Goal: Task Accomplishment & Management: Complete application form

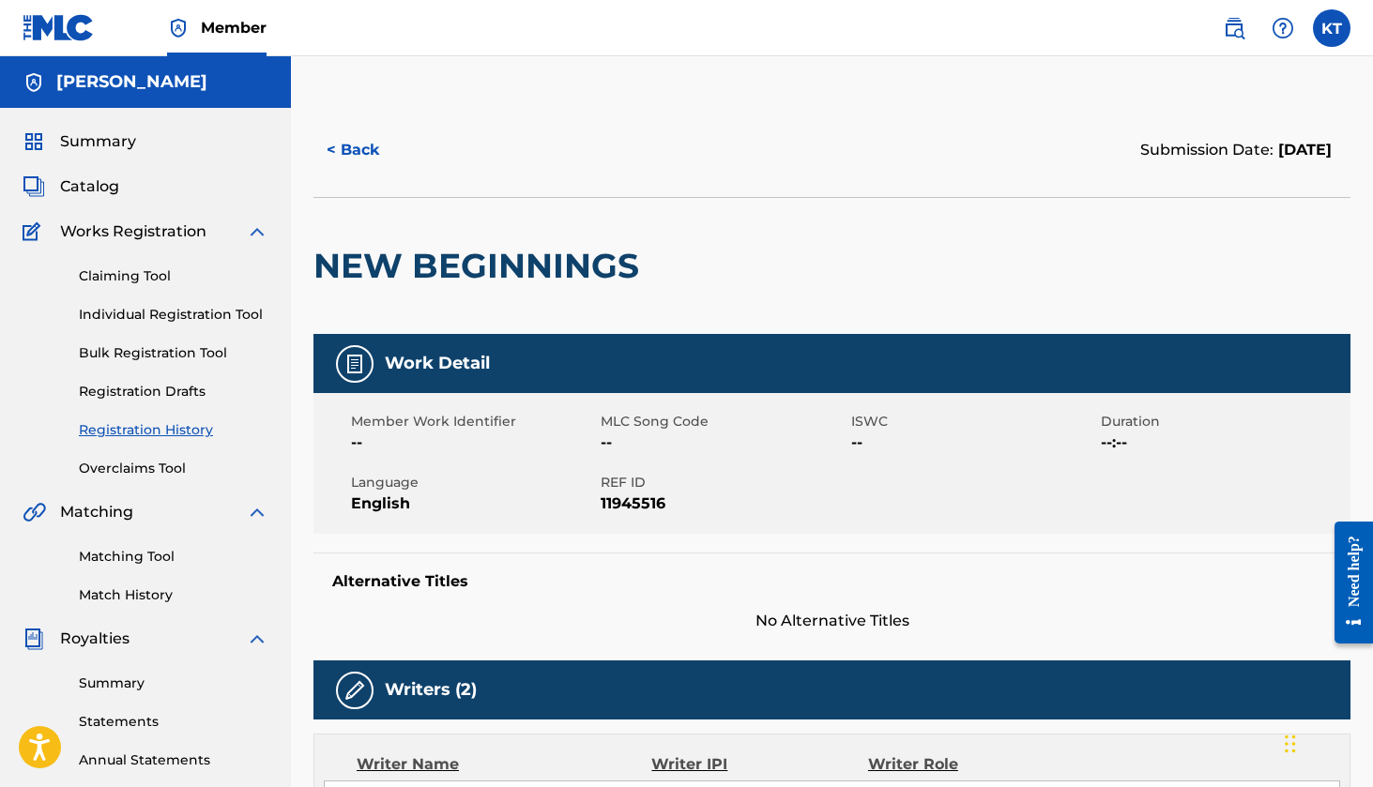
click at [99, 144] on span "Summary" at bounding box center [98, 141] width 76 height 23
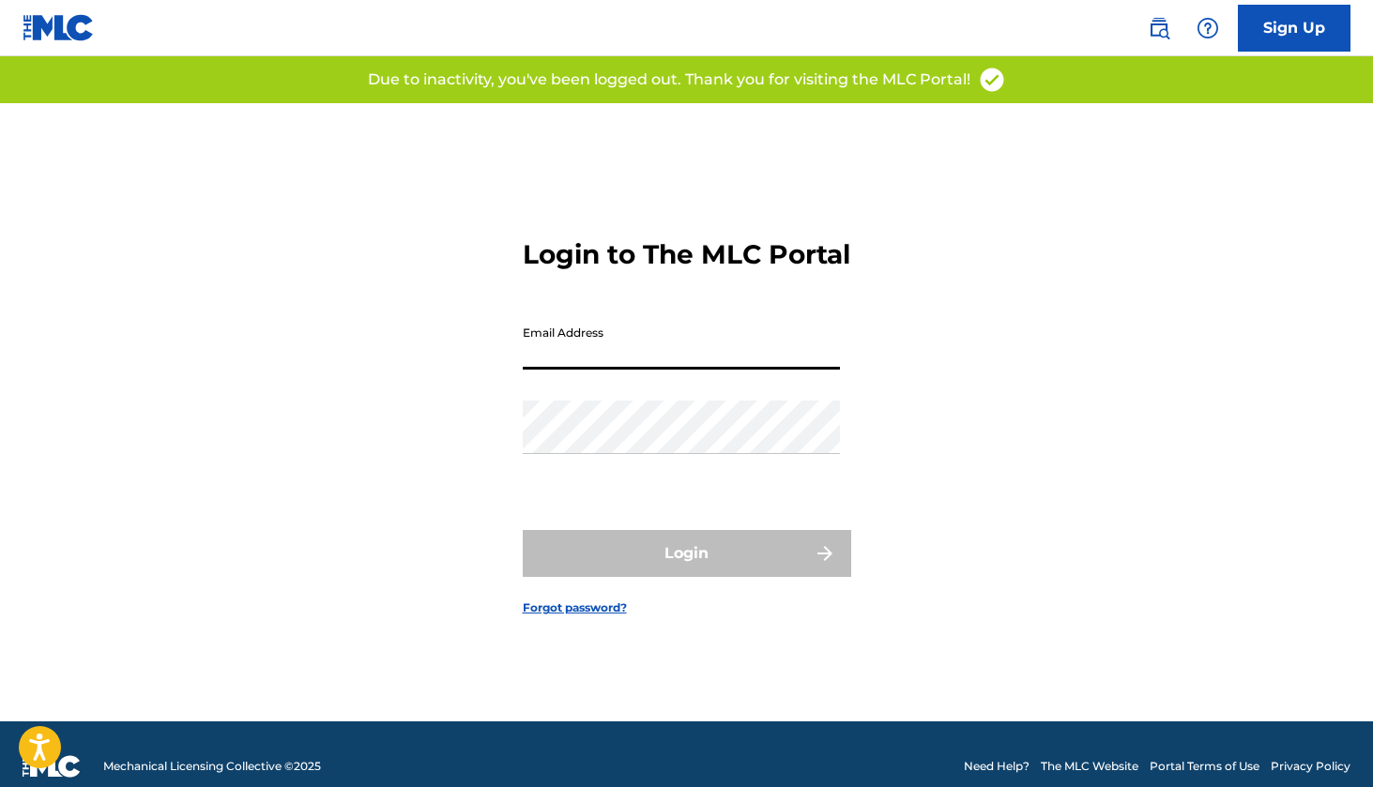
type input "[EMAIL_ADDRESS][DOMAIN_NAME]"
click at [686, 570] on button "Login" at bounding box center [687, 553] width 328 height 47
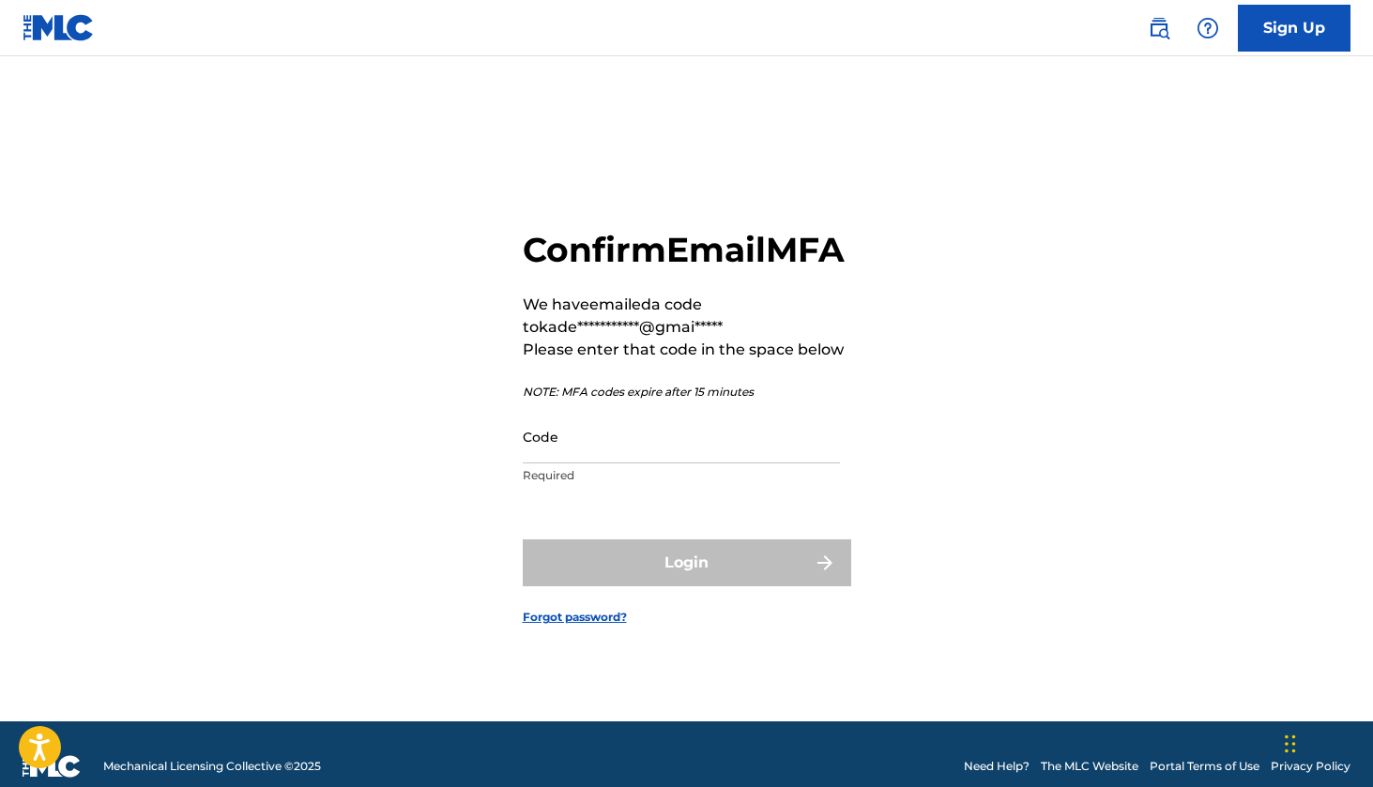
click at [564, 464] on input "Code" at bounding box center [681, 436] width 317 height 53
paste input "298905"
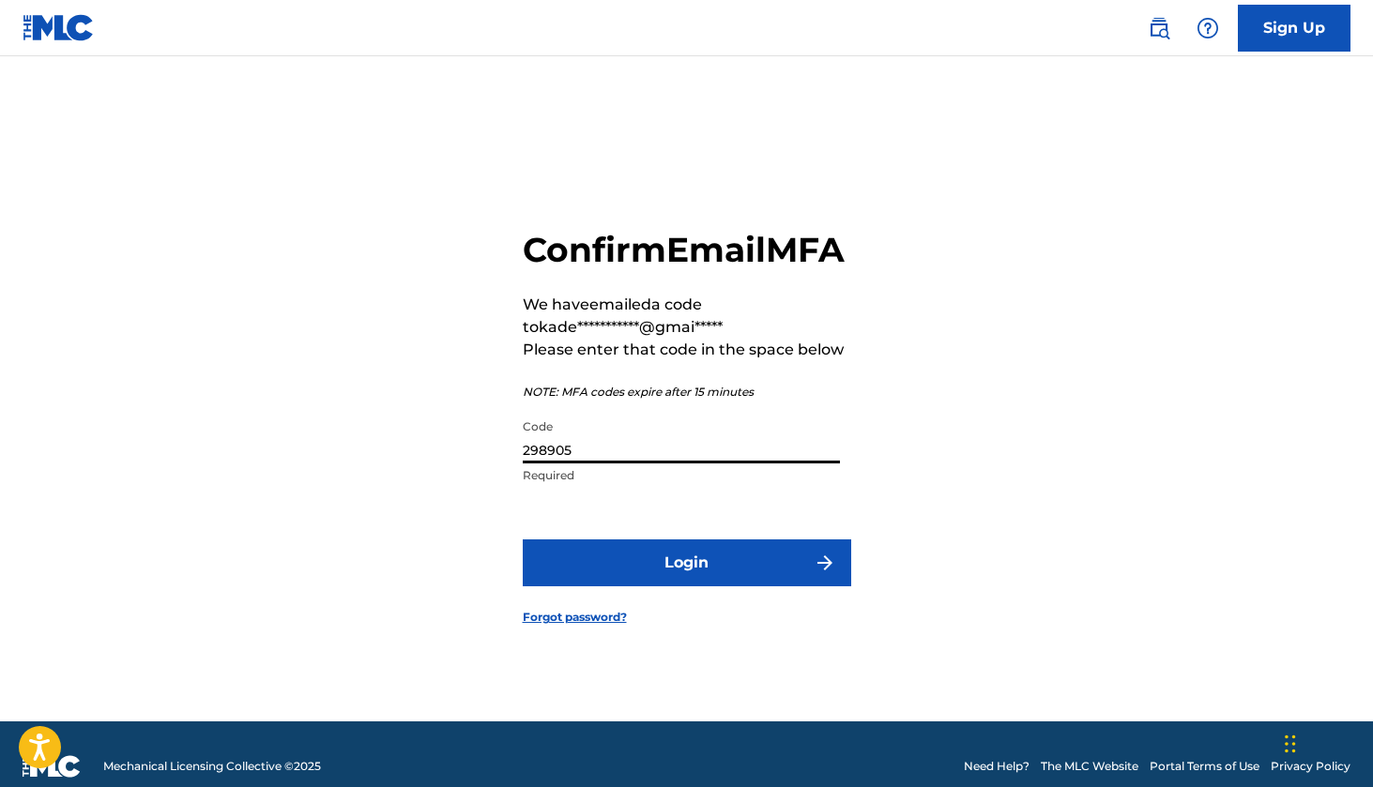
type input "298905"
click at [599, 561] on button "Login" at bounding box center [687, 563] width 328 height 47
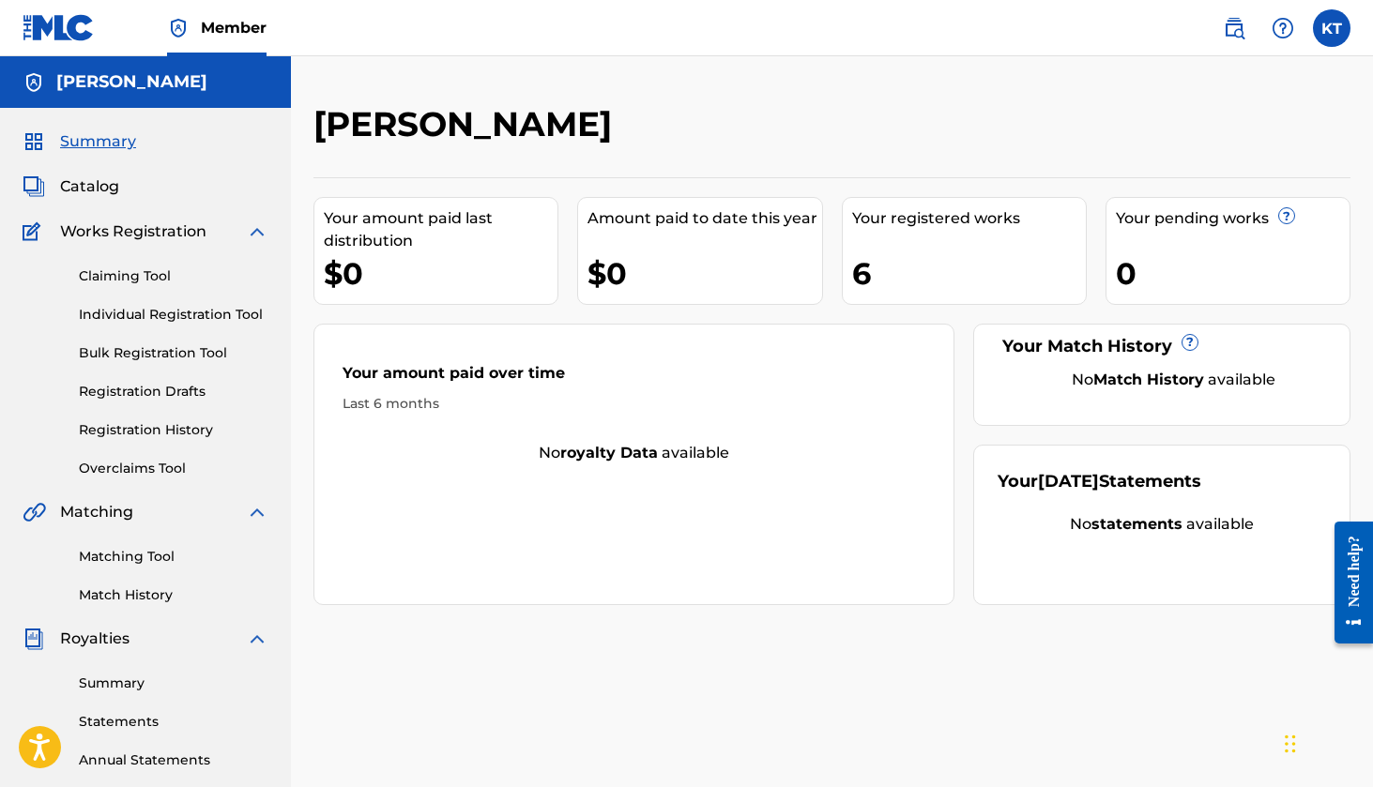
click at [150, 277] on link "Claiming Tool" at bounding box center [174, 277] width 190 height 20
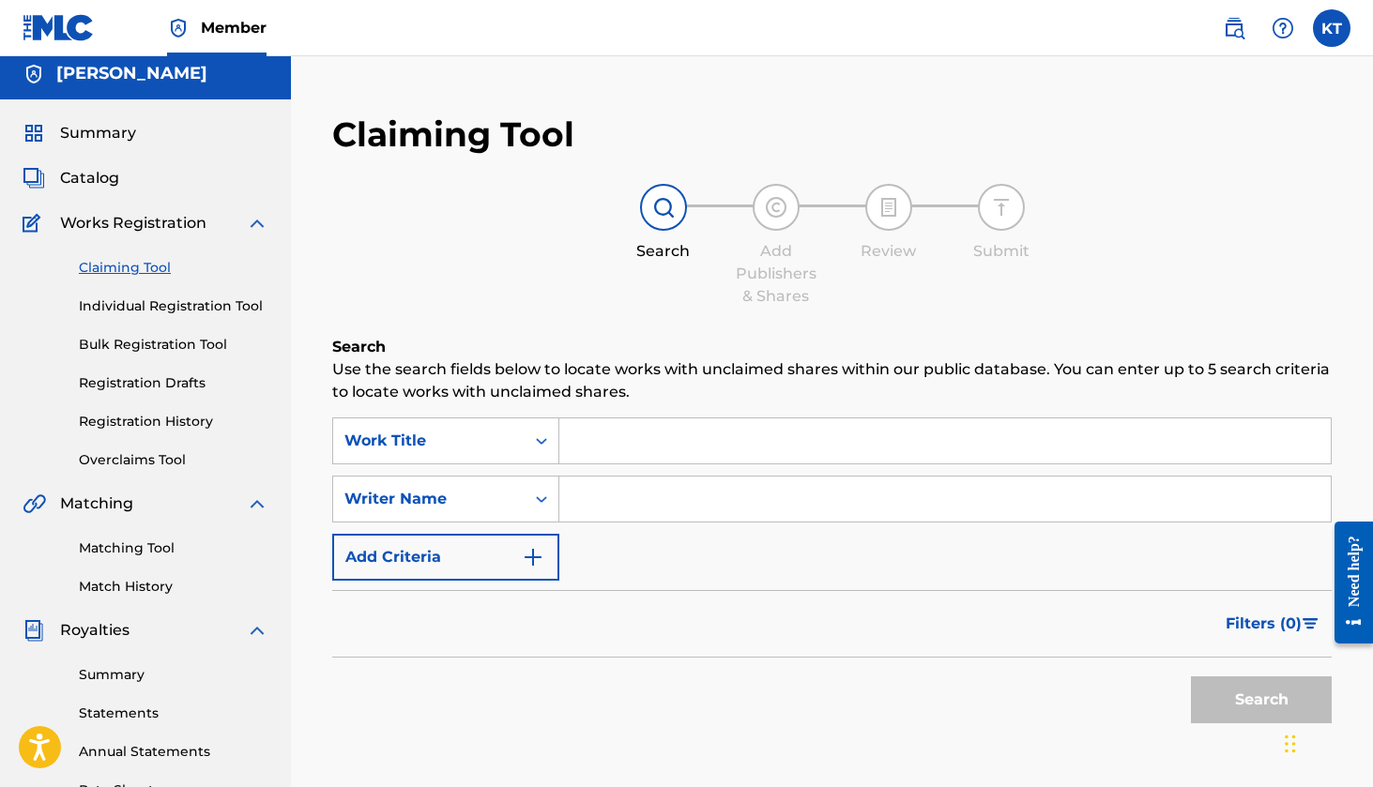
scroll to position [26, 0]
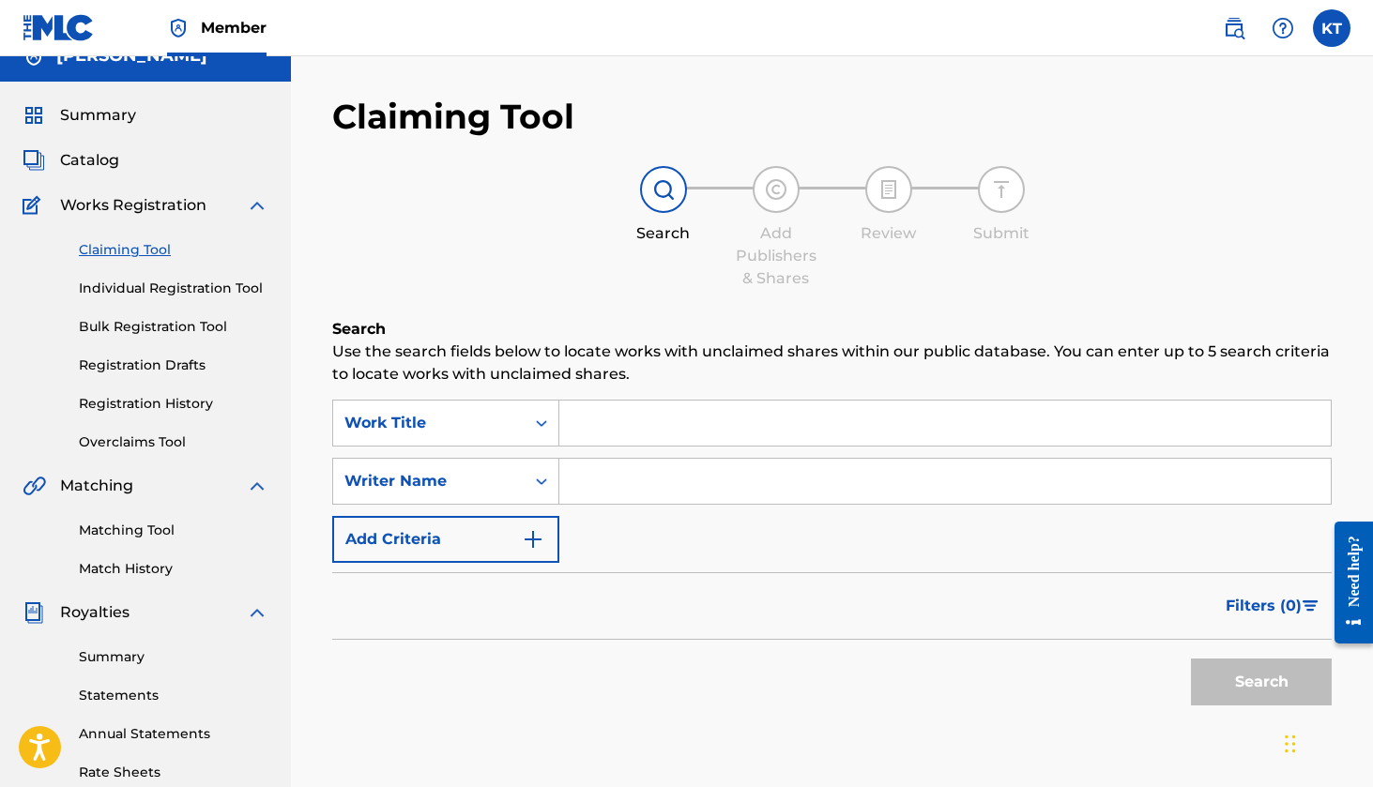
click at [186, 286] on link "Individual Registration Tool" at bounding box center [174, 289] width 190 height 20
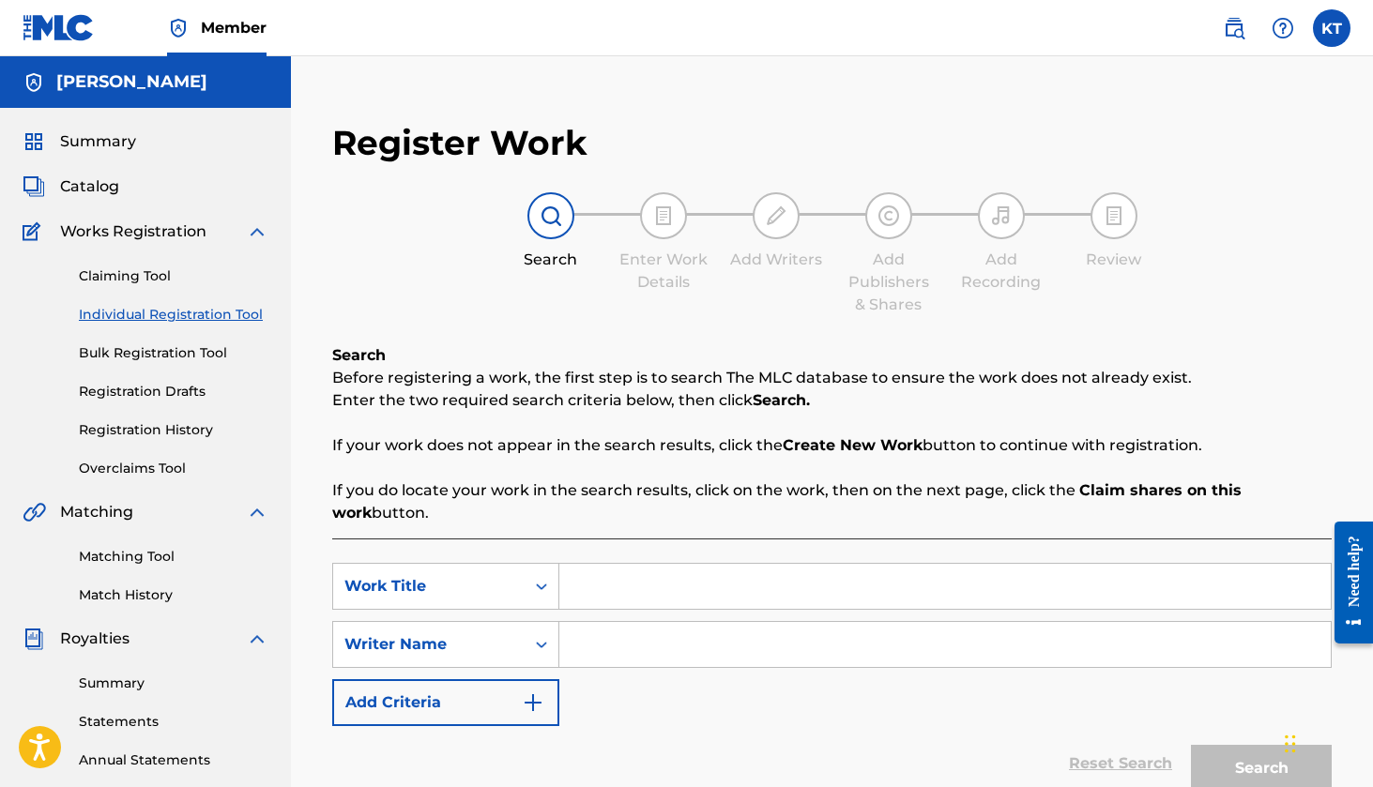
click at [623, 578] on input "Search Form" at bounding box center [944, 586] width 771 height 45
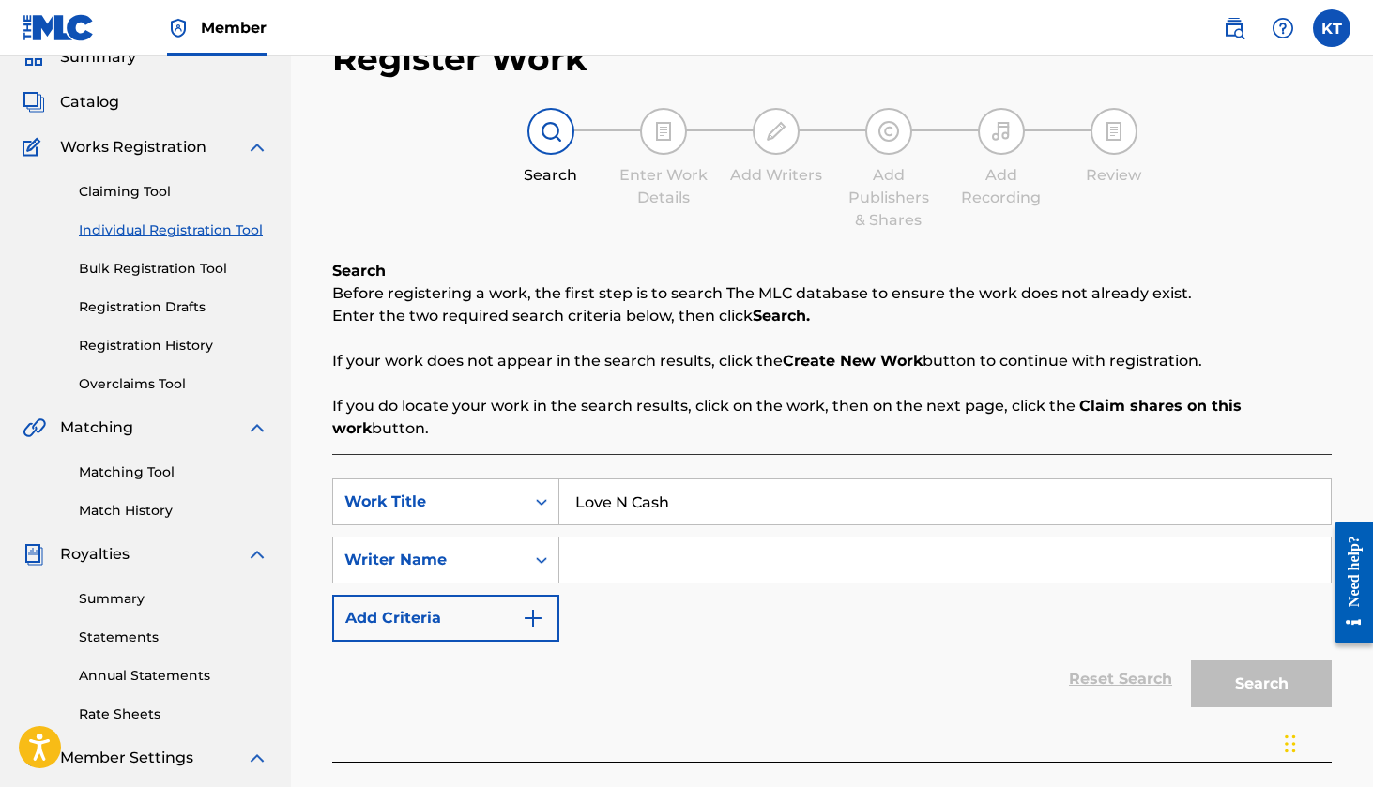
scroll to position [141, 0]
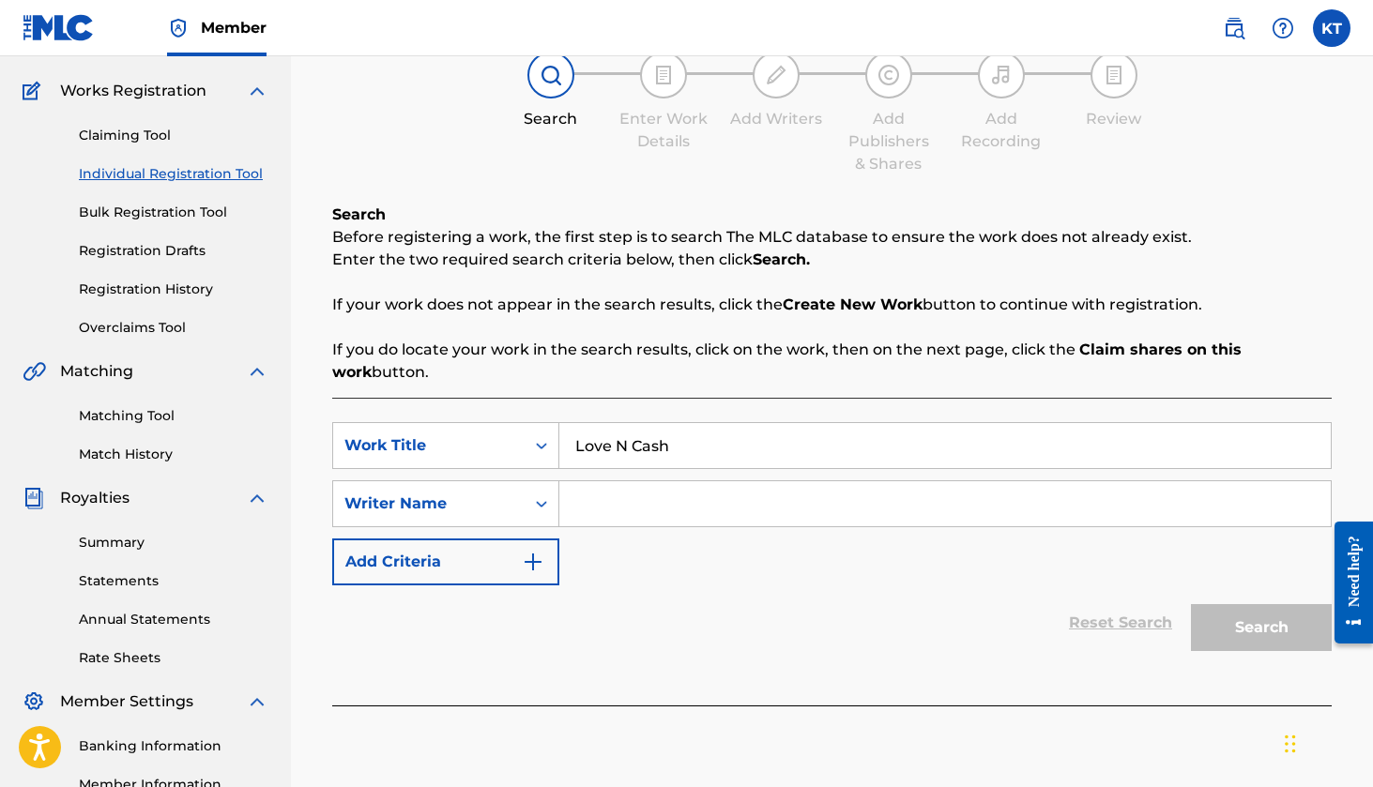
type input "Love N Cash"
click at [776, 504] on input "Search Form" at bounding box center [944, 503] width 771 height 45
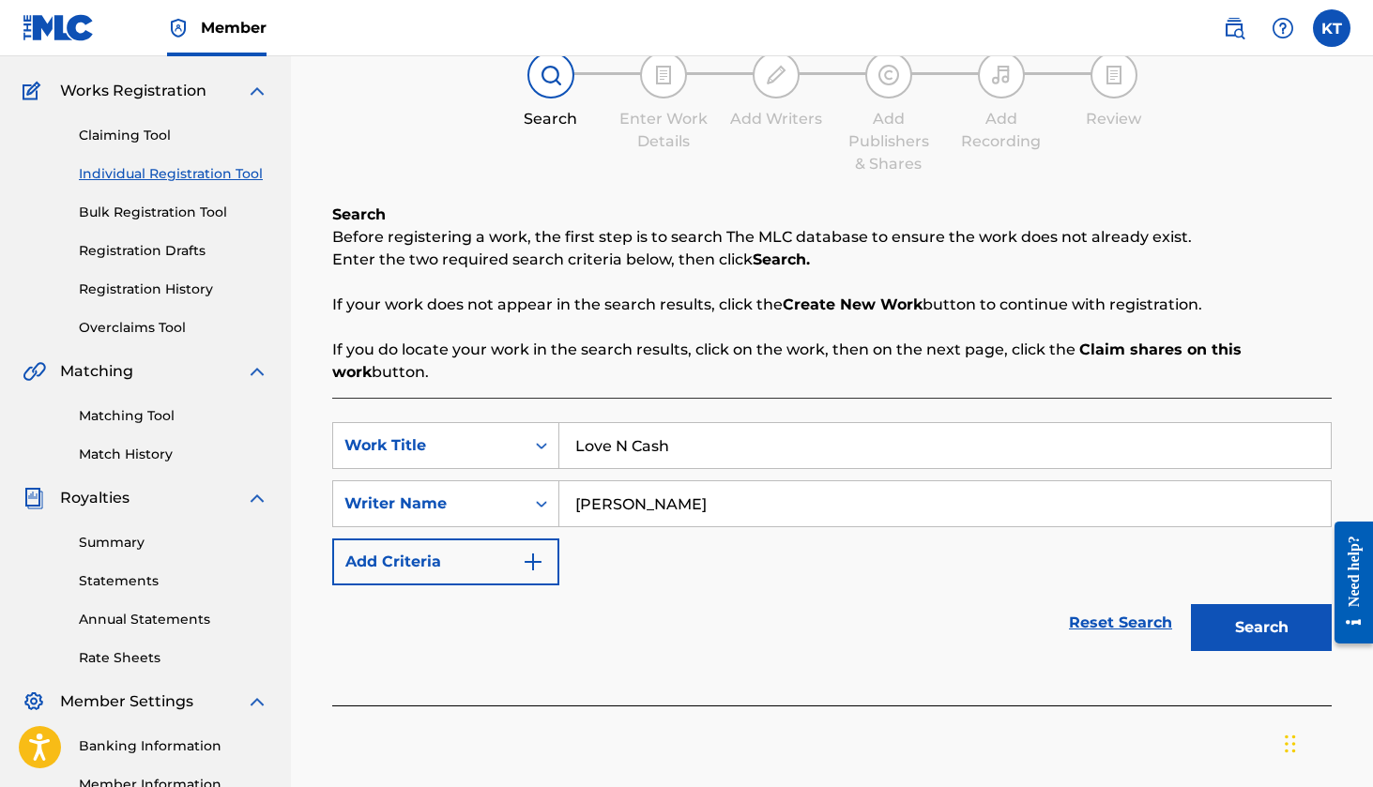
type input "[PERSON_NAME]"
click at [1263, 628] on button "Search" at bounding box center [1261, 627] width 141 height 47
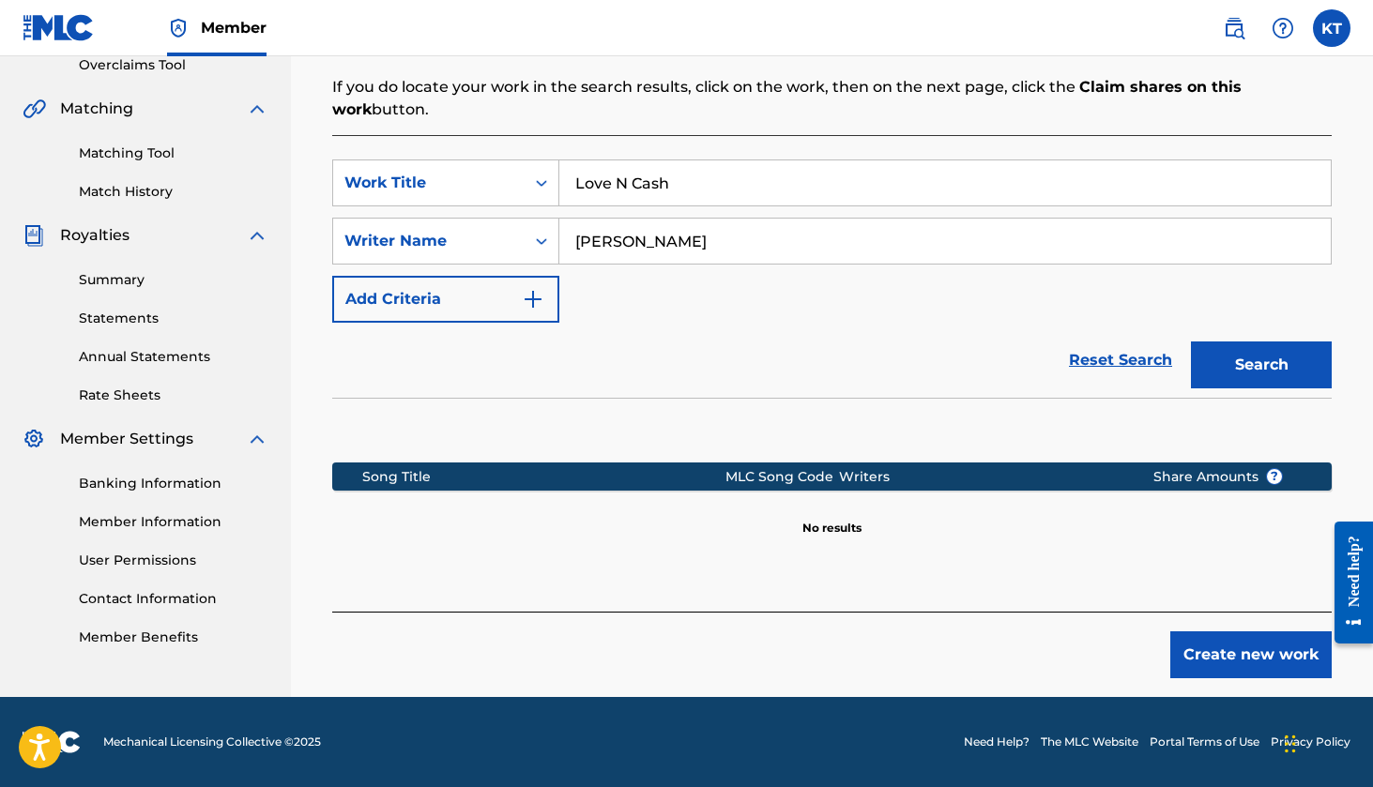
click at [1194, 661] on button "Create new work" at bounding box center [1250, 655] width 161 height 47
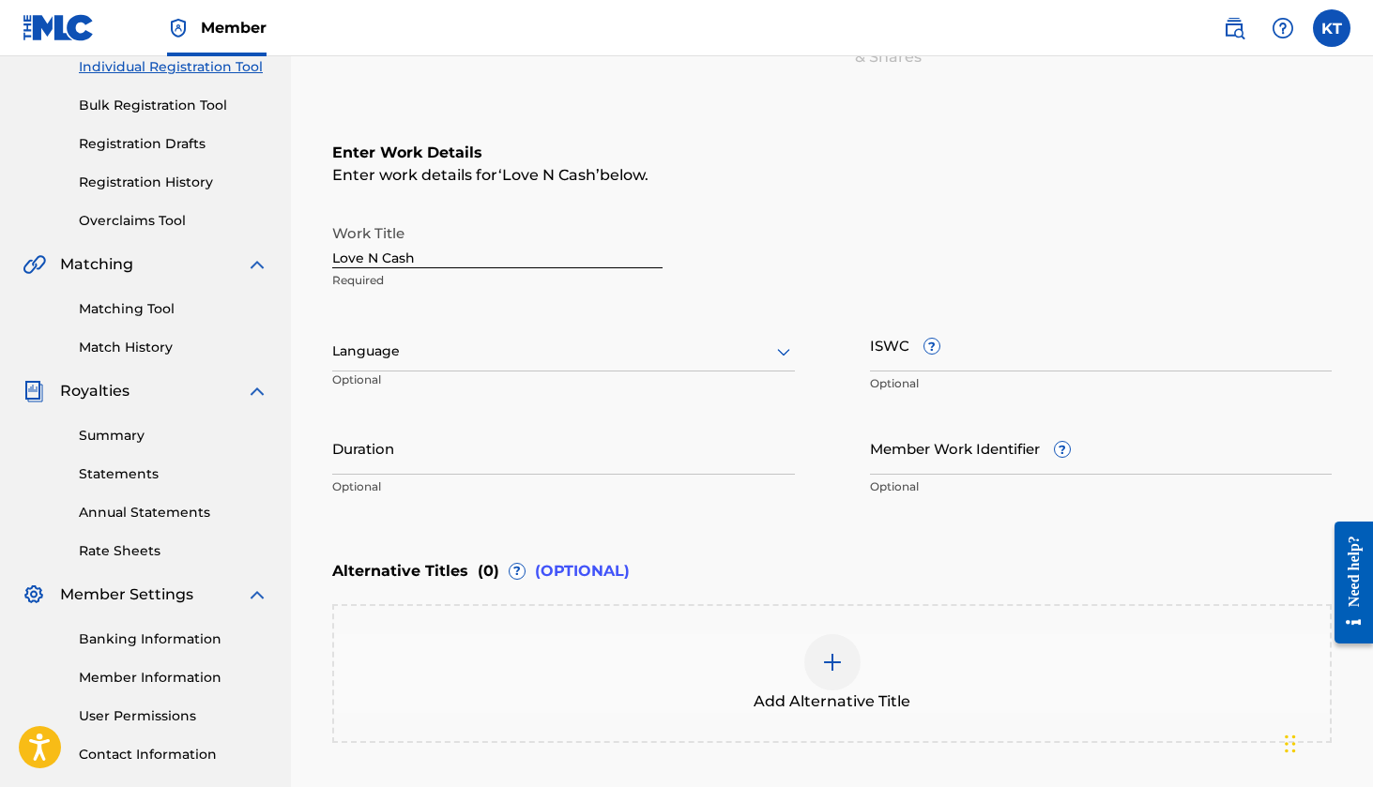
scroll to position [370, 0]
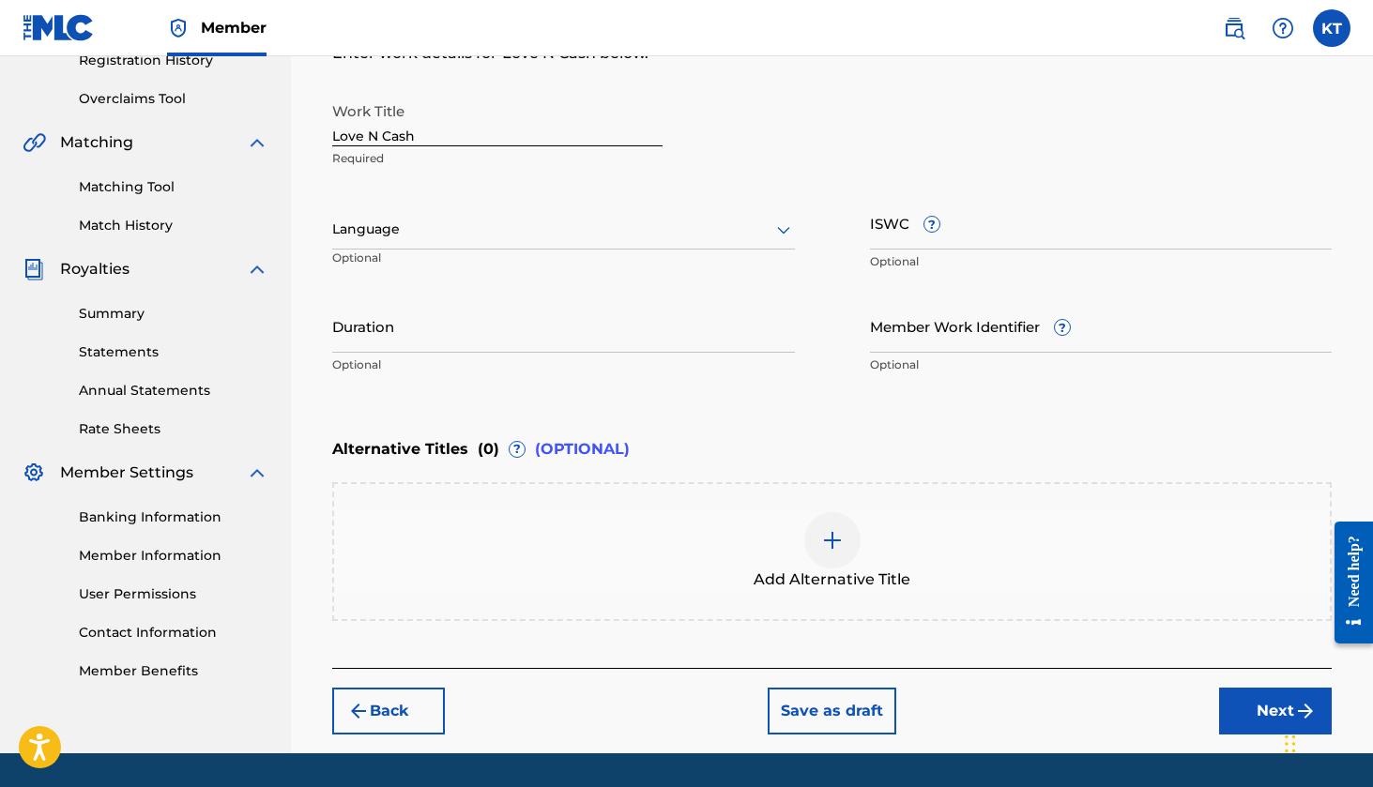
click at [558, 223] on div at bounding box center [563, 229] width 463 height 23
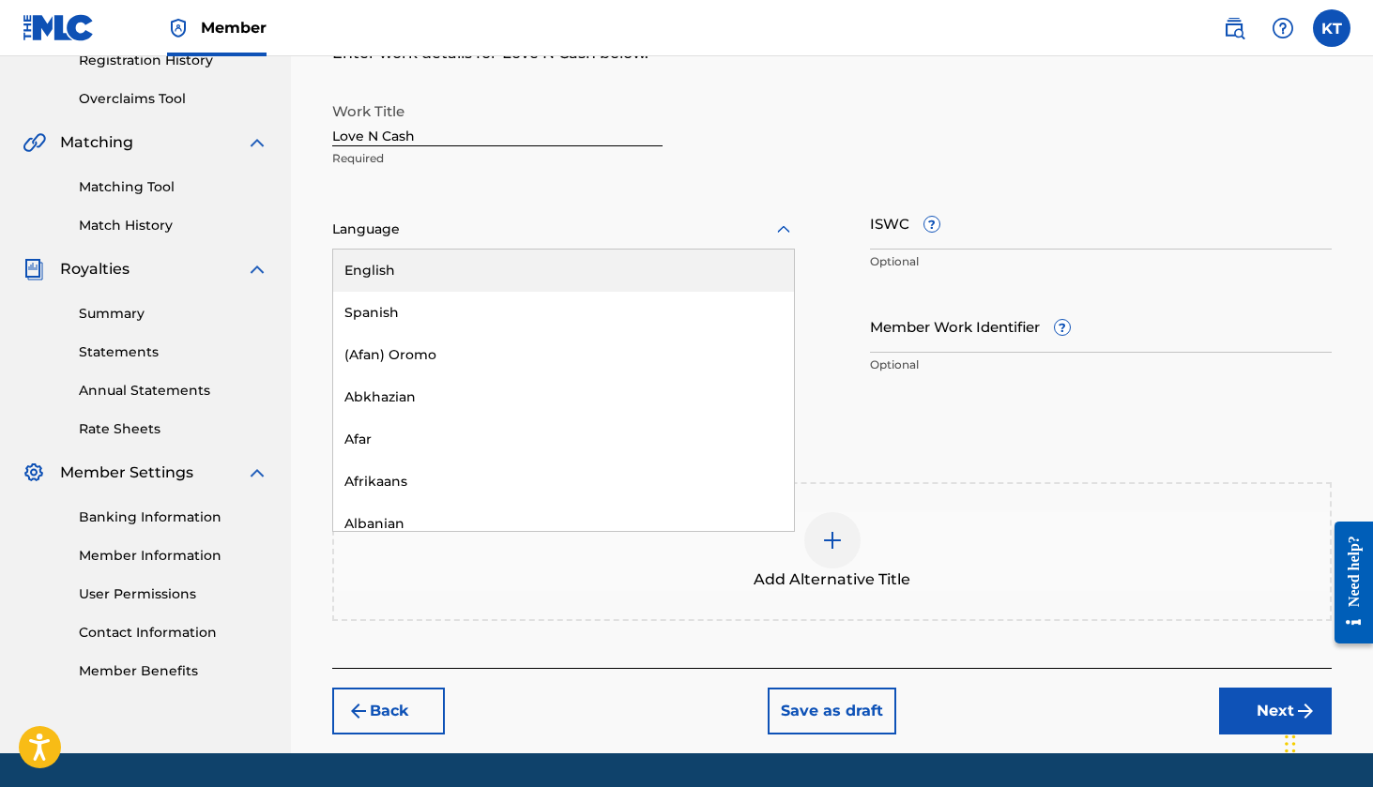
click at [527, 265] on div "English" at bounding box center [563, 271] width 461 height 42
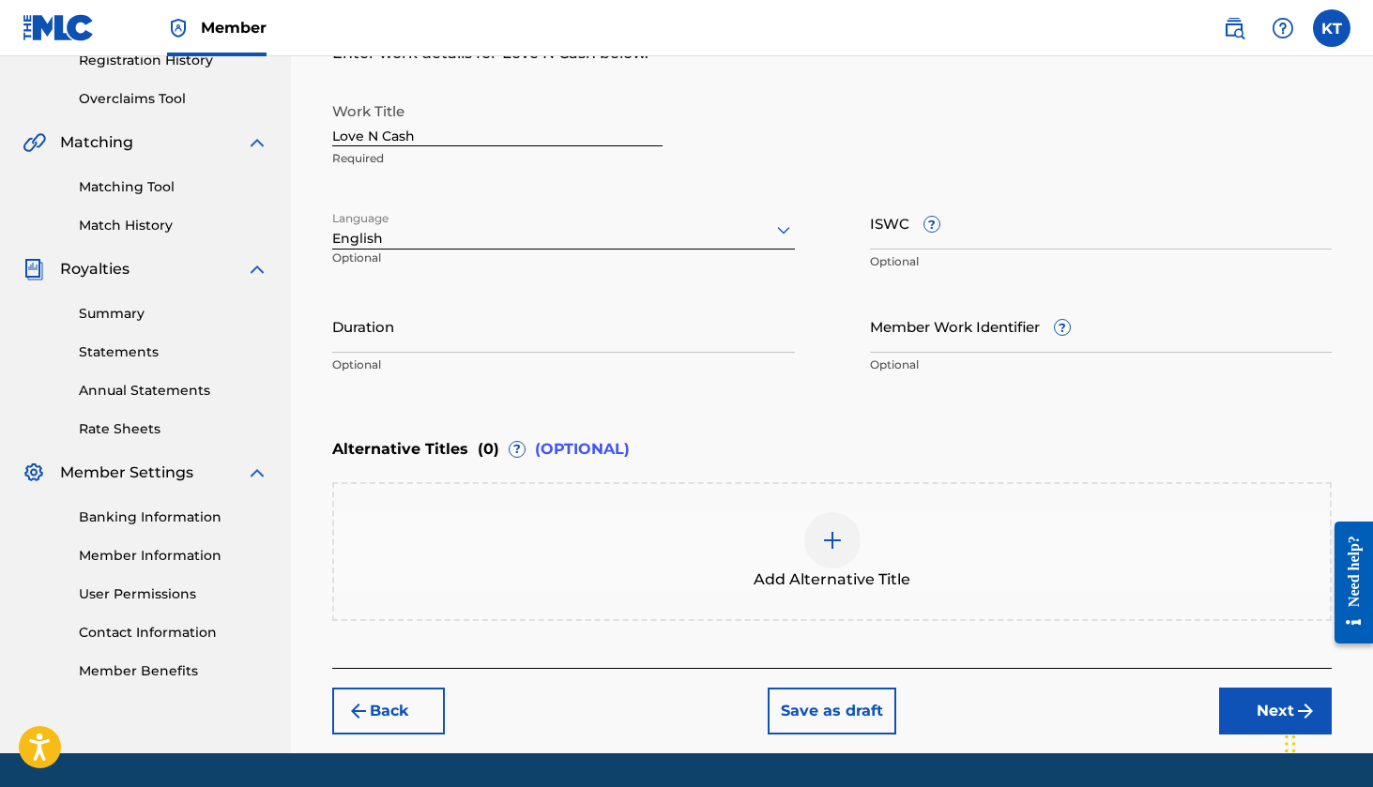
click at [464, 333] on input "Duration" at bounding box center [563, 325] width 463 height 53
type input "02:54"
click at [527, 399] on div "Enter Work Details Enter work details for ‘ Love N Cash ’ below. Work Title Lov…" at bounding box center [832, 202] width 1000 height 454
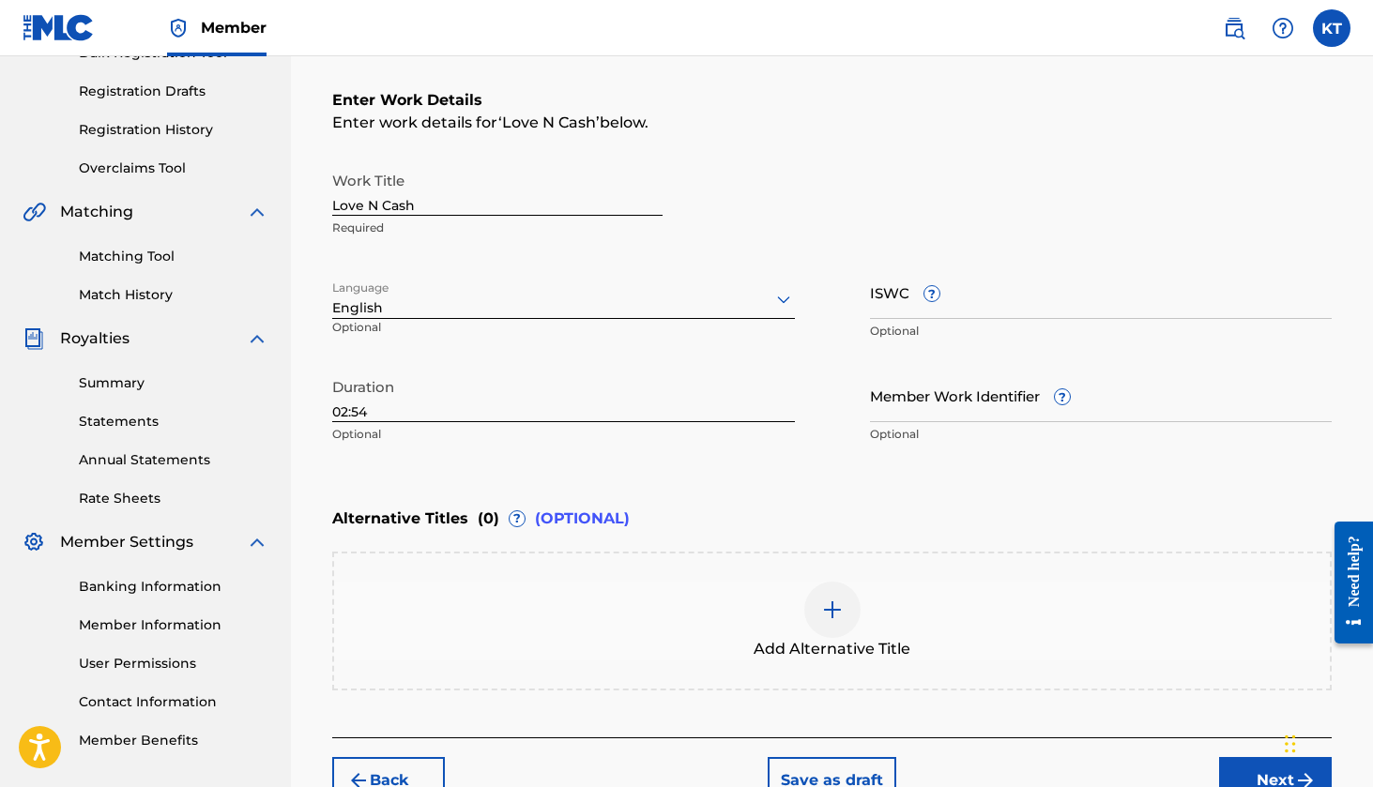
scroll to position [305, 0]
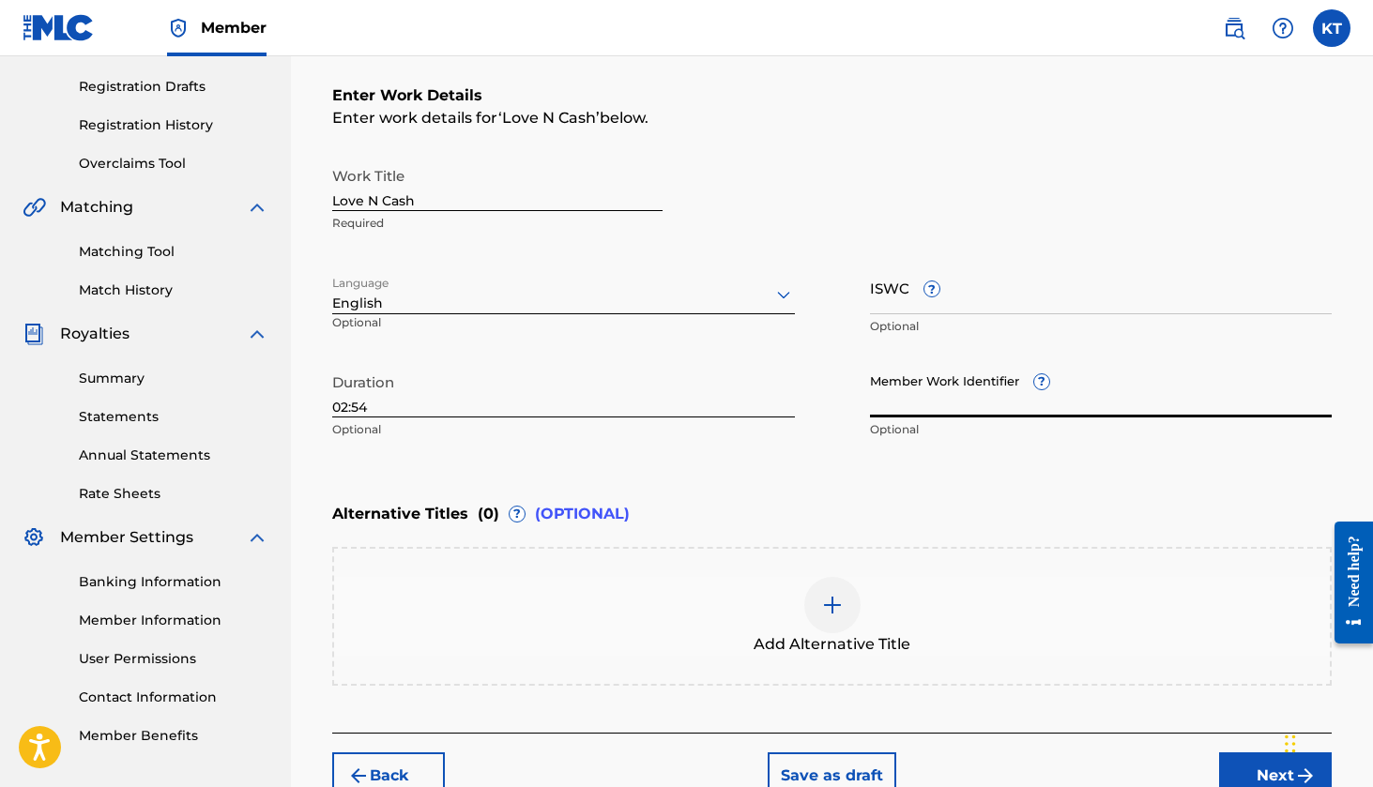
click at [970, 389] on input "Member Work Identifier ?" at bounding box center [1101, 390] width 463 height 53
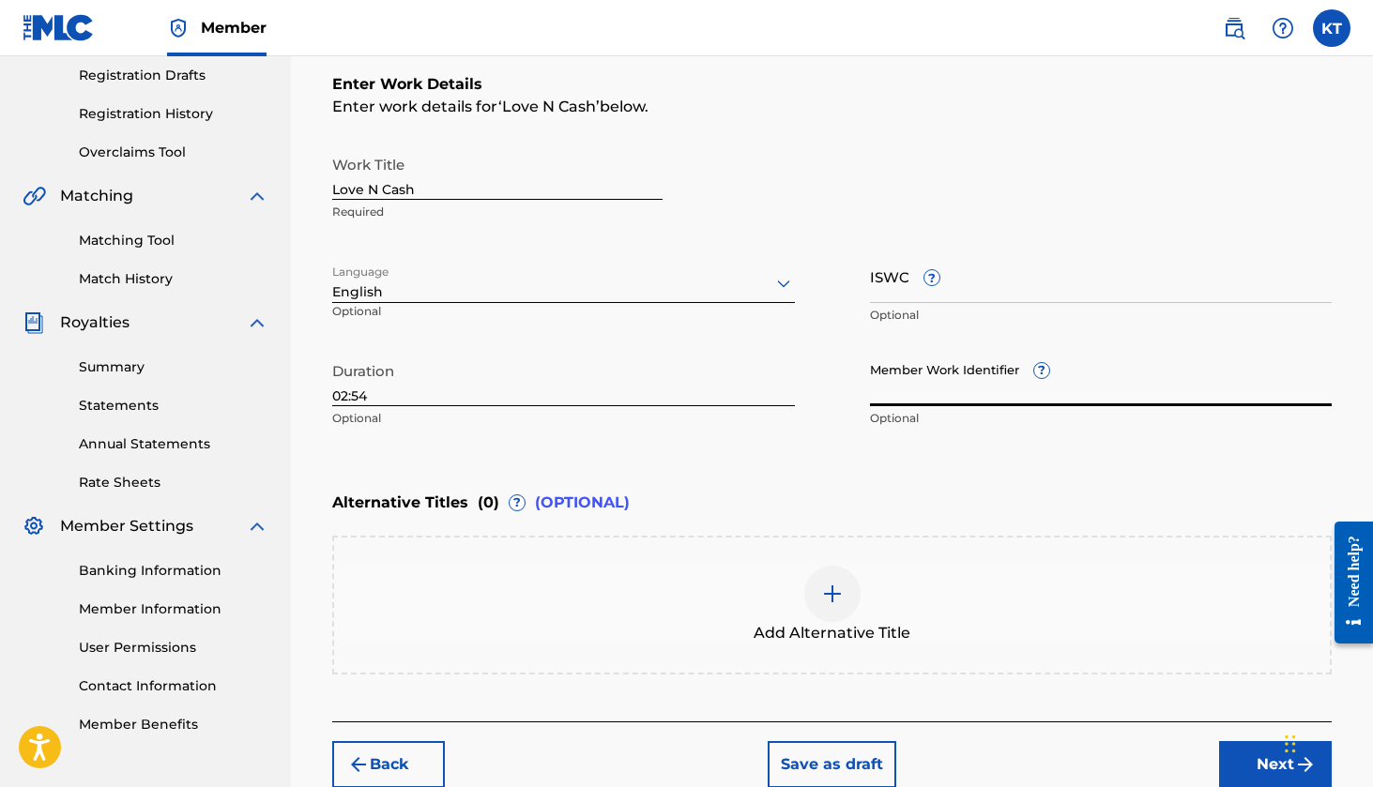
scroll to position [314, 0]
click at [895, 281] on input "ISWC ?" at bounding box center [1101, 278] width 463 height 53
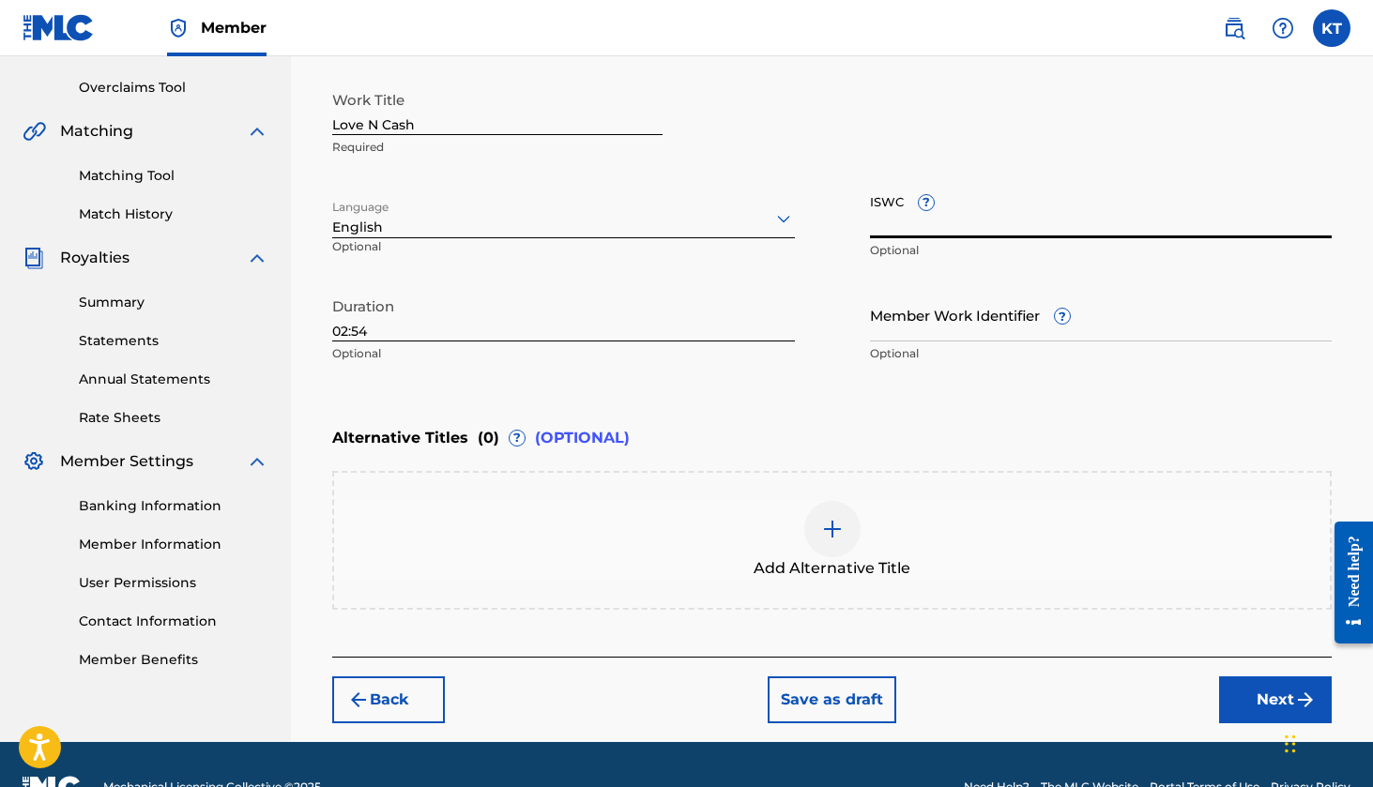
scroll to position [285, 0]
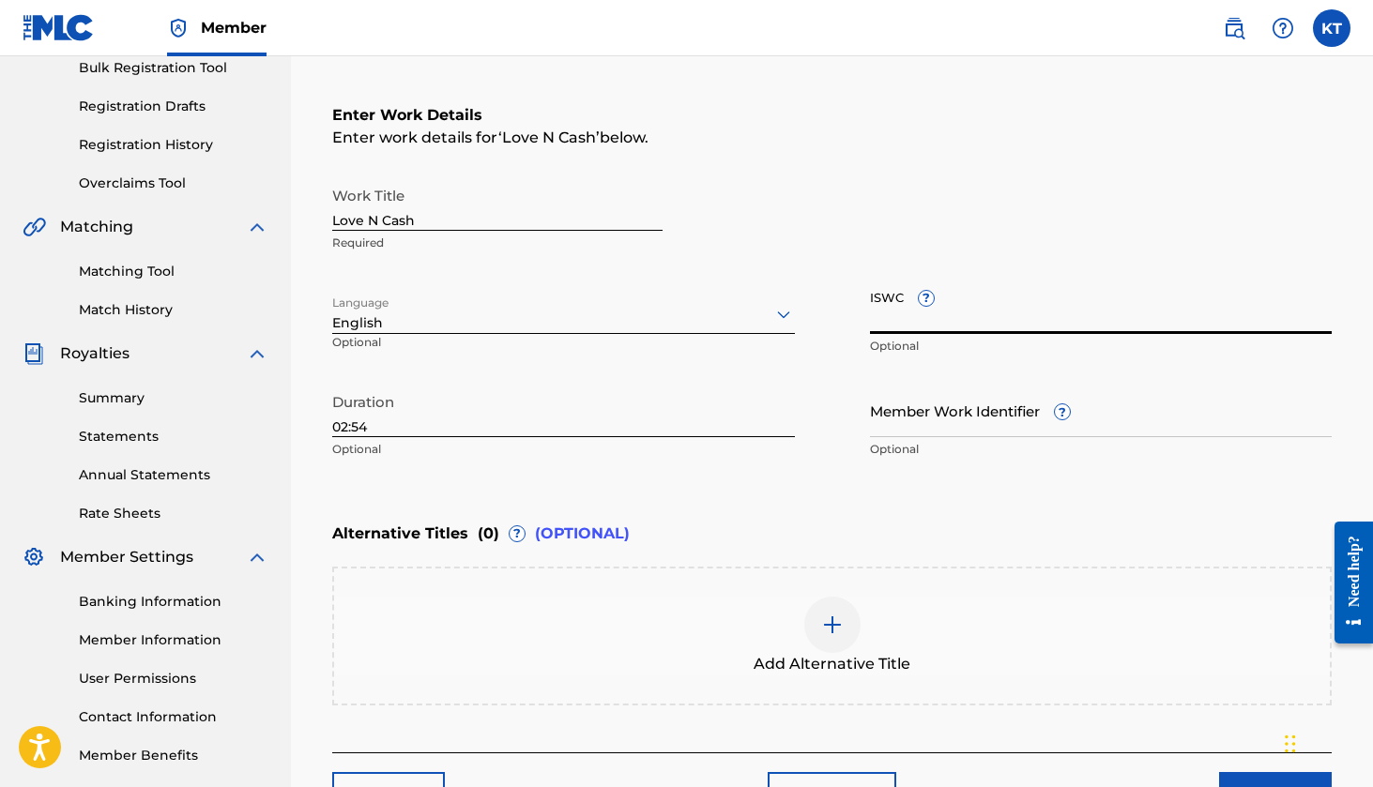
click at [937, 282] on input "ISWC ?" at bounding box center [1101, 307] width 463 height 53
click at [985, 317] on input "ISWC ?" at bounding box center [1101, 307] width 463 height 53
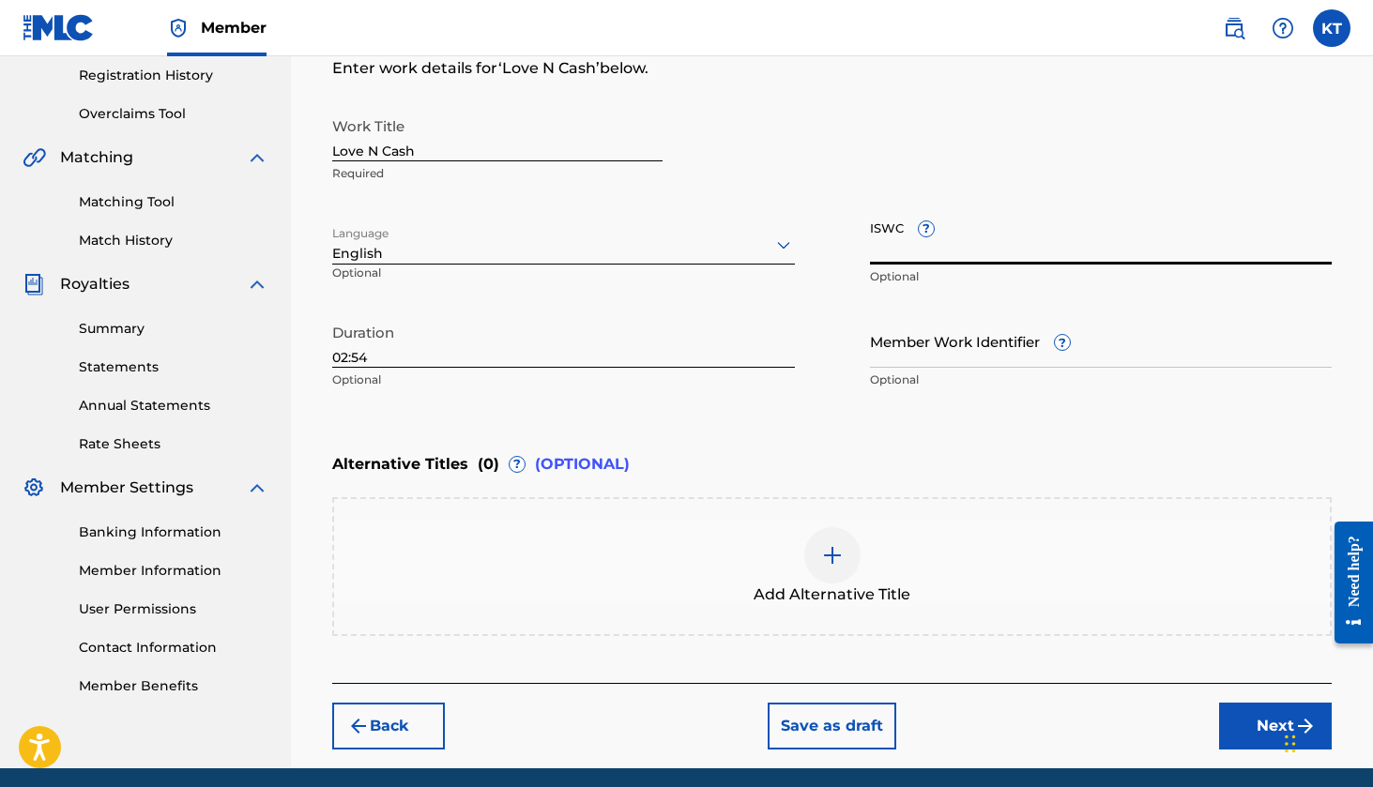
scroll to position [359, 0]
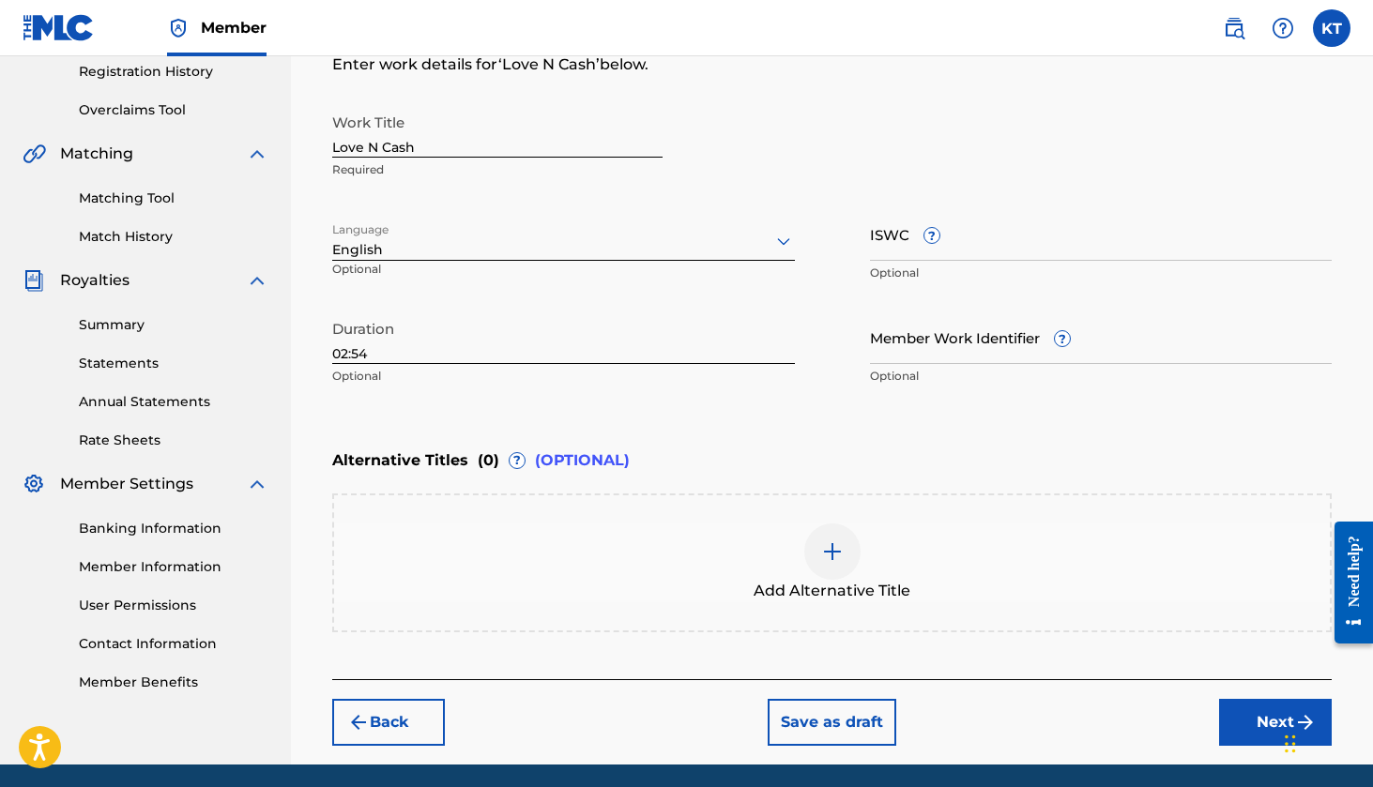
click at [1037, 90] on div "Enter Work Details Enter work details for ‘ Love N Cash ’ below. Work Title Lov…" at bounding box center [832, 213] width 1000 height 454
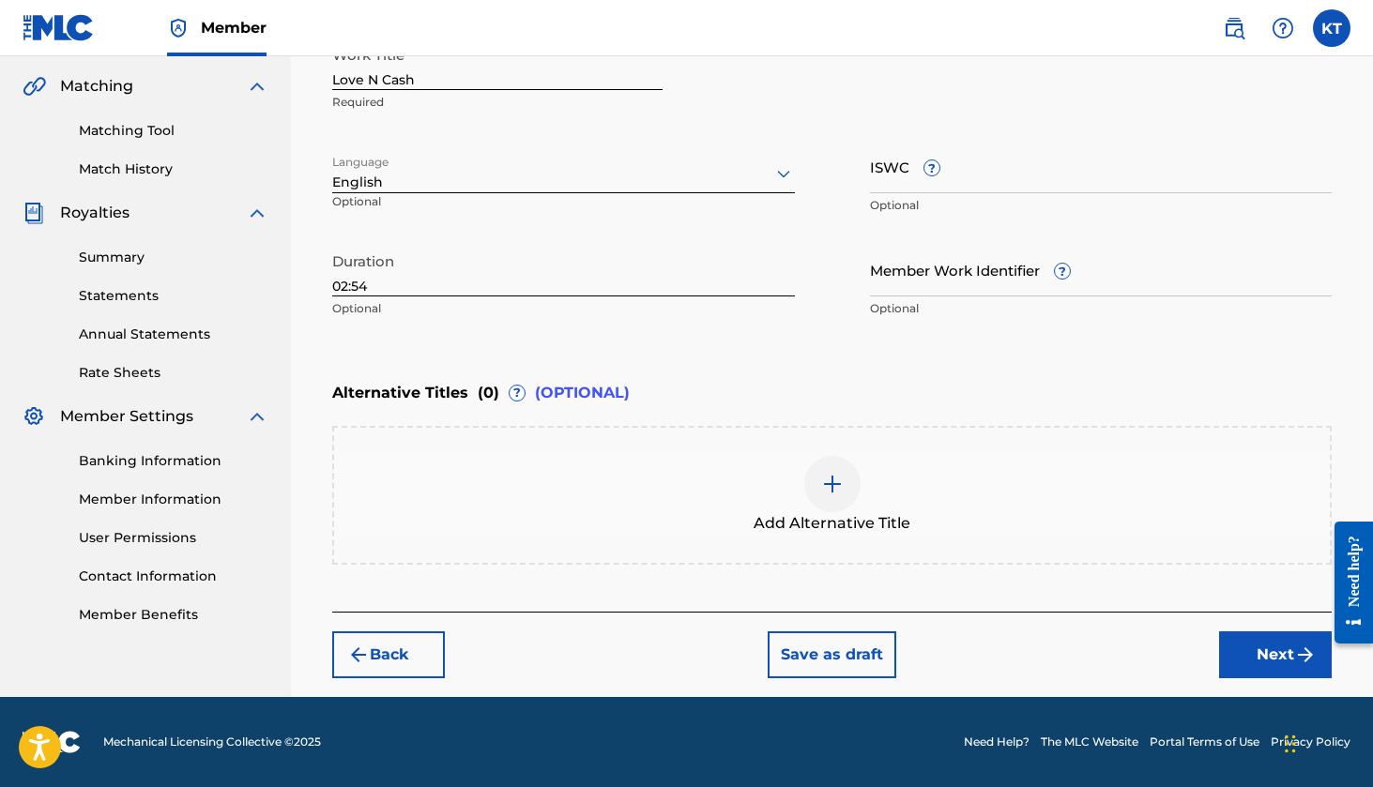
click at [1254, 654] on button "Next" at bounding box center [1275, 655] width 113 height 47
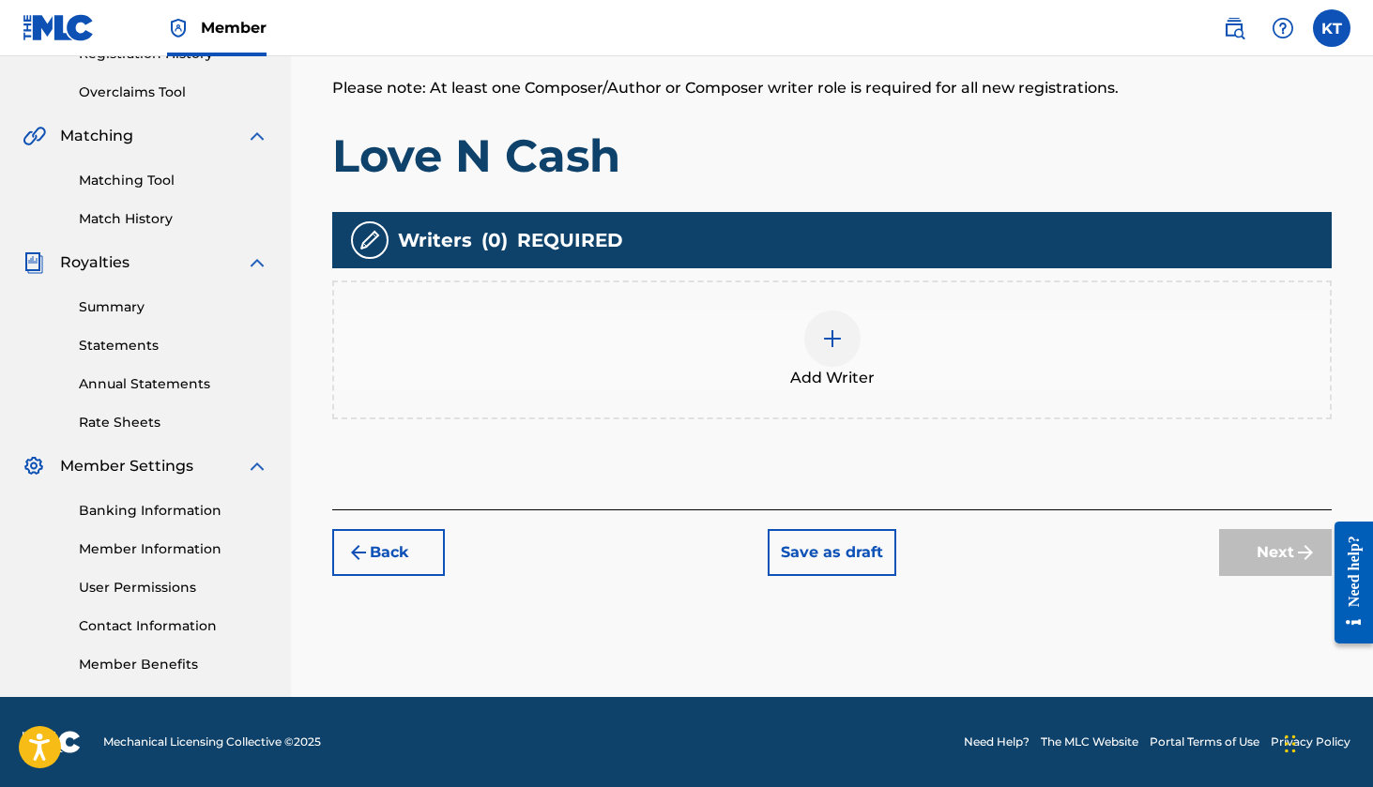
click at [811, 332] on div at bounding box center [832, 339] width 56 height 56
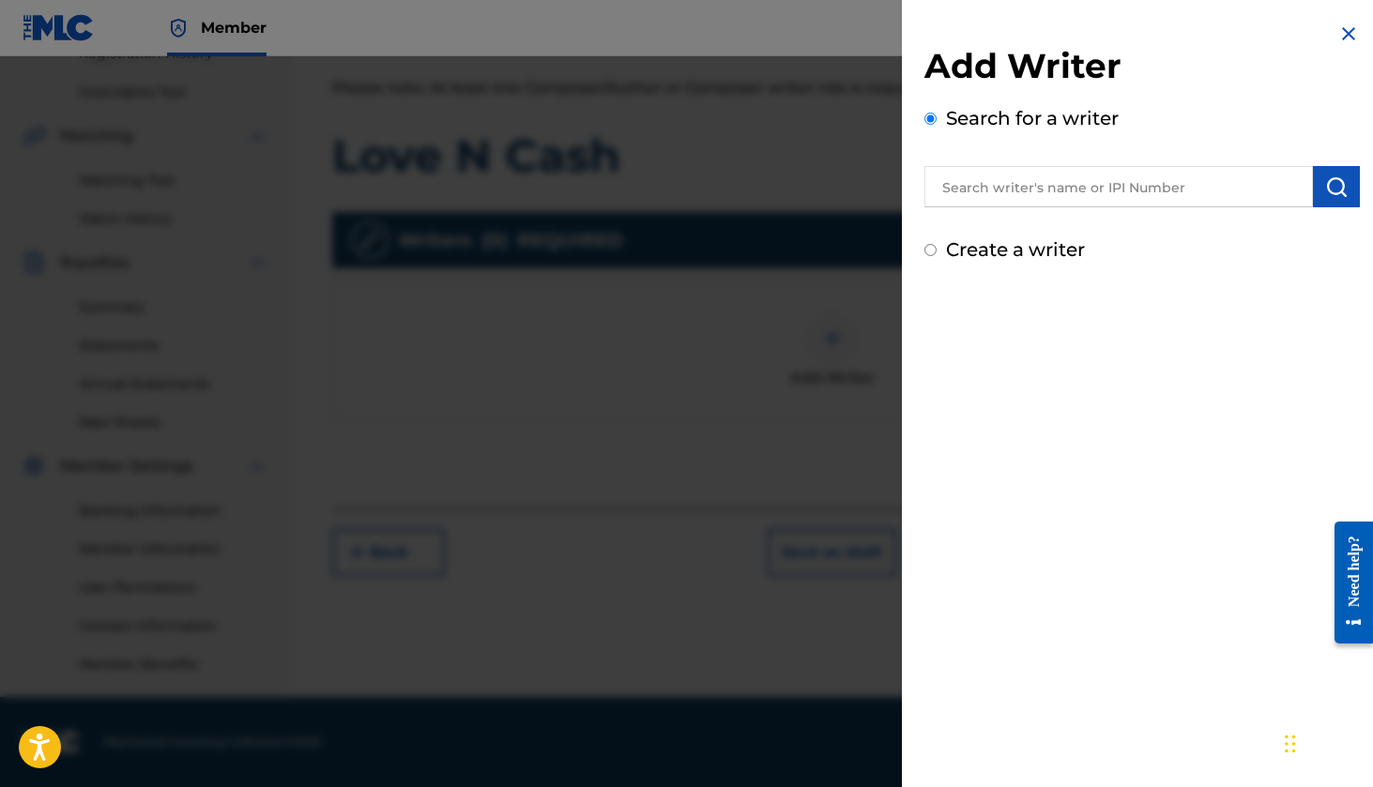
click at [984, 195] on input "text" at bounding box center [1118, 186] width 389 height 41
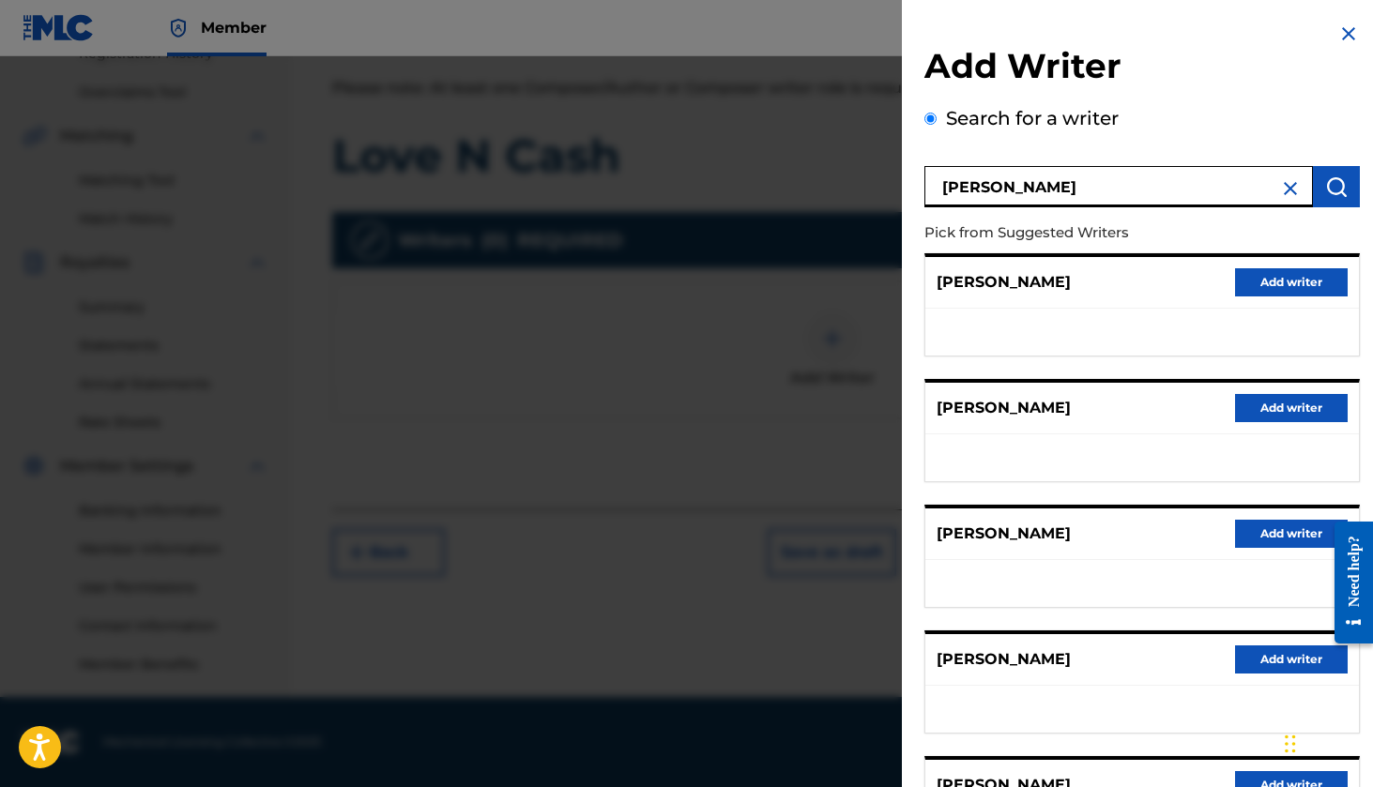
type input "Kaden takamatsu"
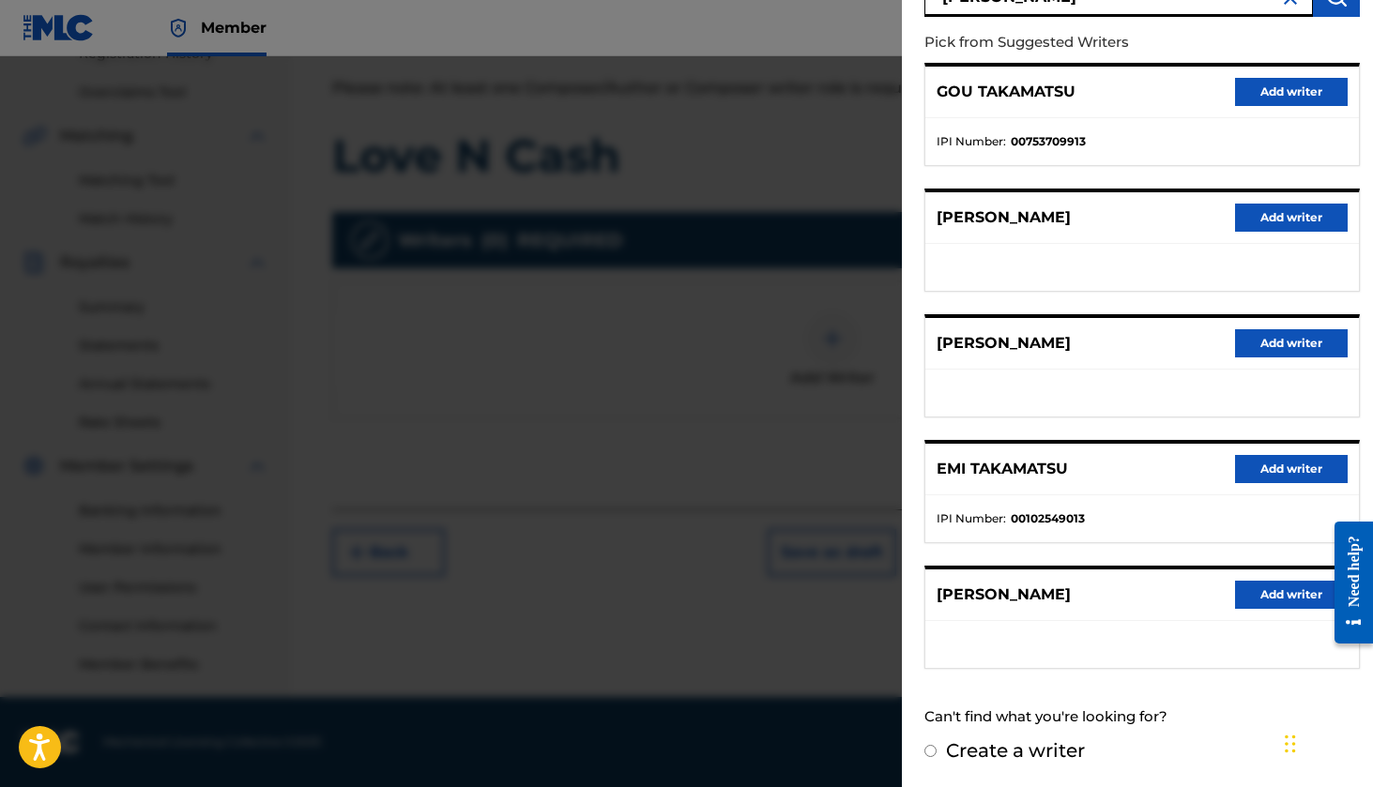
scroll to position [190, 0]
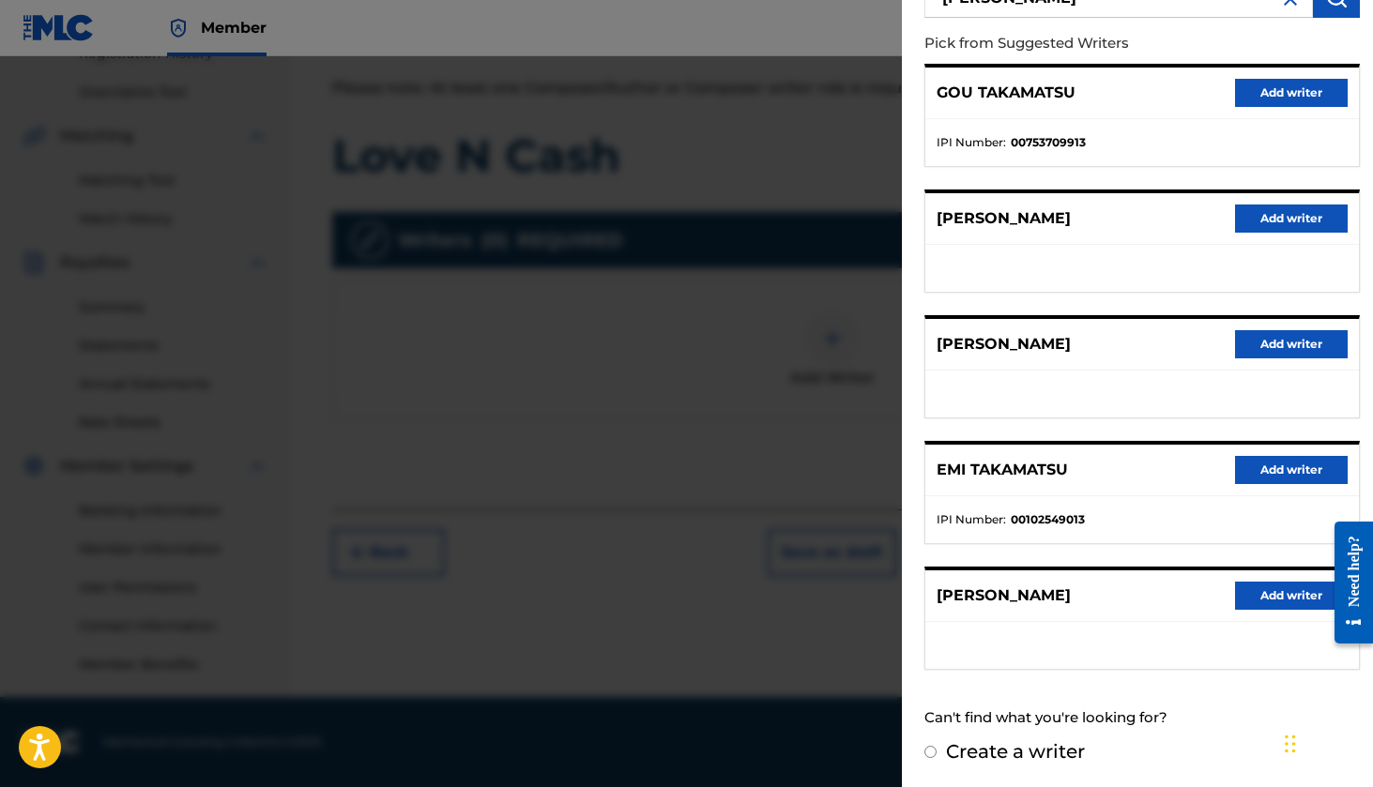
click at [1257, 604] on button "Add writer" at bounding box center [1291, 596] width 113 height 28
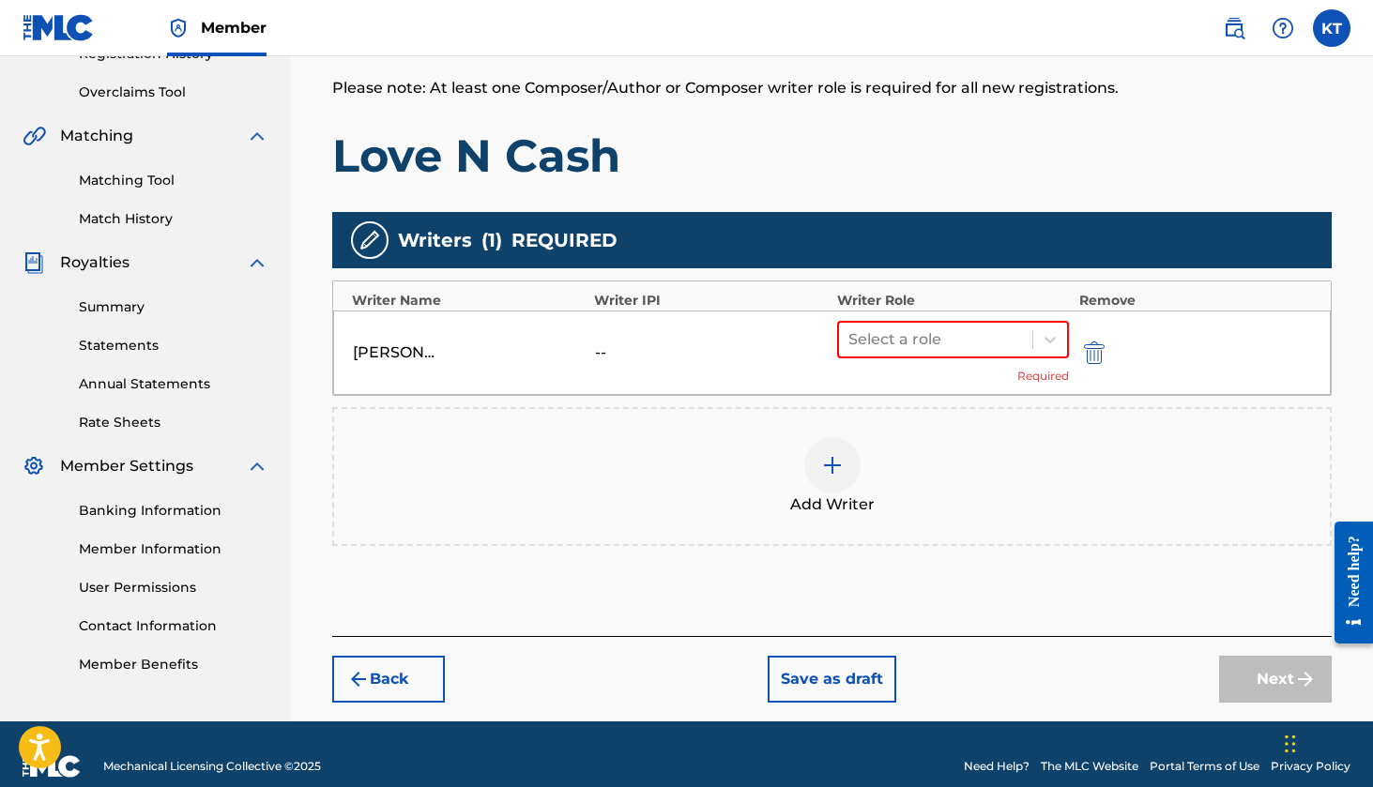
click at [385, 344] on div "KADEN TAKAMATSU" at bounding box center [395, 353] width 84 height 23
click at [1099, 357] on img "submit" at bounding box center [1094, 353] width 21 height 23
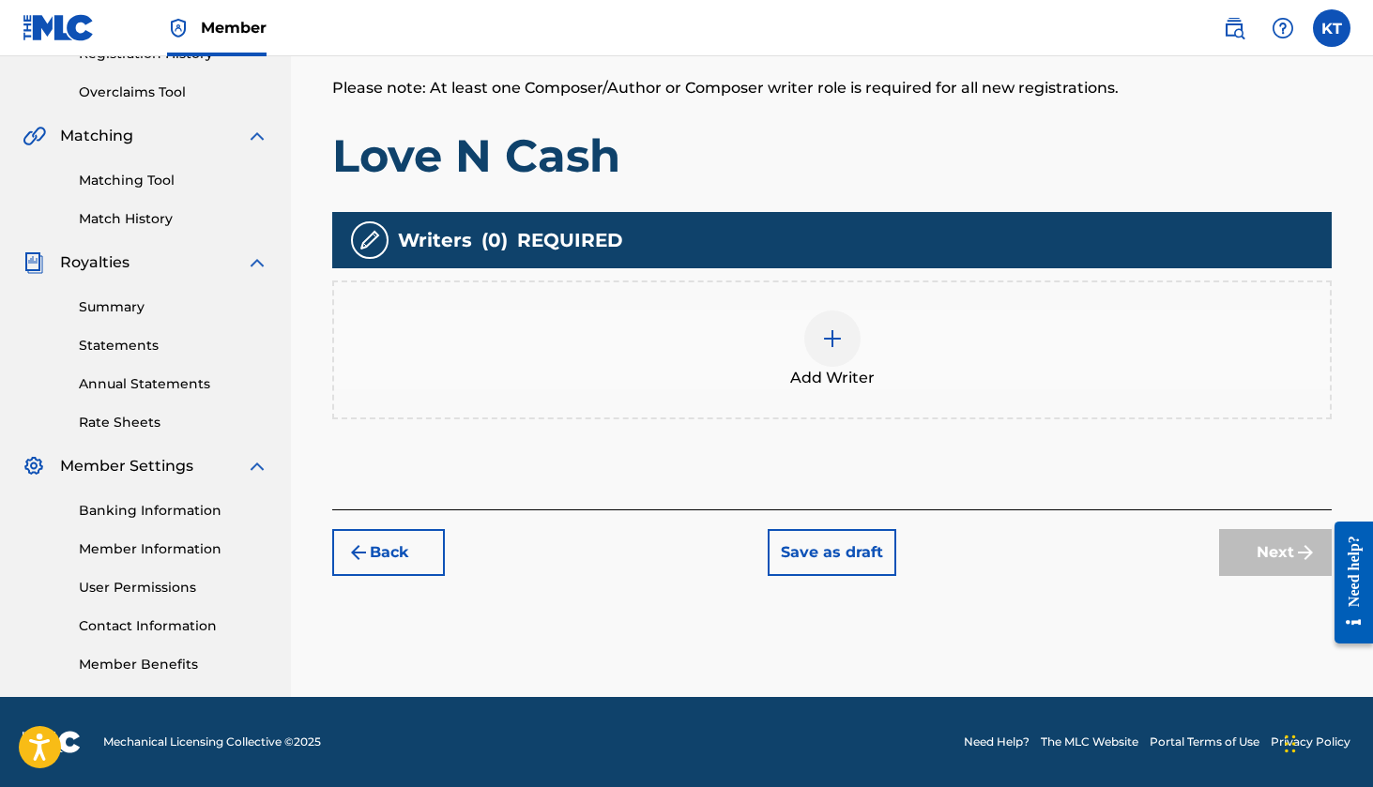
click at [824, 345] on img at bounding box center [832, 339] width 23 height 23
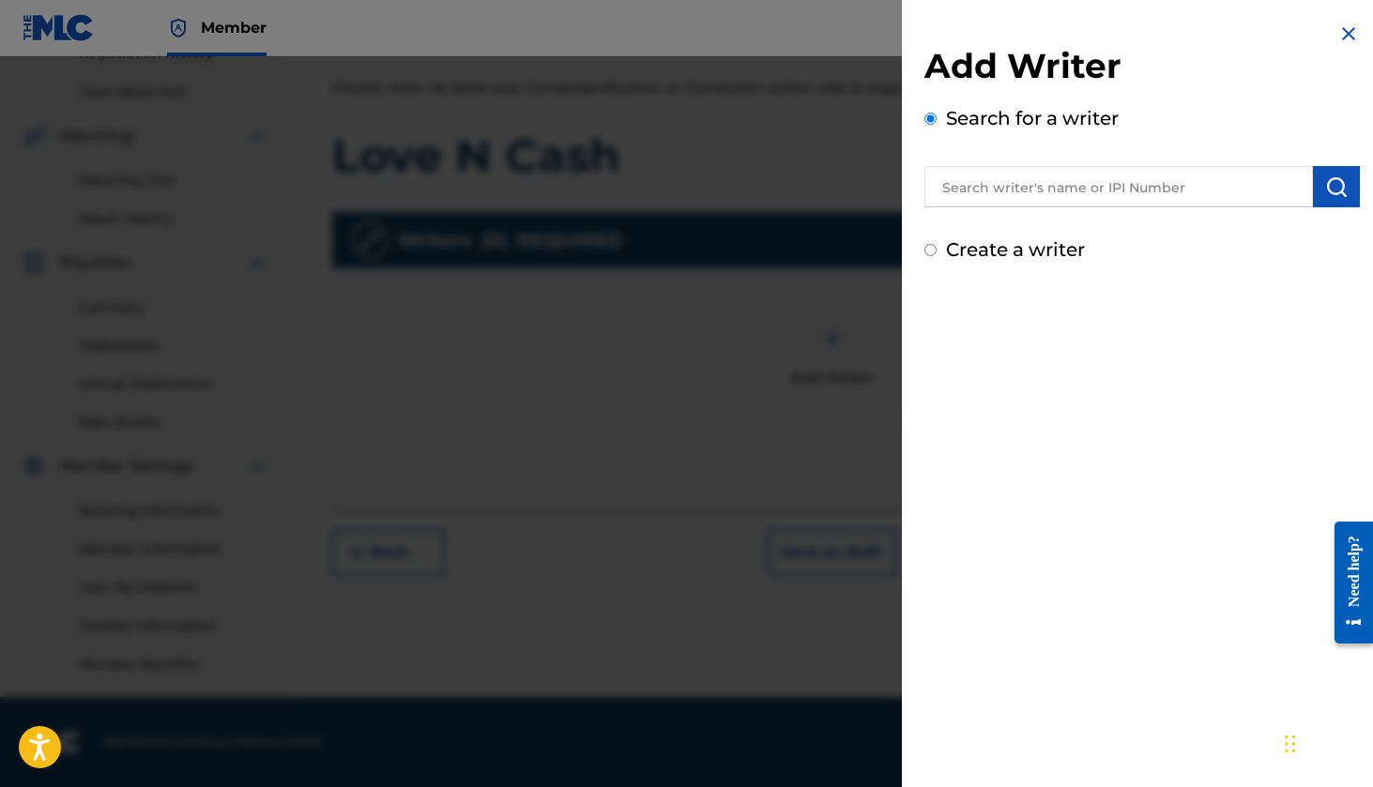
click at [975, 252] on label "Create a writer" at bounding box center [1015, 249] width 139 height 23
radio input "true"
click at [937, 252] on input "Create a writer" at bounding box center [930, 250] width 12 height 12
radio input "false"
radio input "true"
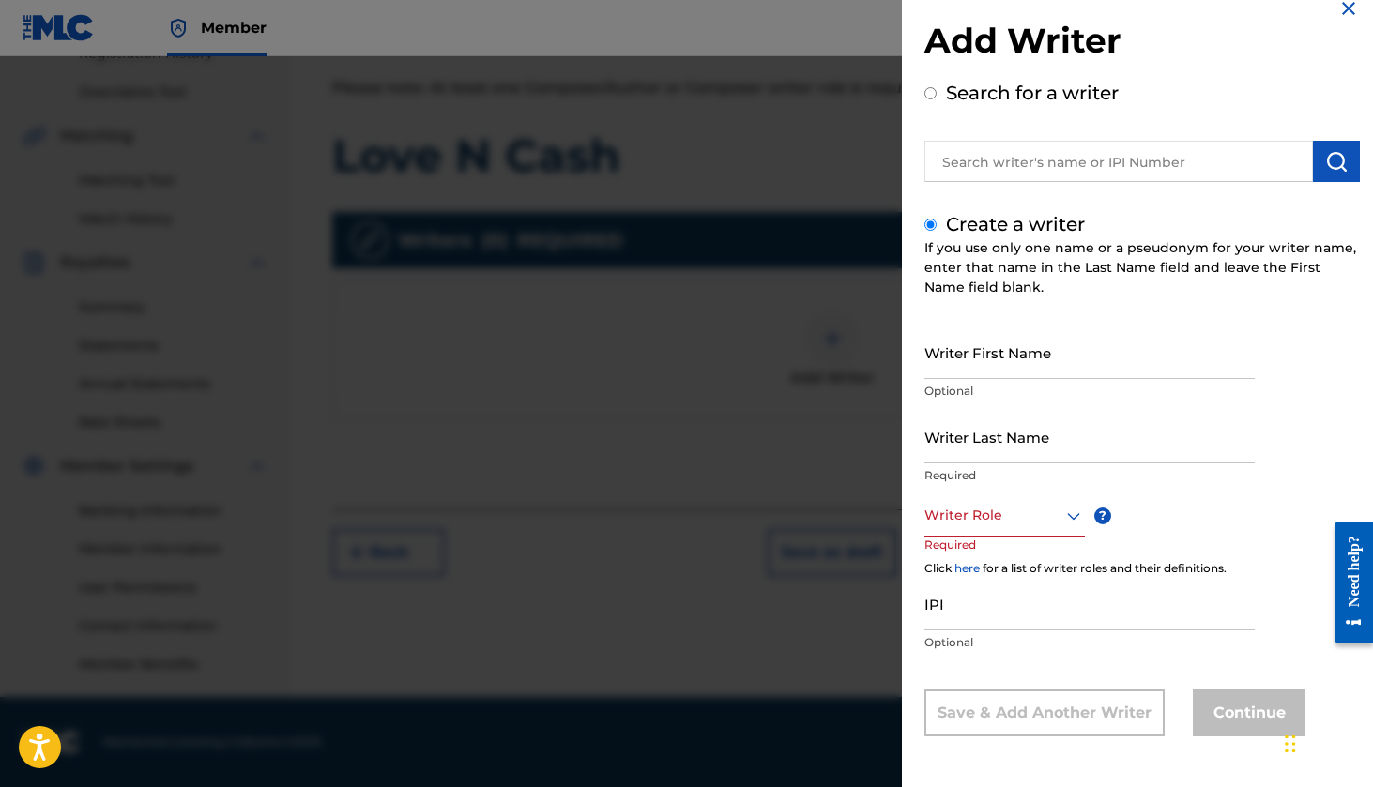
scroll to position [25, 0]
click at [943, 603] on input "IPI" at bounding box center [1089, 603] width 330 height 53
paste input "01252350487"
type input "01252350487"
click at [984, 519] on div at bounding box center [1004, 515] width 160 height 23
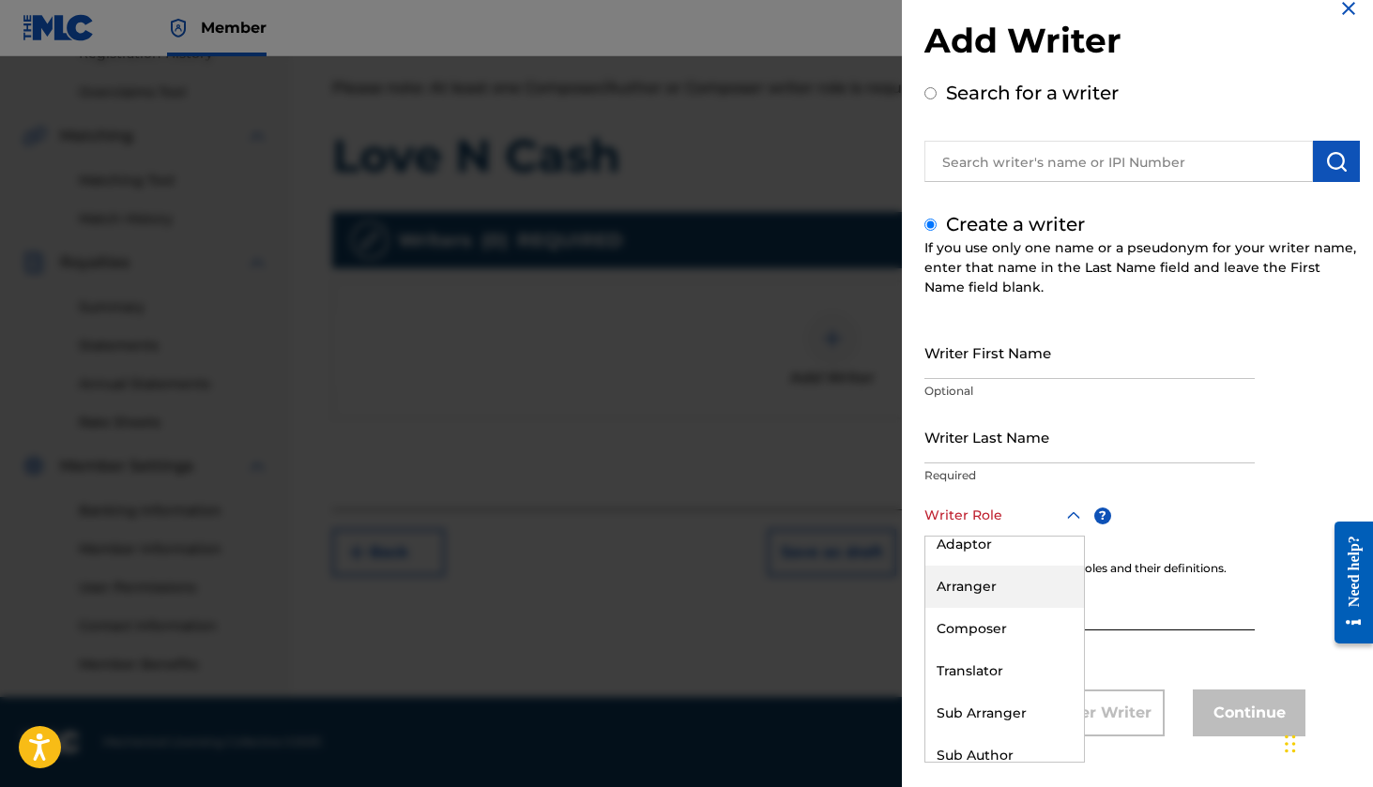
scroll to position [113, 0]
click at [1012, 350] on input "Writer First Name" at bounding box center [1089, 352] width 330 height 53
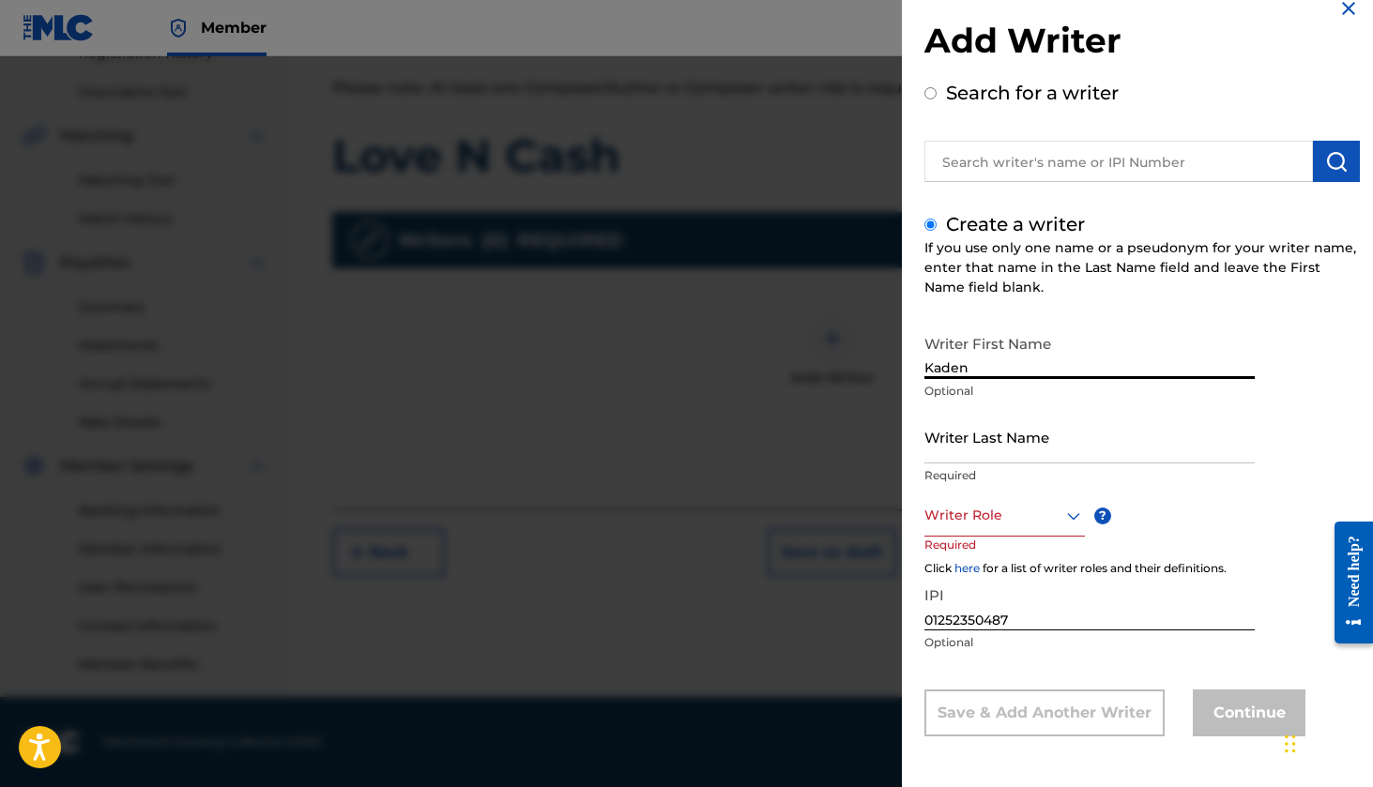
type input "Kaden"
click at [1029, 432] on input "Writer Last Name" at bounding box center [1089, 436] width 330 height 53
type input "Takamatsu"
click at [1051, 311] on div "Create a writer If you use only one name or a pseudonym for your writer name, e…" at bounding box center [1141, 473] width 435 height 527
click at [968, 517] on div at bounding box center [1004, 515] width 160 height 23
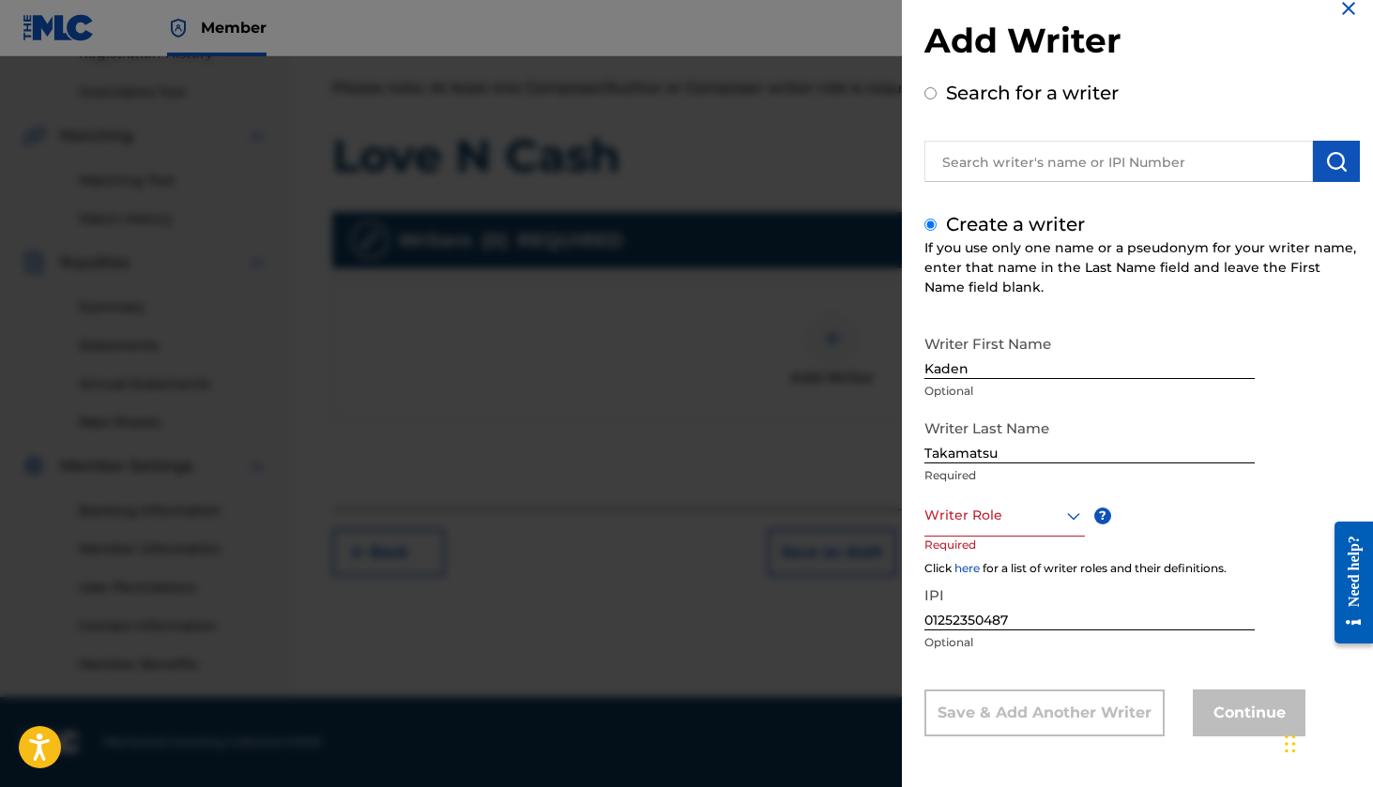
scroll to position [25, 0]
click at [998, 562] on div "Composer/Author" at bounding box center [1004, 558] width 159 height 42
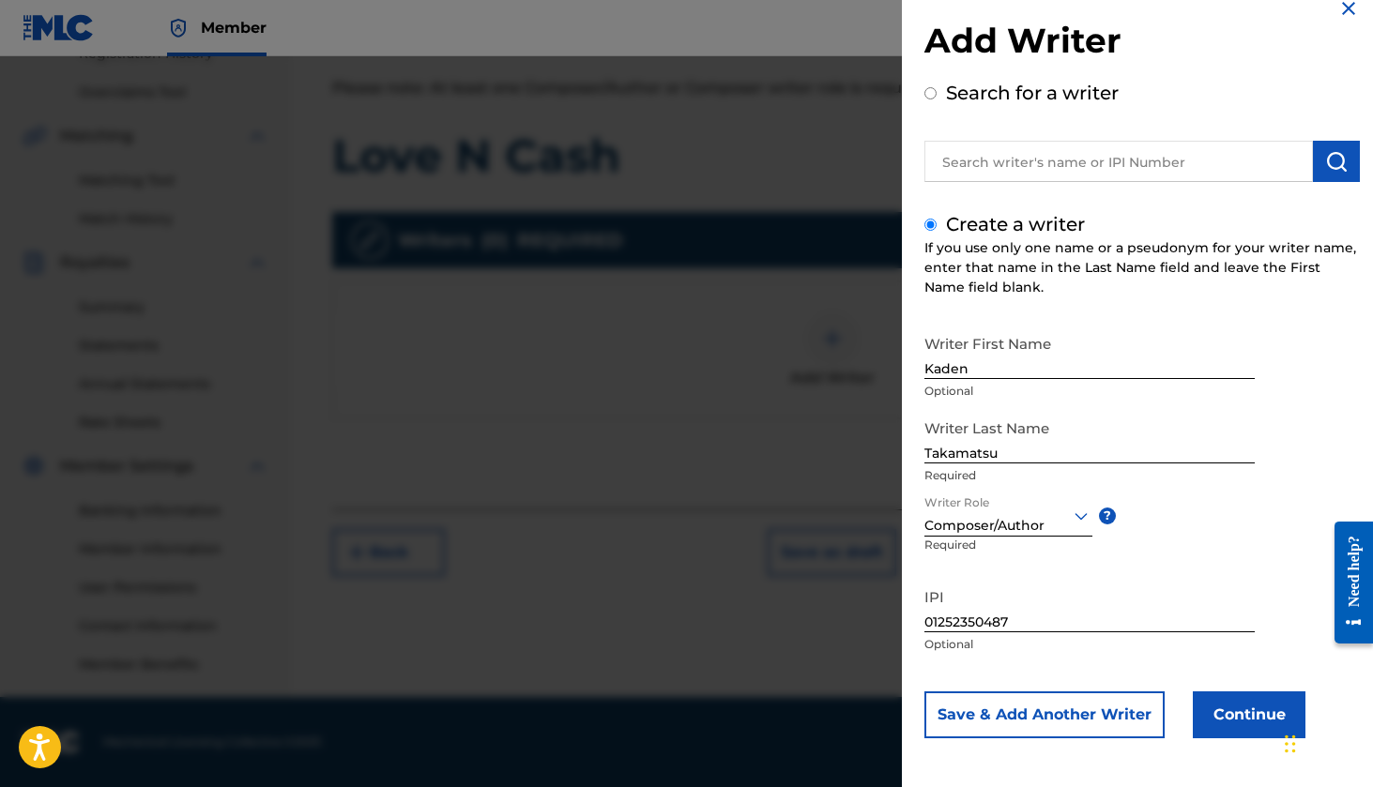
click at [1220, 710] on button "Continue" at bounding box center [1249, 715] width 113 height 47
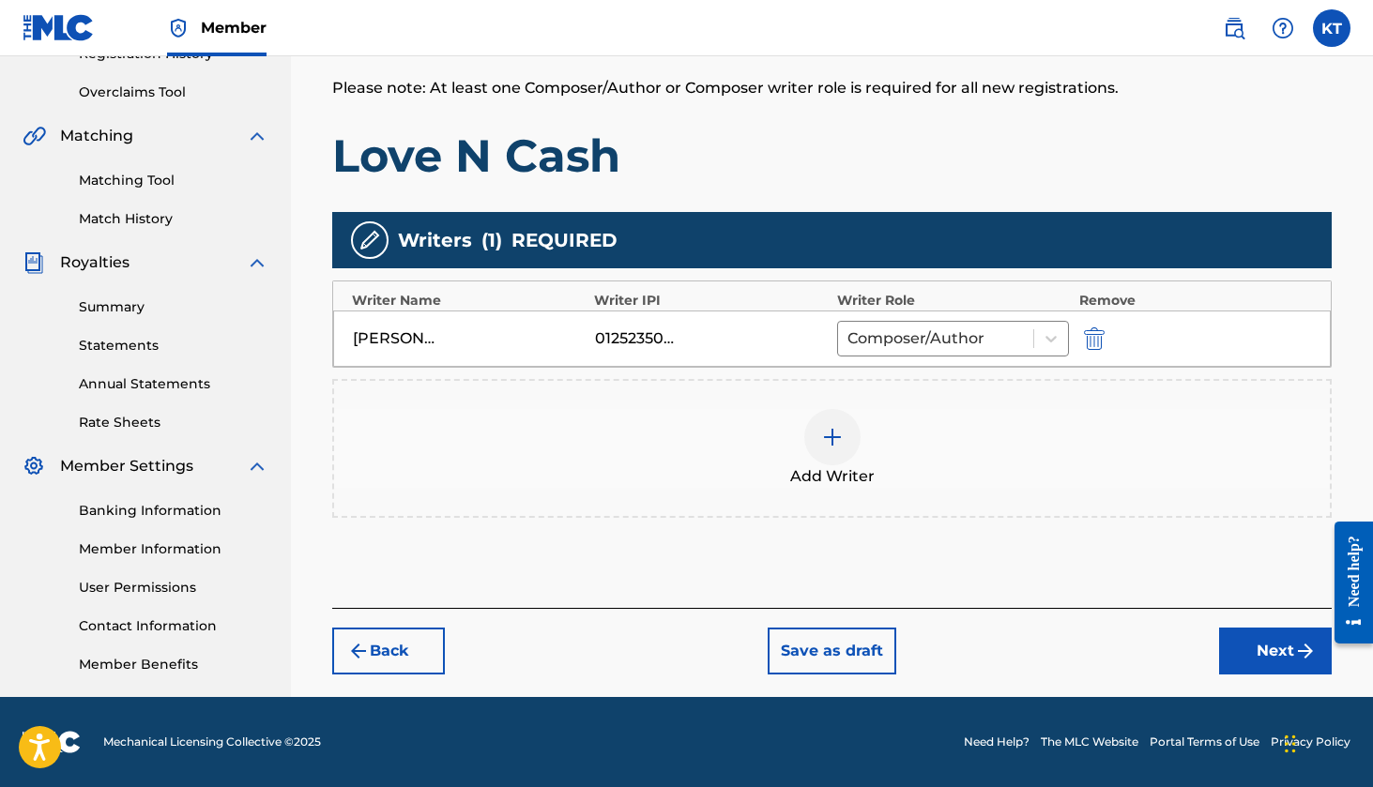
click at [819, 450] on div at bounding box center [832, 437] width 56 height 56
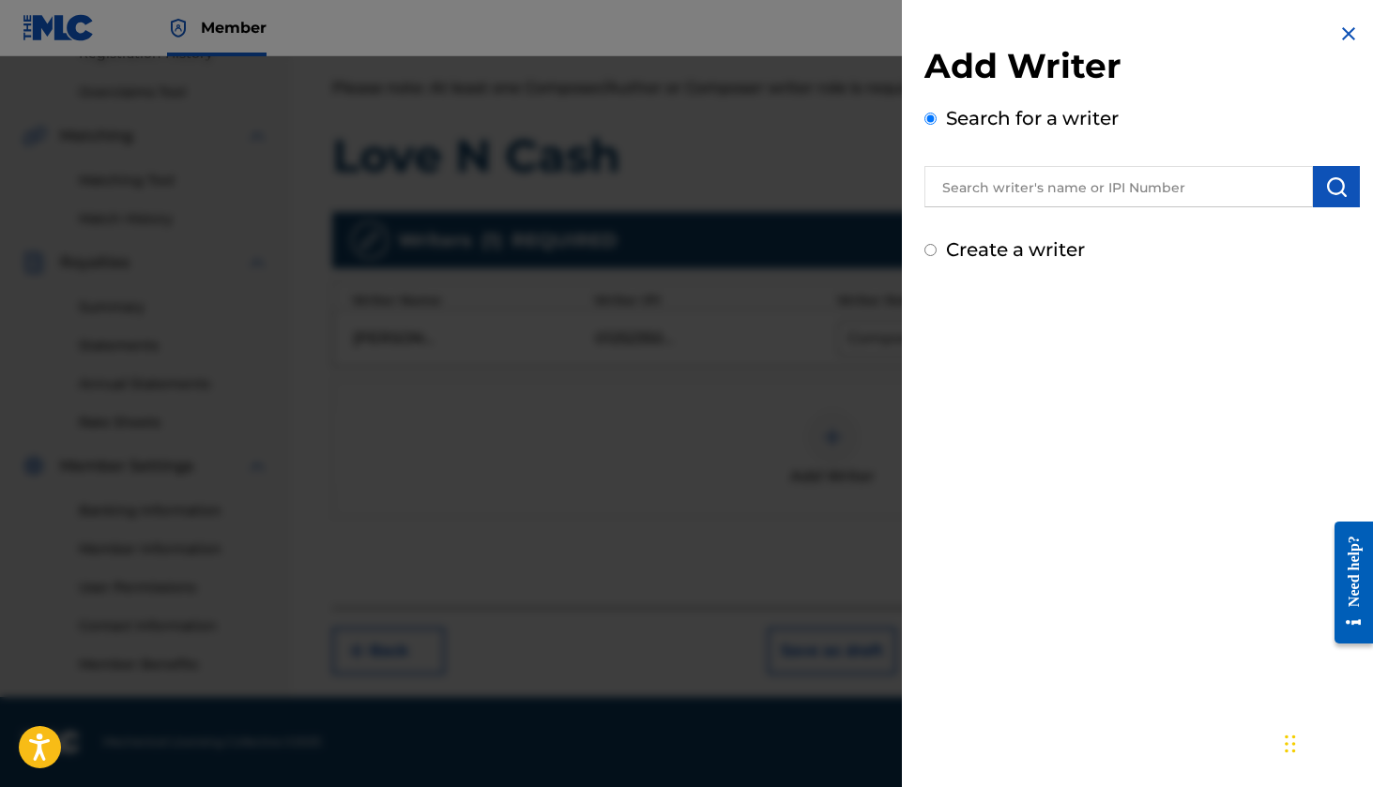
click at [1044, 197] on input "text" at bounding box center [1118, 186] width 389 height 41
paste input "01287944793"
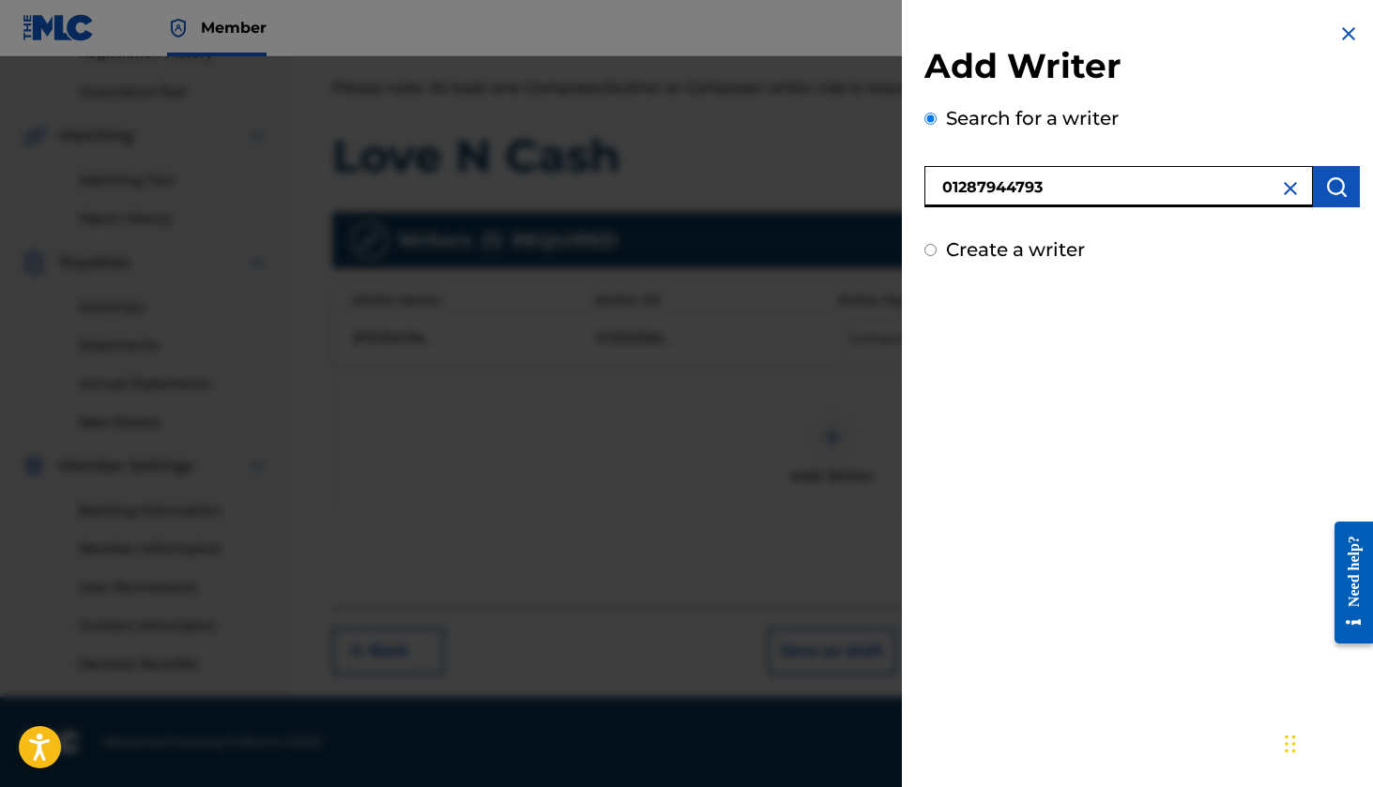
type input "01287944793"
click at [1329, 185] on img "submit" at bounding box center [1336, 187] width 23 height 23
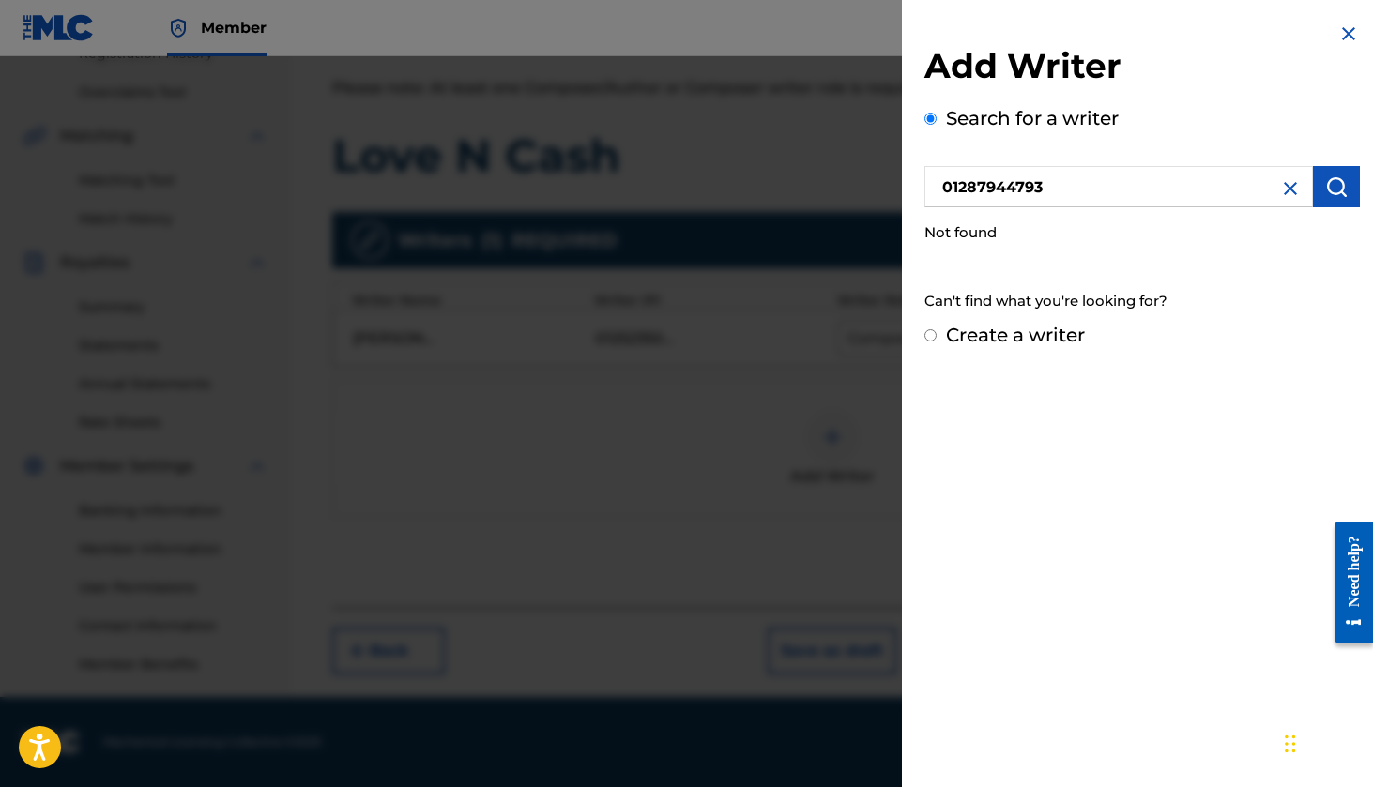
click at [963, 336] on label "Create a writer" at bounding box center [1015, 335] width 139 height 23
radio input "true"
click at [937, 336] on input "Create a writer" at bounding box center [930, 335] width 12 height 12
radio input "false"
radio input "true"
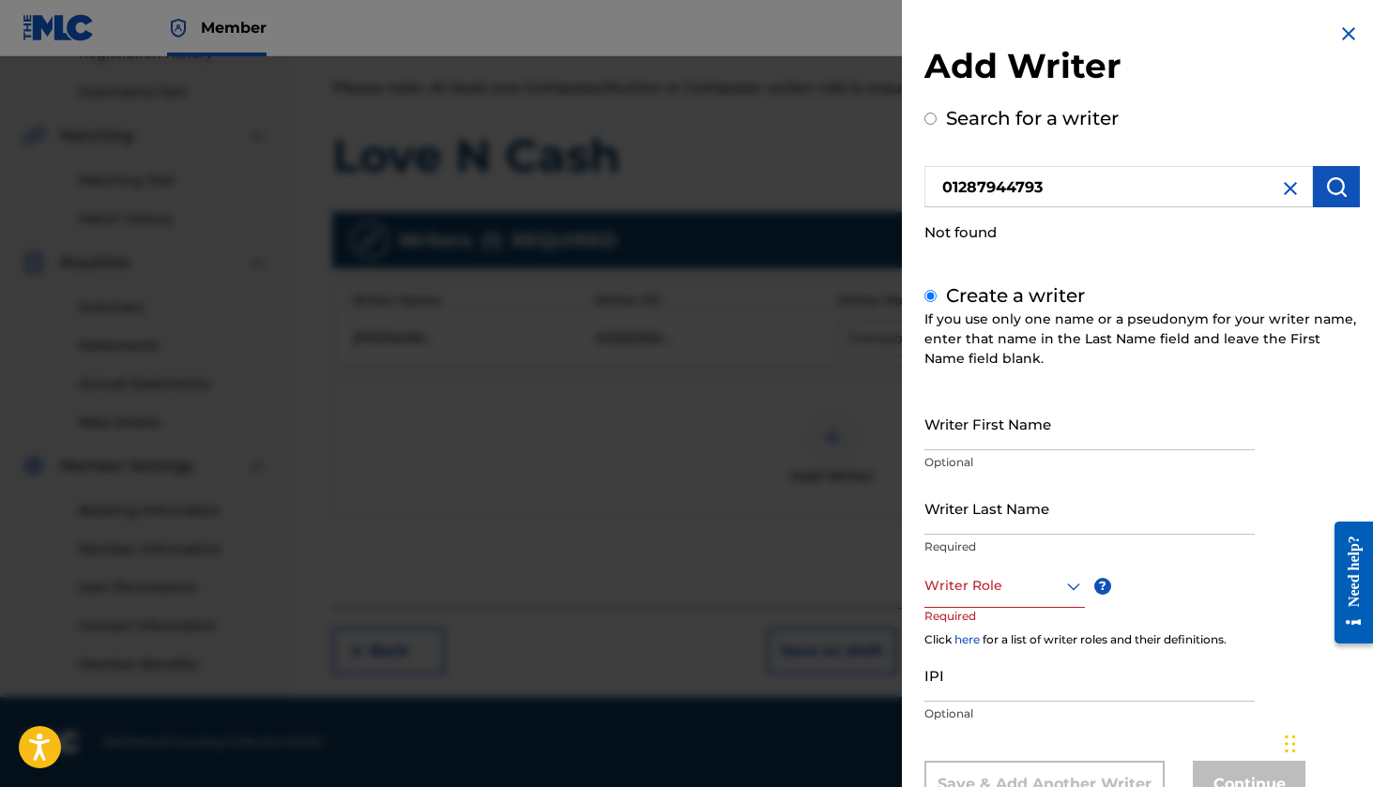
click at [960, 676] on input "IPI" at bounding box center [1089, 675] width 330 height 53
paste input "01287944793"
type input "01287944793"
click at [953, 594] on div "Writer Role" at bounding box center [1004, 587] width 160 height 42
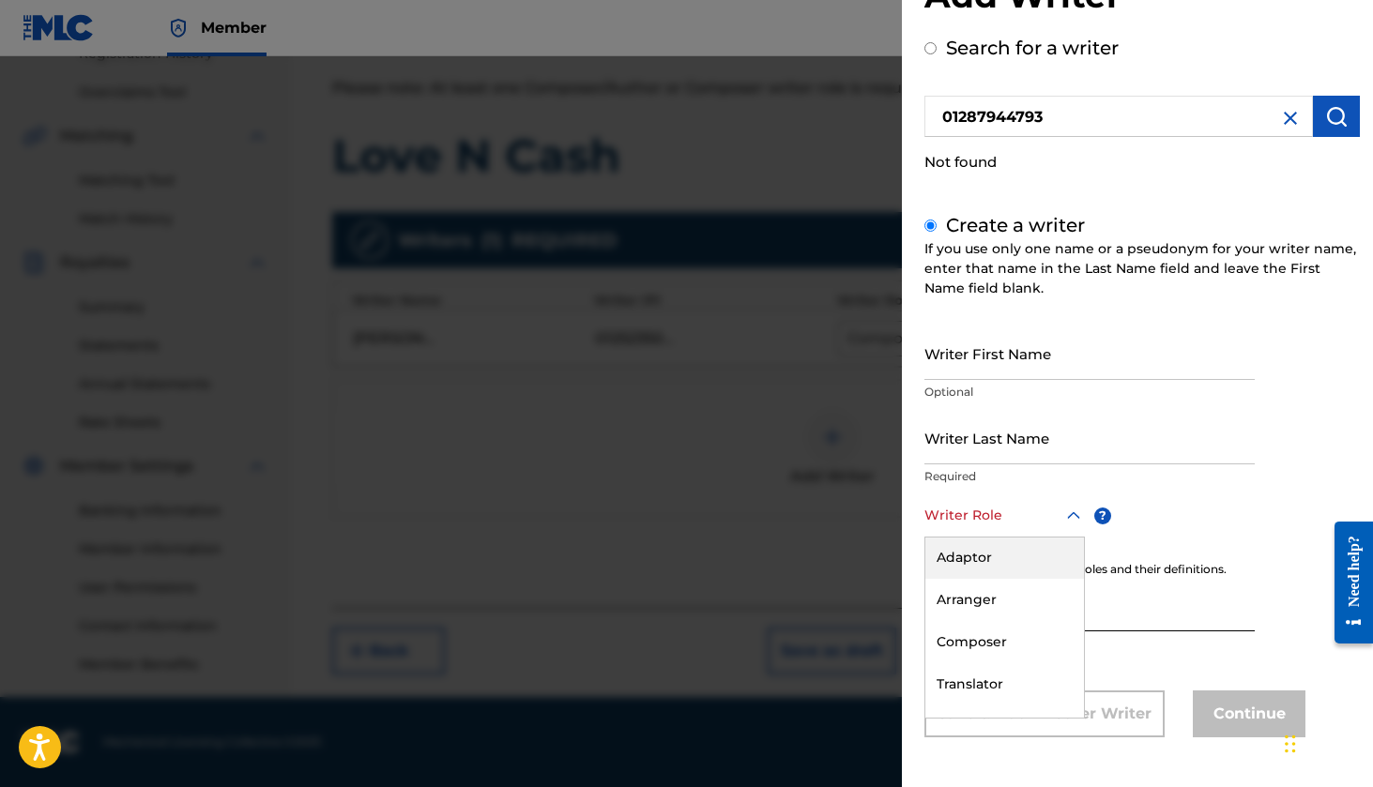
scroll to position [86, 0]
click at [977, 638] on div "Composer" at bounding box center [1004, 641] width 159 height 42
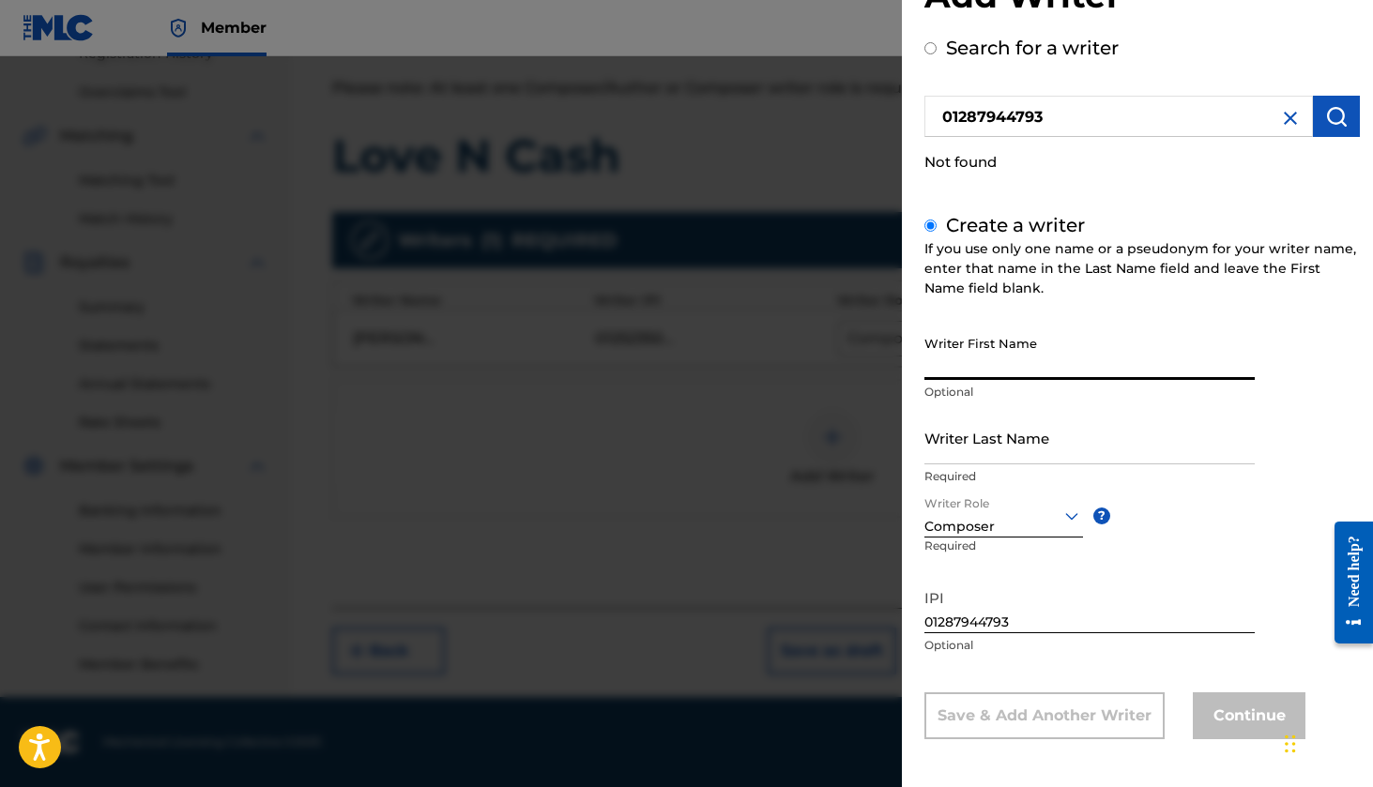
click at [990, 348] on input "Writer First Name" at bounding box center [1089, 353] width 330 height 53
click at [973, 448] on input "Writer Last Name" at bounding box center [1089, 437] width 330 height 53
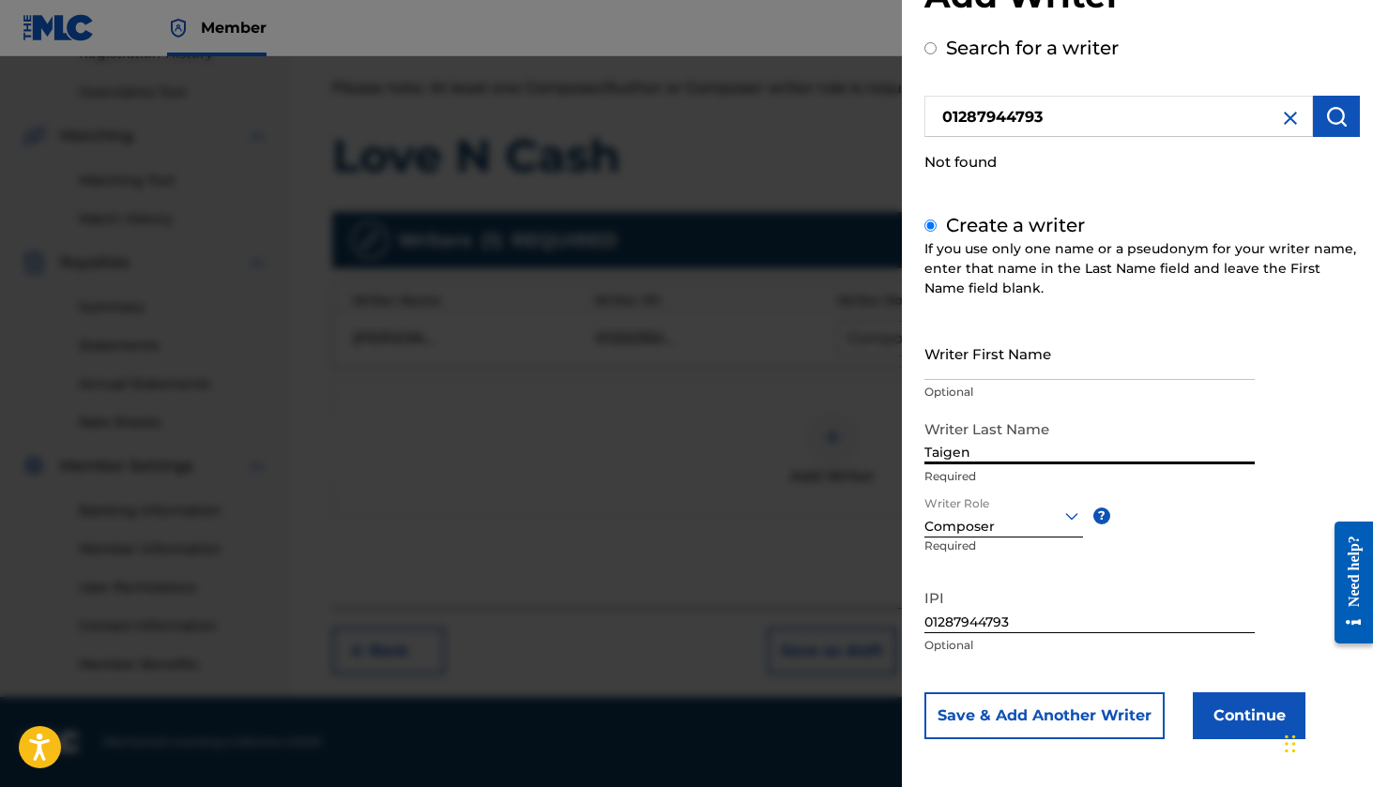
type input "Taigen"
click at [1299, 377] on div "Writer First Name Optional Writer Last Name Taigen Required Writer Role Compose…" at bounding box center [1141, 533] width 435 height 413
click at [1228, 721] on button "Continue" at bounding box center [1249, 716] width 113 height 47
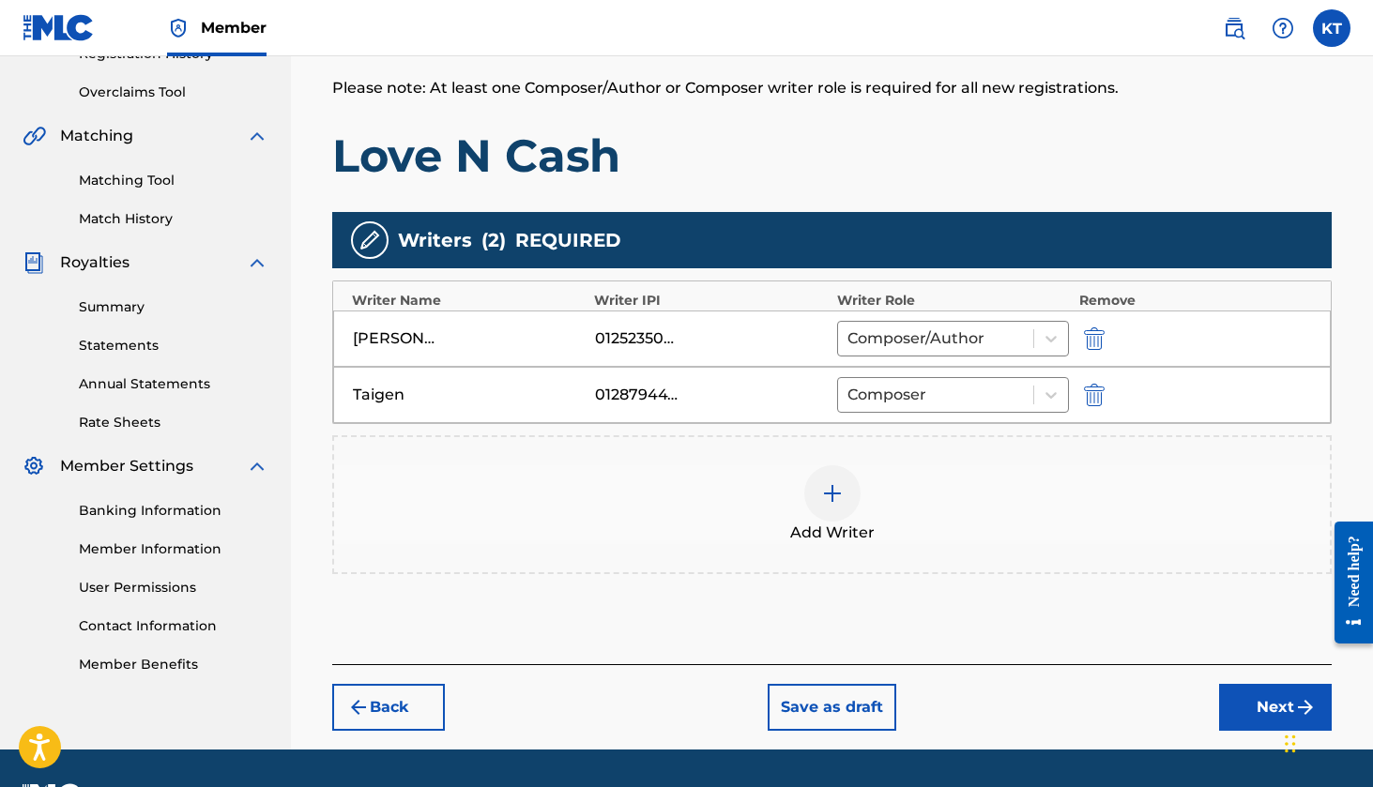
click at [1242, 706] on button "Next" at bounding box center [1275, 707] width 113 height 47
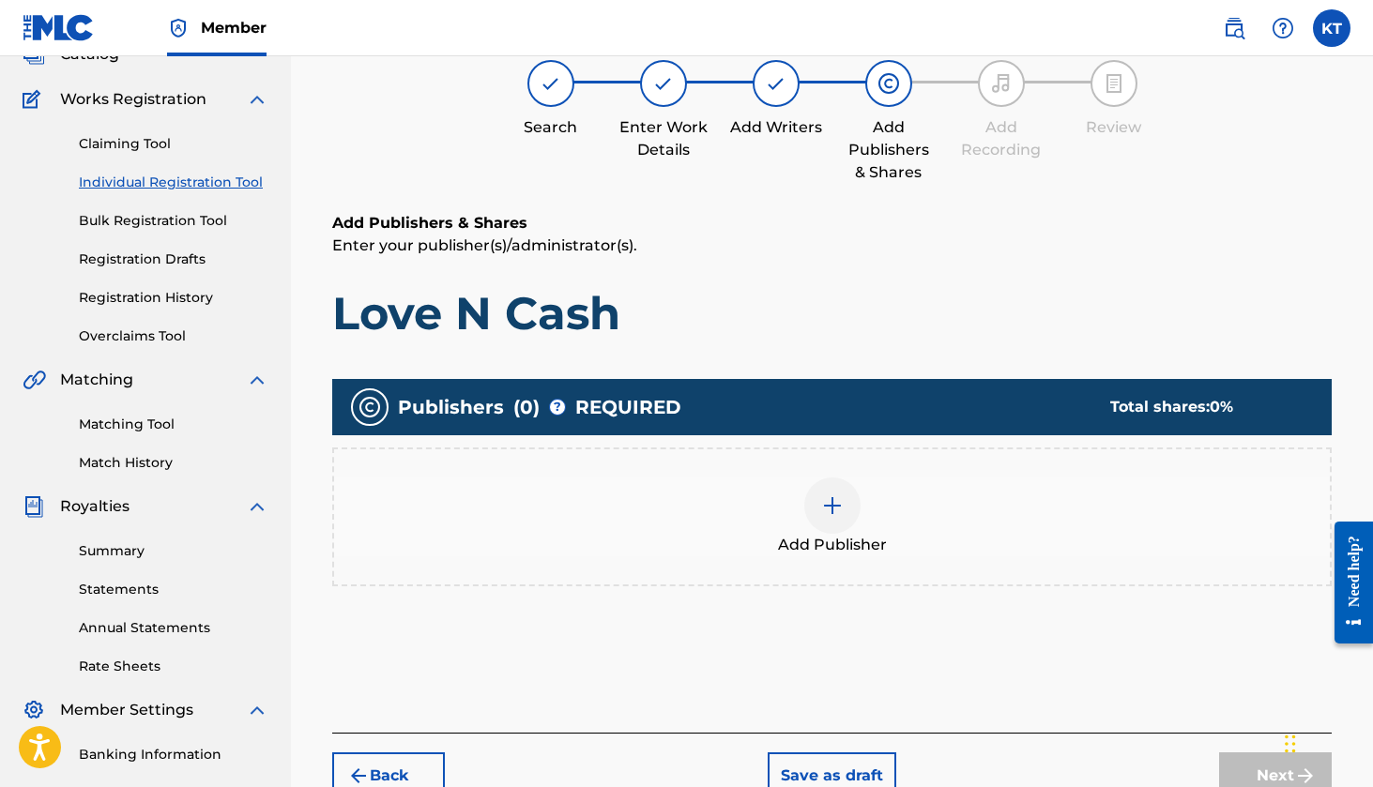
scroll to position [84, 0]
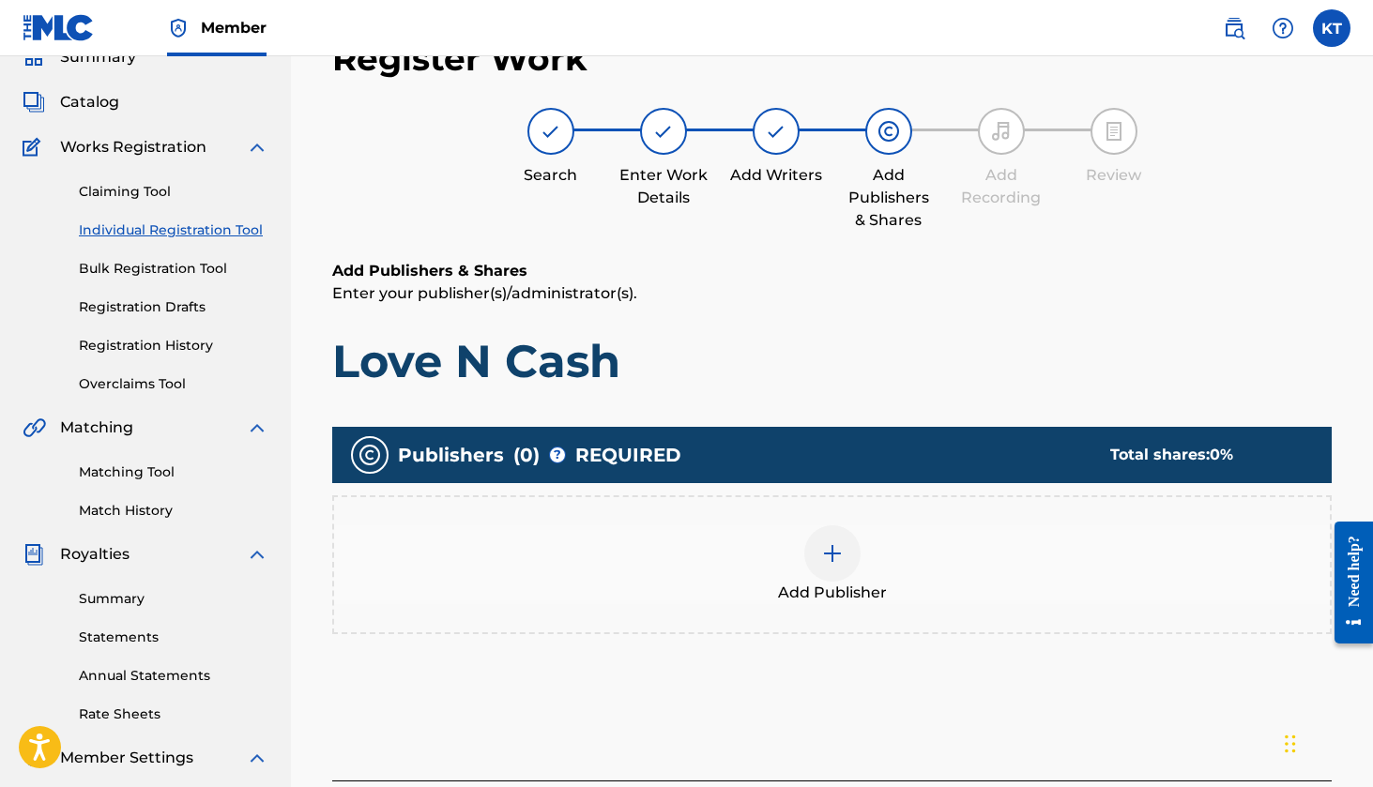
click at [828, 568] on div at bounding box center [832, 554] width 56 height 56
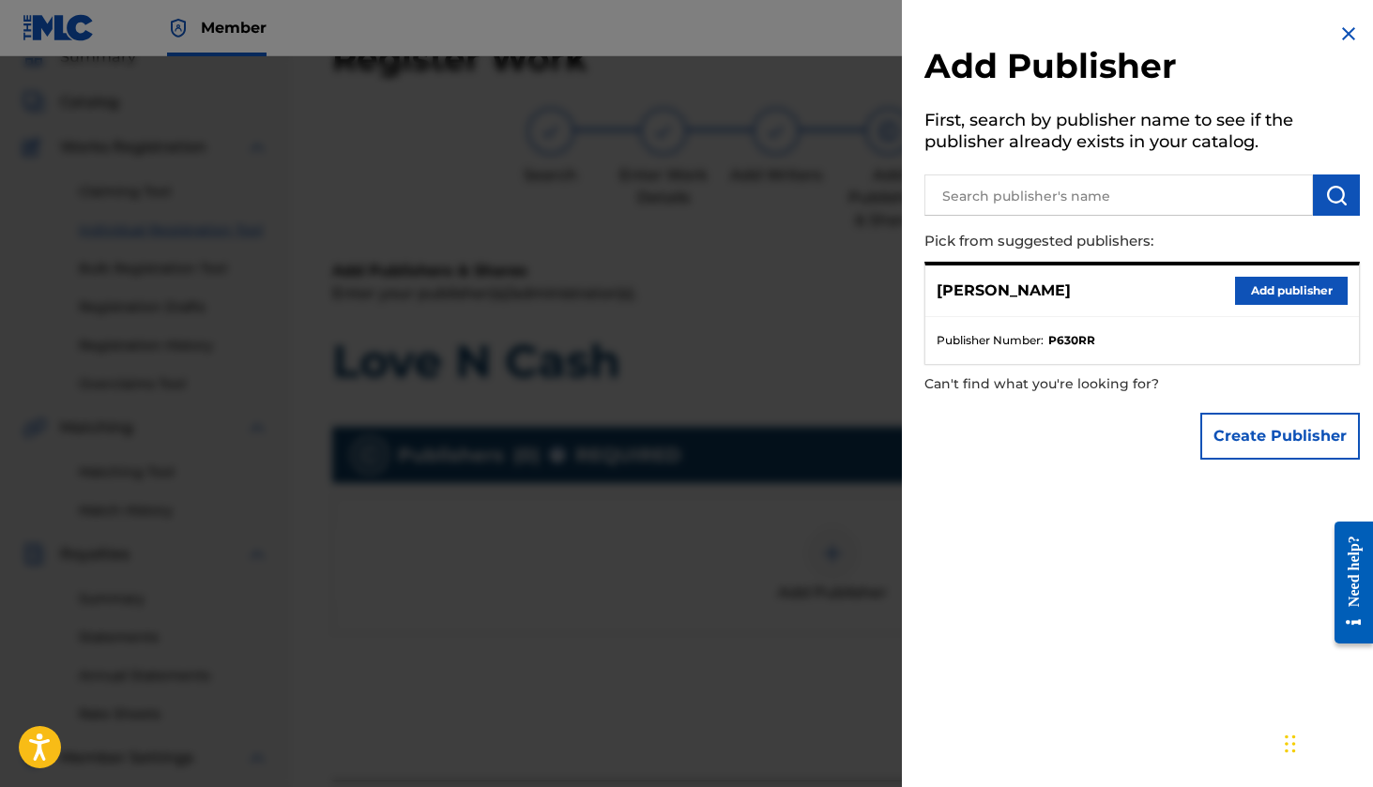
click at [1090, 295] on div "Kaden Takamatsu Add publisher" at bounding box center [1142, 292] width 434 height 52
click at [1287, 300] on button "Add publisher" at bounding box center [1291, 291] width 113 height 28
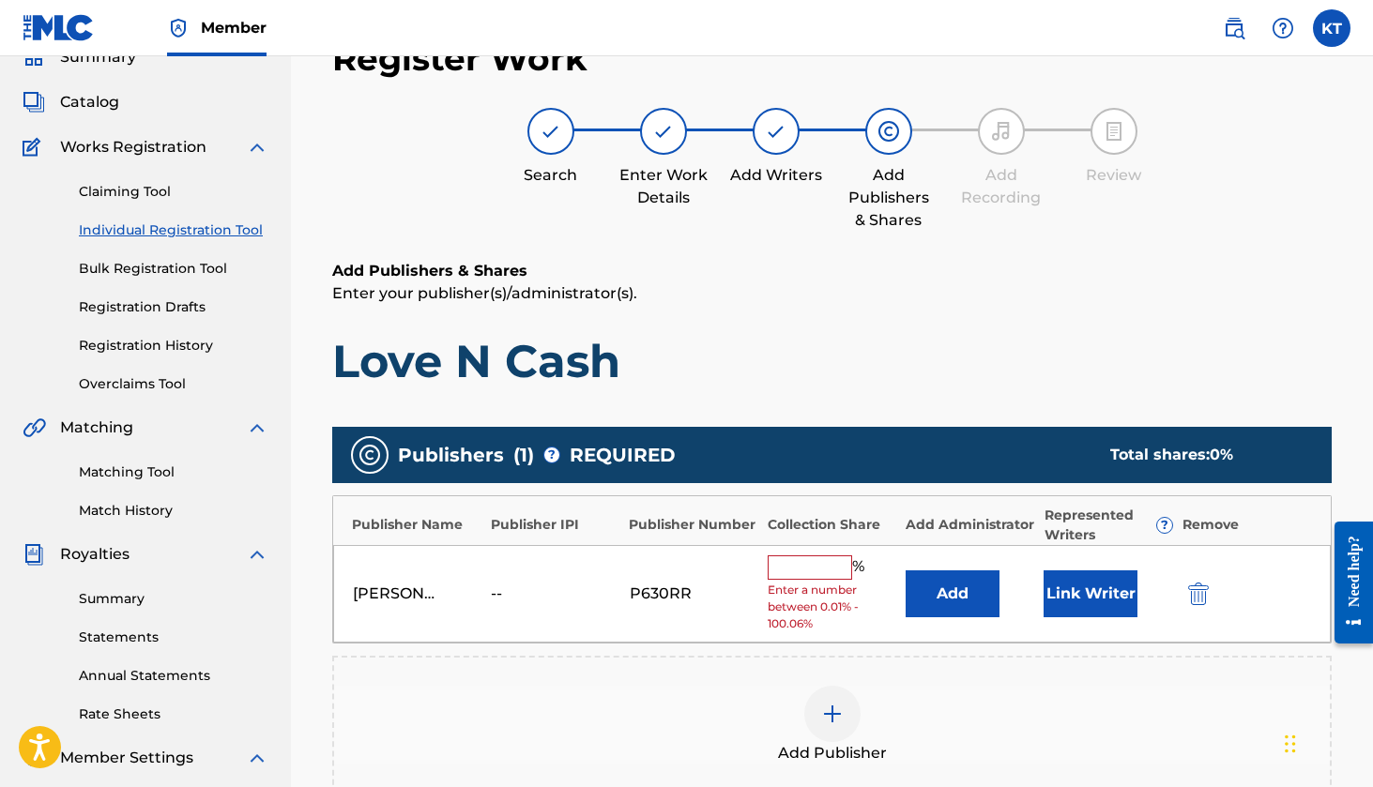
click at [1088, 581] on button "Link Writer" at bounding box center [1091, 594] width 94 height 47
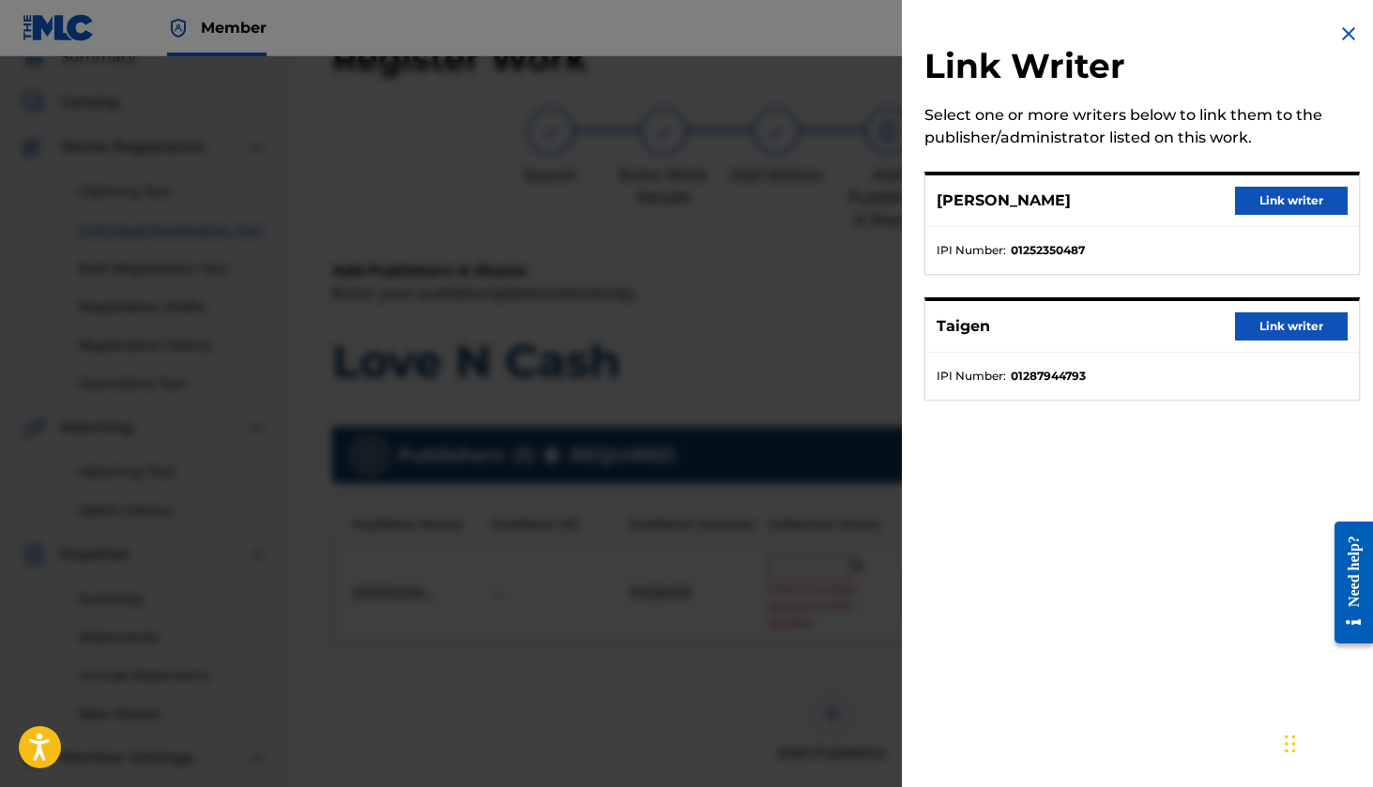
click at [1253, 188] on button "Link writer" at bounding box center [1291, 201] width 113 height 28
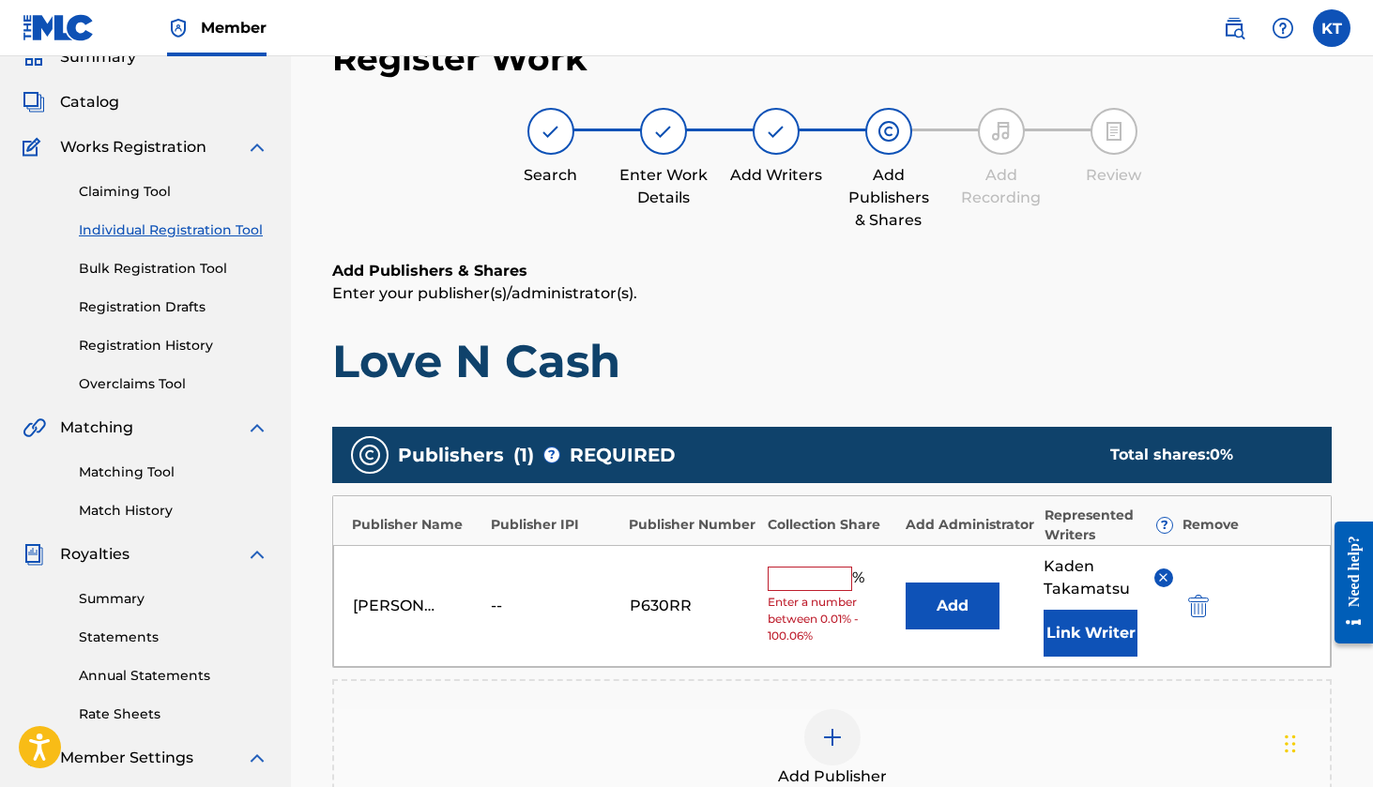
click at [1199, 607] on img "submit" at bounding box center [1198, 606] width 21 height 23
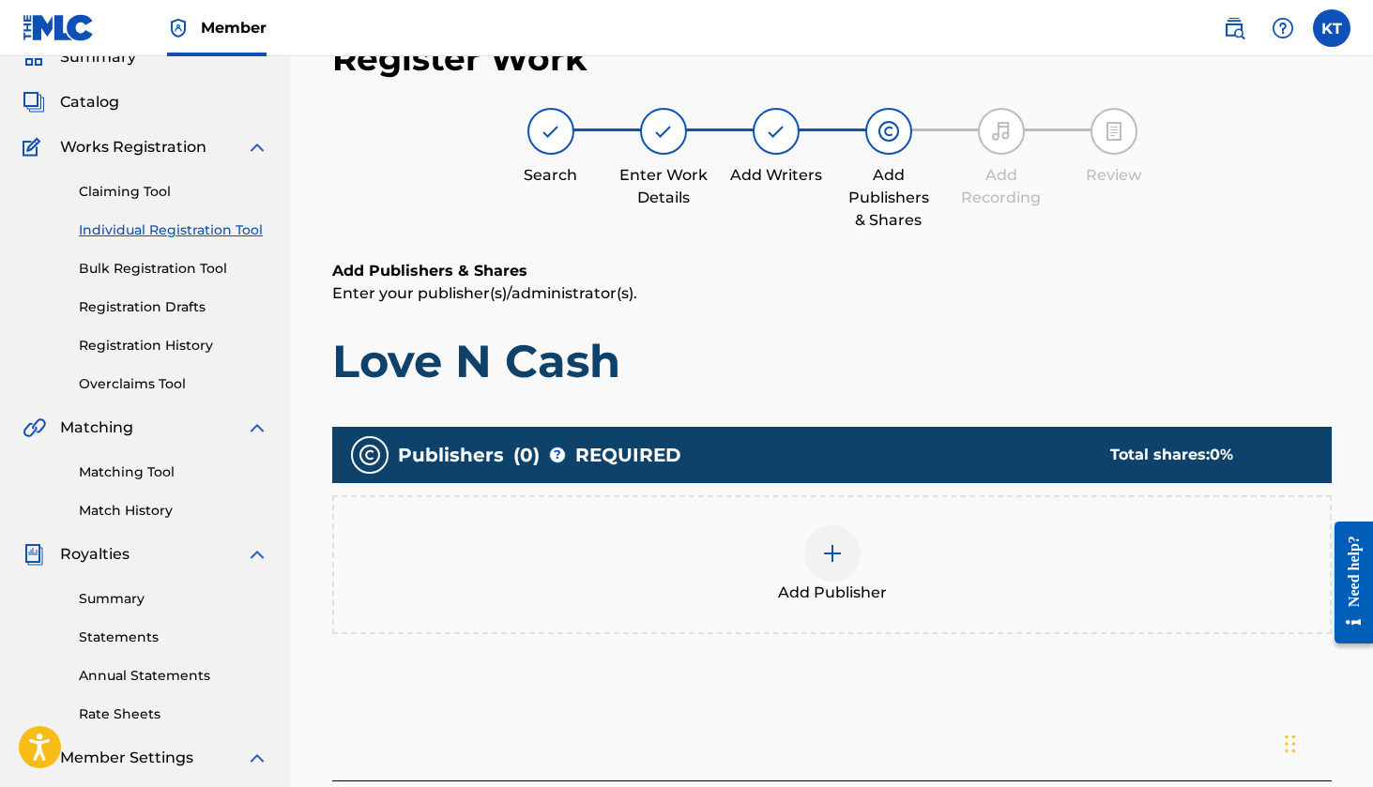
click at [748, 521] on div "Add Publisher" at bounding box center [832, 565] width 1000 height 139
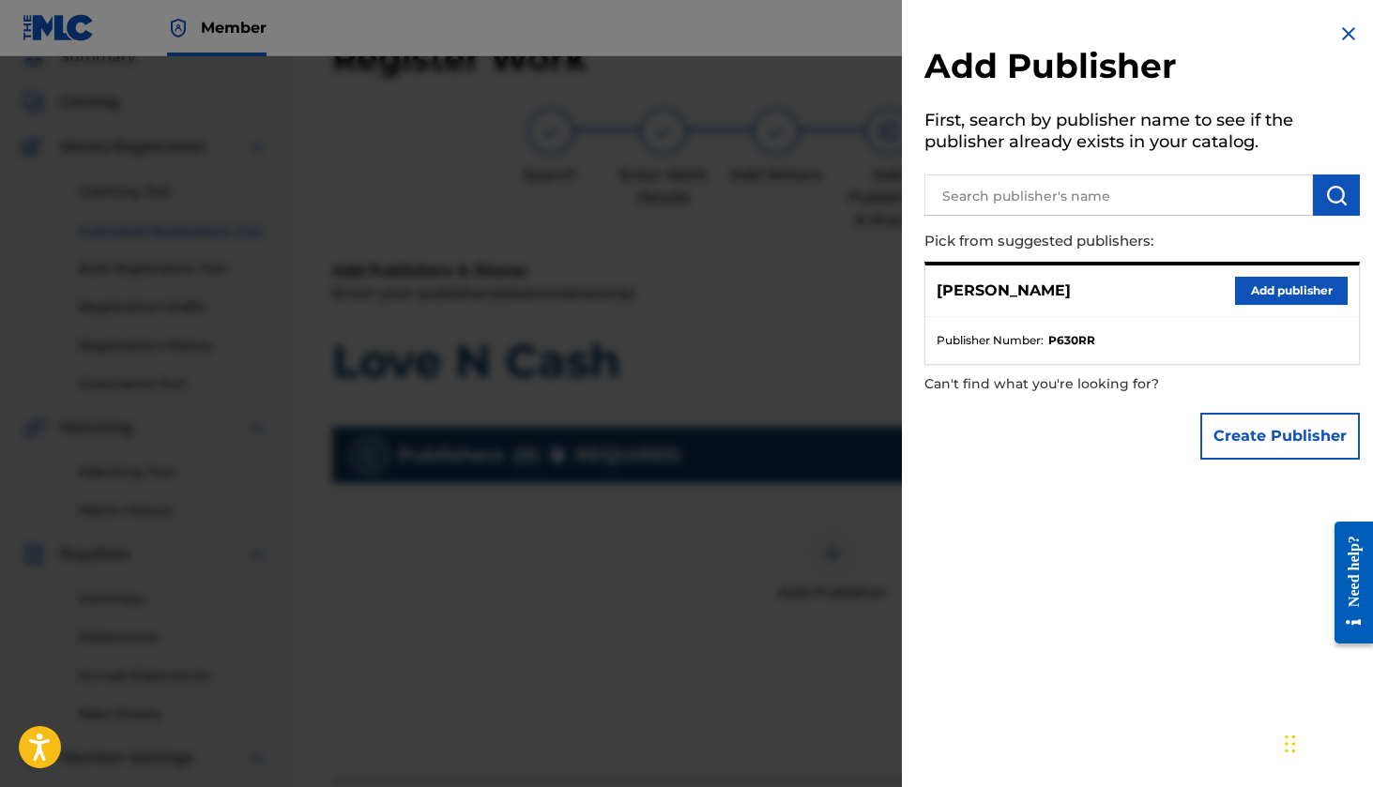
click at [1263, 433] on button "Create Publisher" at bounding box center [1280, 436] width 160 height 47
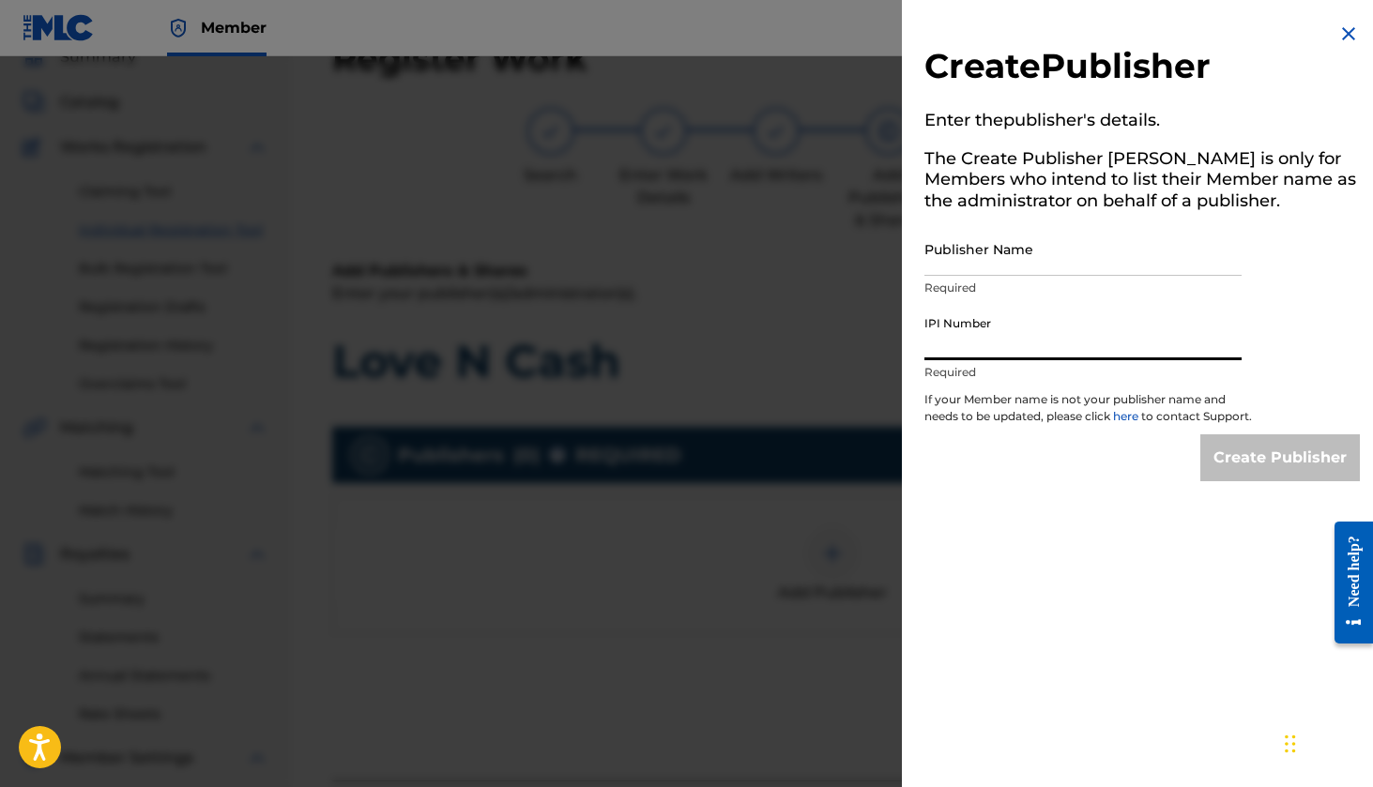
click at [1000, 331] on input "IPI Number" at bounding box center [1082, 333] width 317 height 53
paste input "01287944793"
type input "01287944793"
click at [979, 346] on input "01287944793" at bounding box center [1082, 333] width 317 height 53
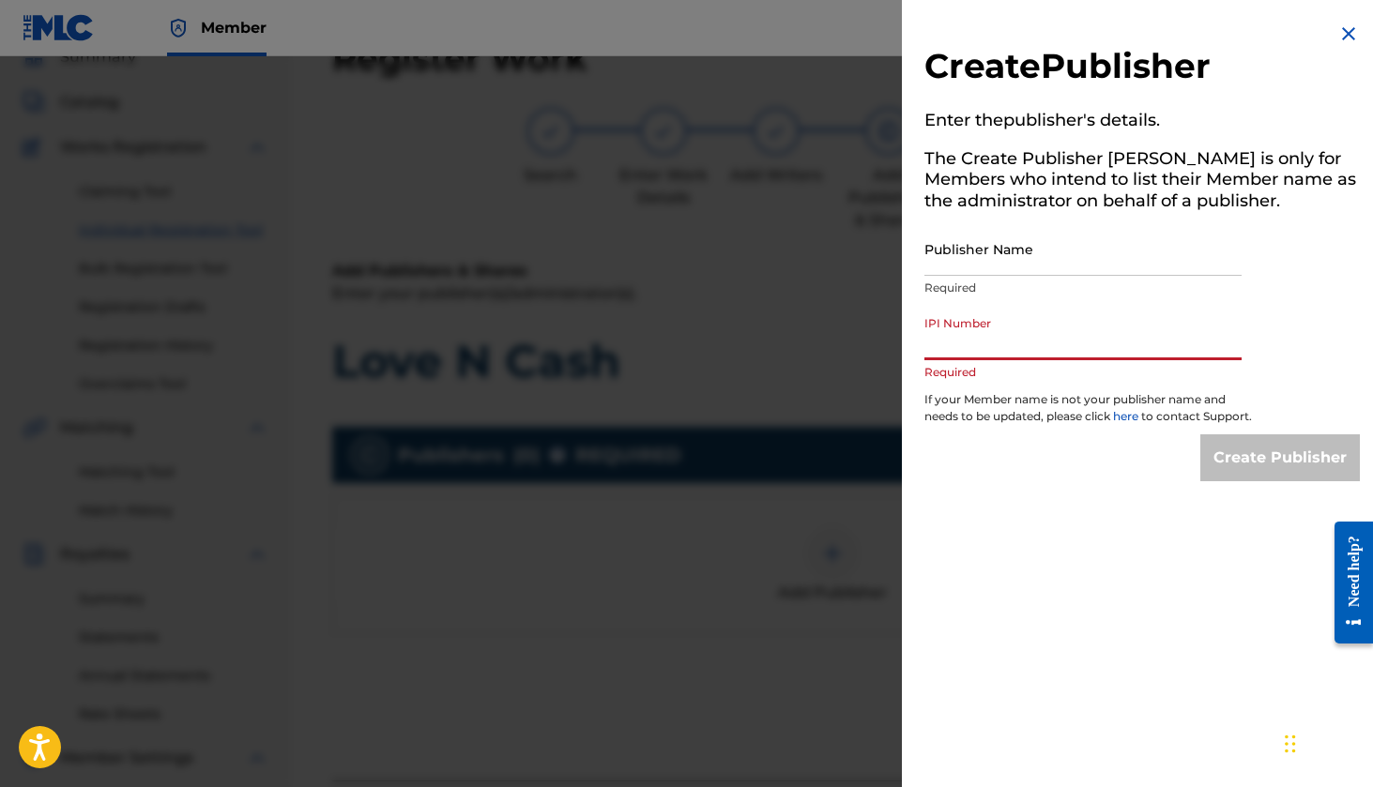
paste input "01252350487"
type input "01252350487"
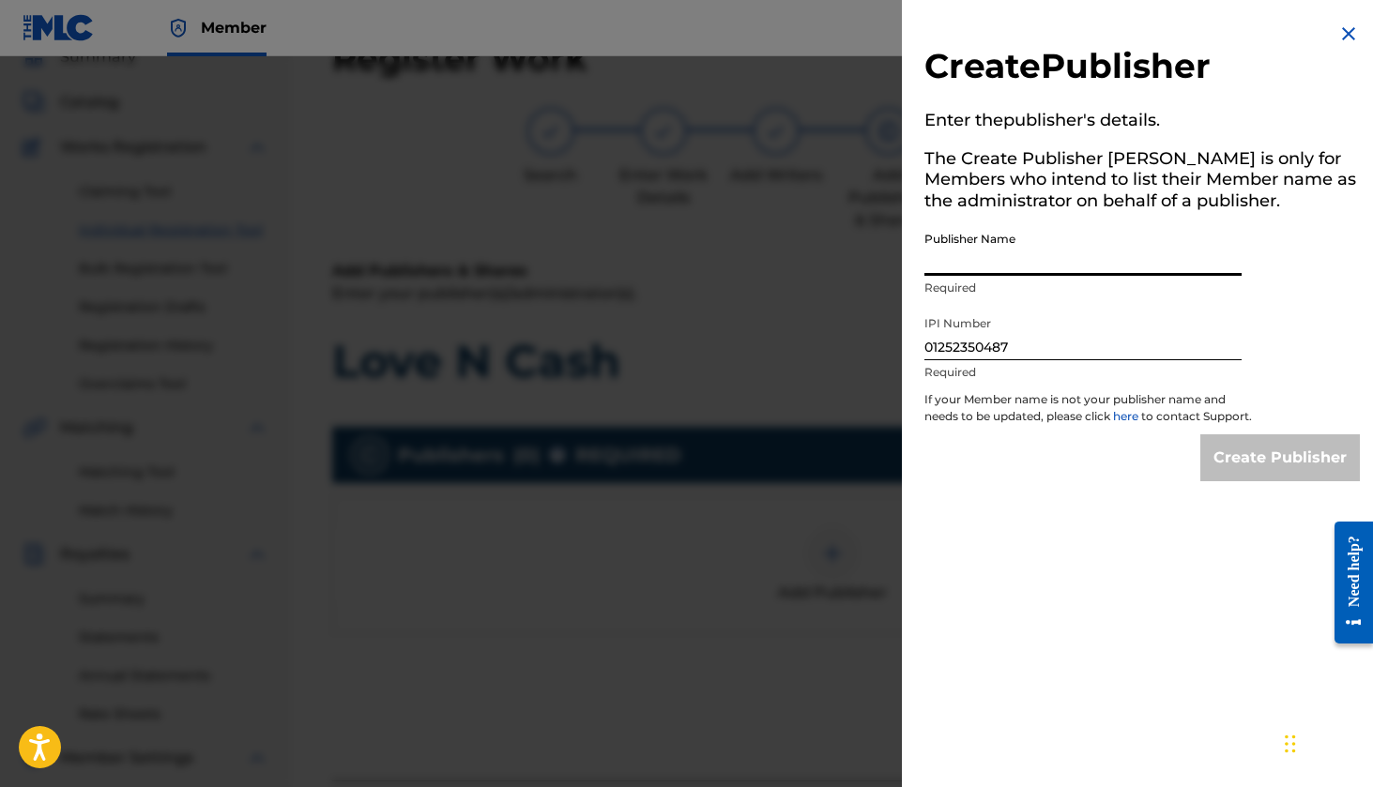
click at [1029, 260] on input "Publisher Name" at bounding box center [1082, 248] width 317 height 53
type input "[PERSON_NAME]"
click at [1072, 174] on h5 "The Create Publisher button is only for Members who intend to list their Member…" at bounding box center [1141, 183] width 435 height 81
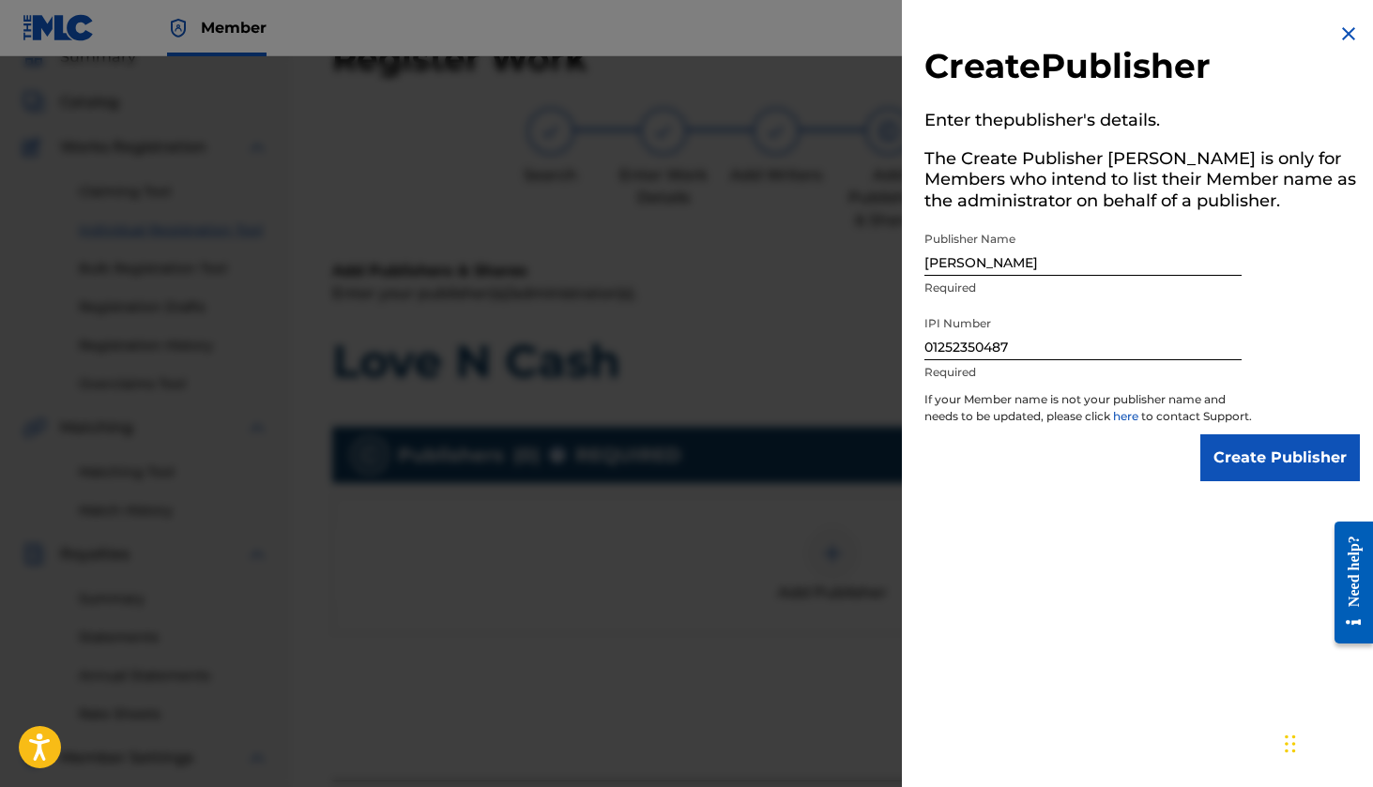
click at [1265, 475] on input "Create Publisher" at bounding box center [1280, 458] width 160 height 47
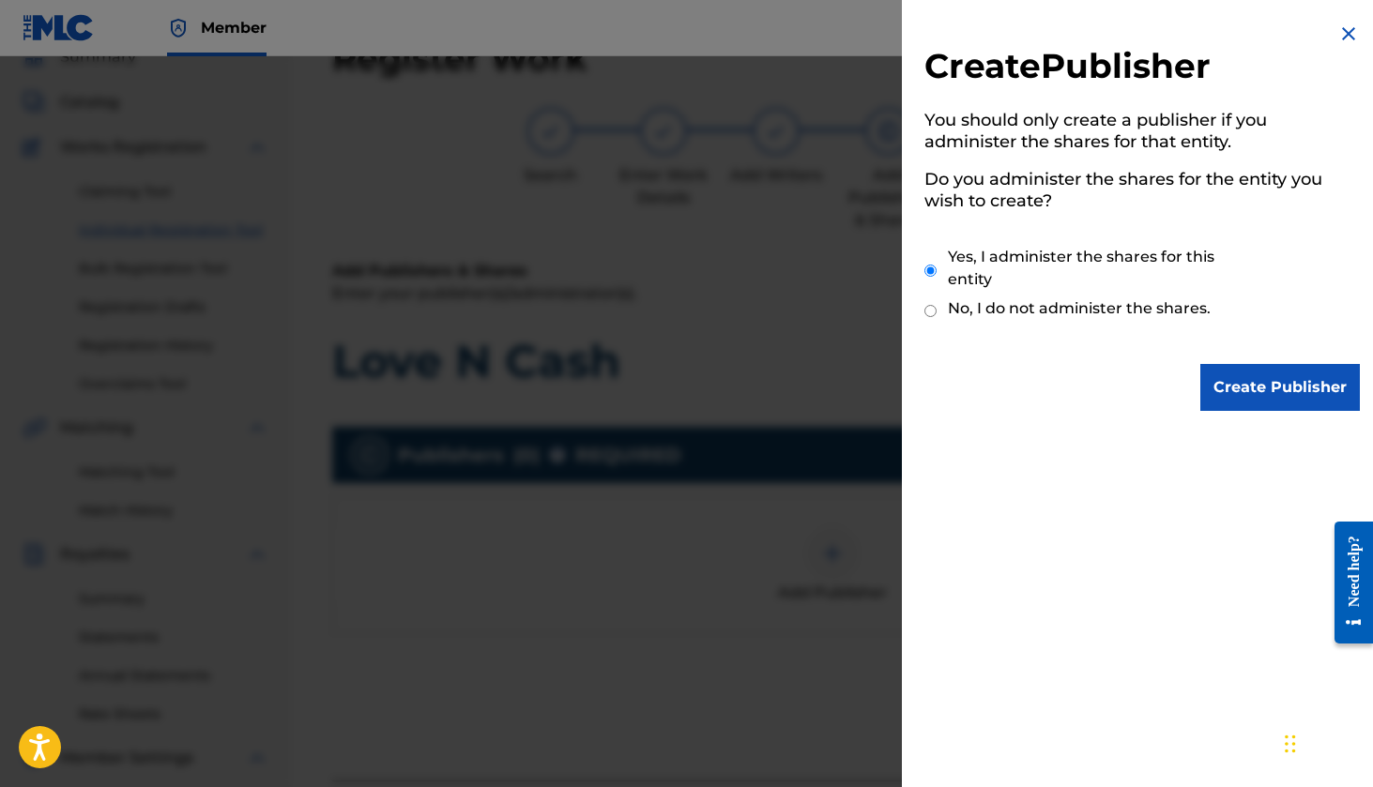
click at [1257, 394] on input "Create Publisher" at bounding box center [1280, 387] width 160 height 47
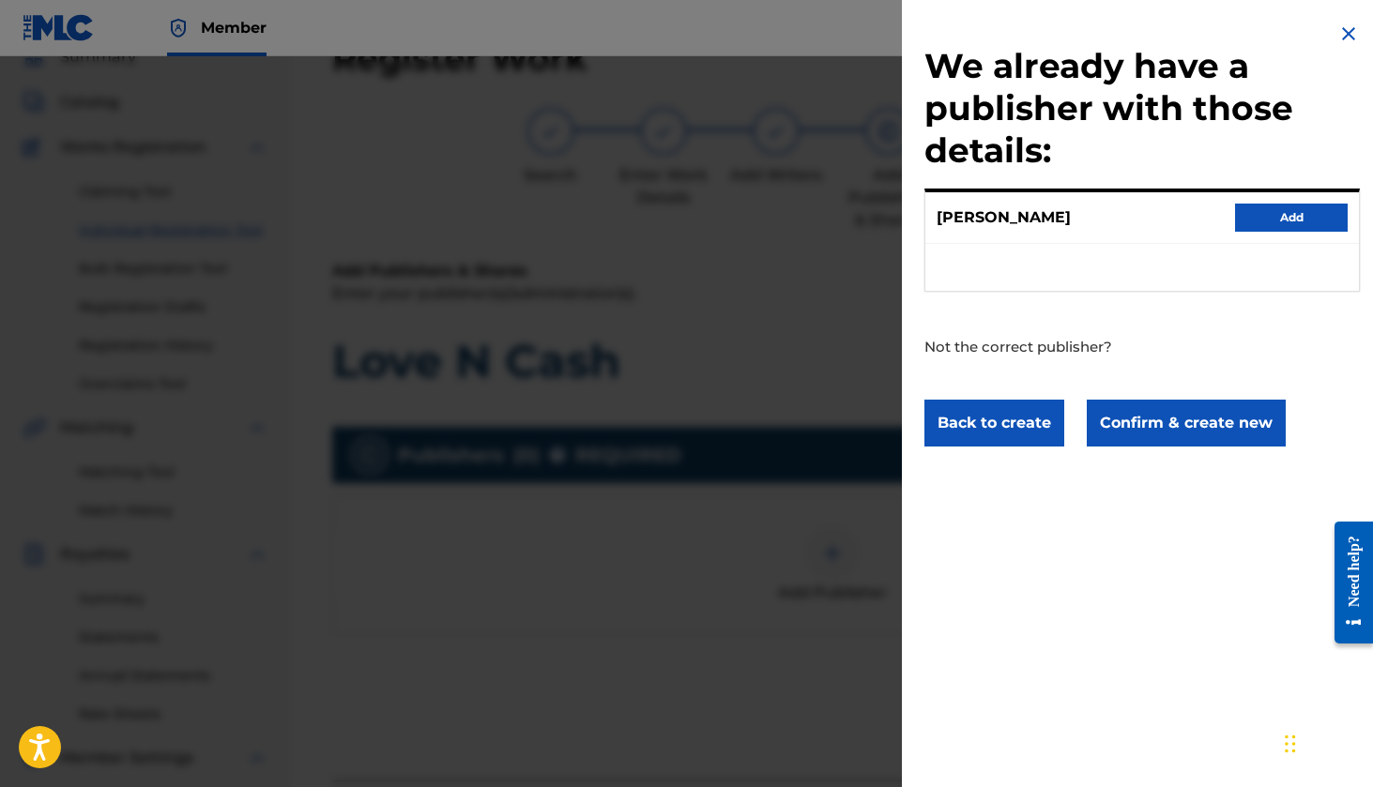
click at [1283, 221] on button "Add" at bounding box center [1291, 218] width 113 height 28
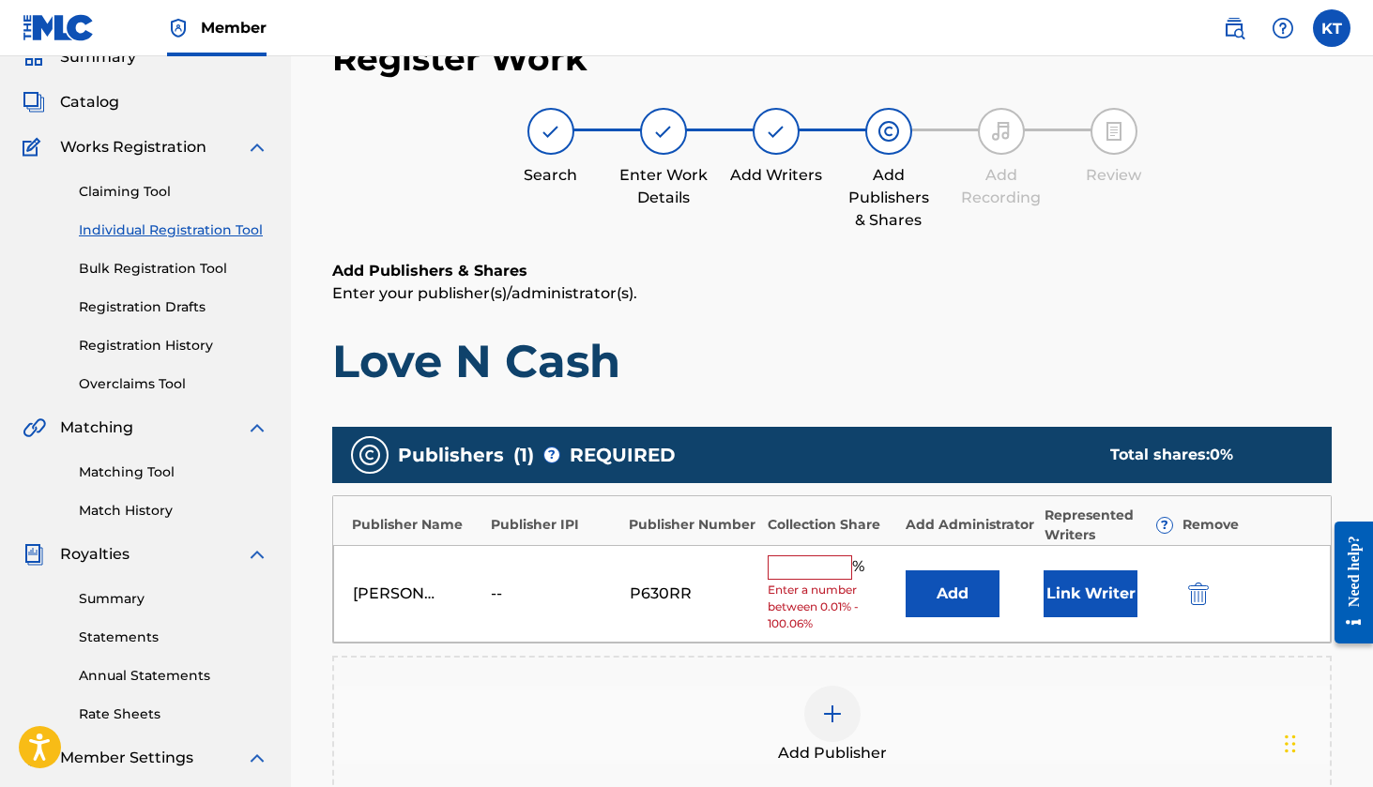
click at [820, 563] on input "text" at bounding box center [810, 568] width 84 height 24
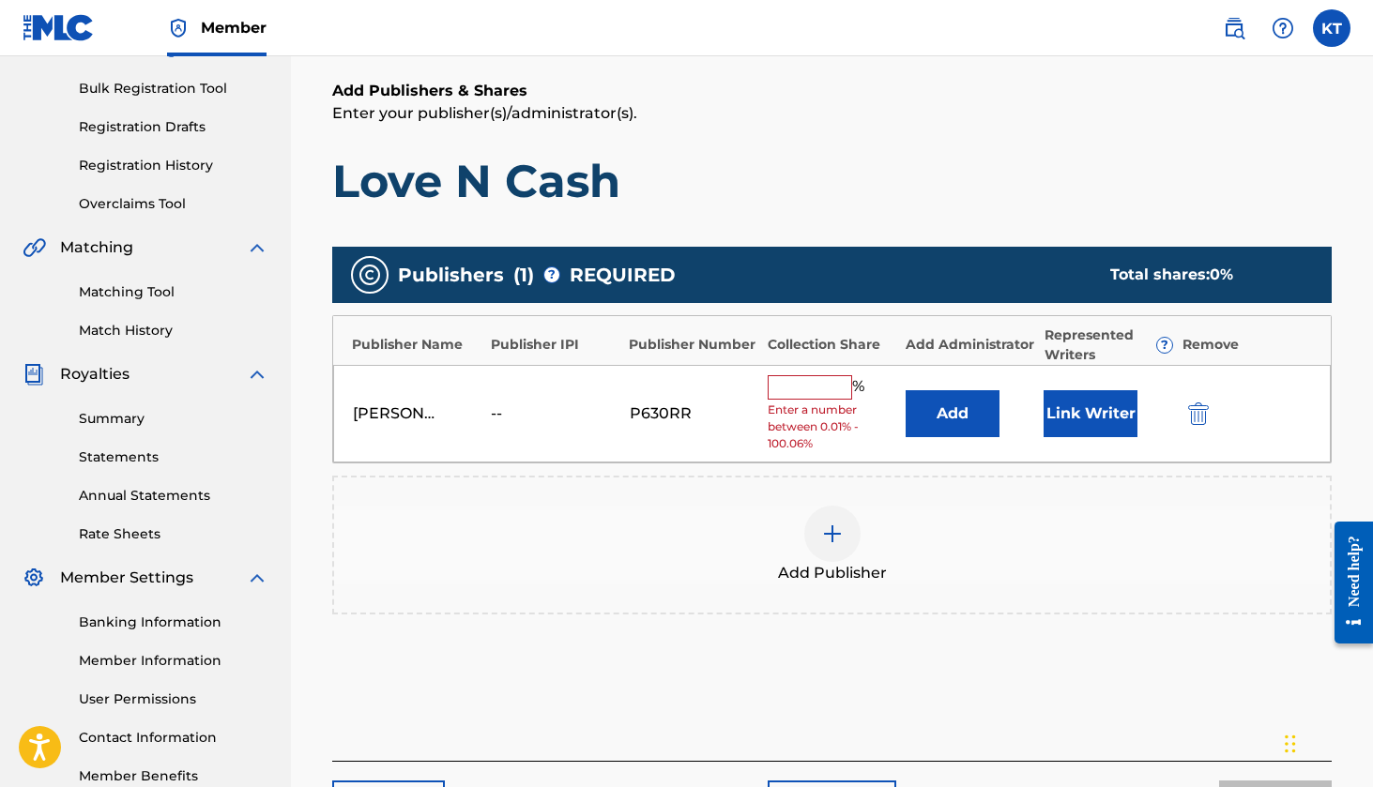
scroll to position [261, 0]
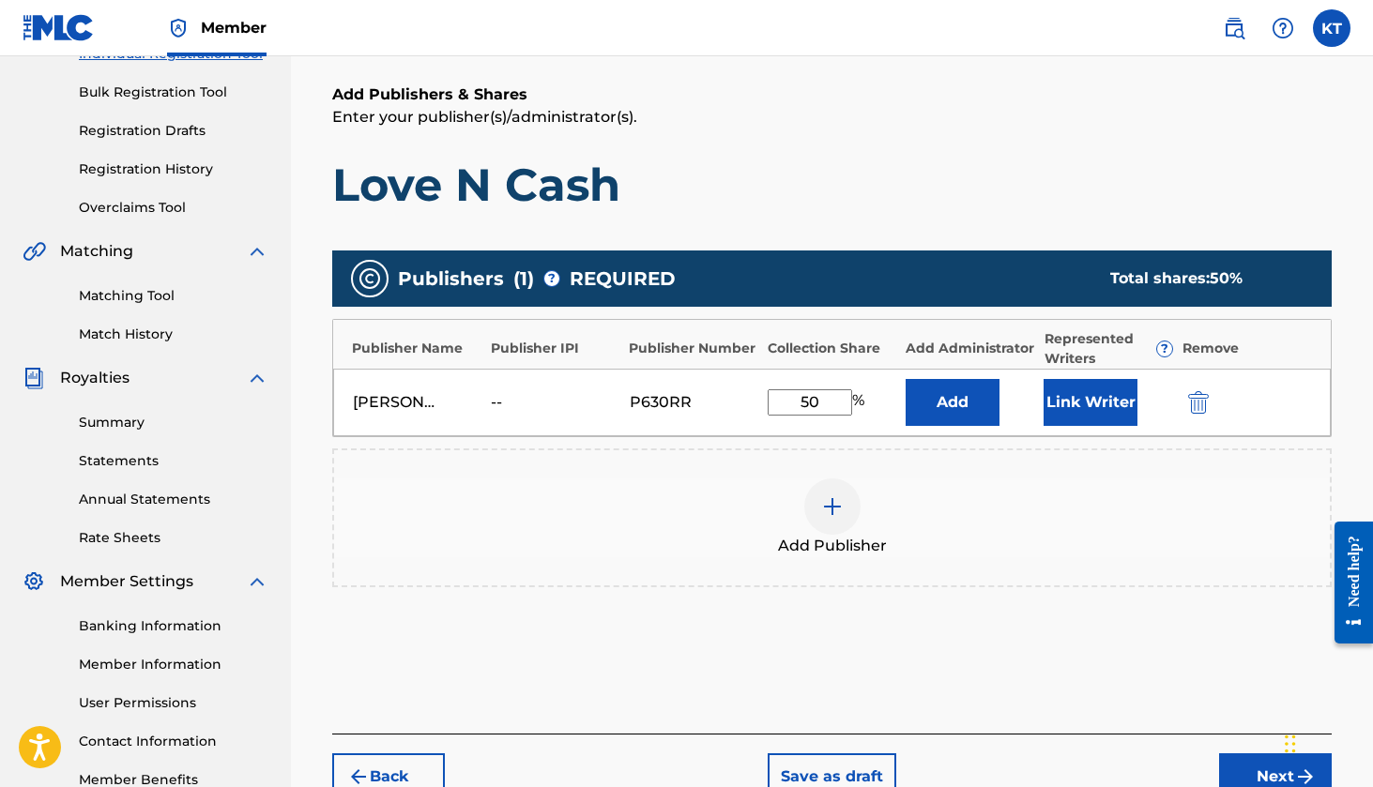
type input "50"
click at [1068, 411] on button "Link Writer" at bounding box center [1091, 402] width 94 height 47
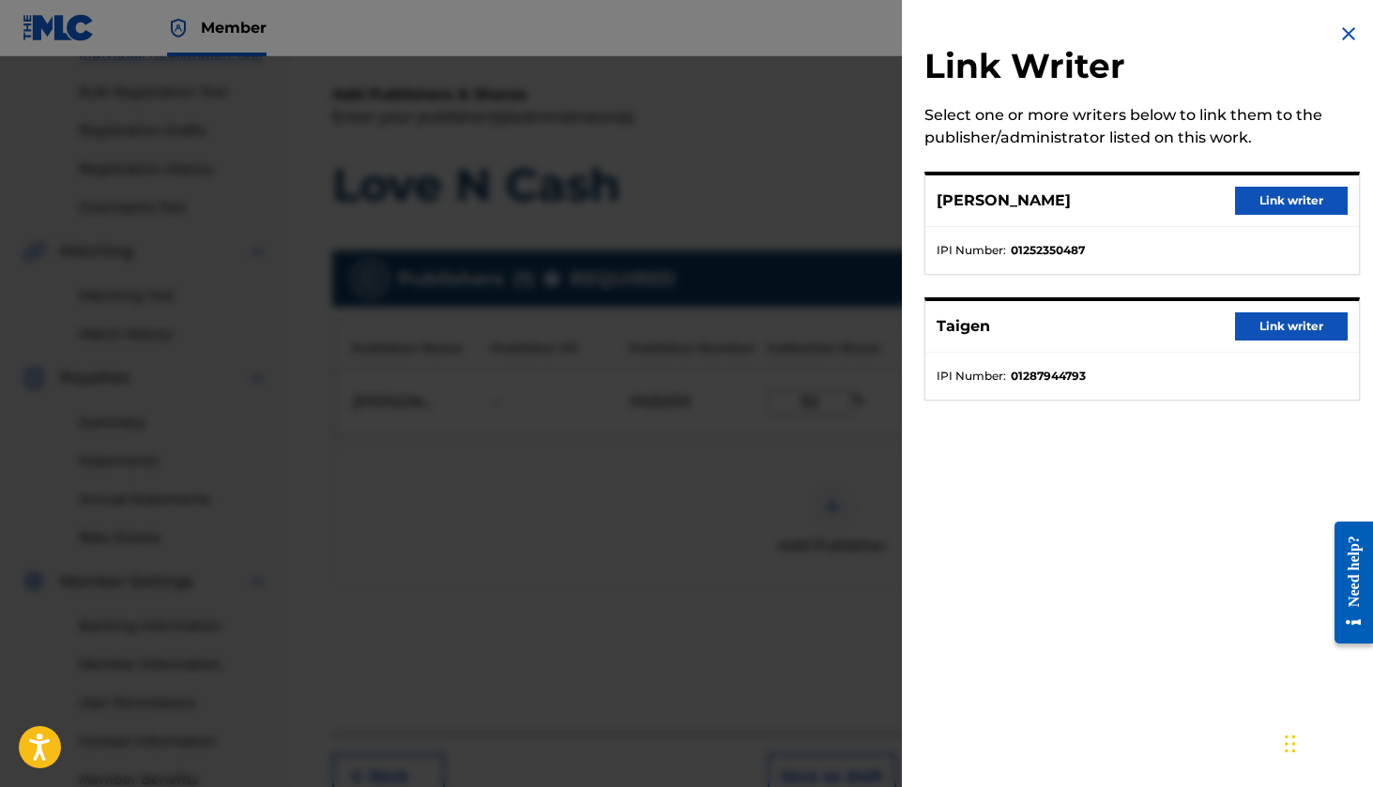
click at [1276, 213] on button "Link writer" at bounding box center [1291, 201] width 113 height 28
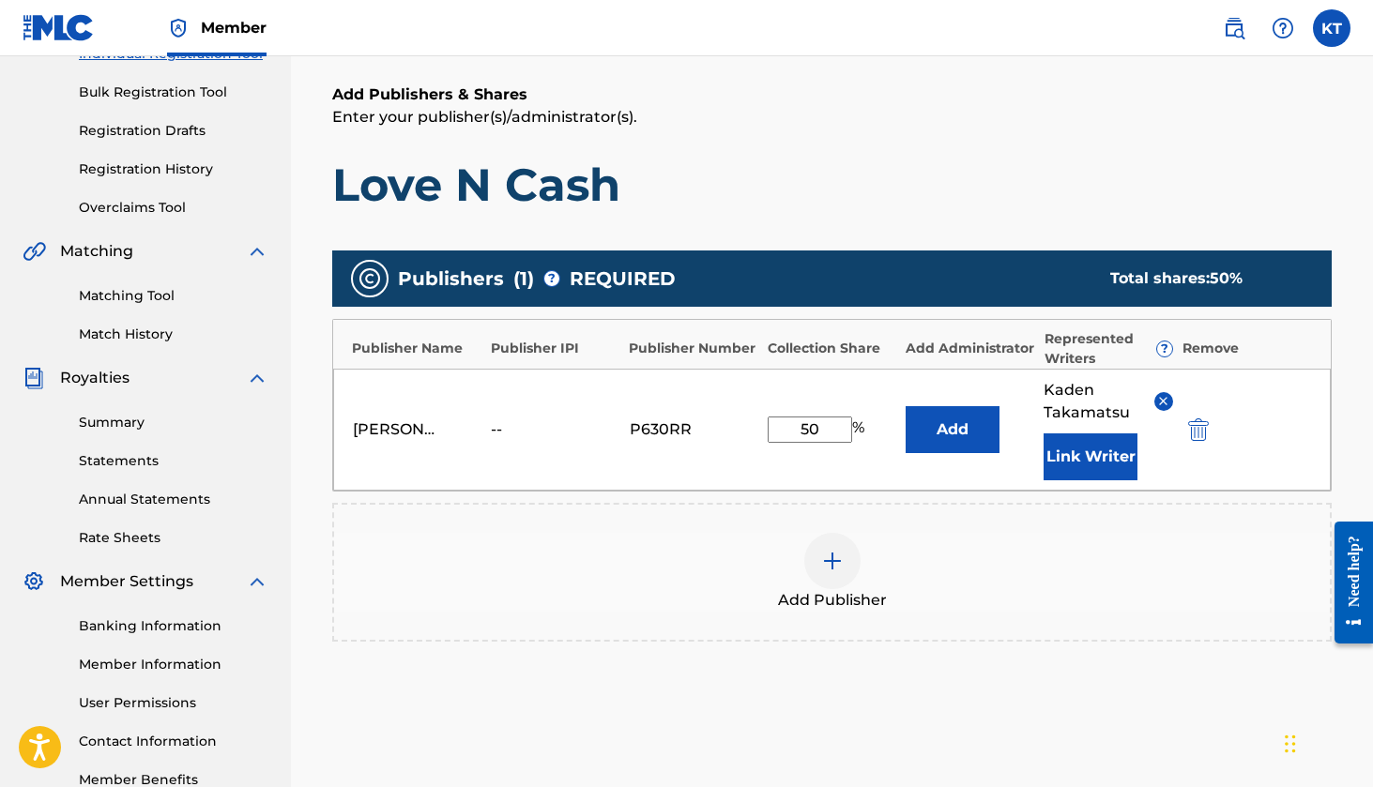
click at [1001, 221] on div "Add Publishers & Shares Enter your publisher(s)/administrator(s). Love N Cash P…" at bounding box center [832, 436] width 1000 height 705
click at [978, 444] on button "Add" at bounding box center [953, 429] width 94 height 47
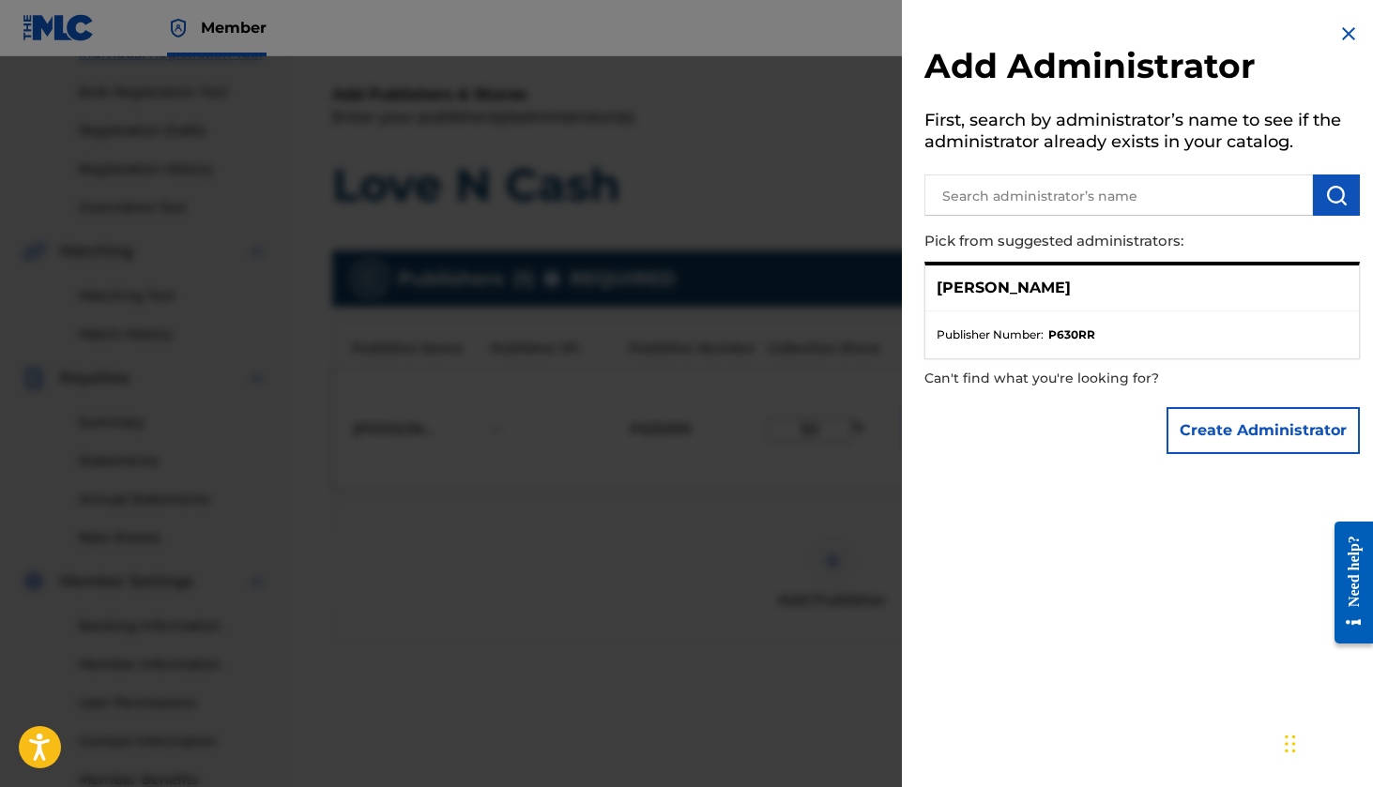
click at [1065, 331] on strong "P630RR" at bounding box center [1071, 335] width 47 height 17
click at [974, 272] on div "[PERSON_NAME]" at bounding box center [1142, 289] width 434 height 46
click at [1347, 37] on img at bounding box center [1348, 34] width 23 height 23
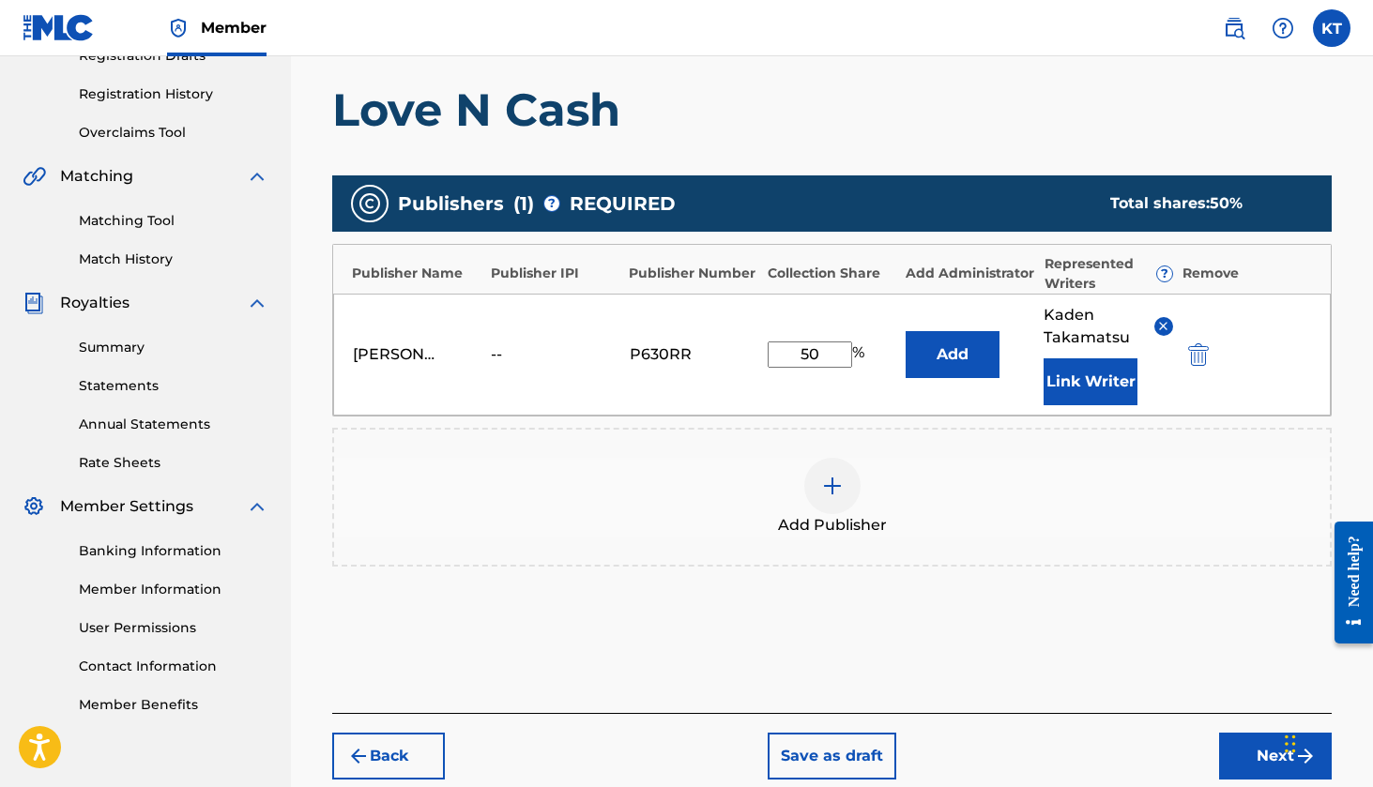
scroll to position [434, 0]
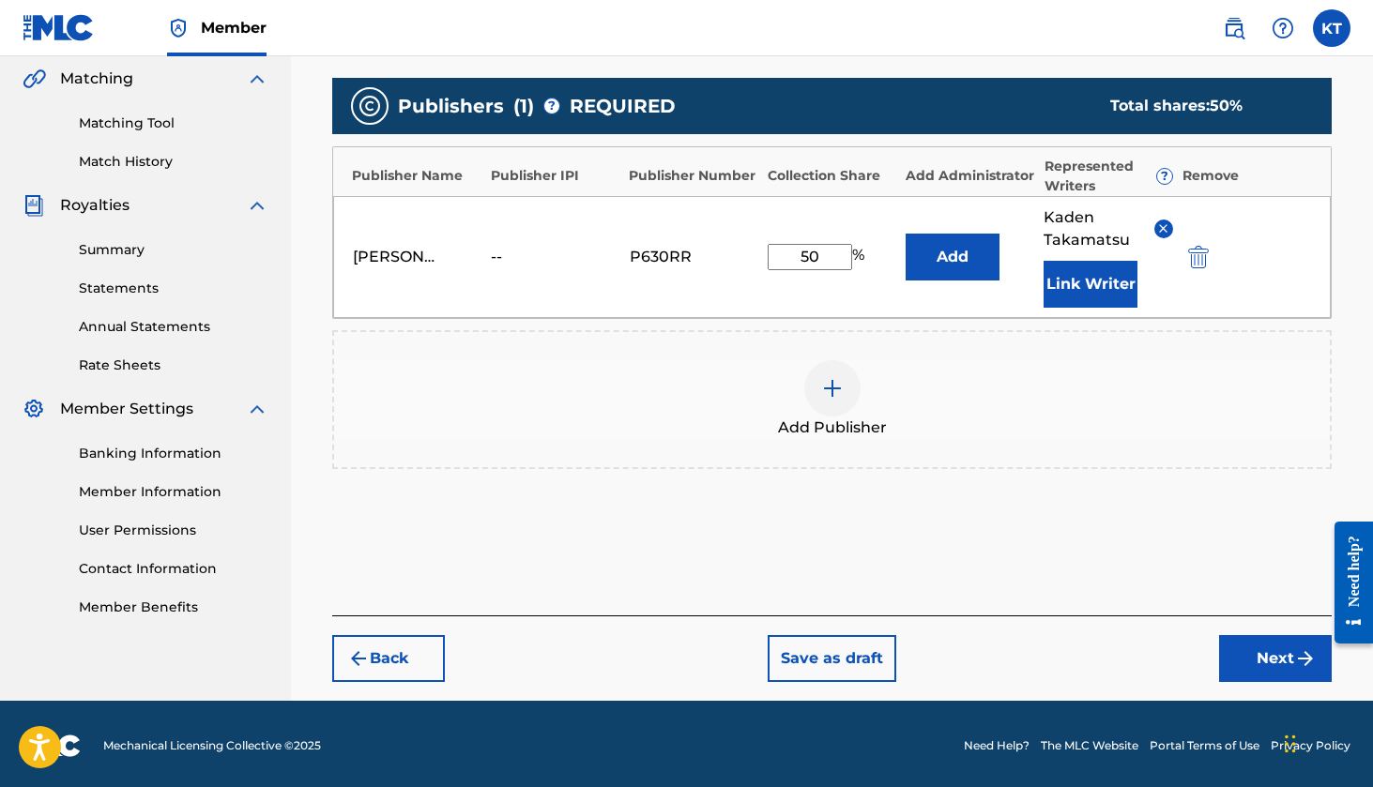
click at [1248, 657] on button "Next" at bounding box center [1275, 658] width 113 height 47
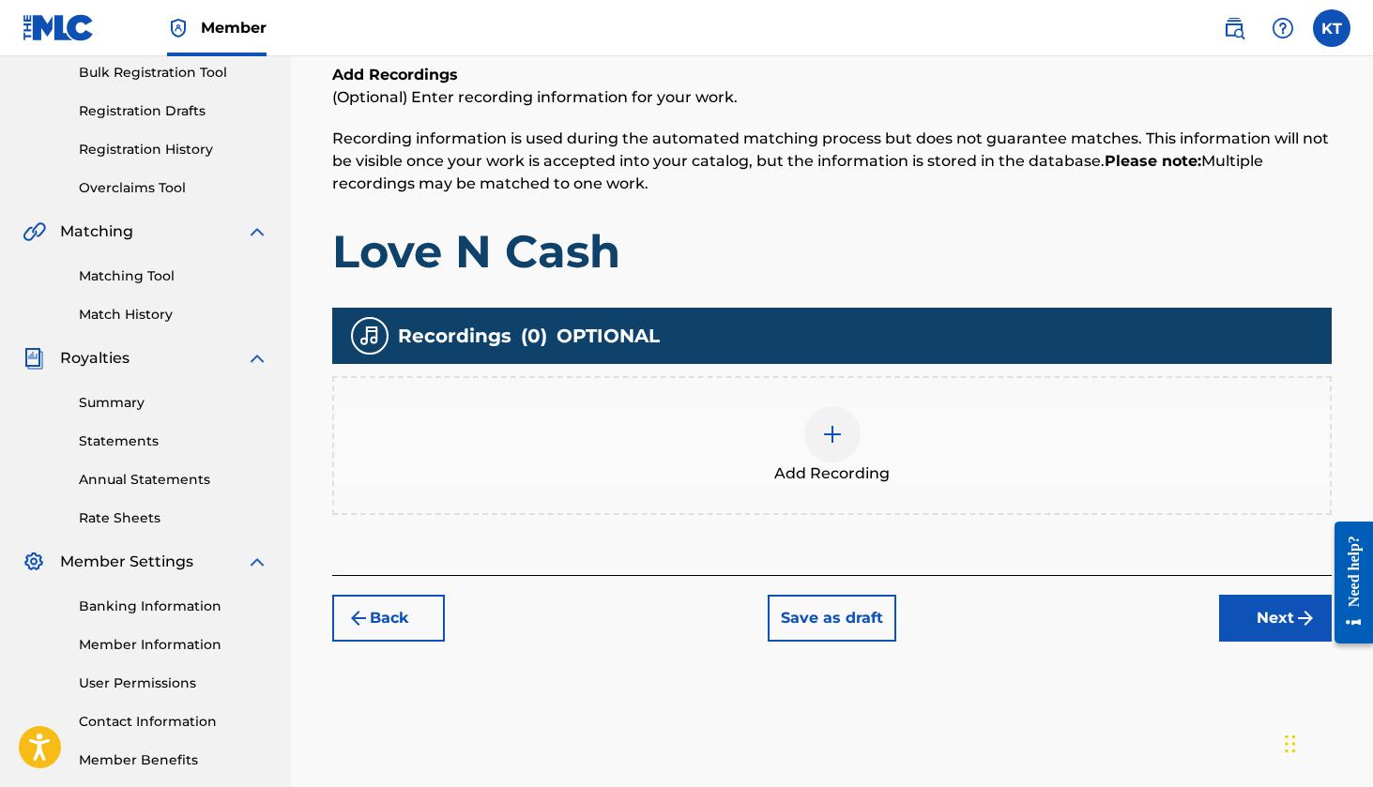
scroll to position [264, 0]
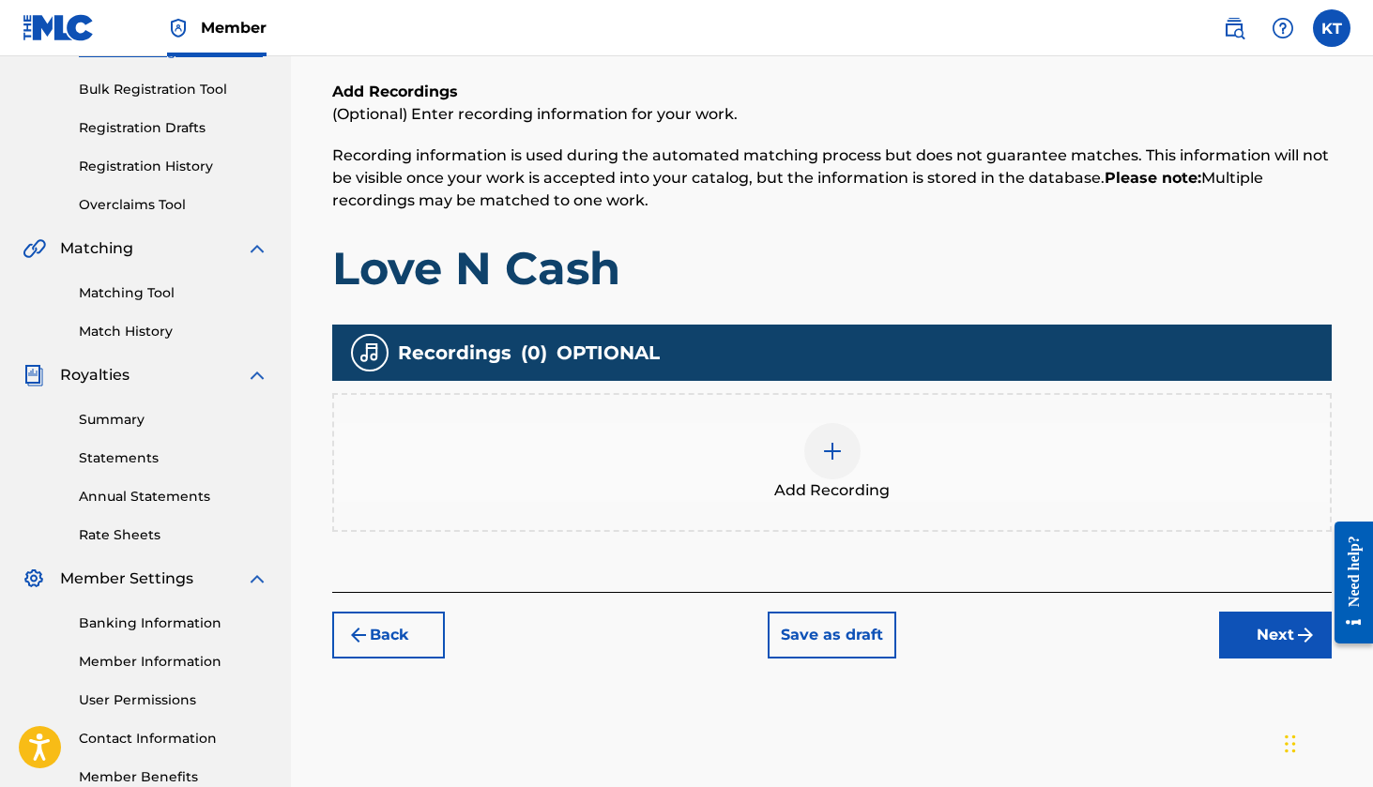
click at [835, 467] on div at bounding box center [832, 451] width 56 height 56
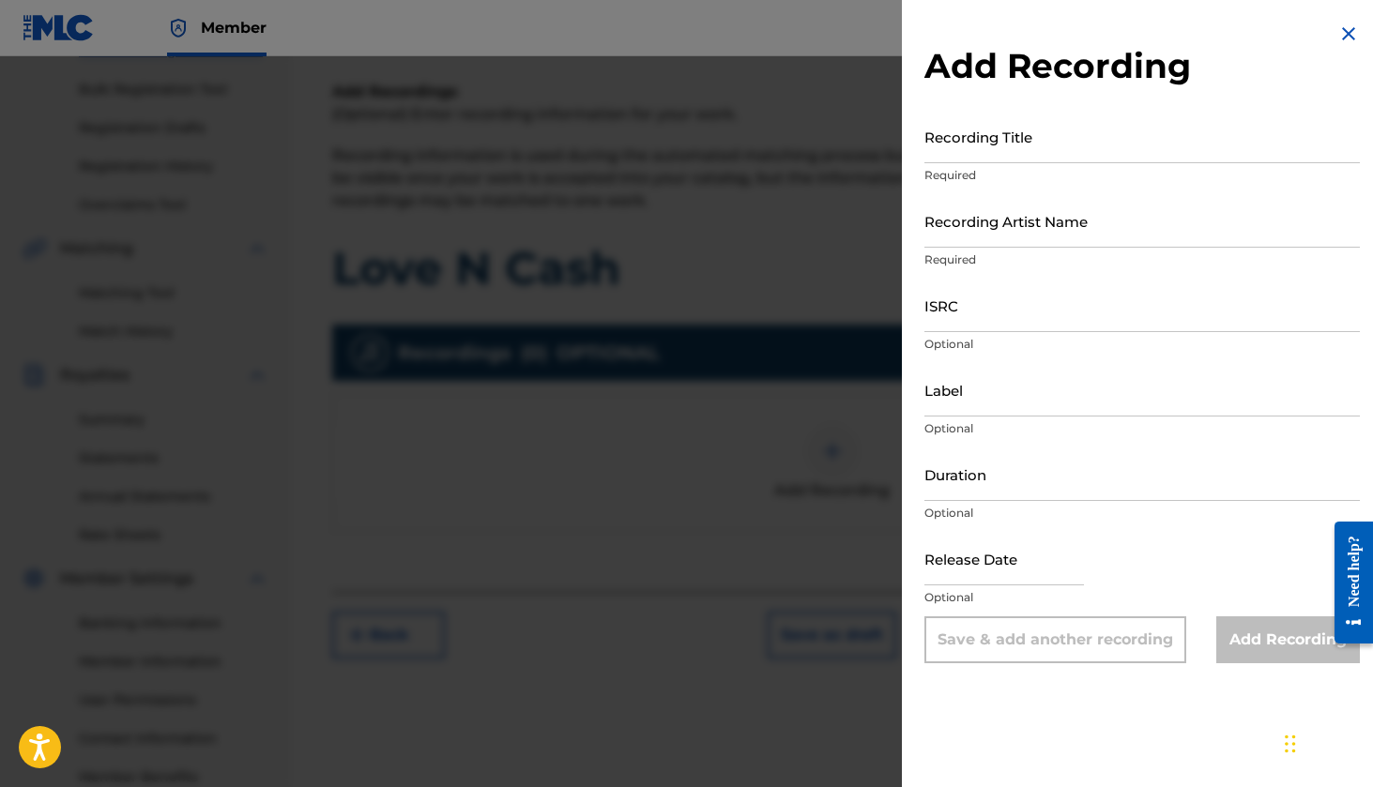
scroll to position [265, 0]
click at [970, 152] on input "Recording Title" at bounding box center [1141, 136] width 435 height 53
type input "Love N Cash"
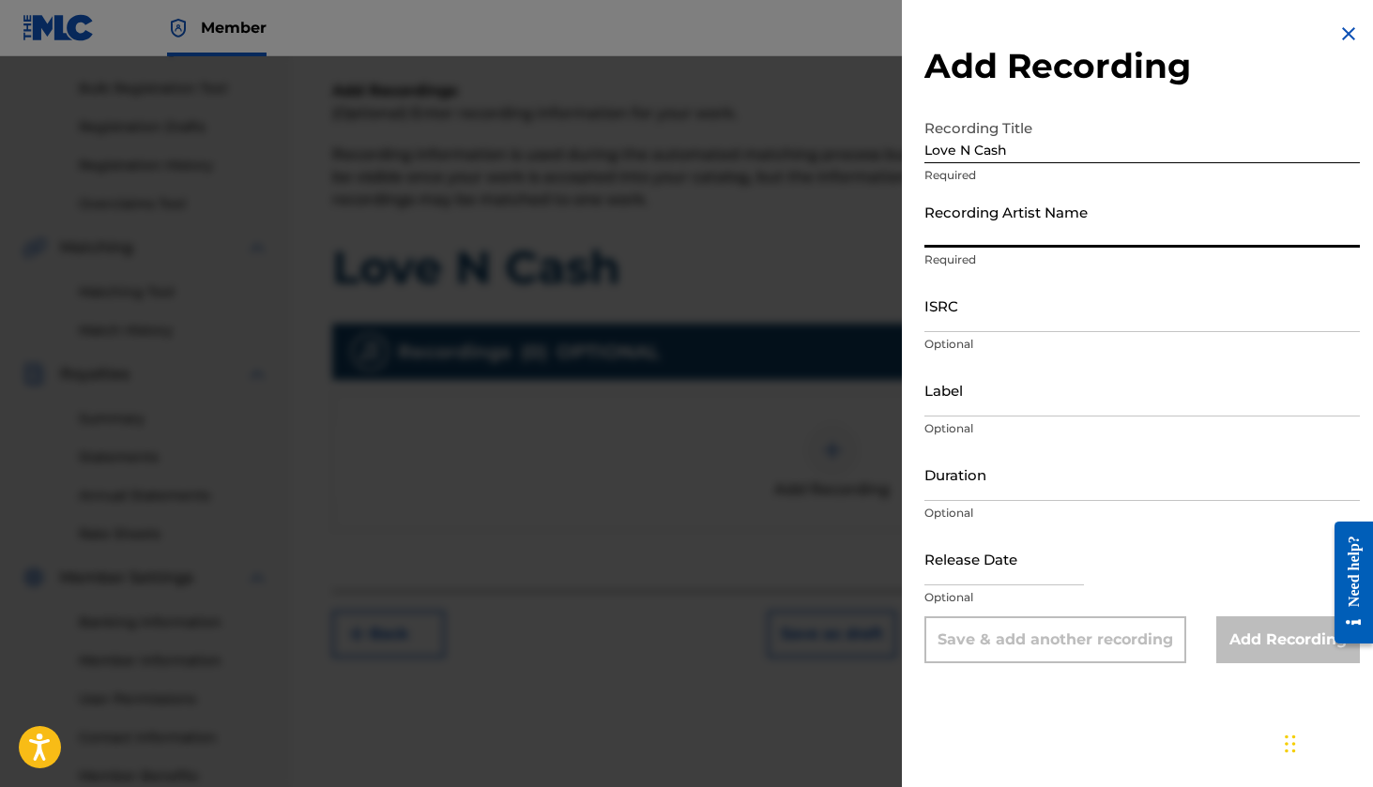
click at [967, 210] on input "Recording Artist Name" at bounding box center [1141, 220] width 435 height 53
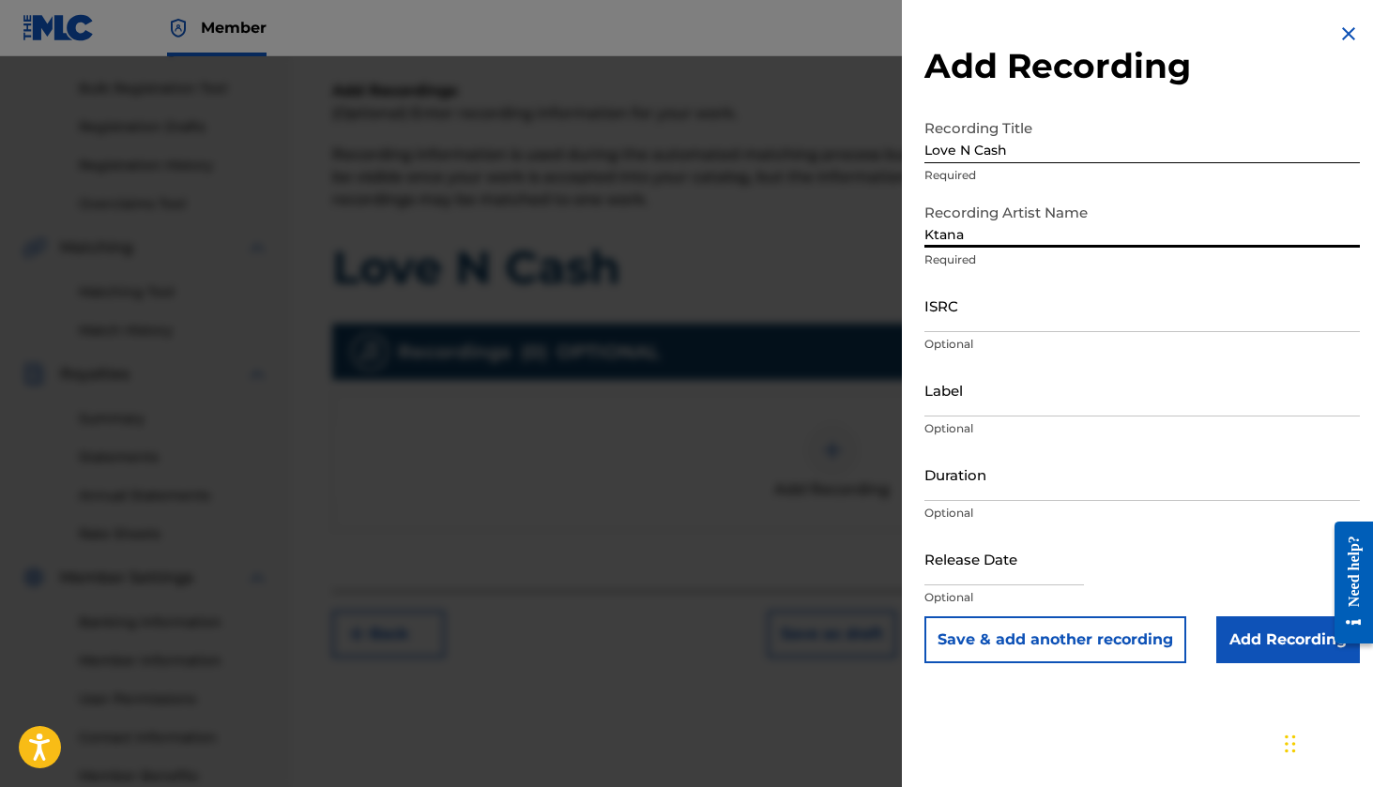
type input "Ktana"
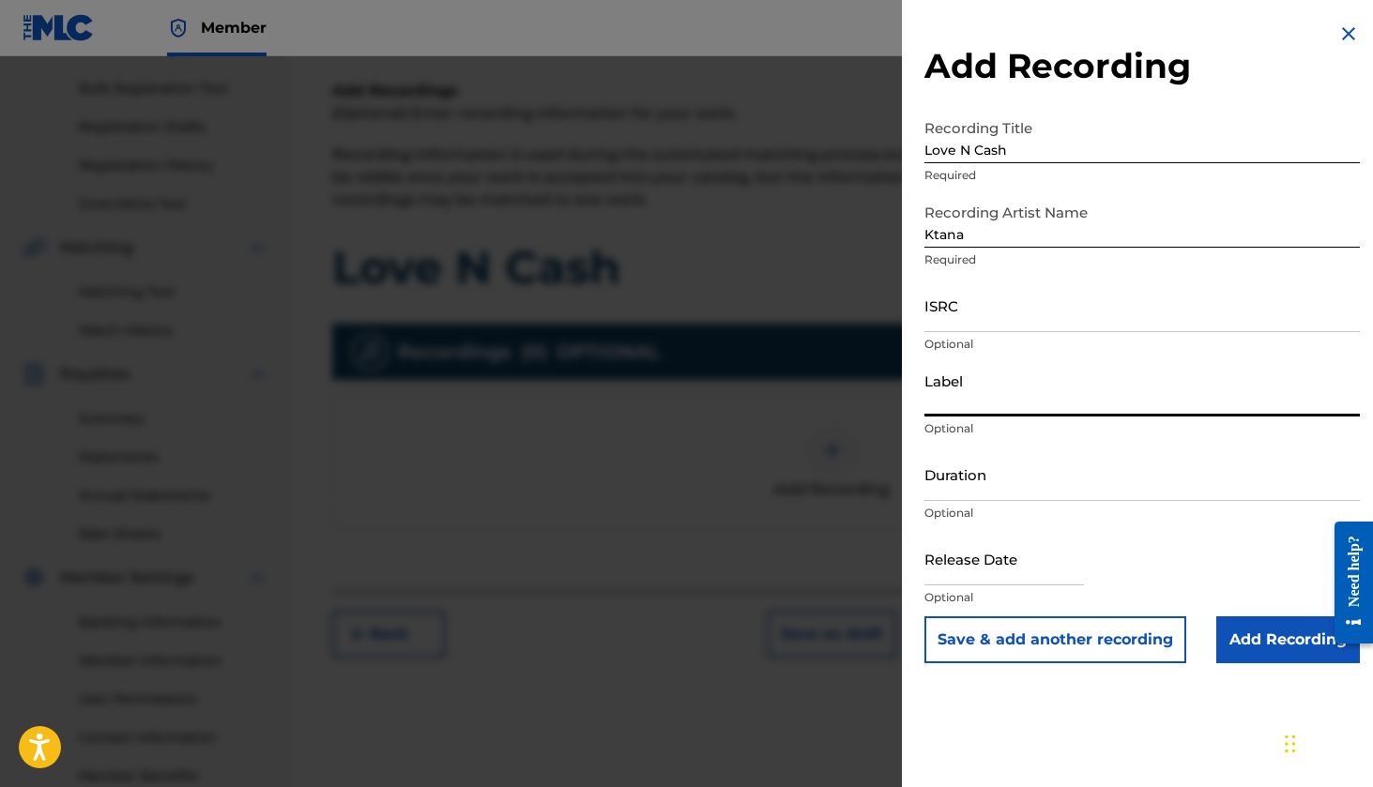
click at [970, 404] on input "Label" at bounding box center [1141, 389] width 435 height 53
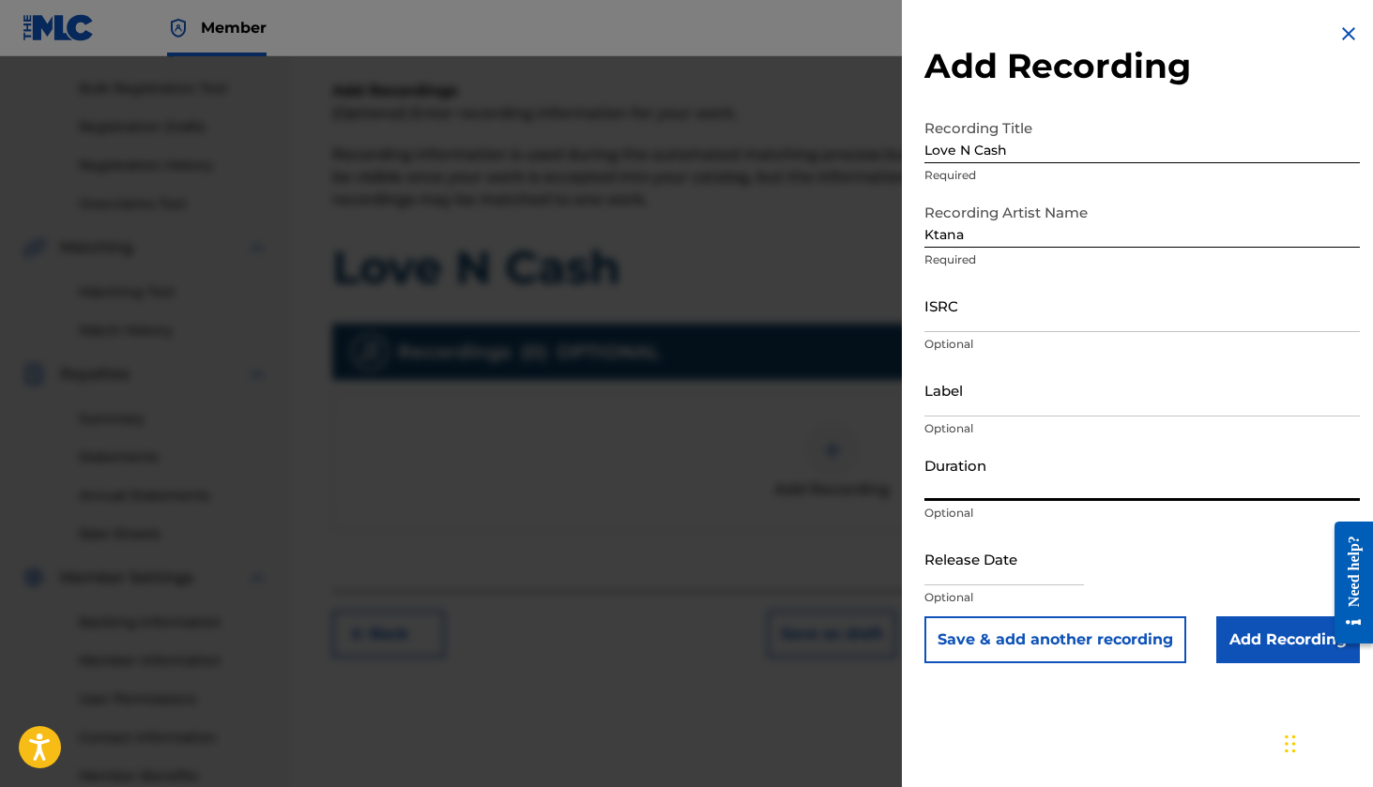
click at [979, 489] on input "Duration" at bounding box center [1141, 474] width 435 height 53
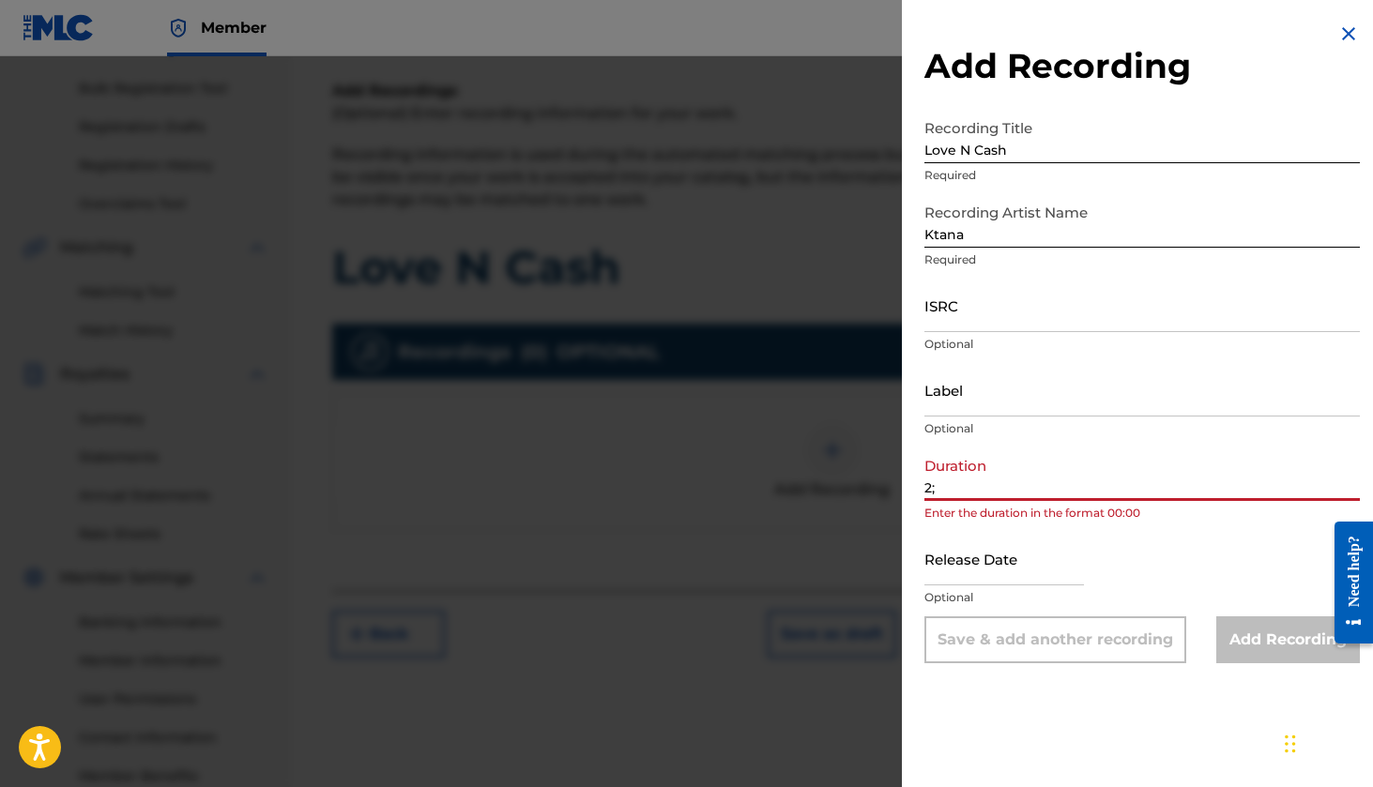
type input "2"
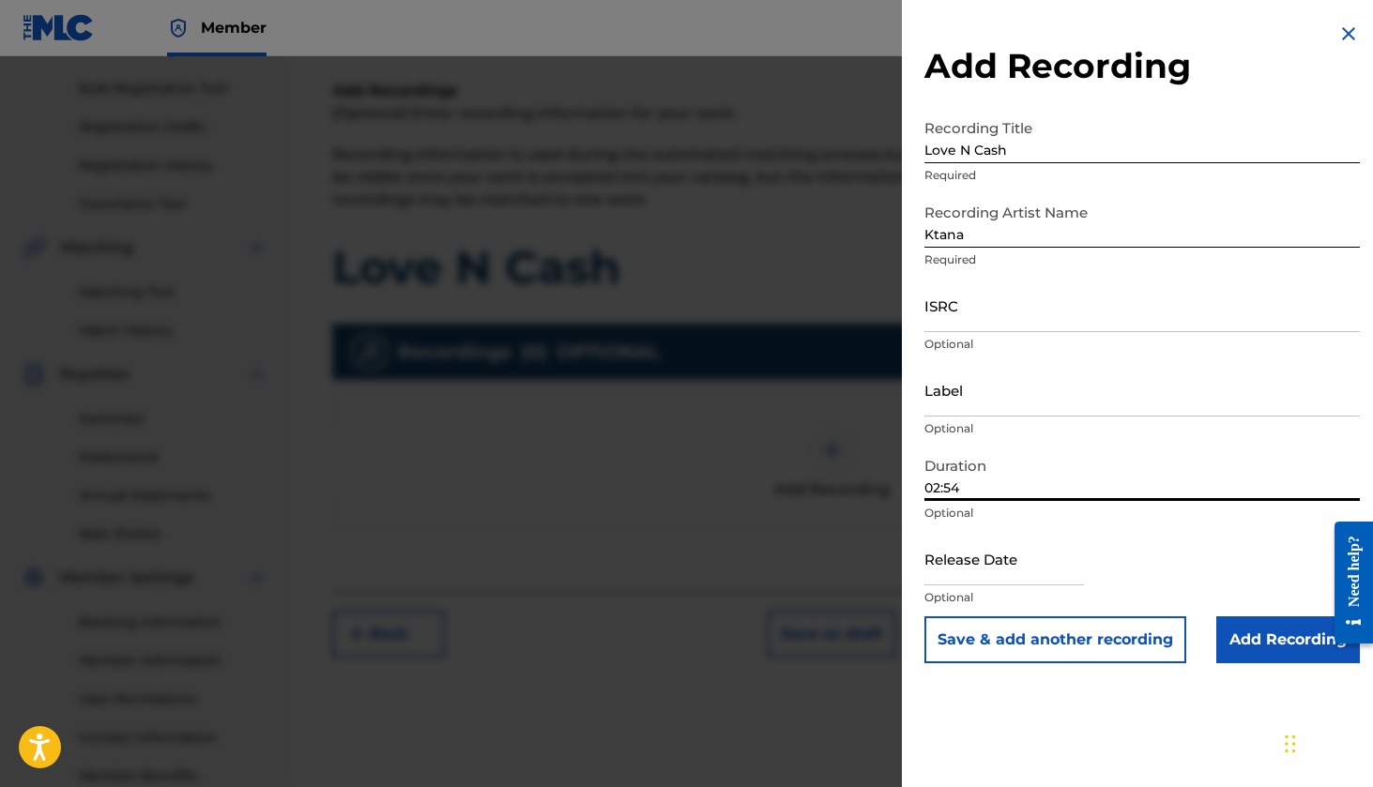
type input "02:54"
click at [994, 573] on input "text" at bounding box center [1004, 558] width 160 height 53
select select "7"
select select "2025"
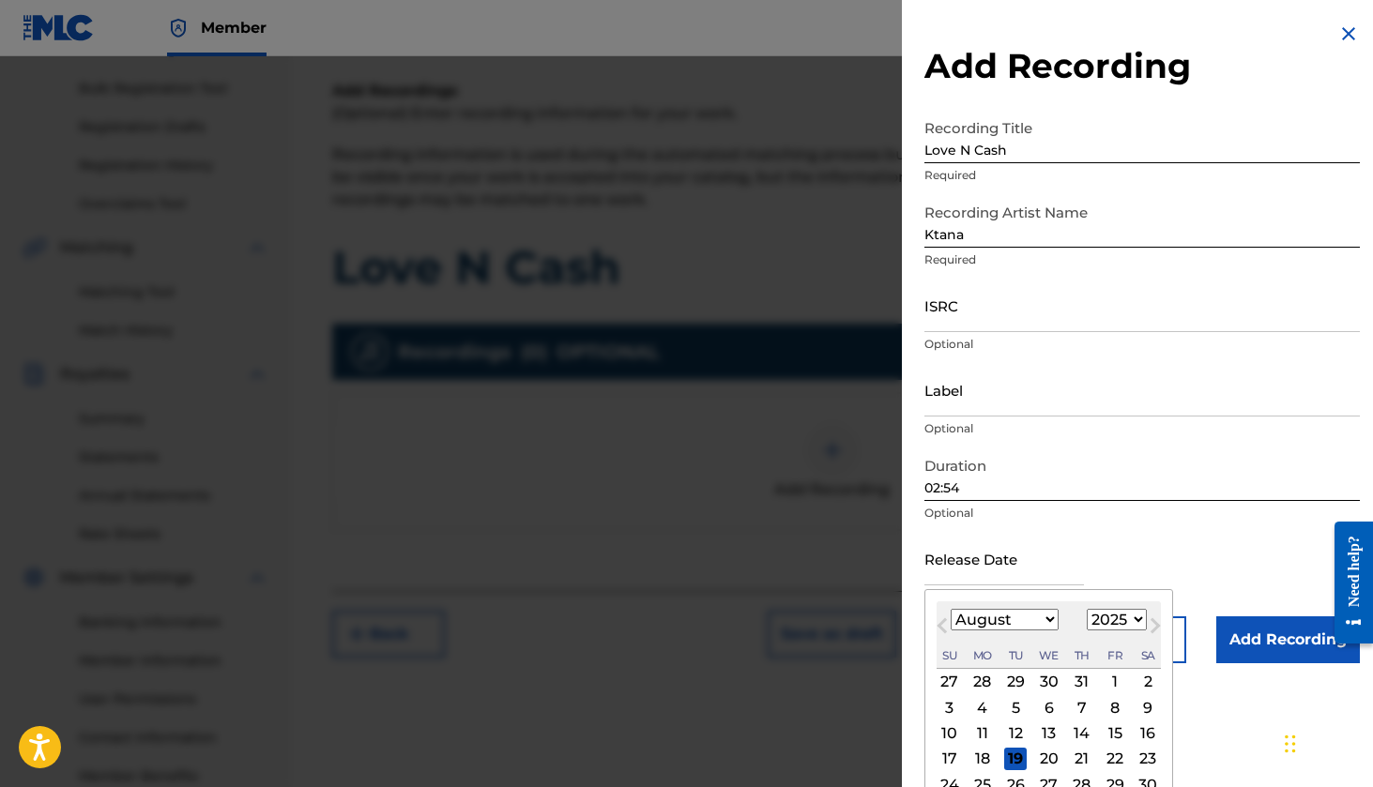
click at [984, 779] on div "25" at bounding box center [982, 784] width 23 height 23
type input "August 25 2025"
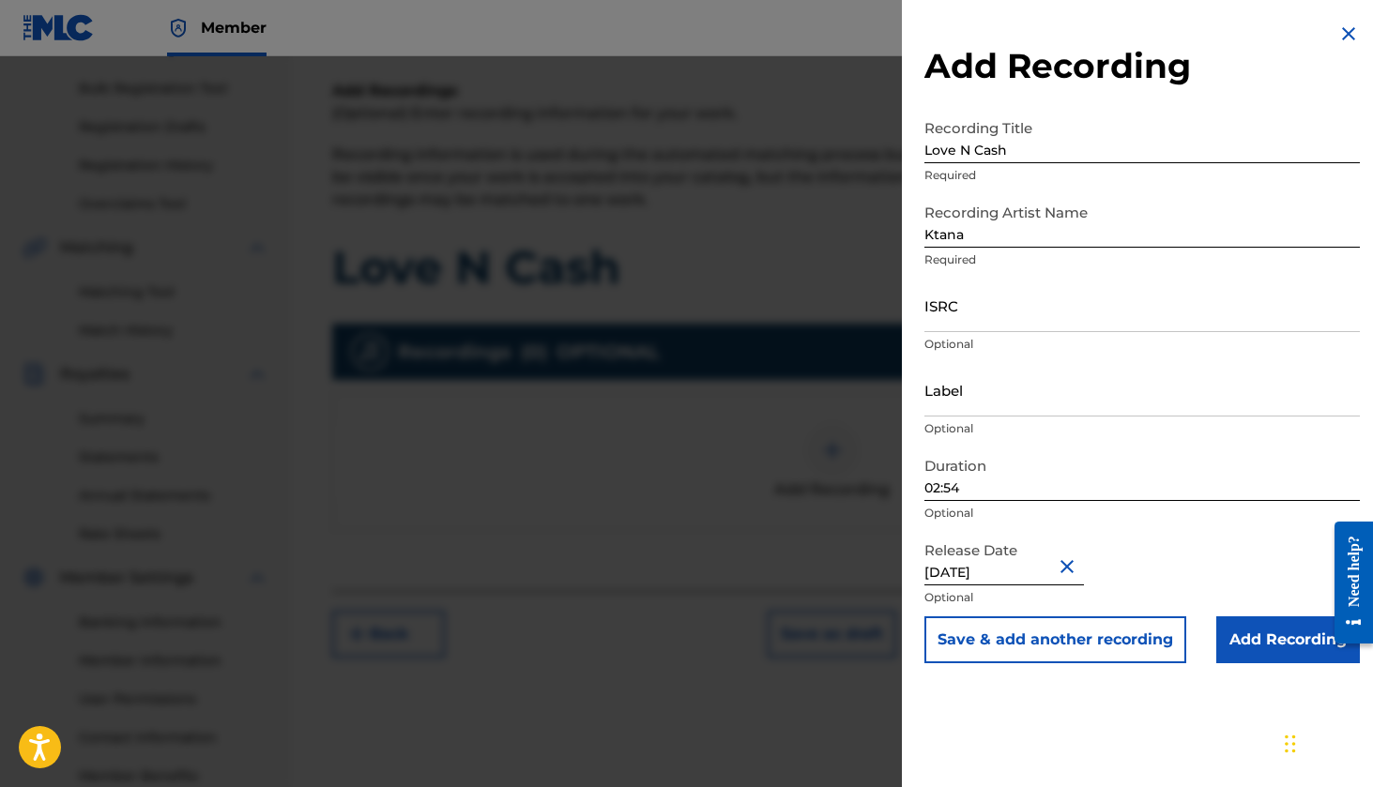
click at [1257, 649] on input "Add Recording" at bounding box center [1288, 640] width 144 height 47
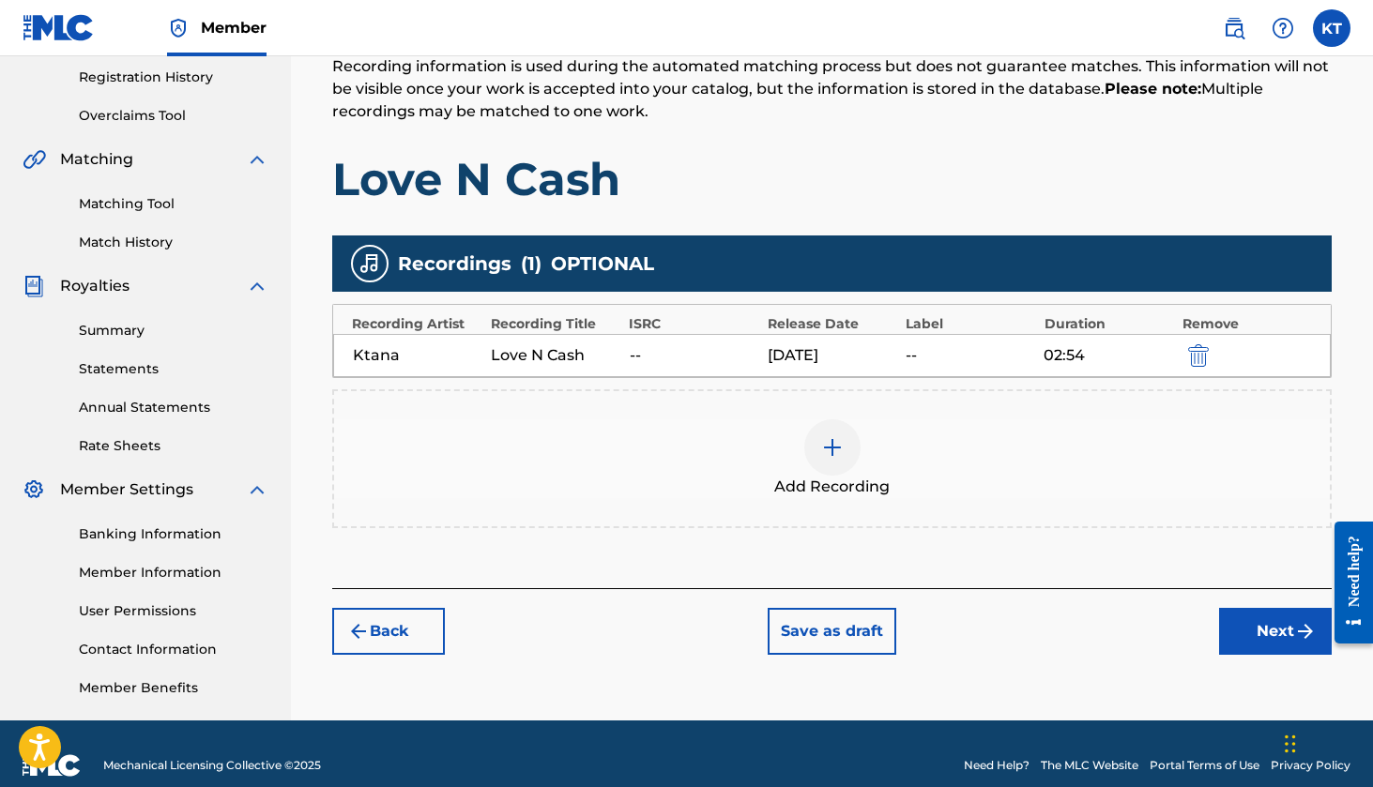
scroll to position [354, 0]
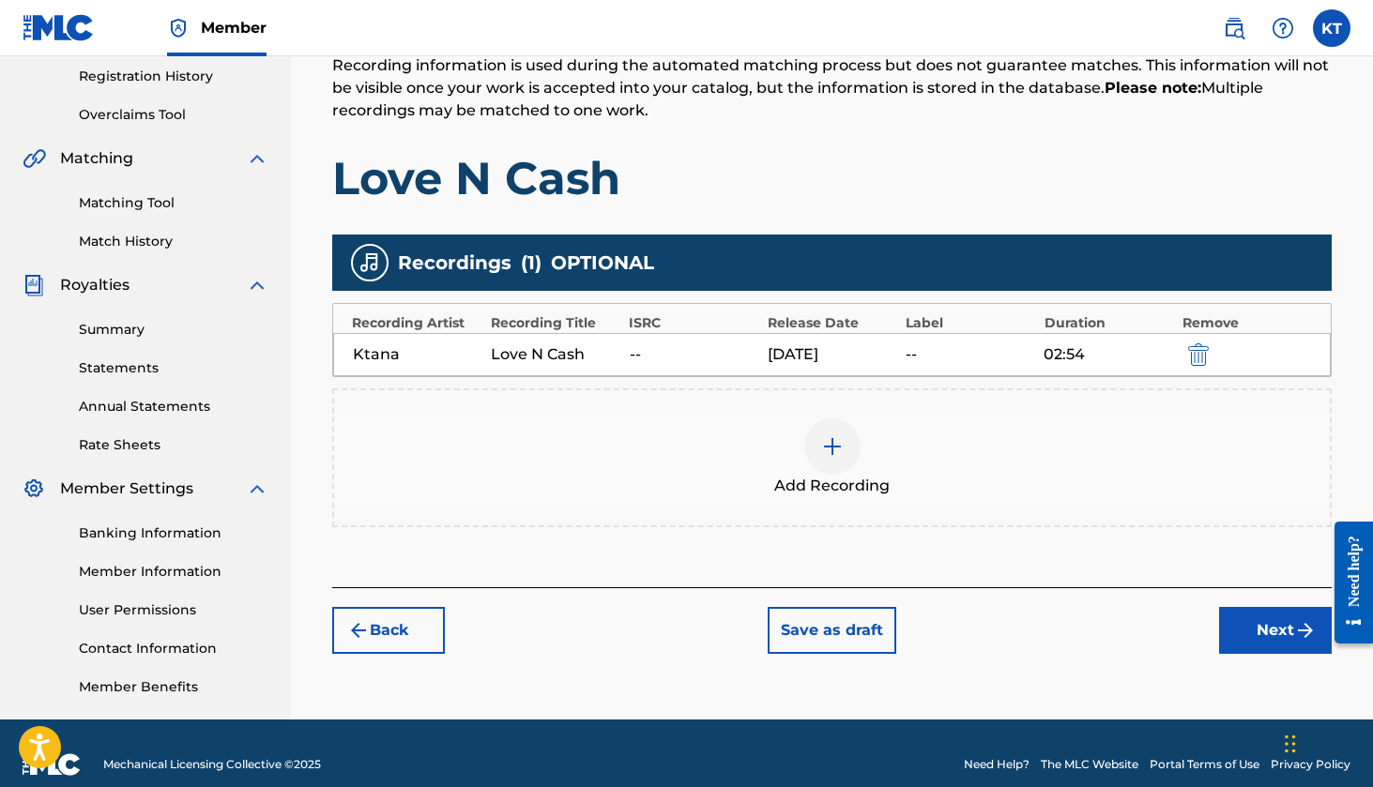
click at [1253, 633] on button "Next" at bounding box center [1275, 630] width 113 height 47
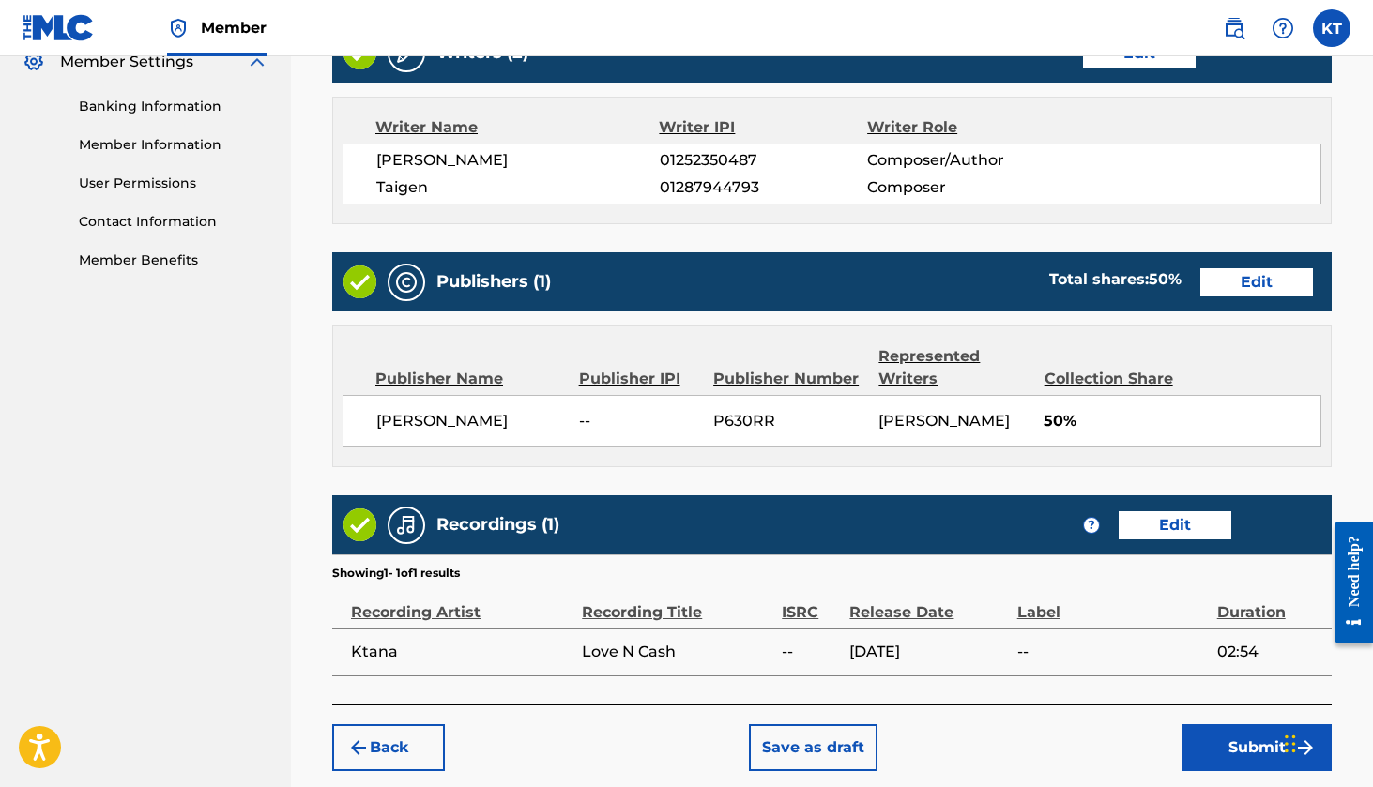
scroll to position [787, 0]
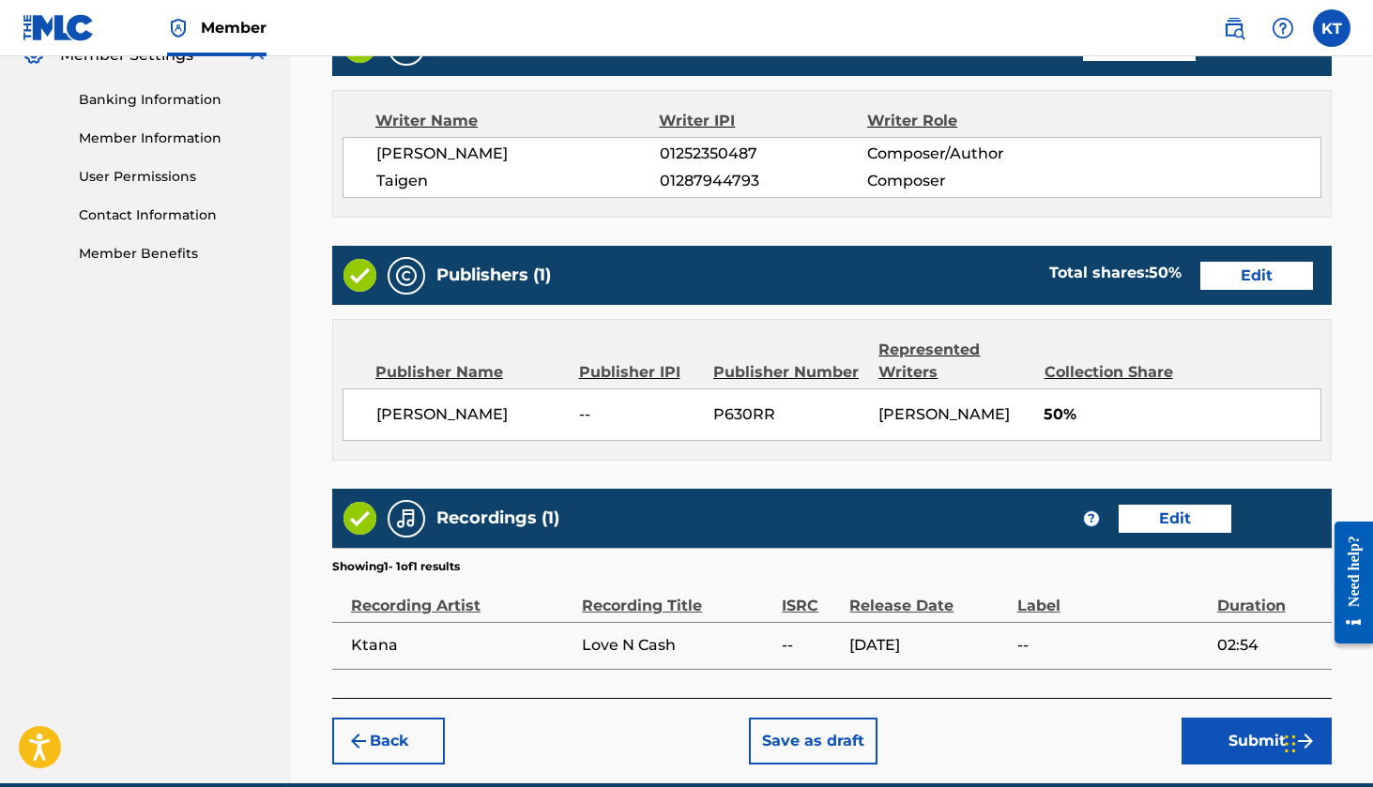
click at [600, 408] on span "--" at bounding box center [639, 415] width 120 height 23
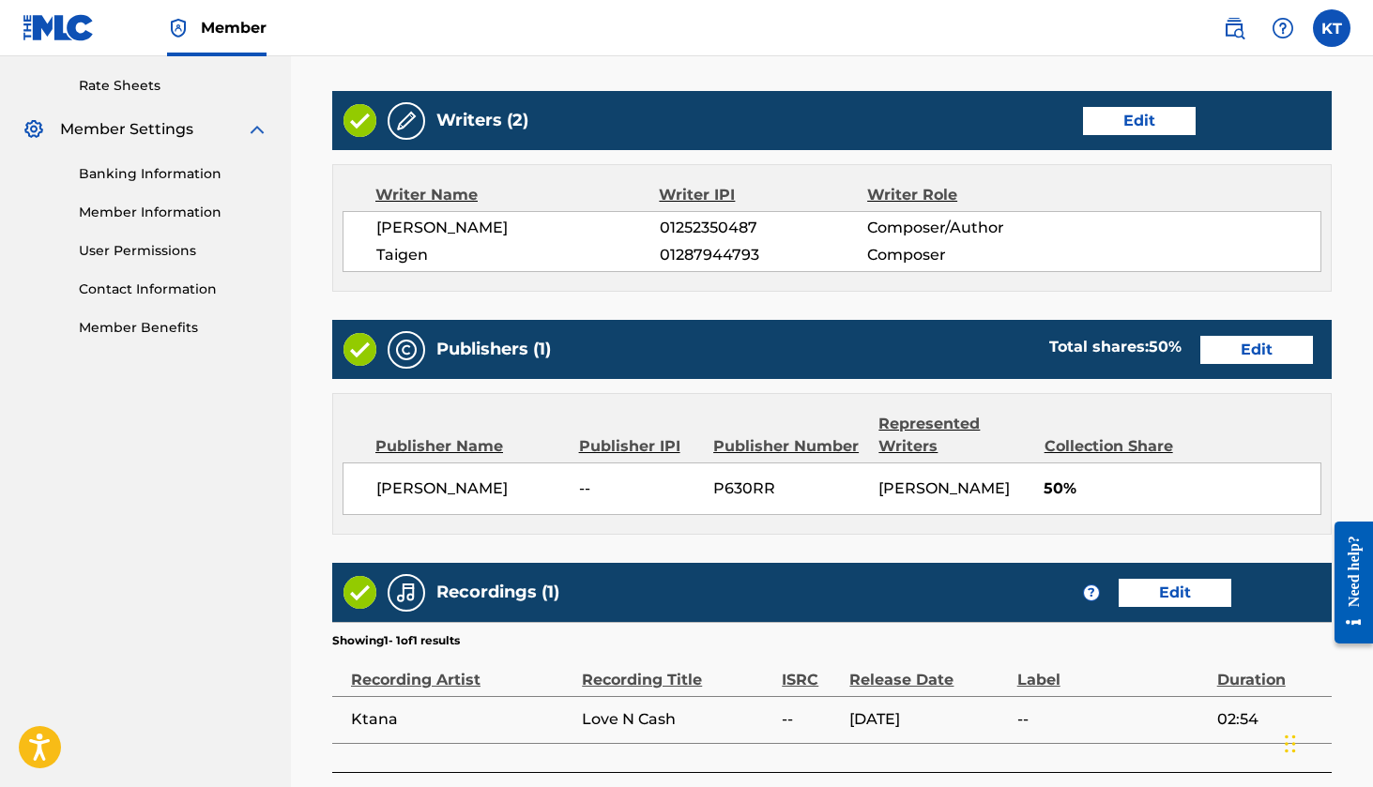
scroll to position [711, 0]
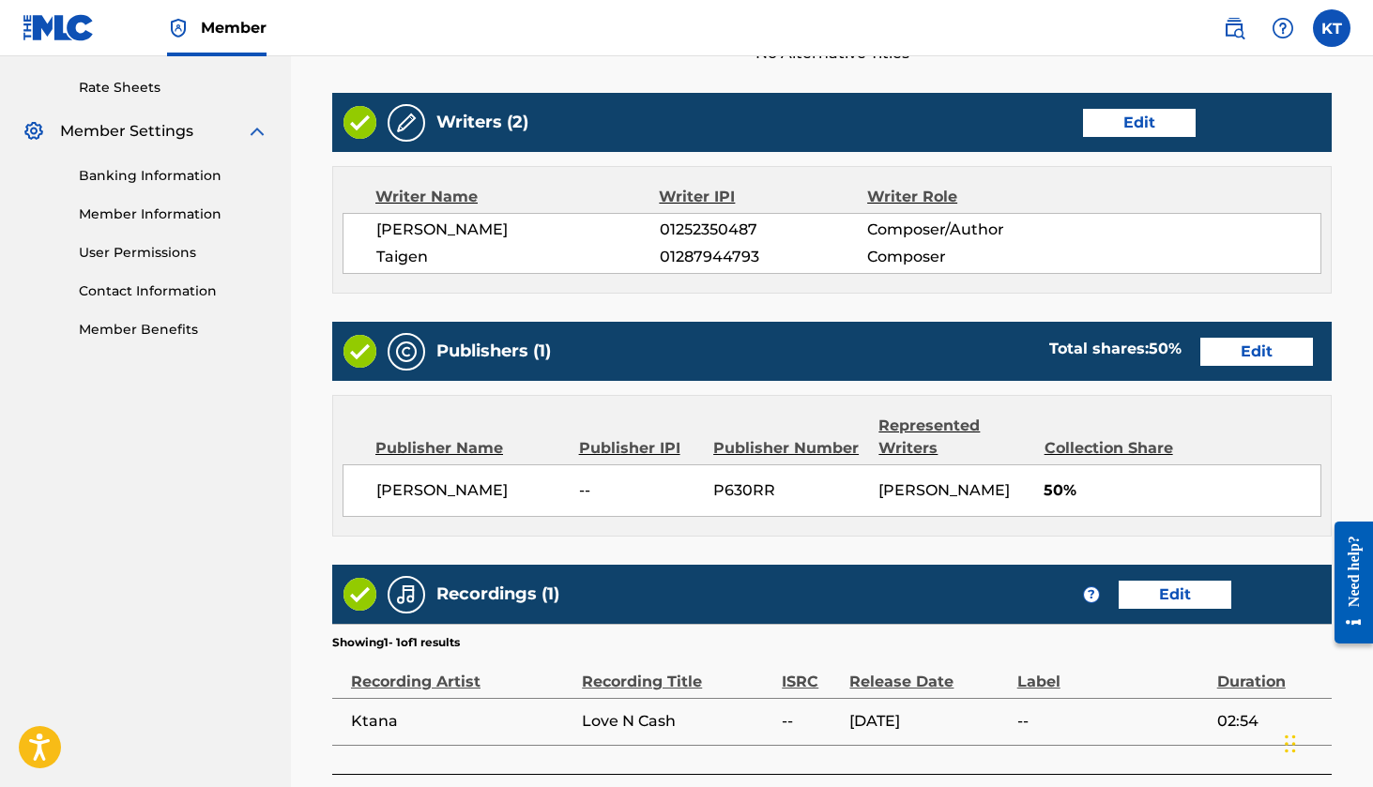
click at [1266, 354] on button "Edit" at bounding box center [1256, 352] width 113 height 28
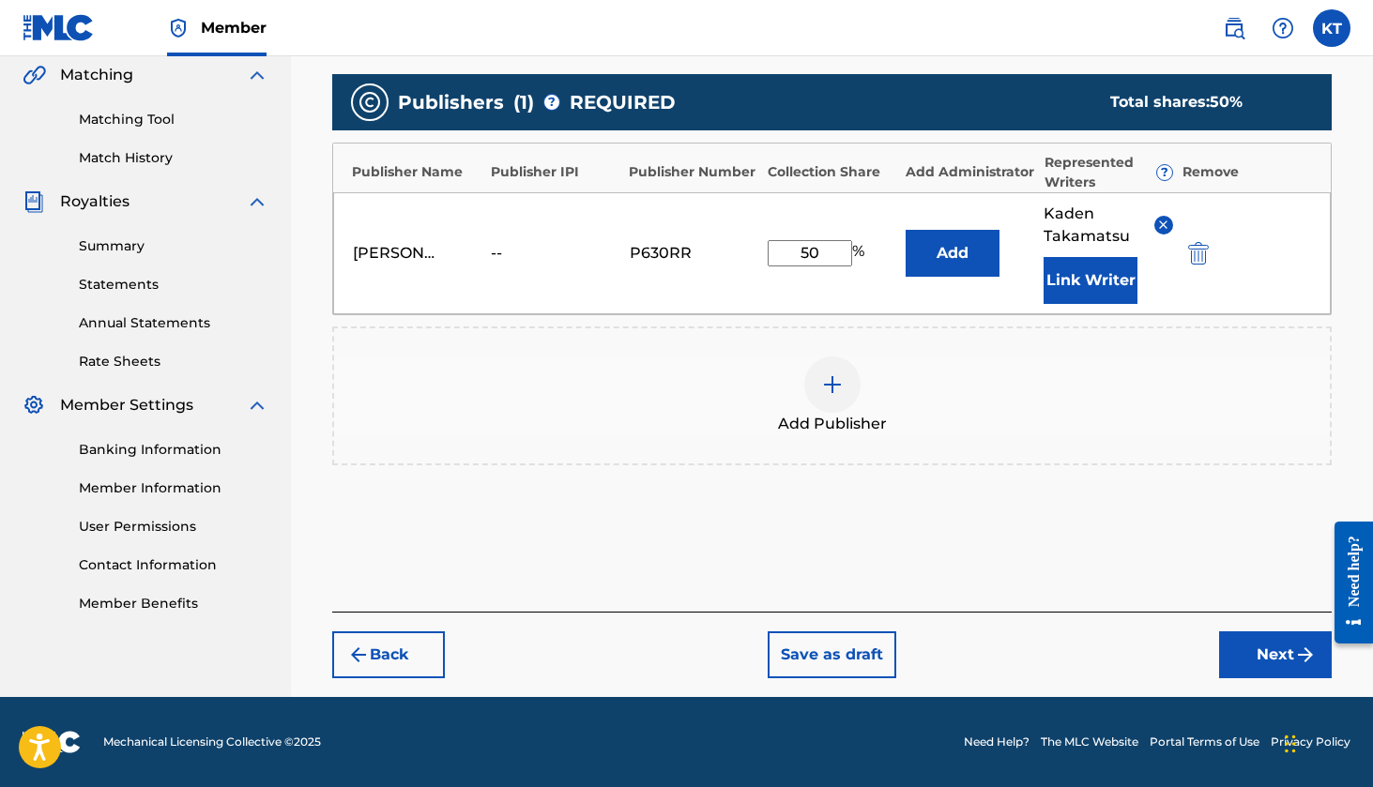
click at [854, 403] on div "Add Publisher" at bounding box center [832, 396] width 996 height 79
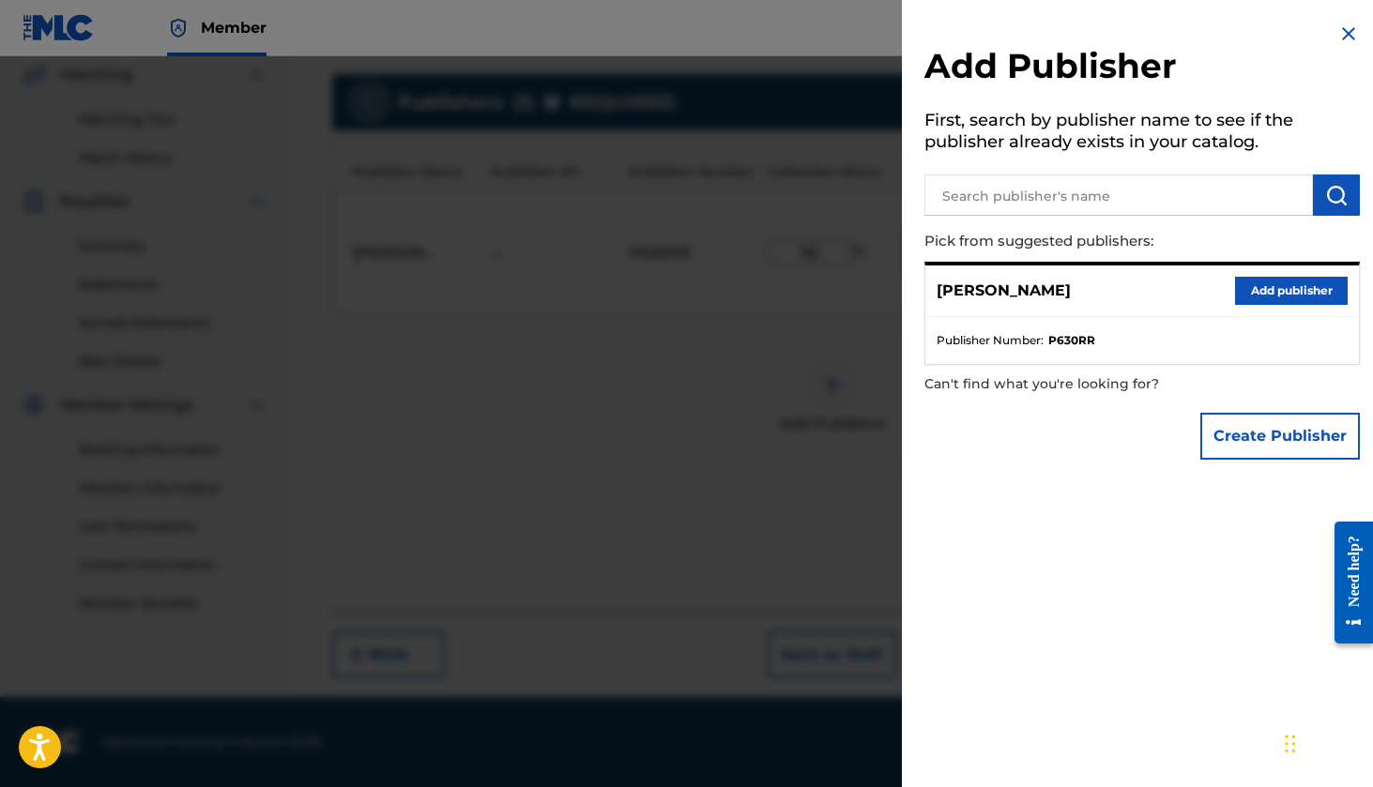
click at [1337, 41] on img at bounding box center [1348, 34] width 23 height 23
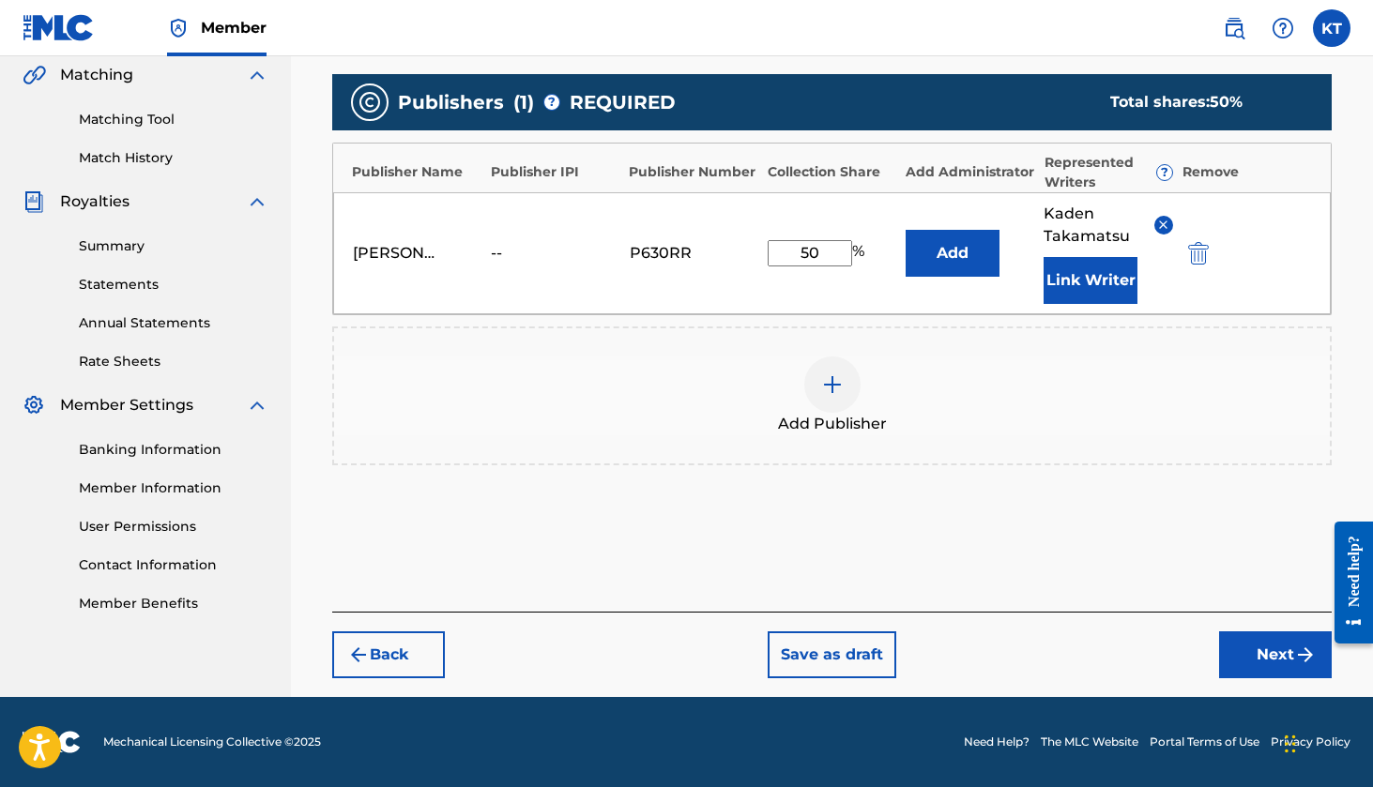
click at [1280, 647] on button "Next" at bounding box center [1275, 655] width 113 height 47
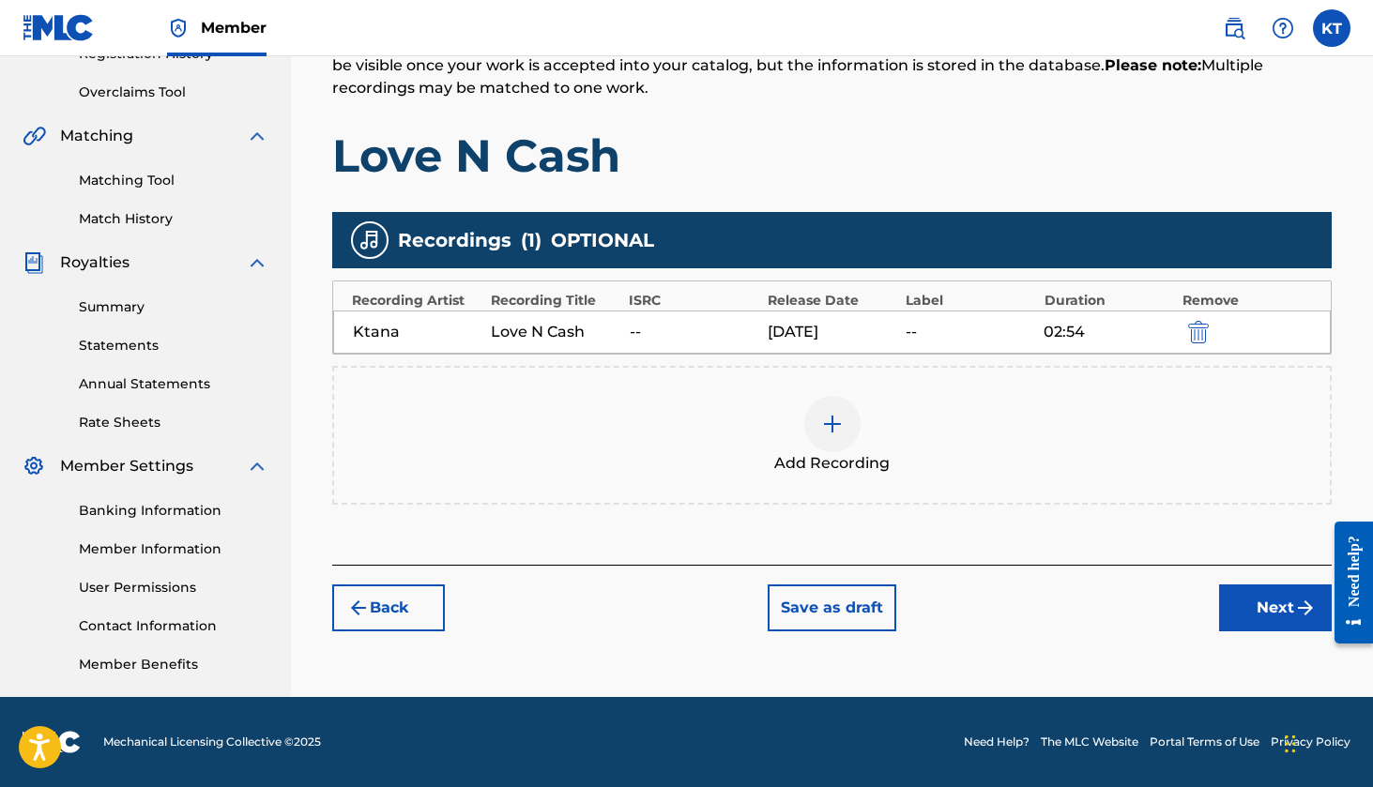
click at [1259, 609] on button "Next" at bounding box center [1275, 608] width 113 height 47
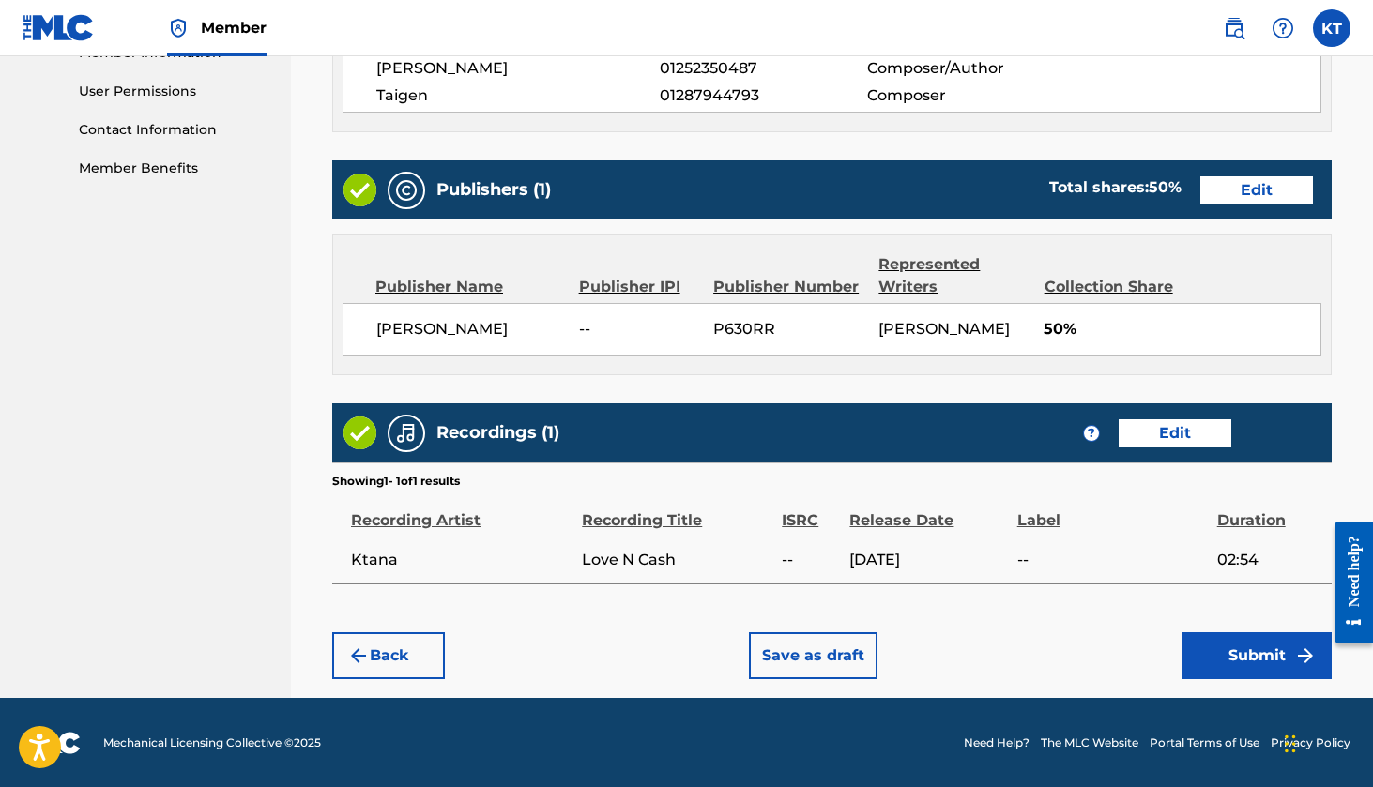
scroll to position [872, 0]
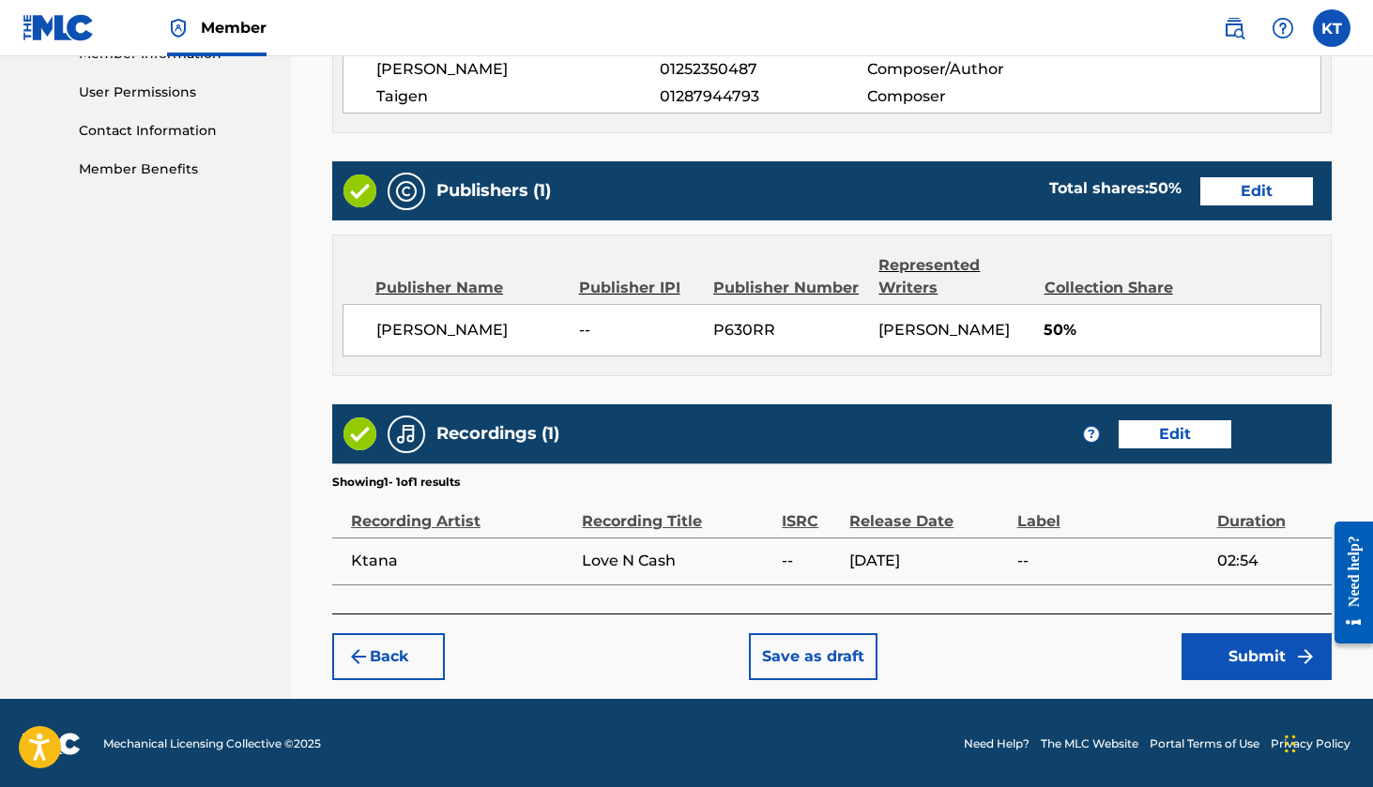
click at [1244, 669] on button "Submit" at bounding box center [1257, 657] width 150 height 47
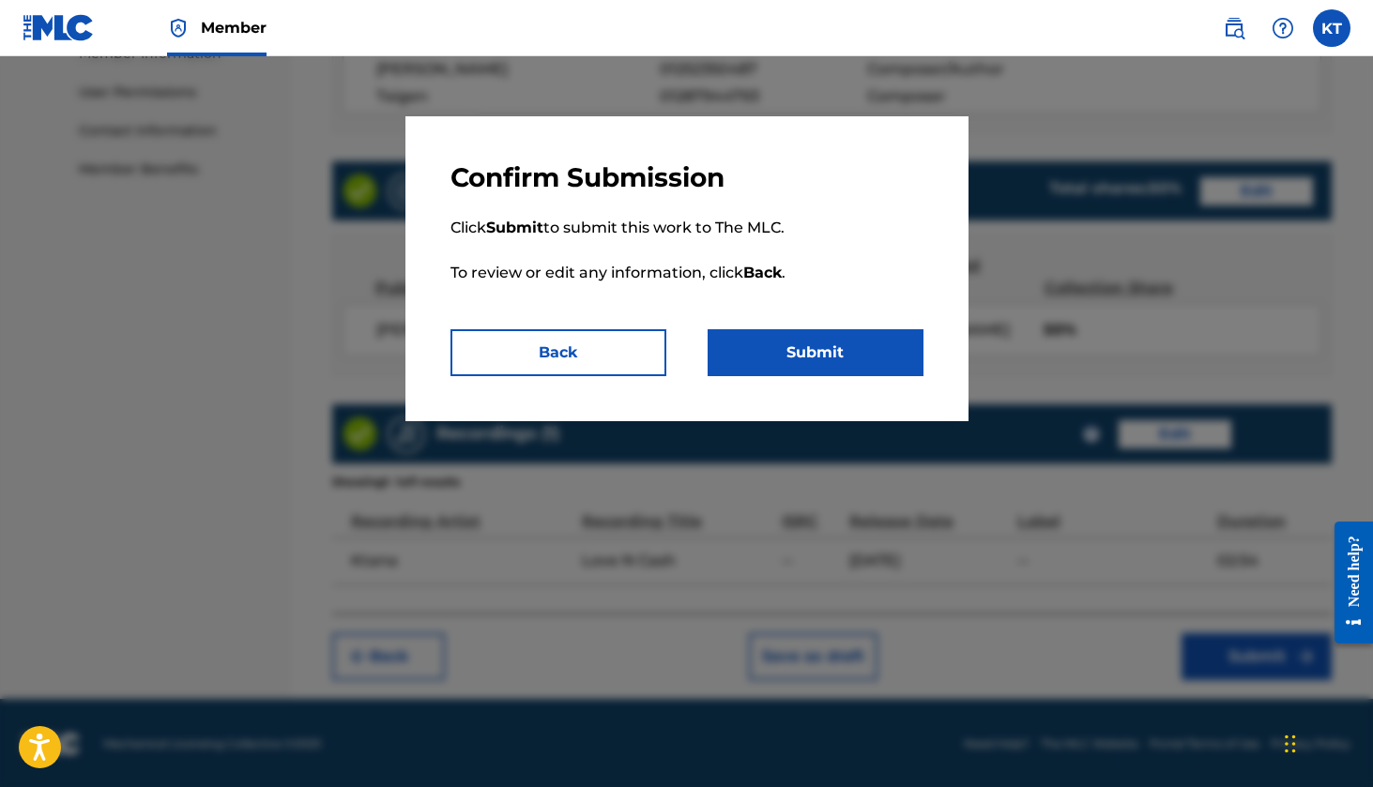
click at [803, 359] on button "Submit" at bounding box center [816, 352] width 216 height 47
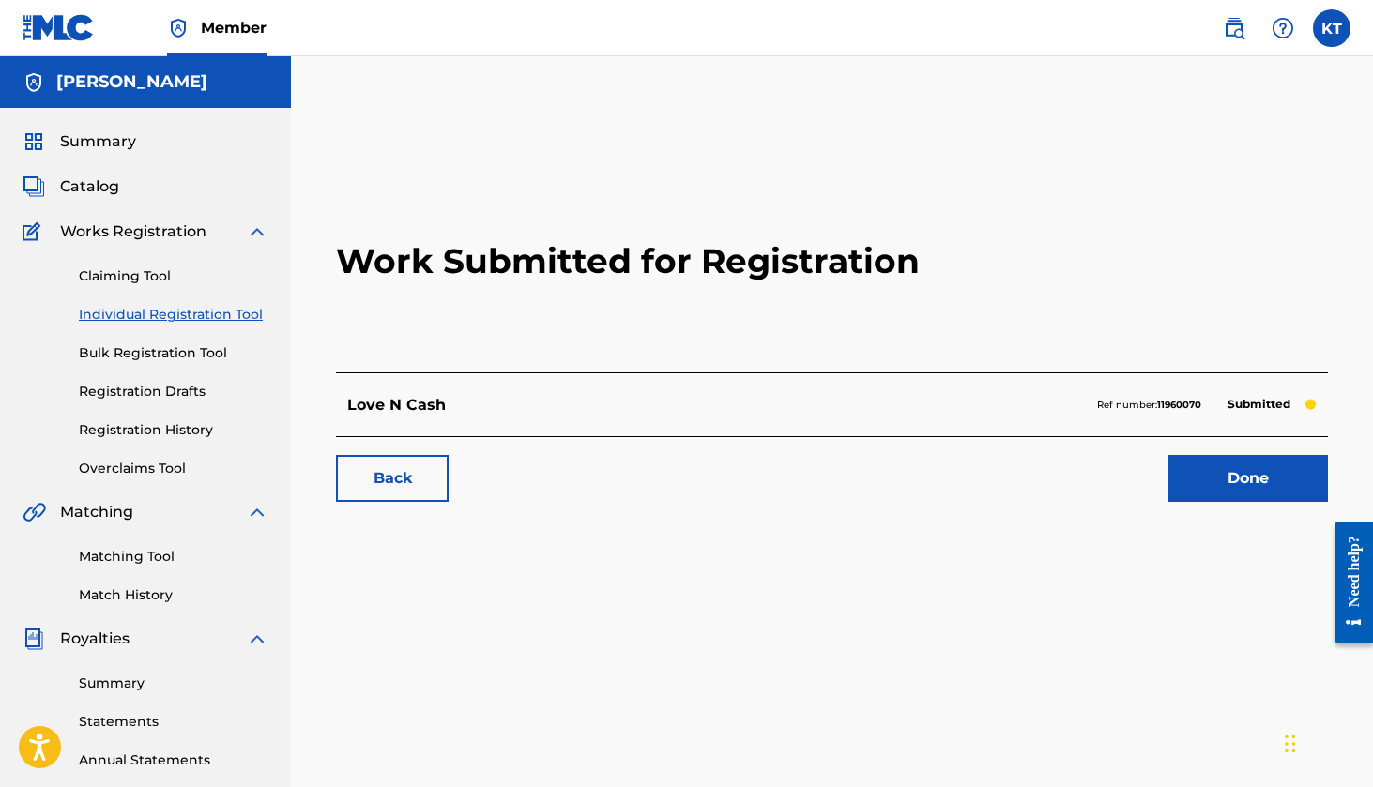
click at [1222, 474] on link "Done" at bounding box center [1248, 478] width 160 height 47
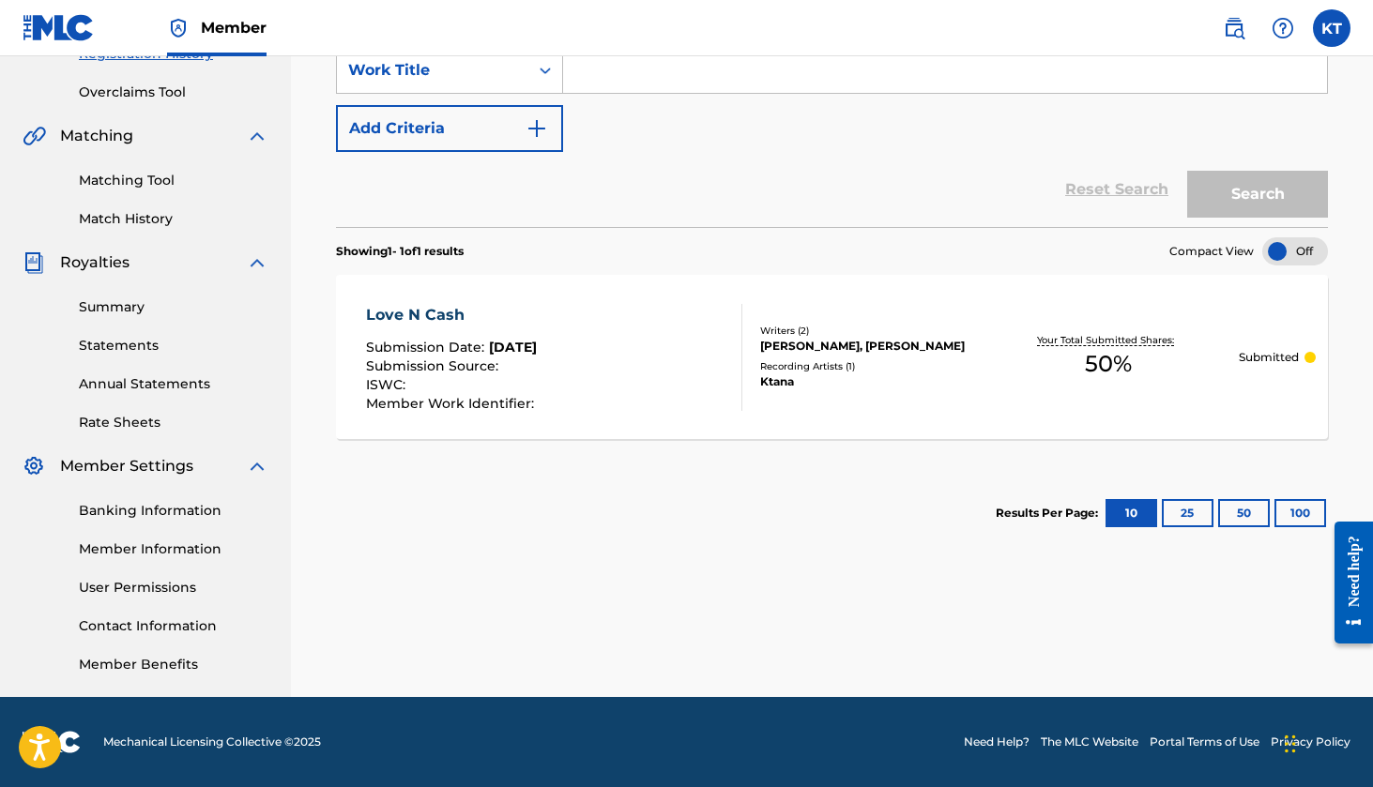
scroll to position [376, 0]
click at [183, 546] on link "Member Information" at bounding box center [174, 550] width 190 height 20
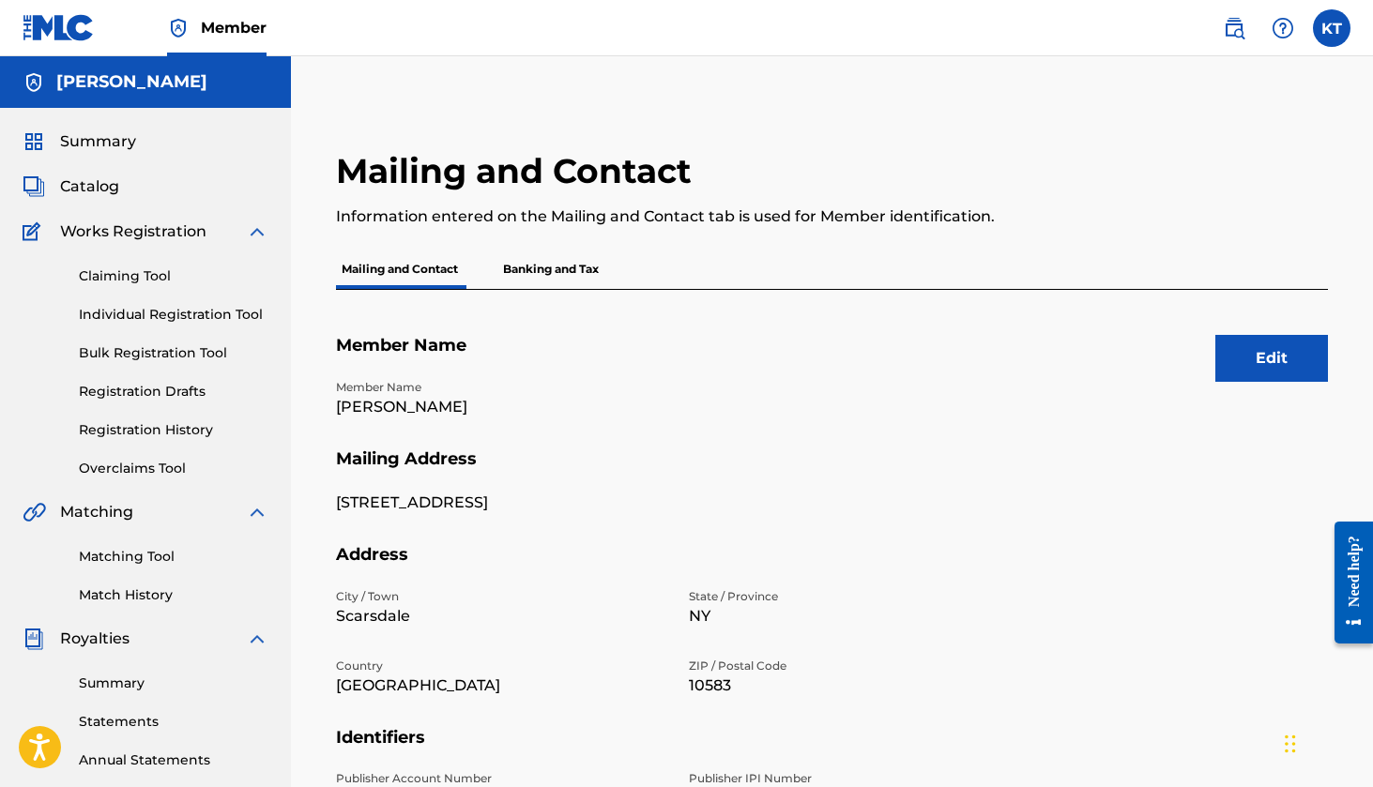
click at [1259, 356] on button "Edit" at bounding box center [1271, 358] width 113 height 47
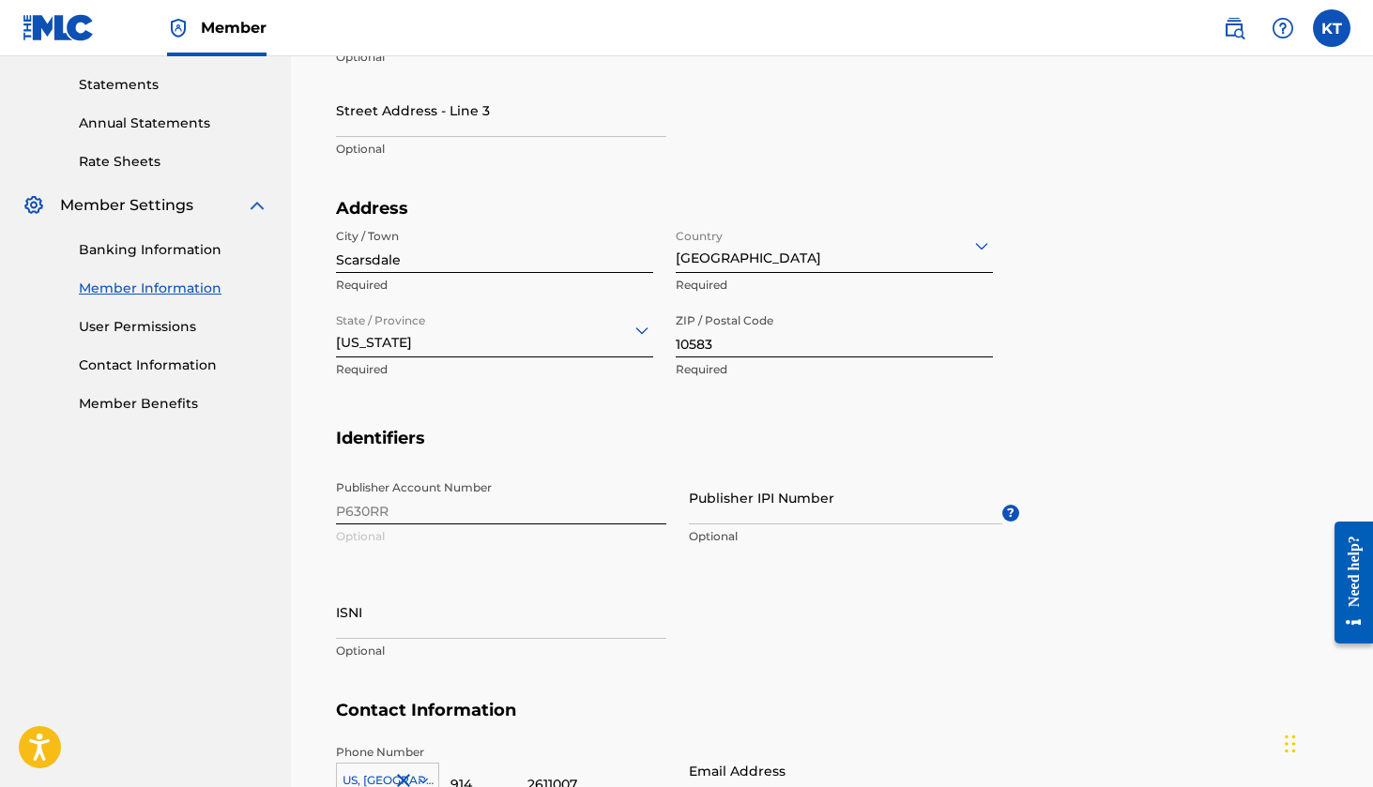
scroll to position [689, 0]
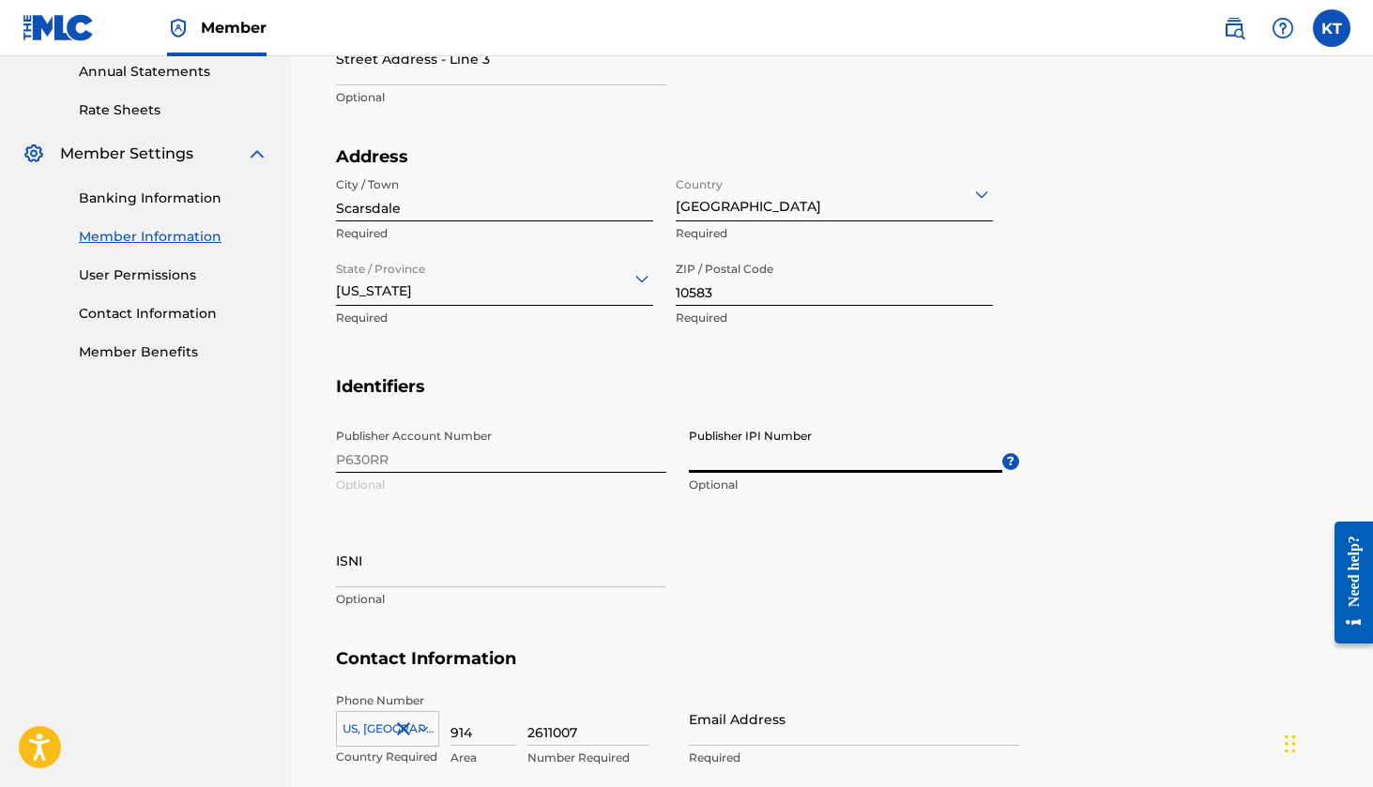
click at [756, 466] on input "Publisher IPI Number" at bounding box center [845, 446] width 313 height 53
paste input "01252350487"
type input "01252350487"
click at [1224, 405] on h5 "Identifiers" at bounding box center [832, 398] width 992 height 44
click at [1147, 246] on section "Address City / Town Scarsdale Required Country United States Required State / P…" at bounding box center [832, 261] width 992 height 230
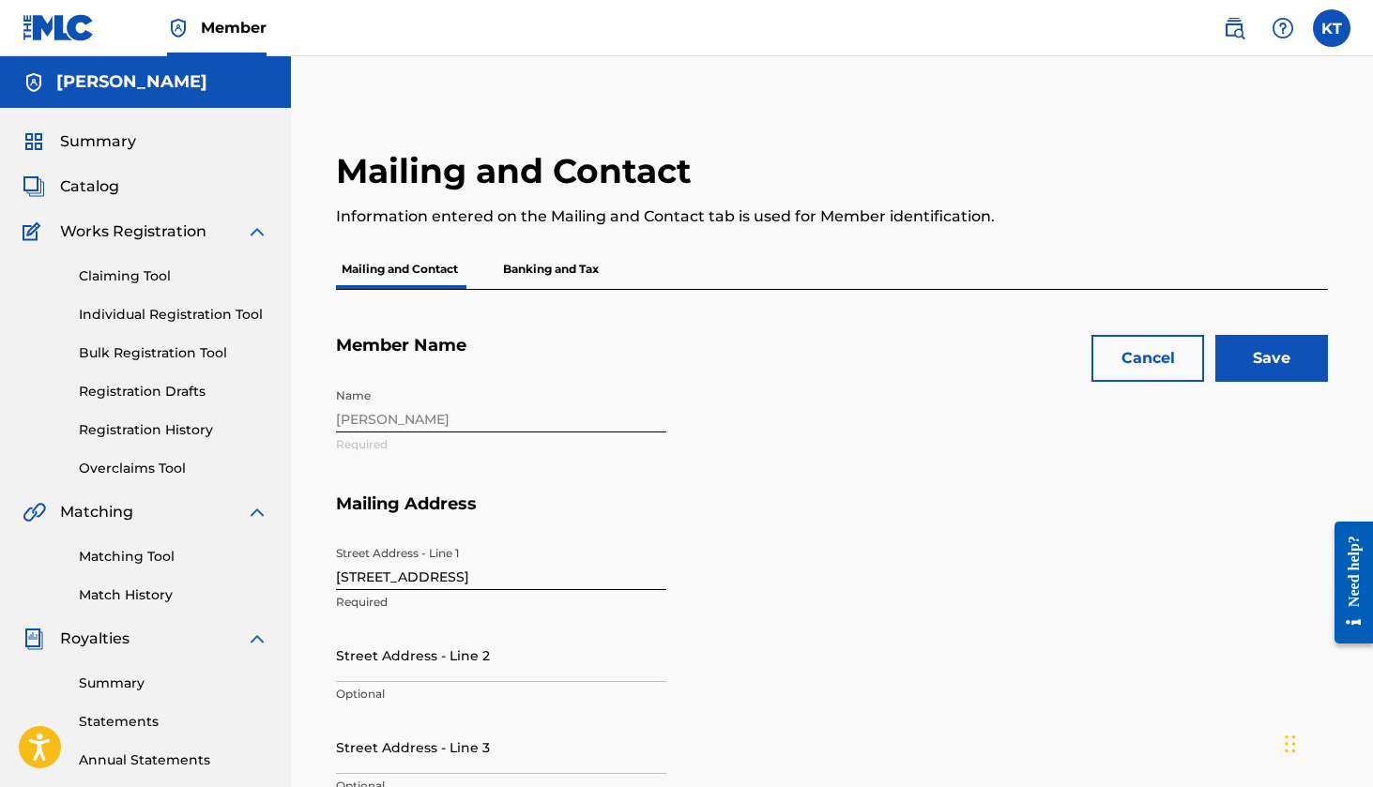
scroll to position [0, 0]
click at [1275, 347] on input "Save" at bounding box center [1271, 358] width 113 height 47
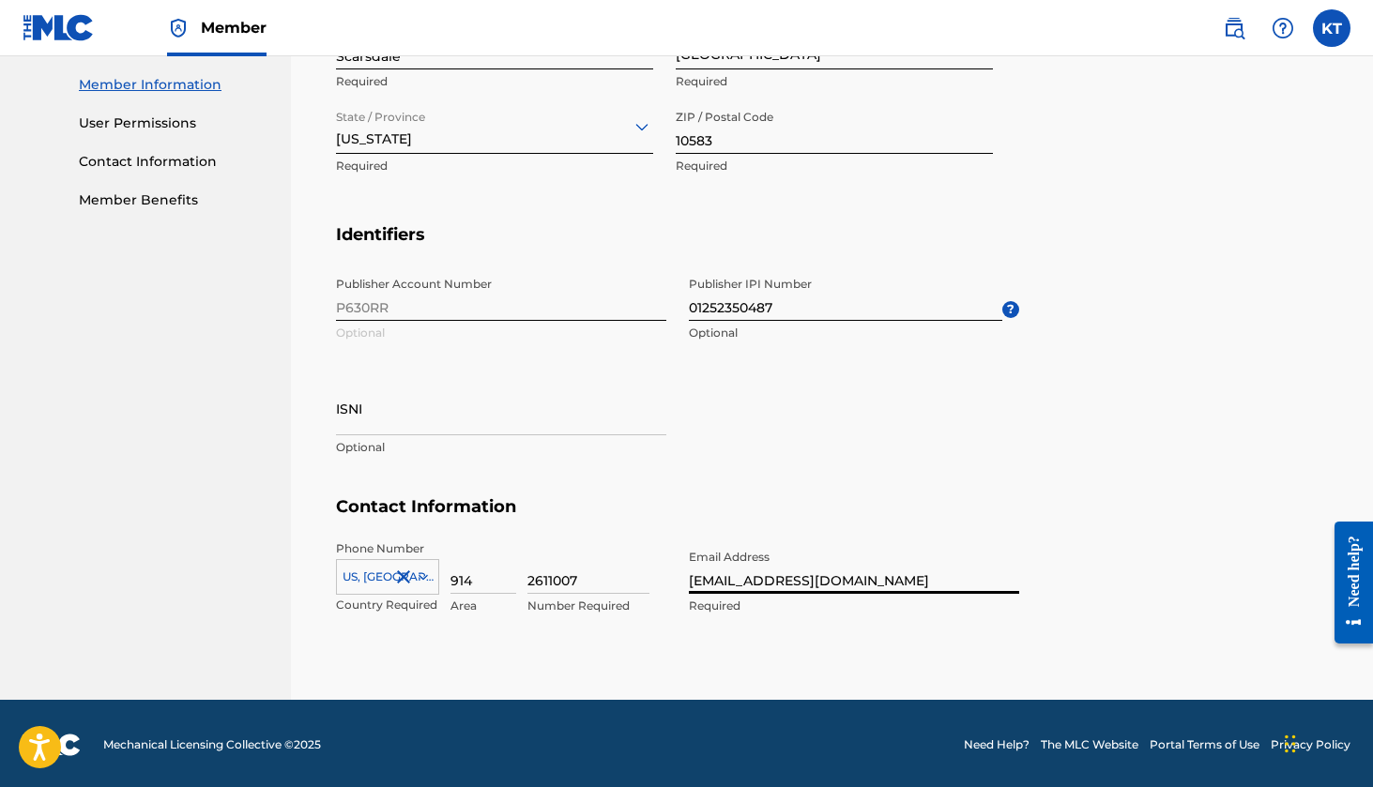
type input "[EMAIL_ADDRESS][DOMAIN_NAME]"
click at [1041, 428] on section "Identifiers Publisher Account Number P630RR Optional Publisher IPI Number 01252…" at bounding box center [832, 360] width 992 height 273
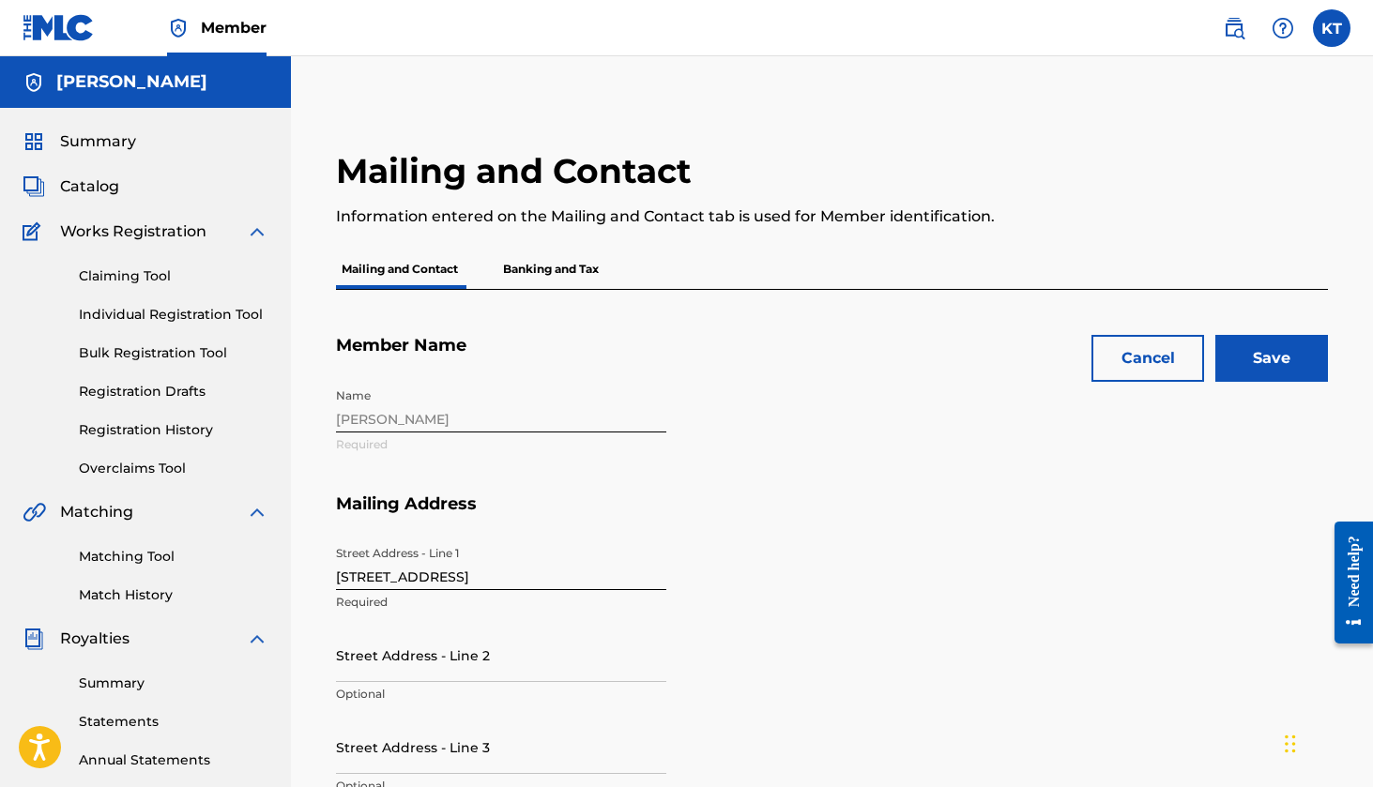
scroll to position [0, 0]
click at [1266, 373] on input "Save" at bounding box center [1271, 358] width 113 height 47
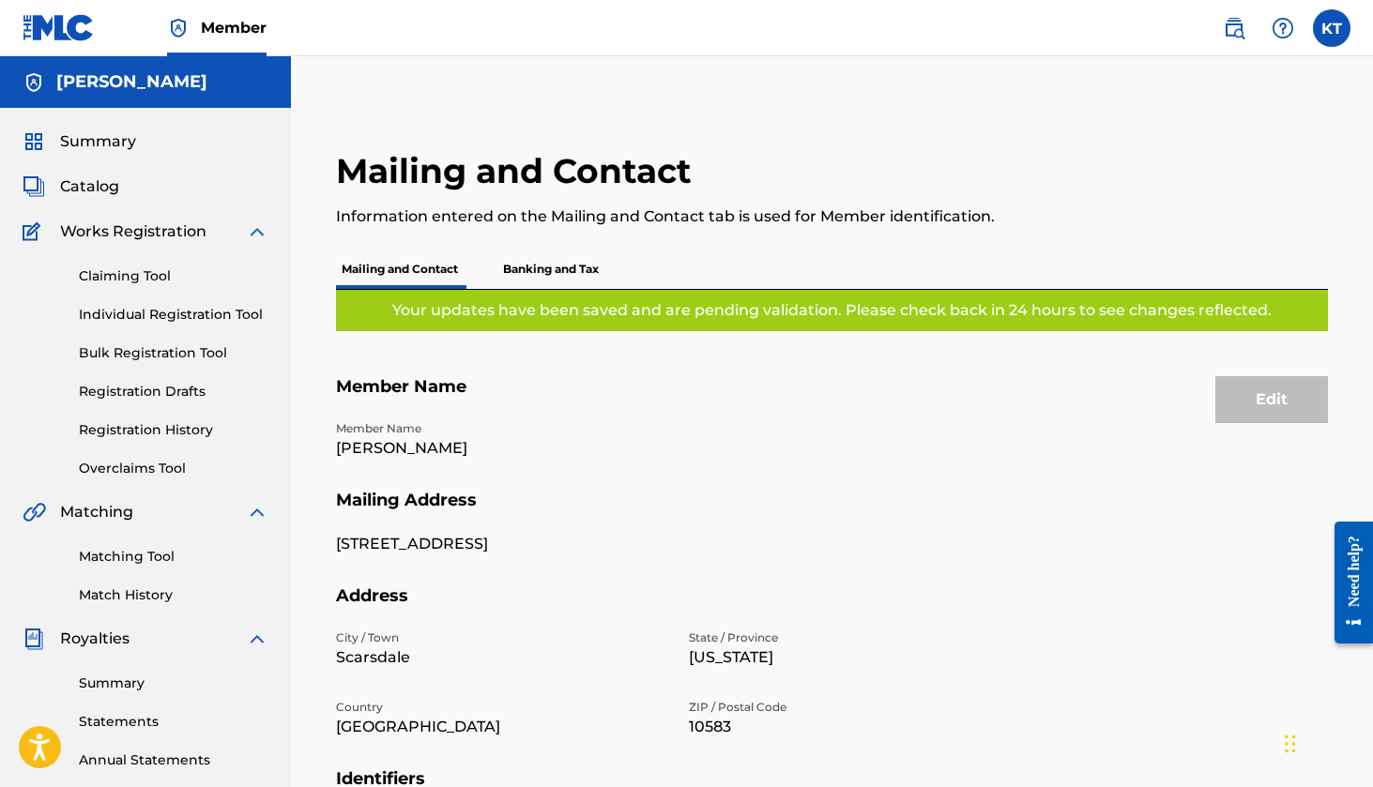
click at [84, 184] on span "Catalog" at bounding box center [89, 187] width 59 height 23
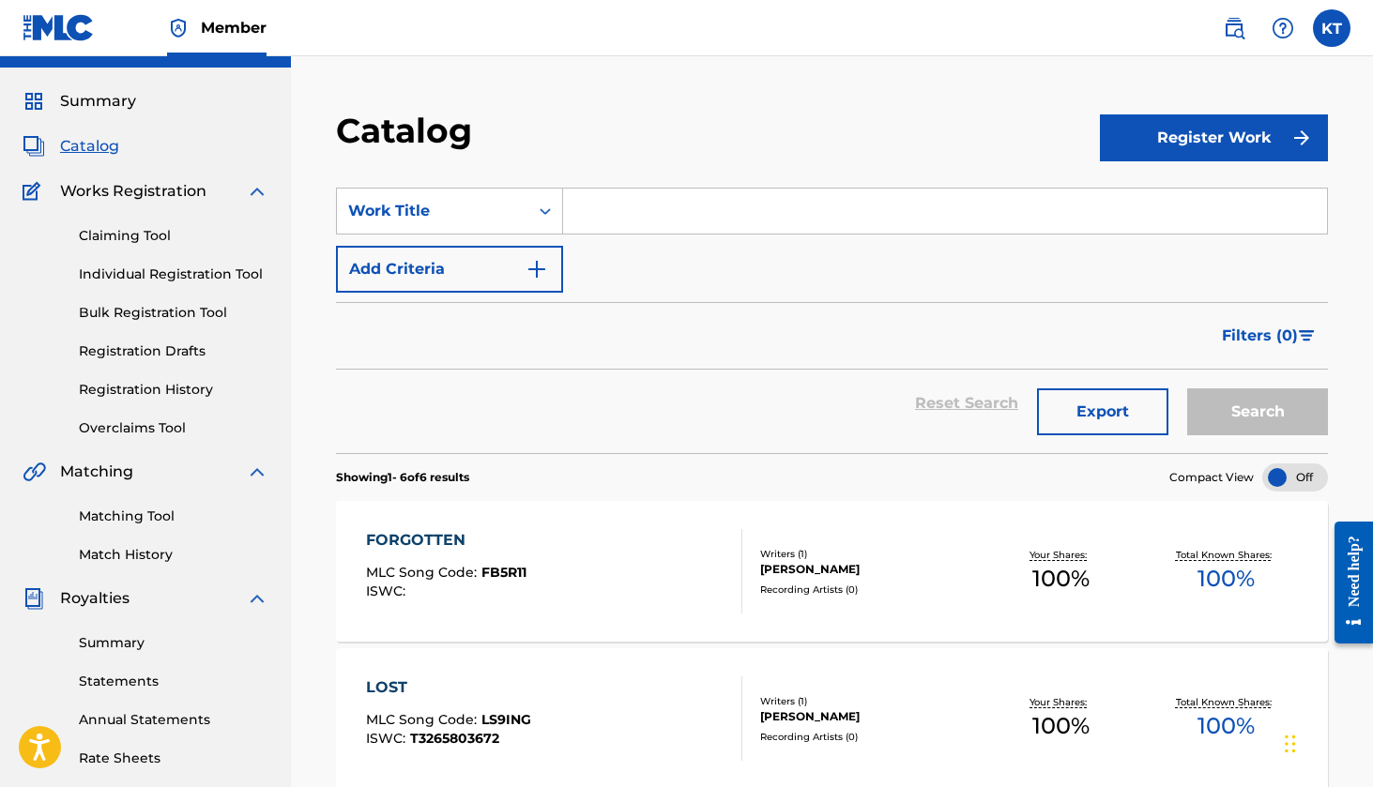
scroll to position [10, 0]
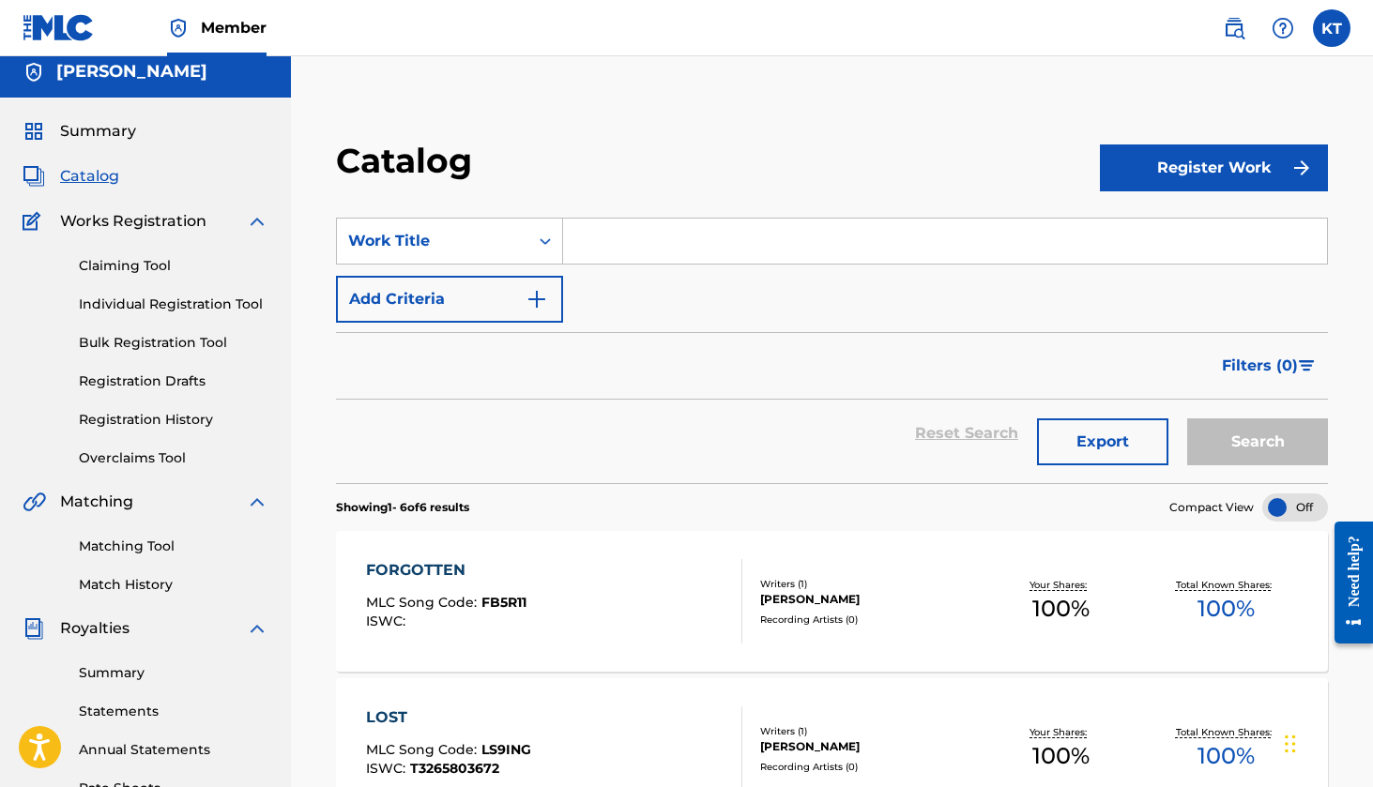
click at [138, 301] on link "Individual Registration Tool" at bounding box center [174, 305] width 190 height 20
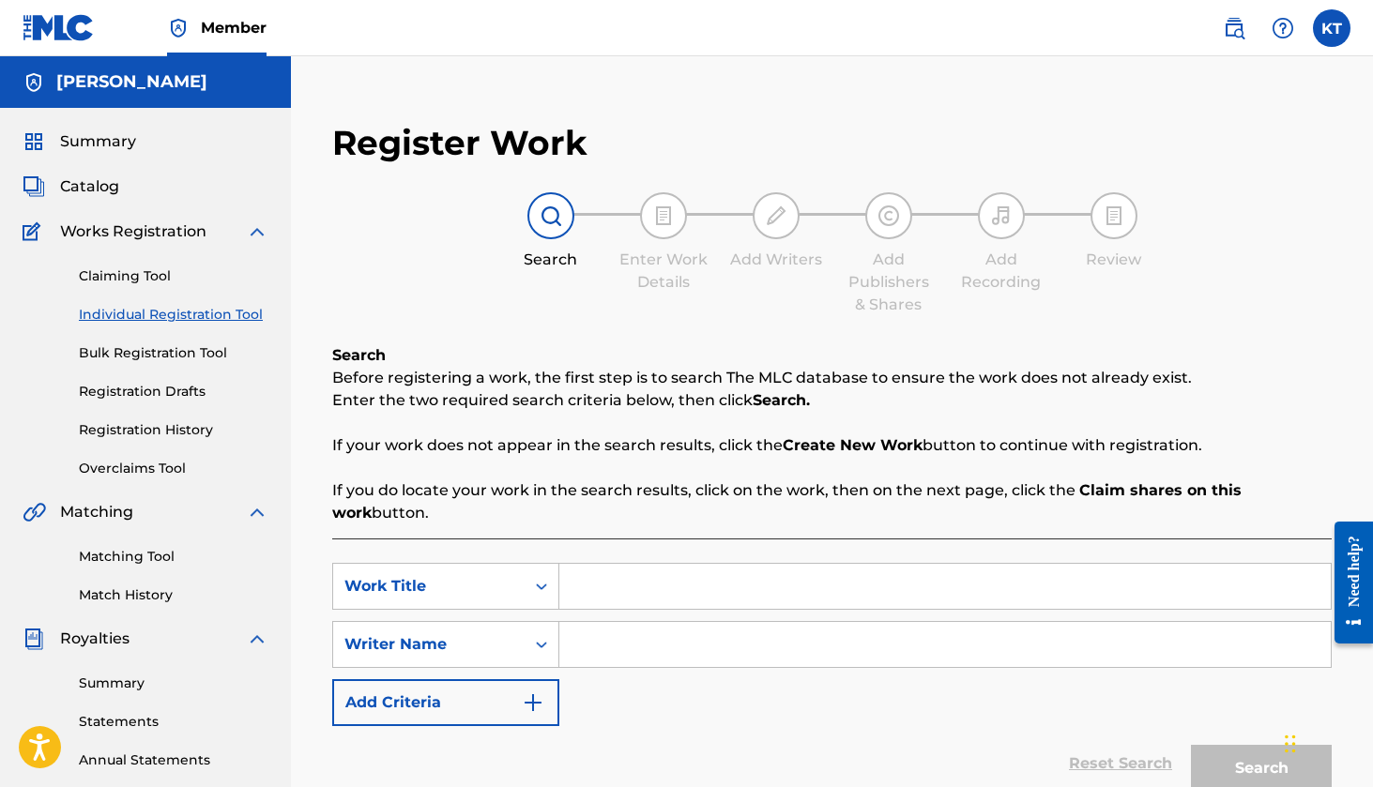
click at [115, 177] on span "Catalog" at bounding box center [89, 187] width 59 height 23
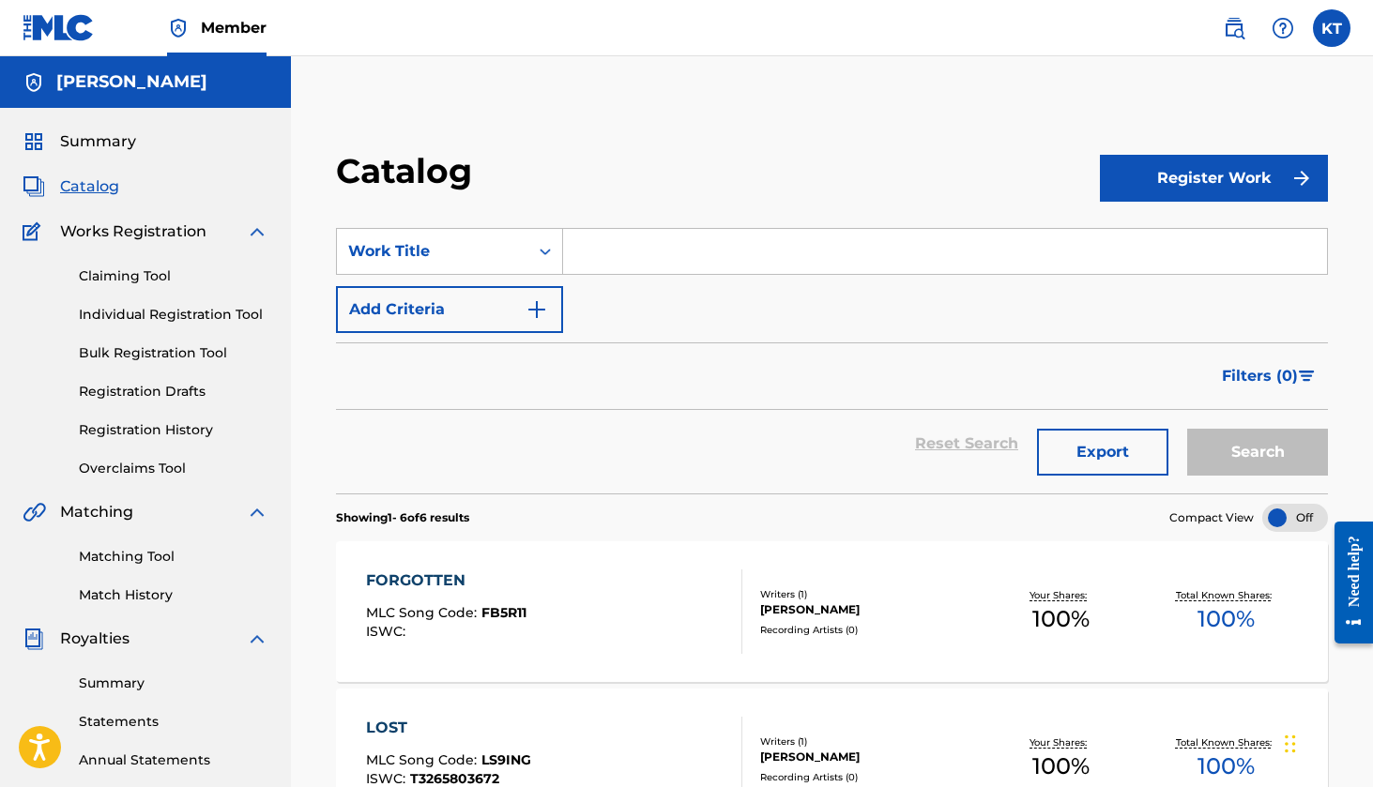
click at [132, 312] on link "Individual Registration Tool" at bounding box center [174, 315] width 190 height 20
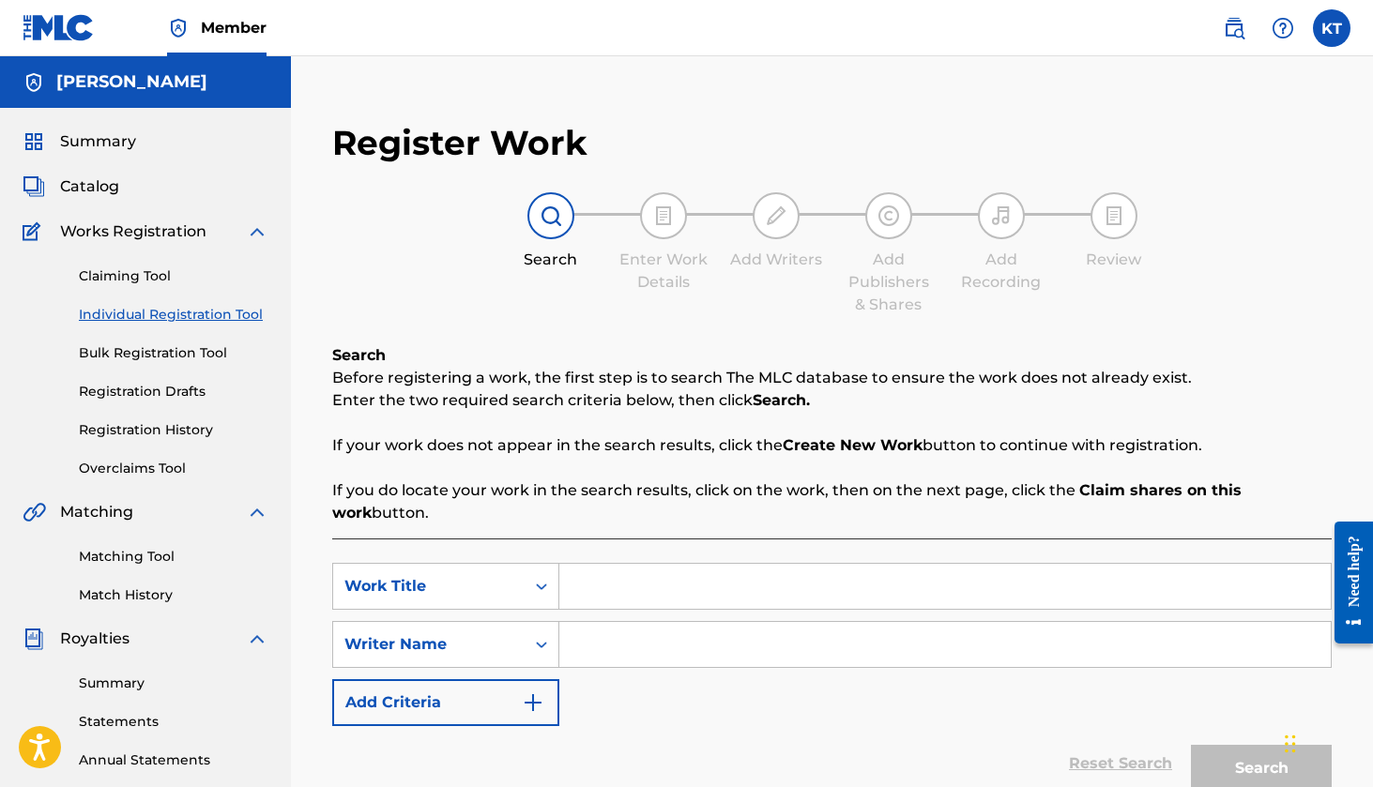
click at [689, 603] on input "Search Form" at bounding box center [944, 586] width 771 height 45
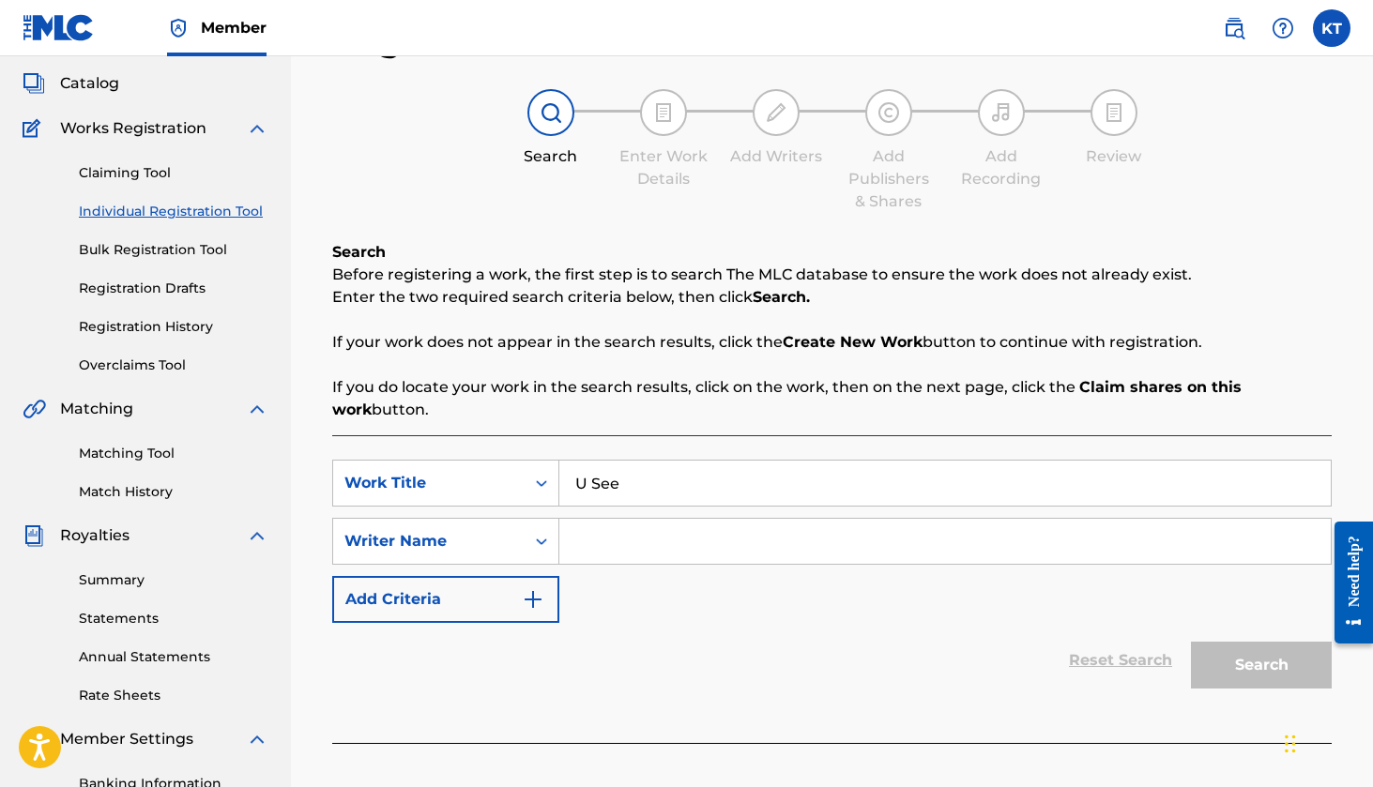
scroll to position [304, 0]
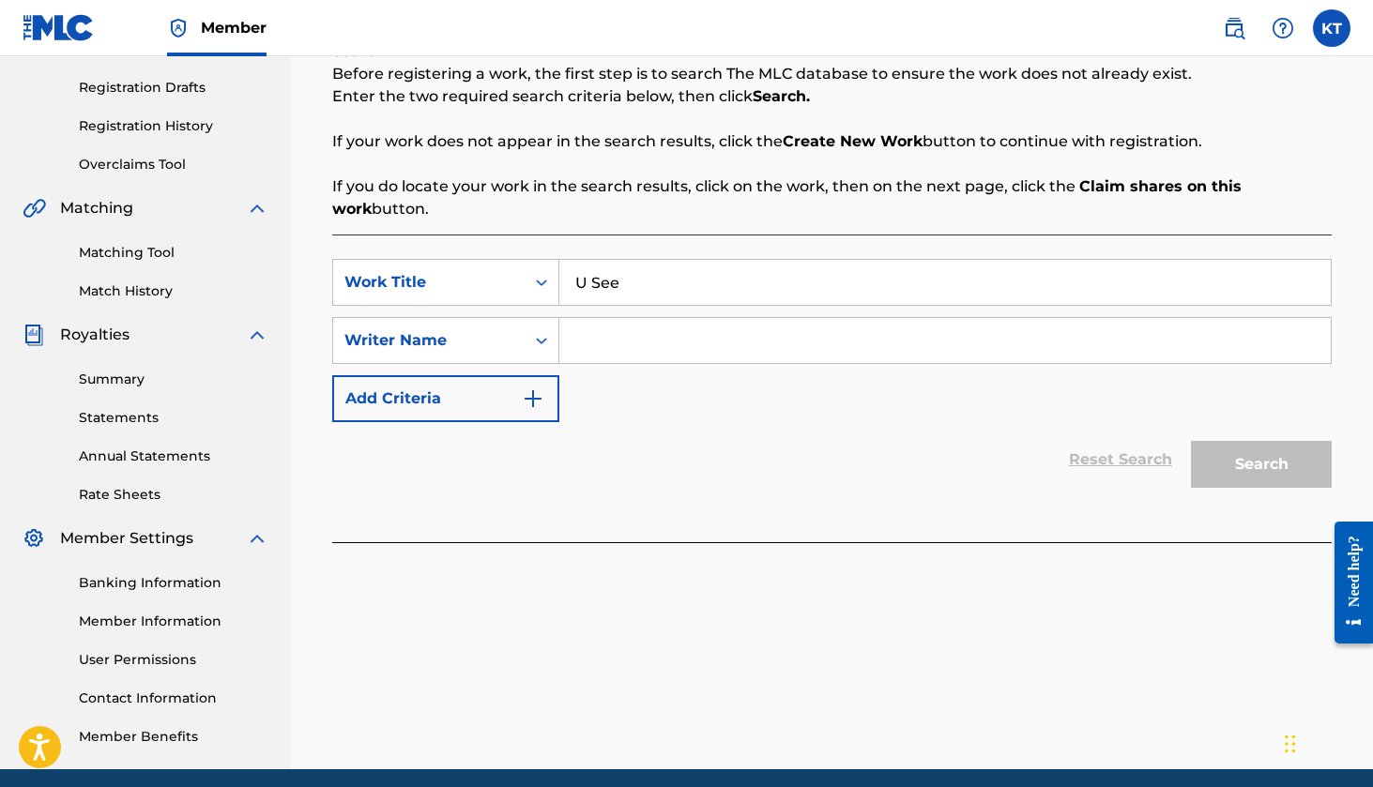
type input "U See"
click at [667, 340] on input "Search Form" at bounding box center [944, 340] width 771 height 45
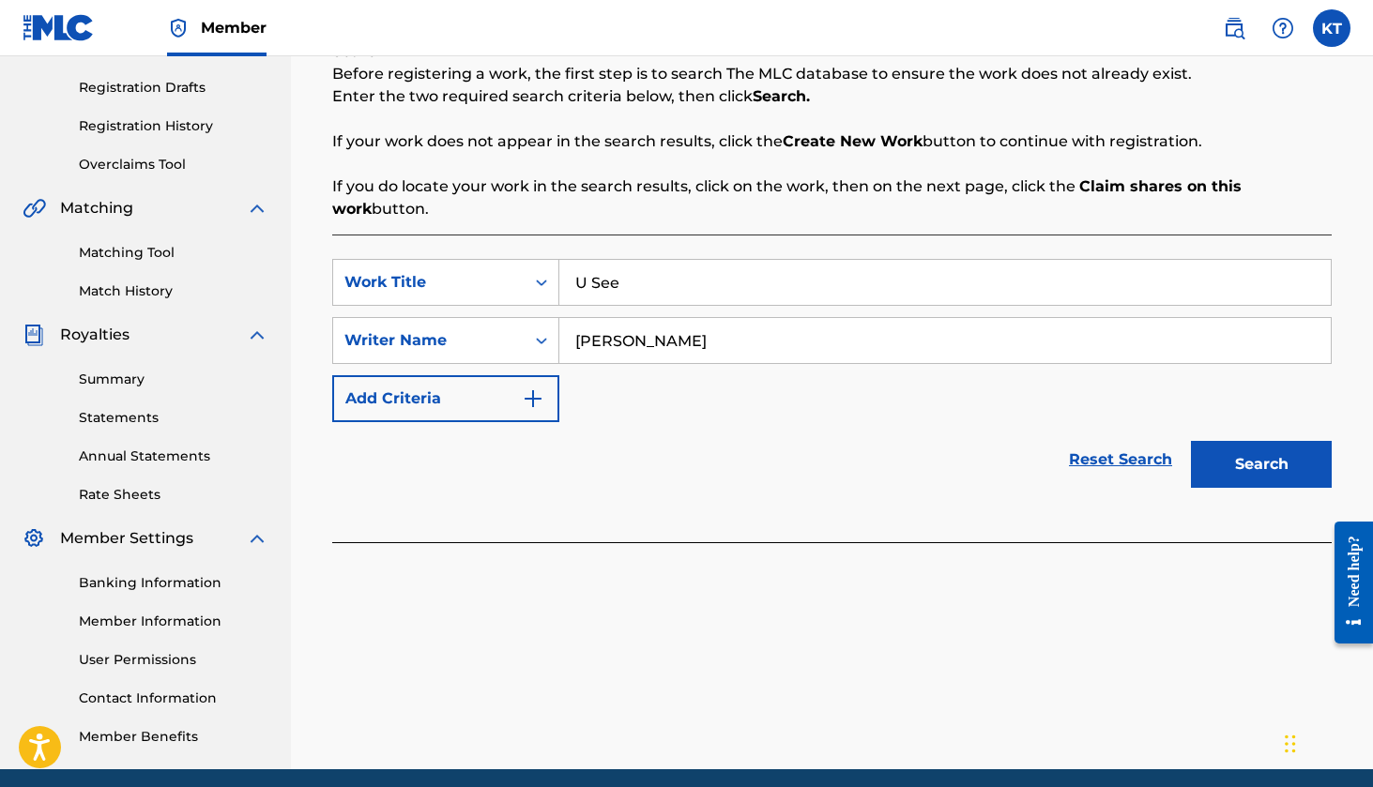
type input "[PERSON_NAME]"
click at [1274, 458] on button "Search" at bounding box center [1261, 464] width 141 height 47
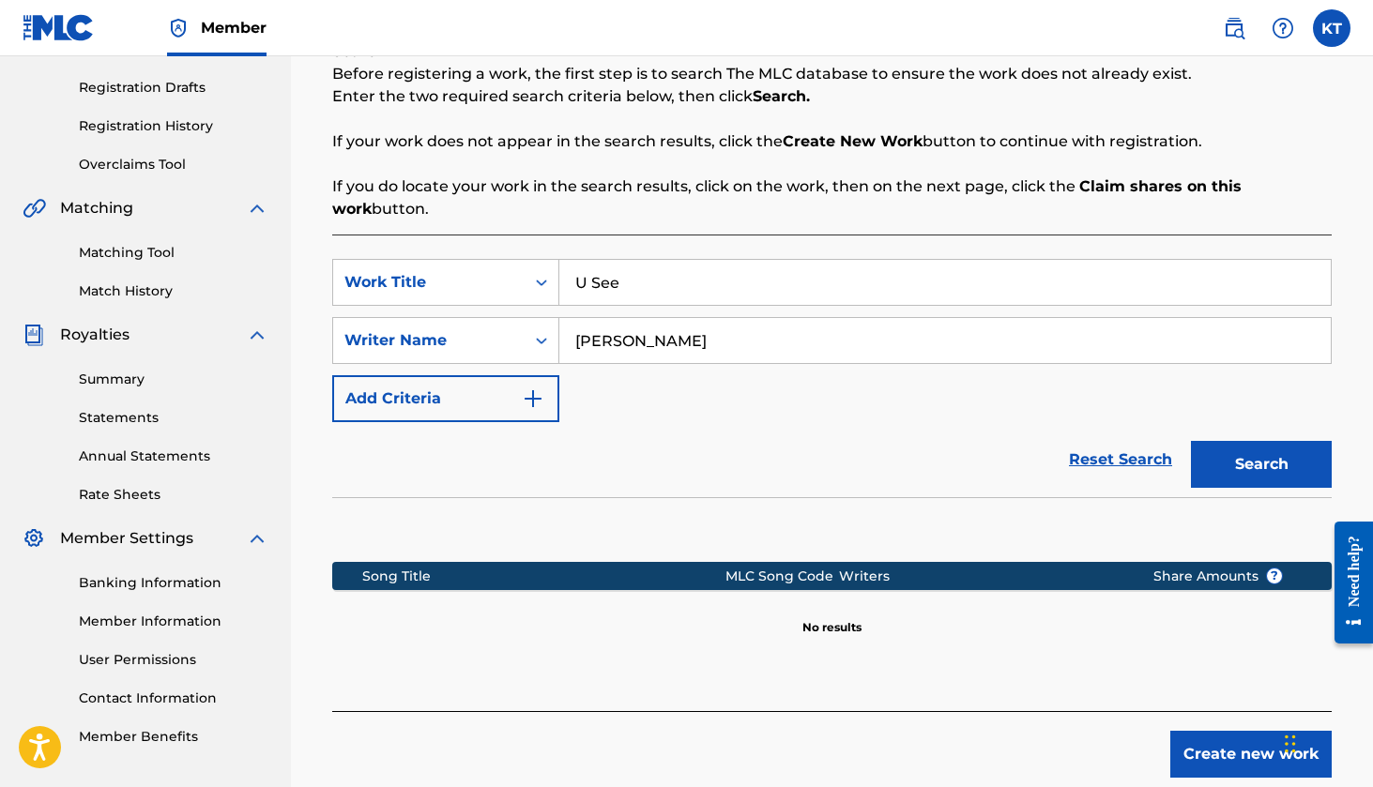
click at [1205, 750] on button "Create new work" at bounding box center [1250, 754] width 161 height 47
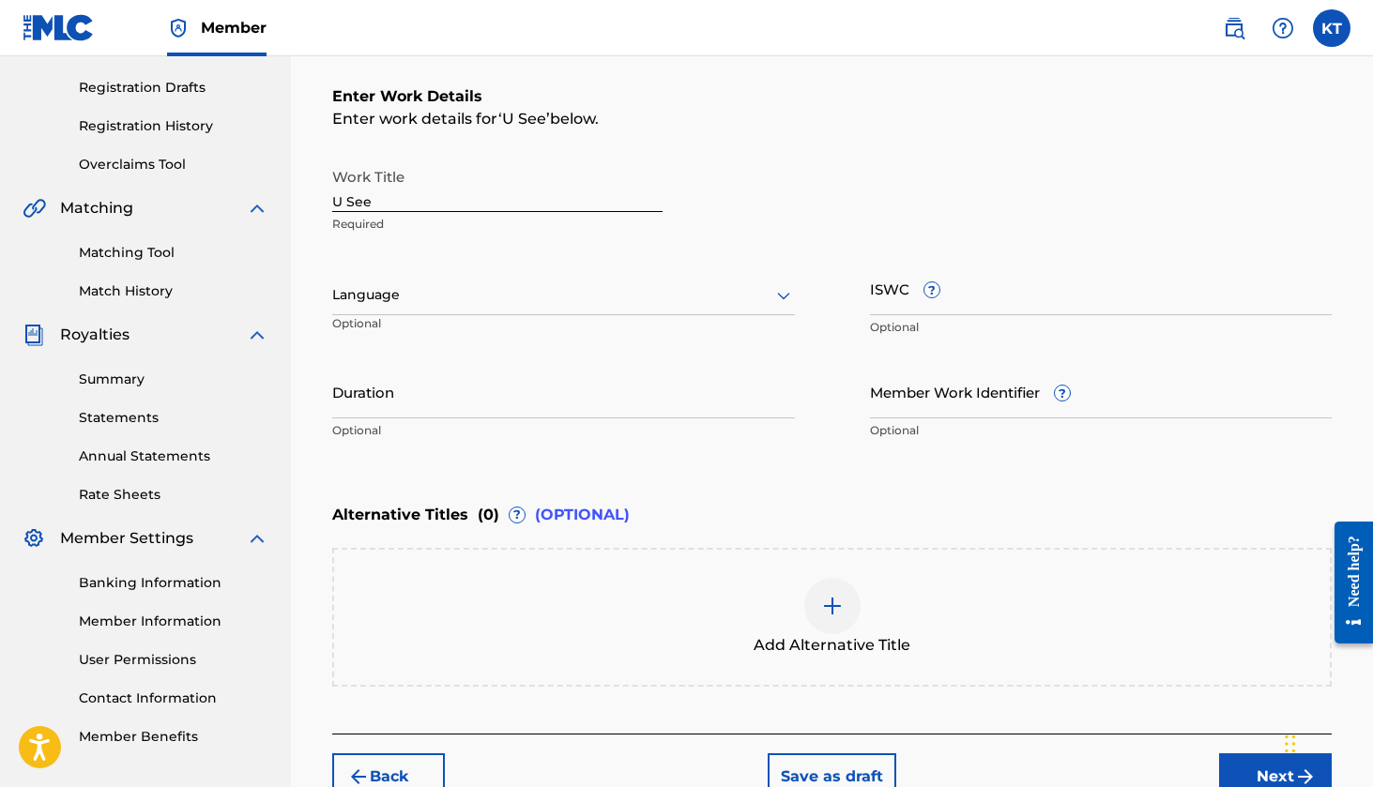
scroll to position [338, 0]
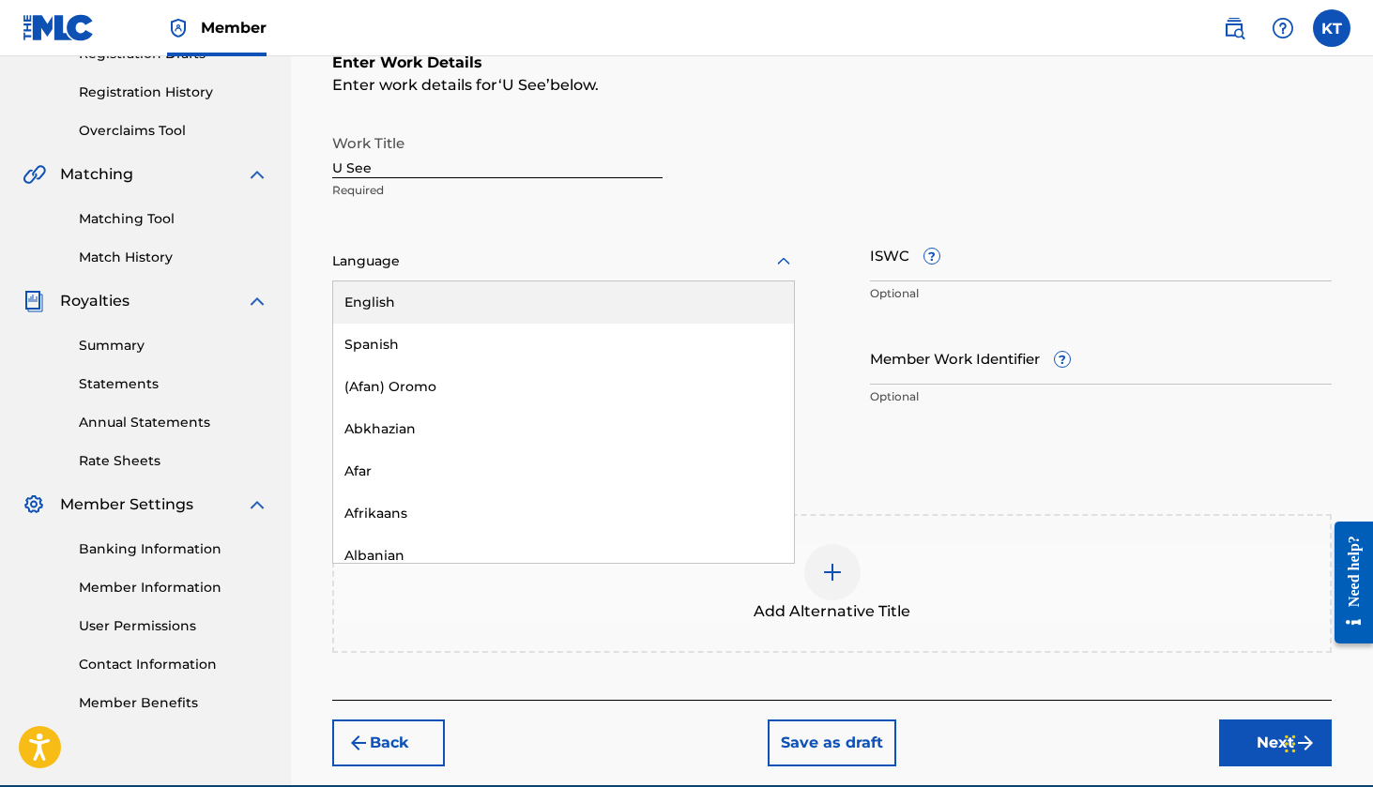
click at [487, 267] on div at bounding box center [563, 261] width 463 height 23
click at [471, 296] on div "English" at bounding box center [563, 303] width 461 height 42
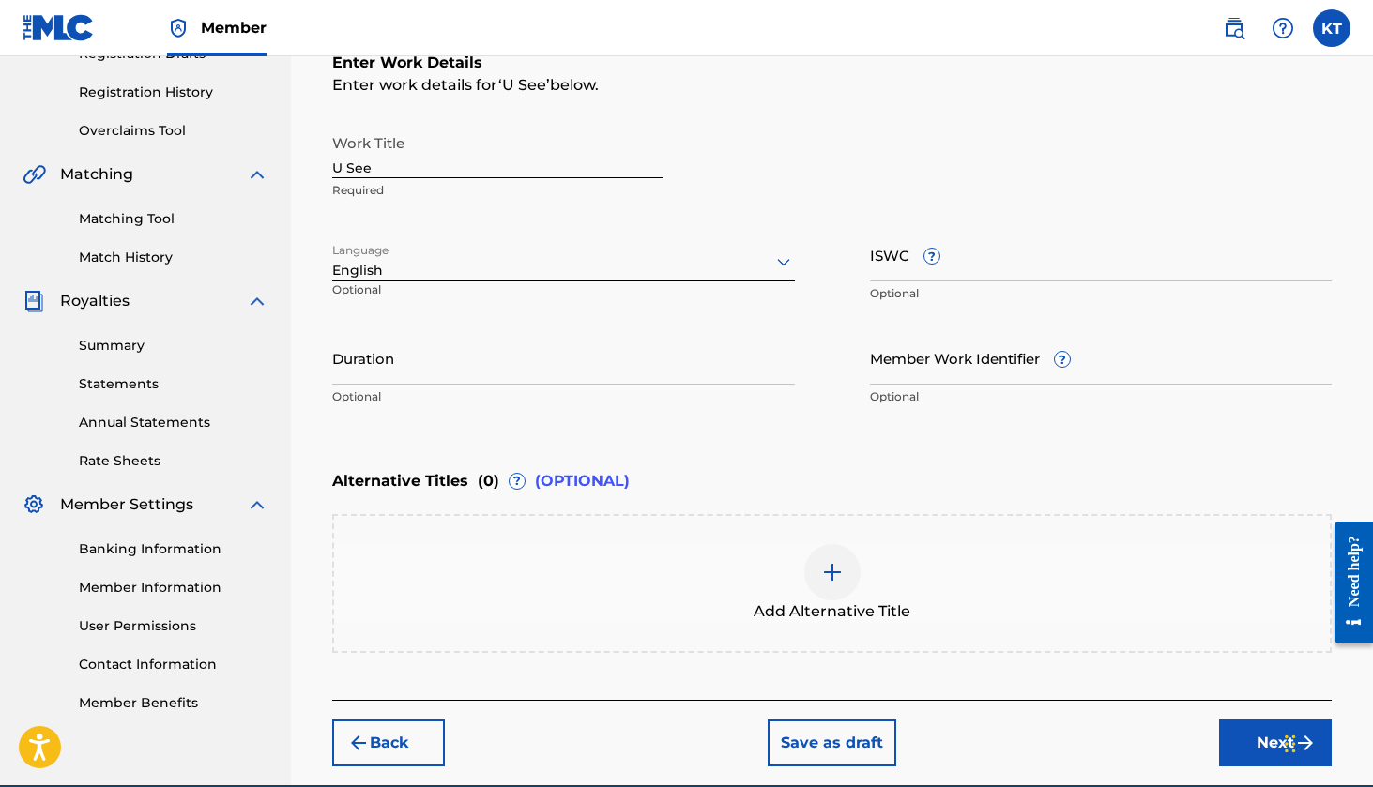
click at [923, 358] on input "Member Work Identifier ?" at bounding box center [1101, 357] width 463 height 53
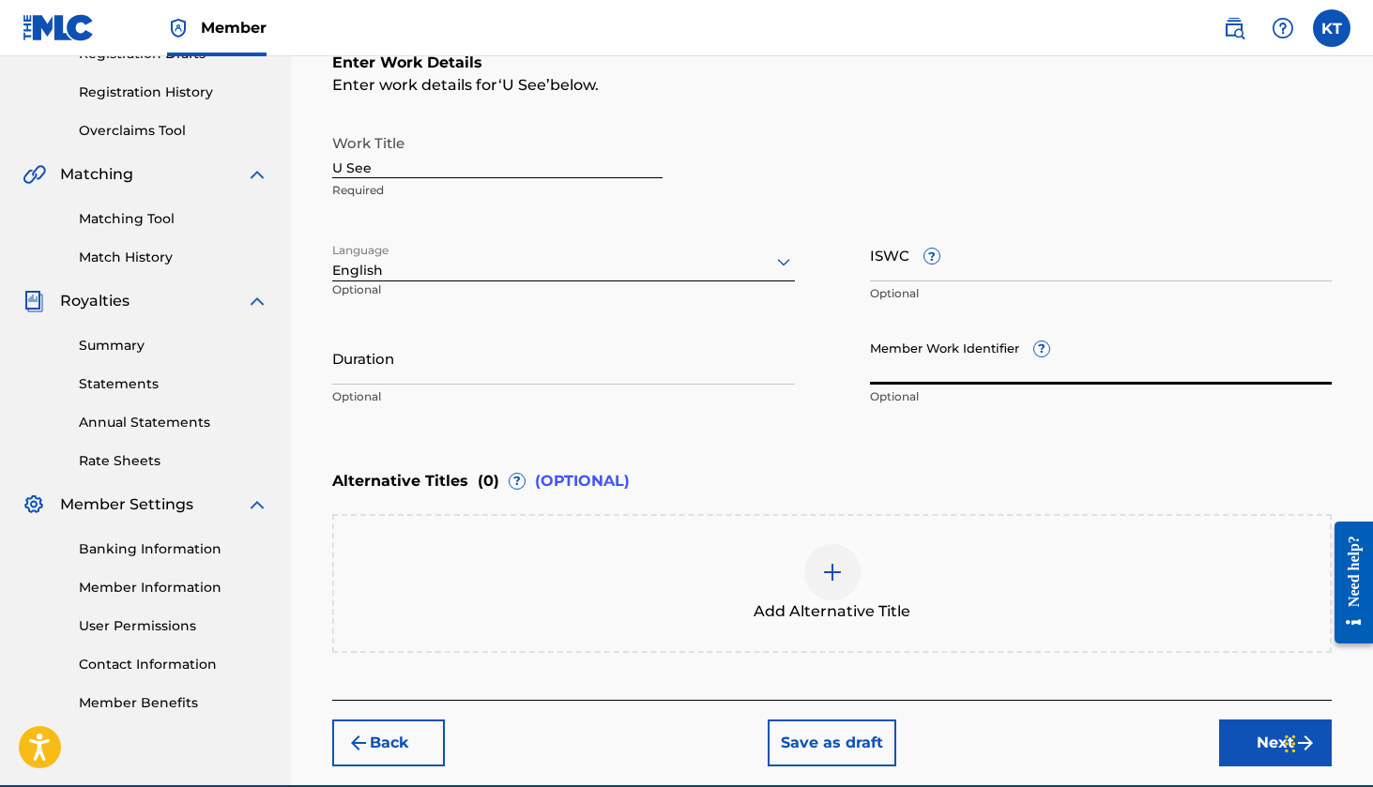
click at [393, 371] on input "Duration" at bounding box center [563, 357] width 463 height 53
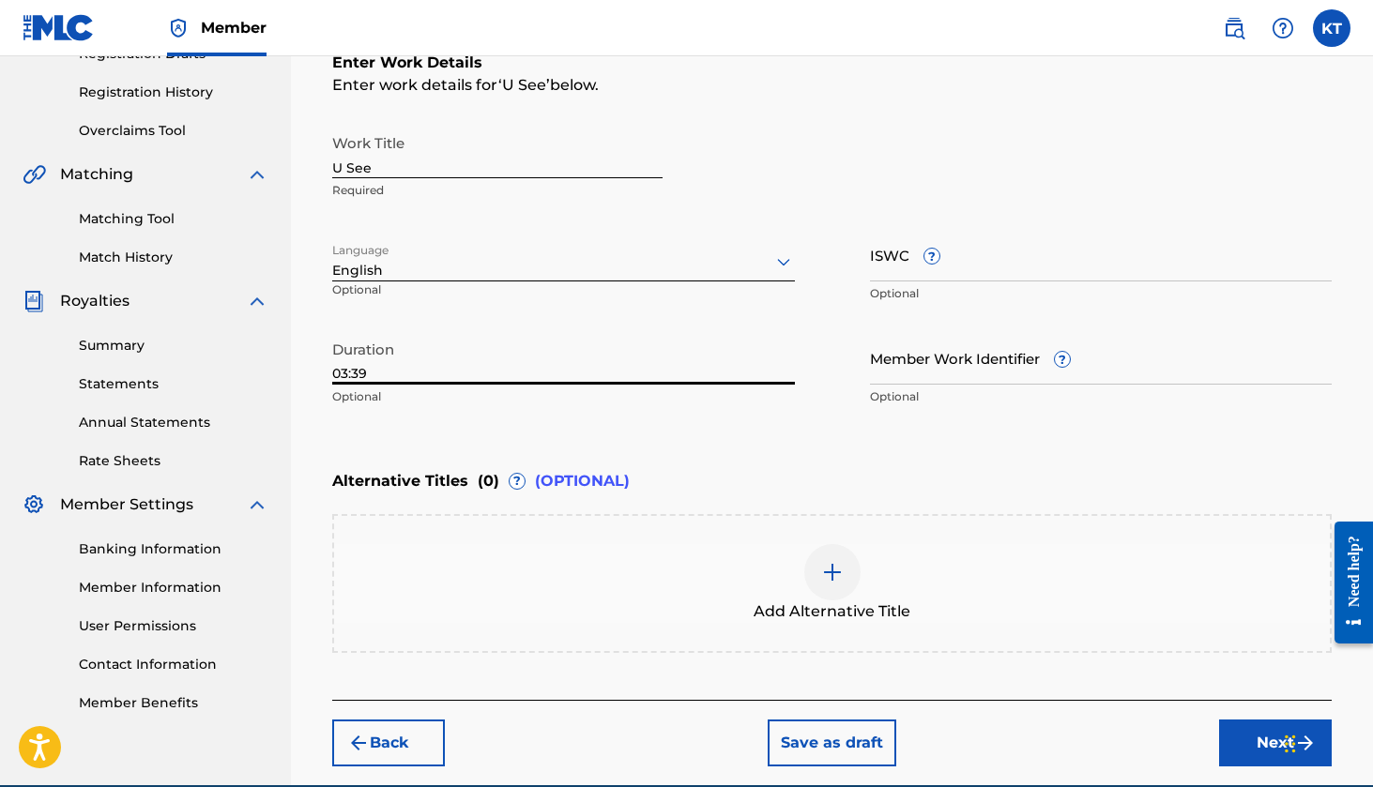
type input "03:39"
click at [388, 401] on p "Optional" at bounding box center [563, 397] width 463 height 17
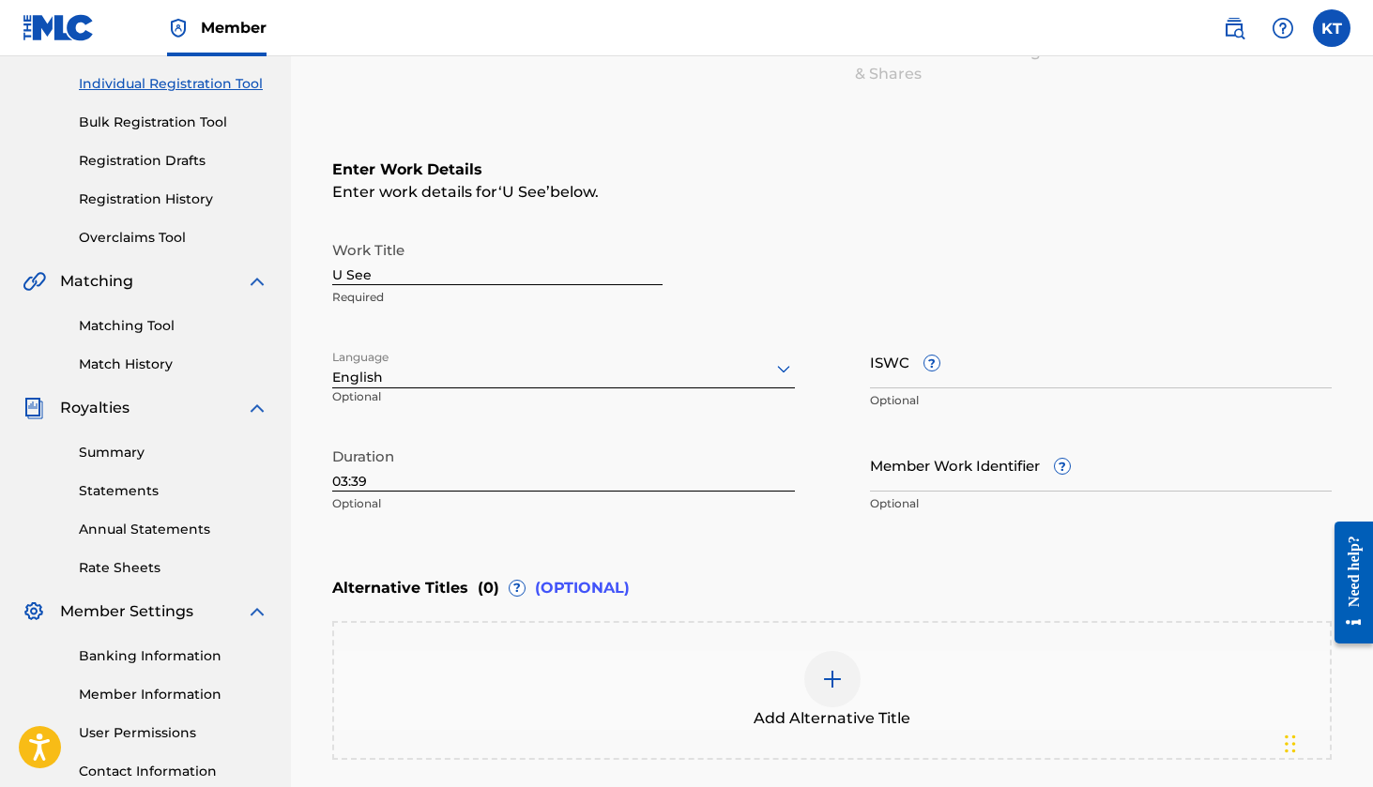
scroll to position [221, 0]
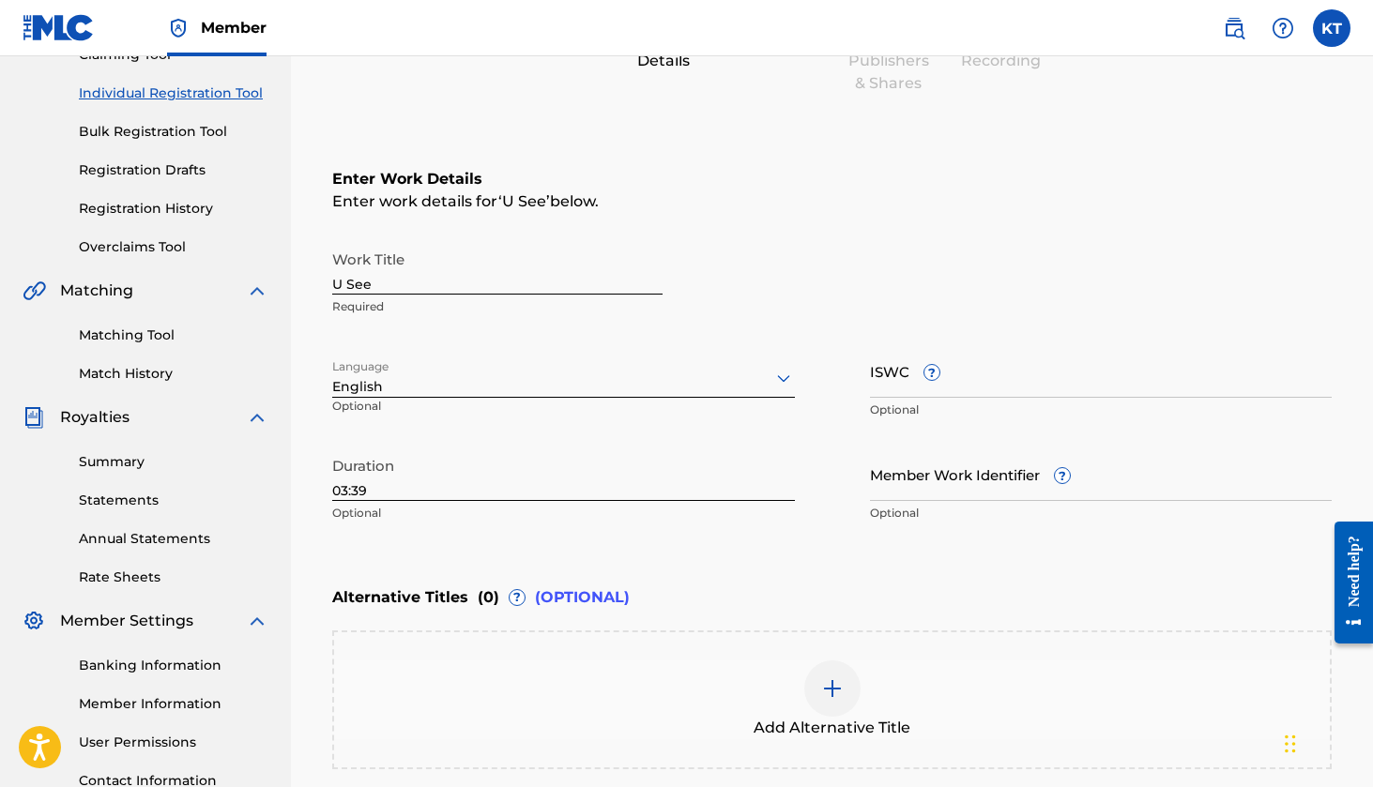
click at [950, 274] on div "Work Title U See Required" at bounding box center [832, 283] width 1000 height 84
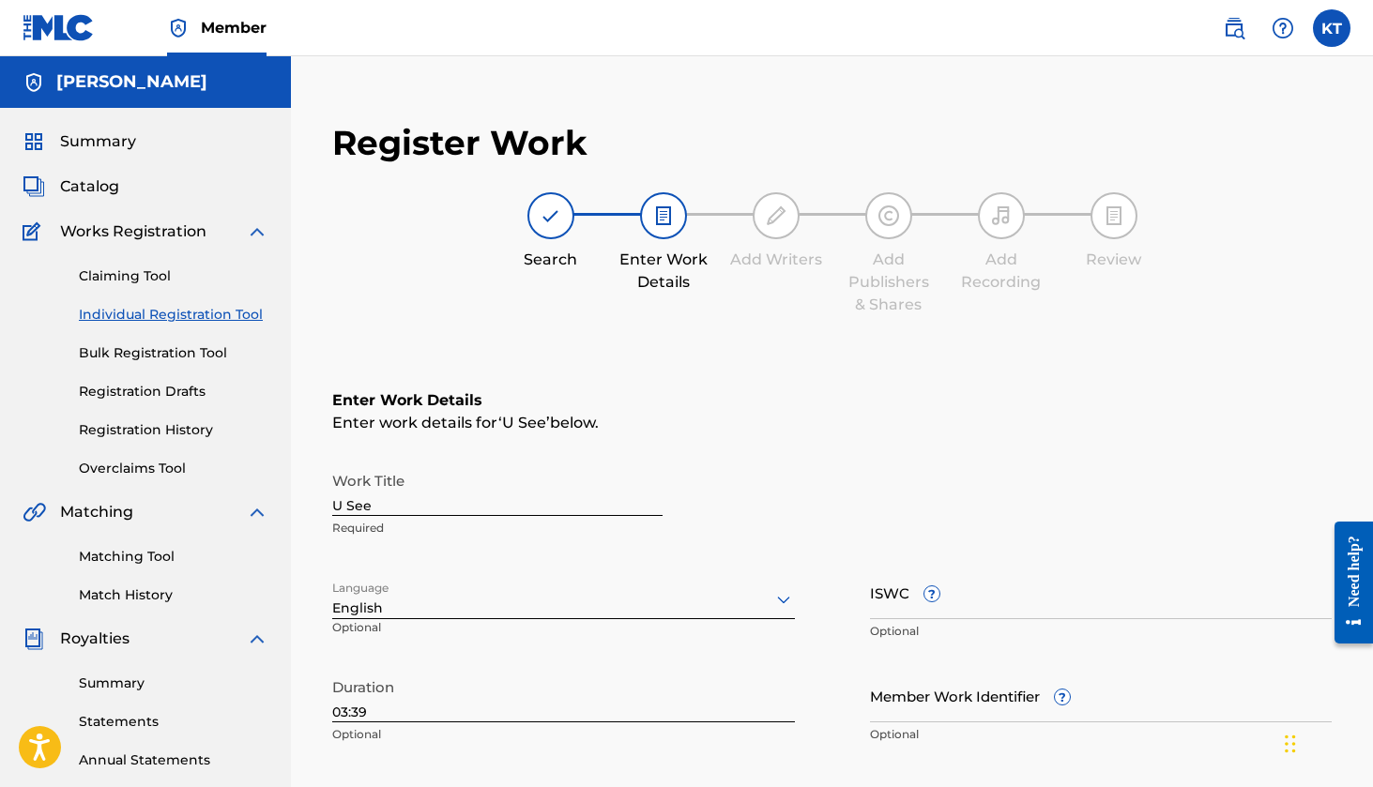
scroll to position [0, 0]
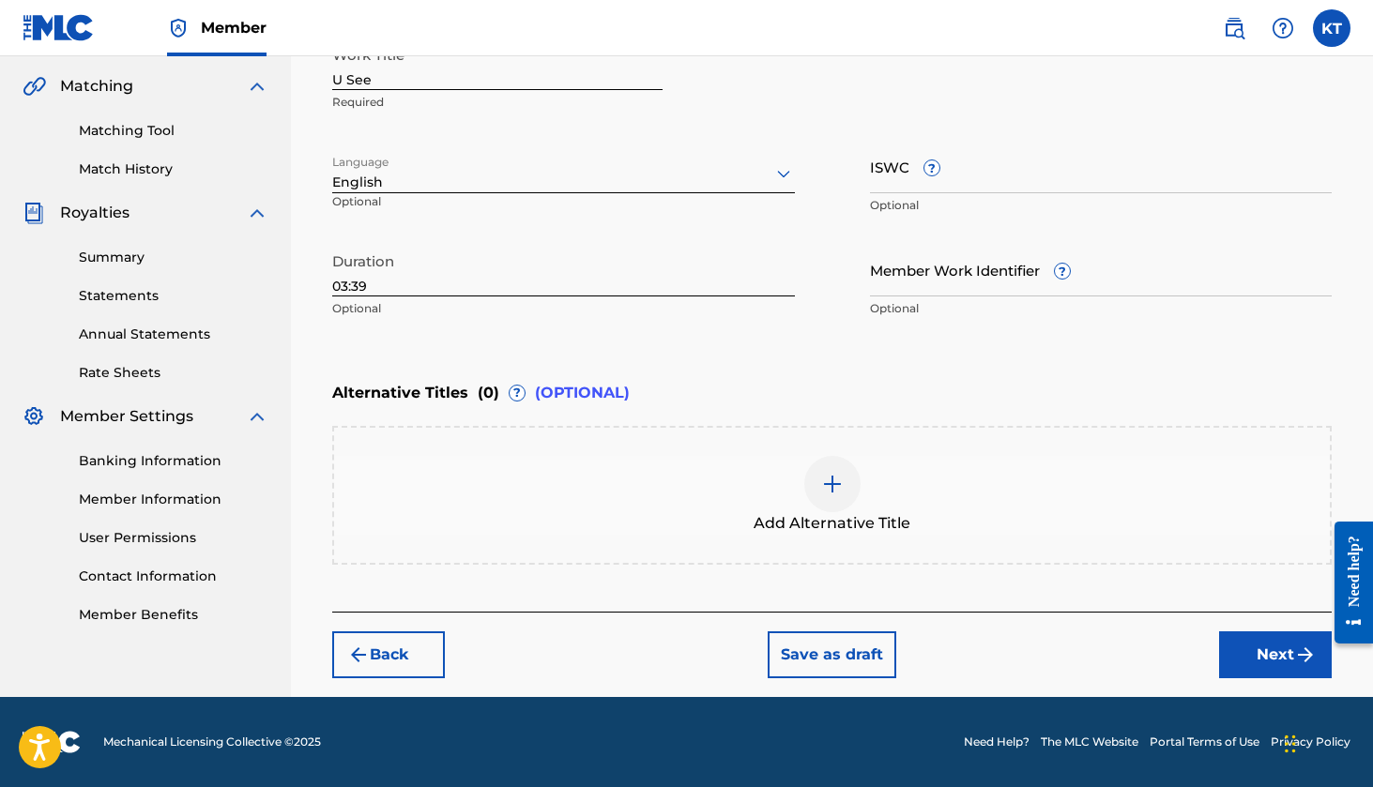
click at [1244, 663] on button "Next" at bounding box center [1275, 655] width 113 height 47
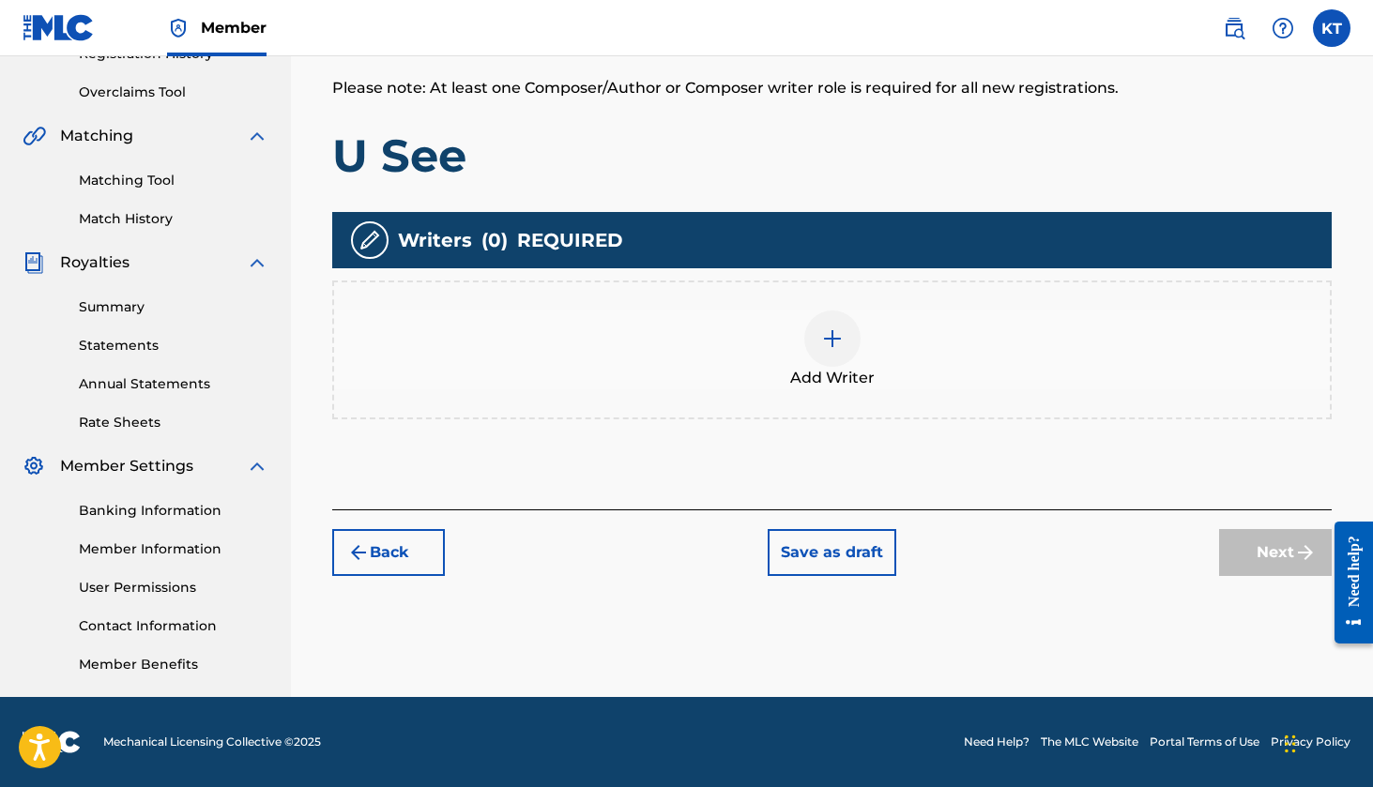
click at [796, 352] on div "Add Writer" at bounding box center [832, 350] width 996 height 79
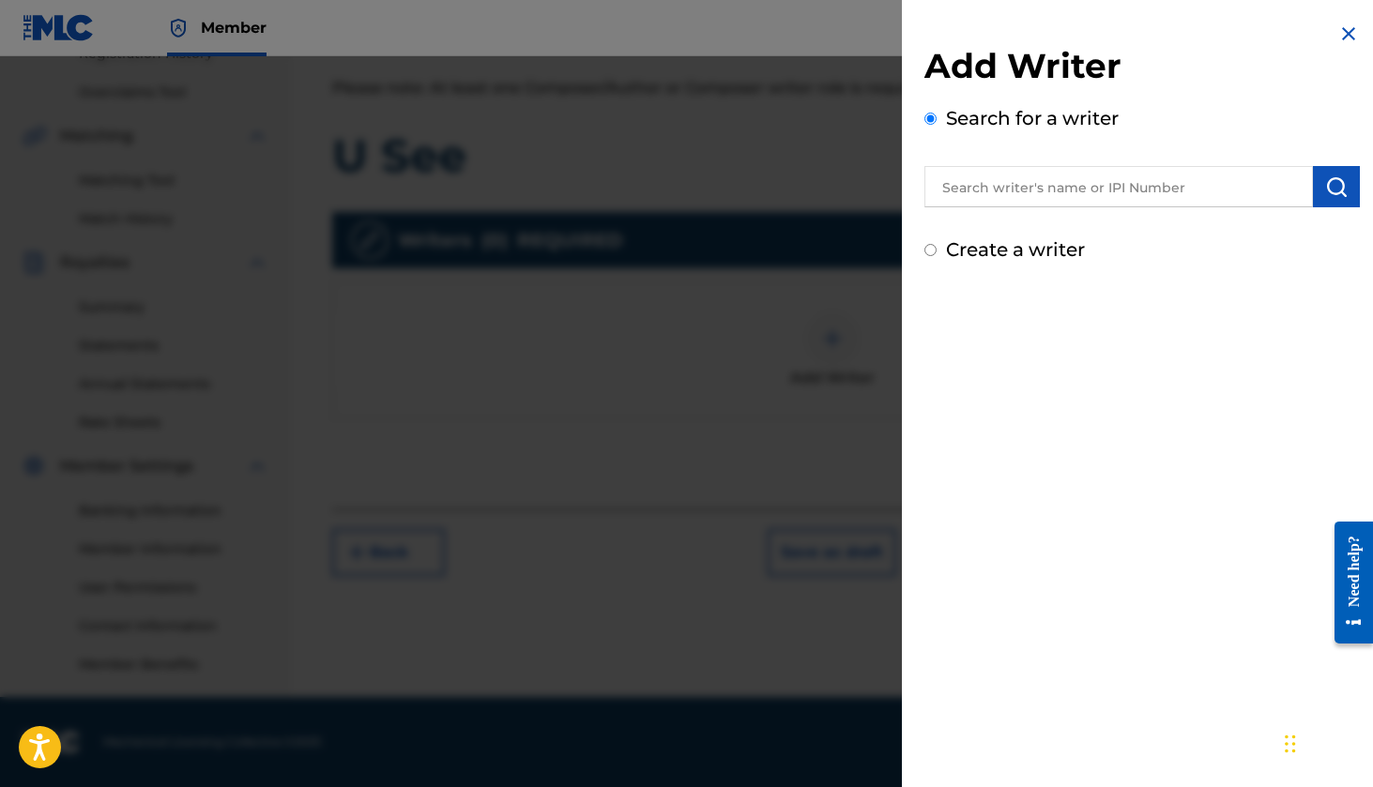
click at [1023, 194] on input "text" at bounding box center [1118, 186] width 389 height 41
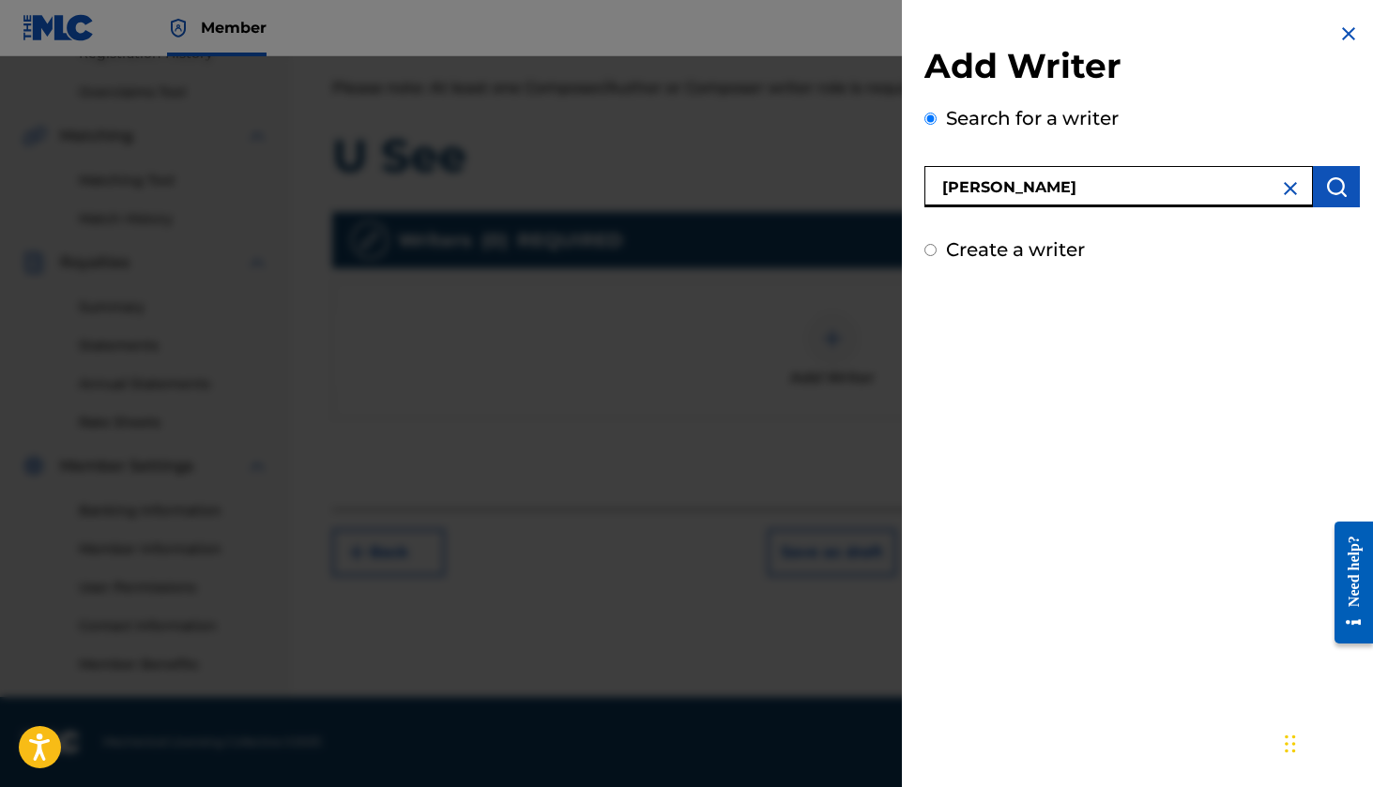
type input "[PERSON_NAME]"
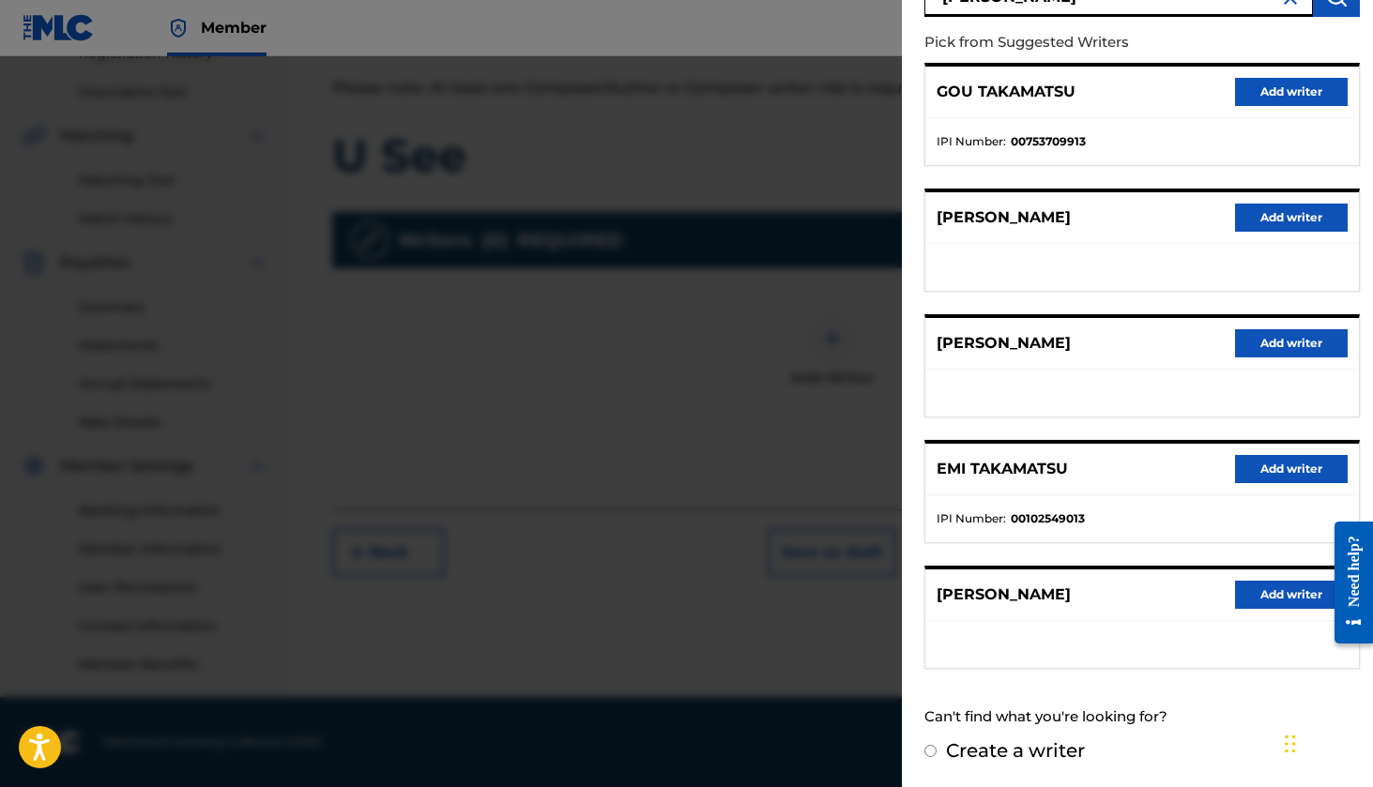
scroll to position [190, 0]
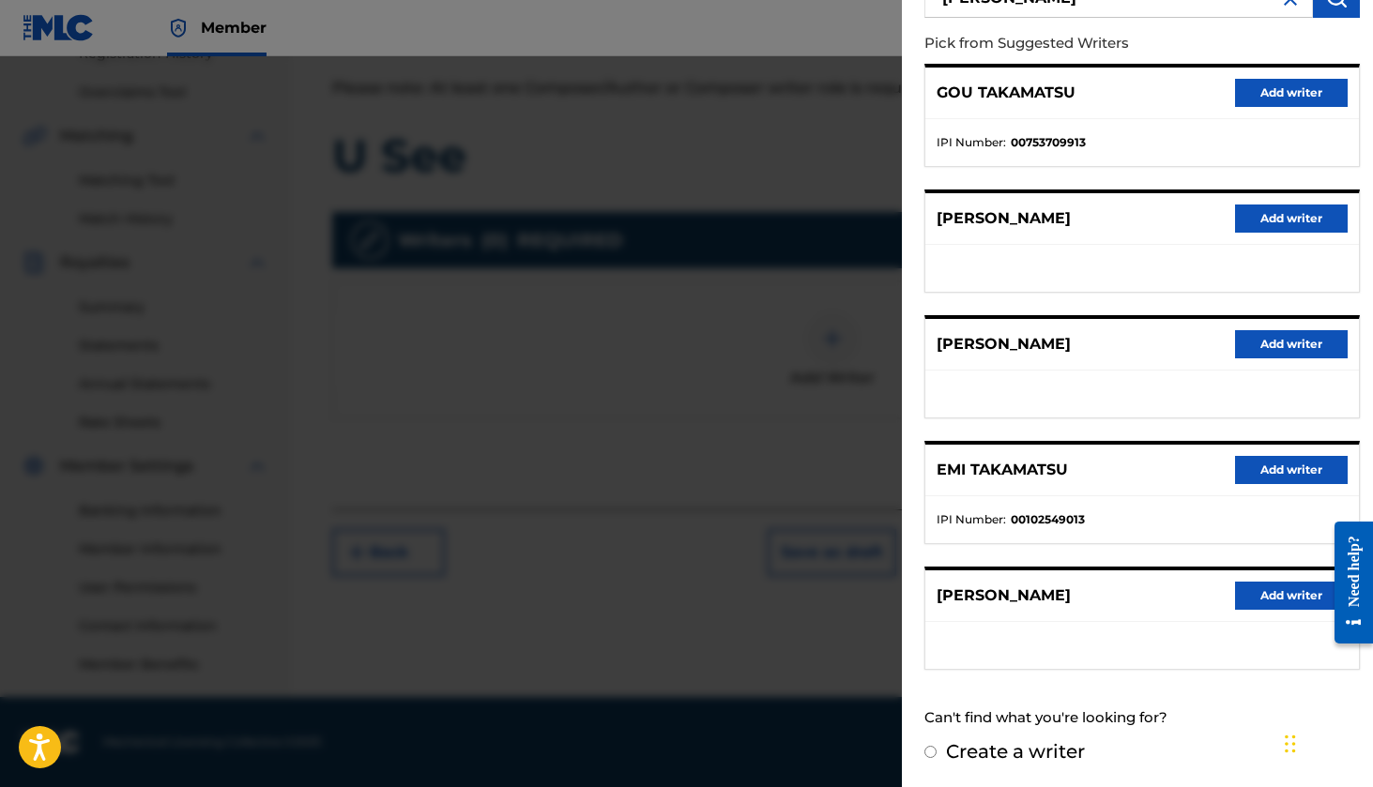
click at [1274, 601] on button "Add writer" at bounding box center [1291, 596] width 113 height 28
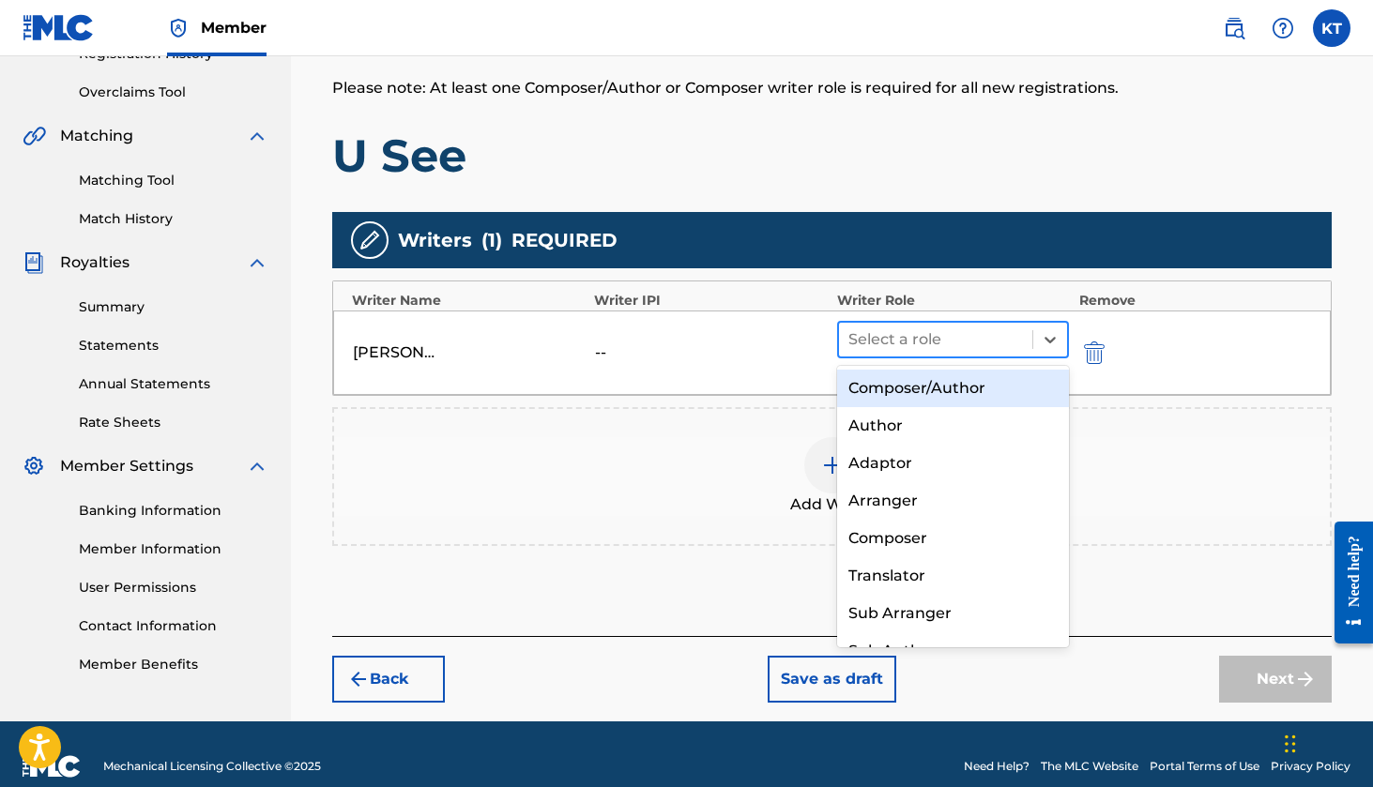
click at [951, 346] on div at bounding box center [936, 340] width 176 height 26
click at [946, 385] on div "Composer/Author" at bounding box center [953, 389] width 233 height 38
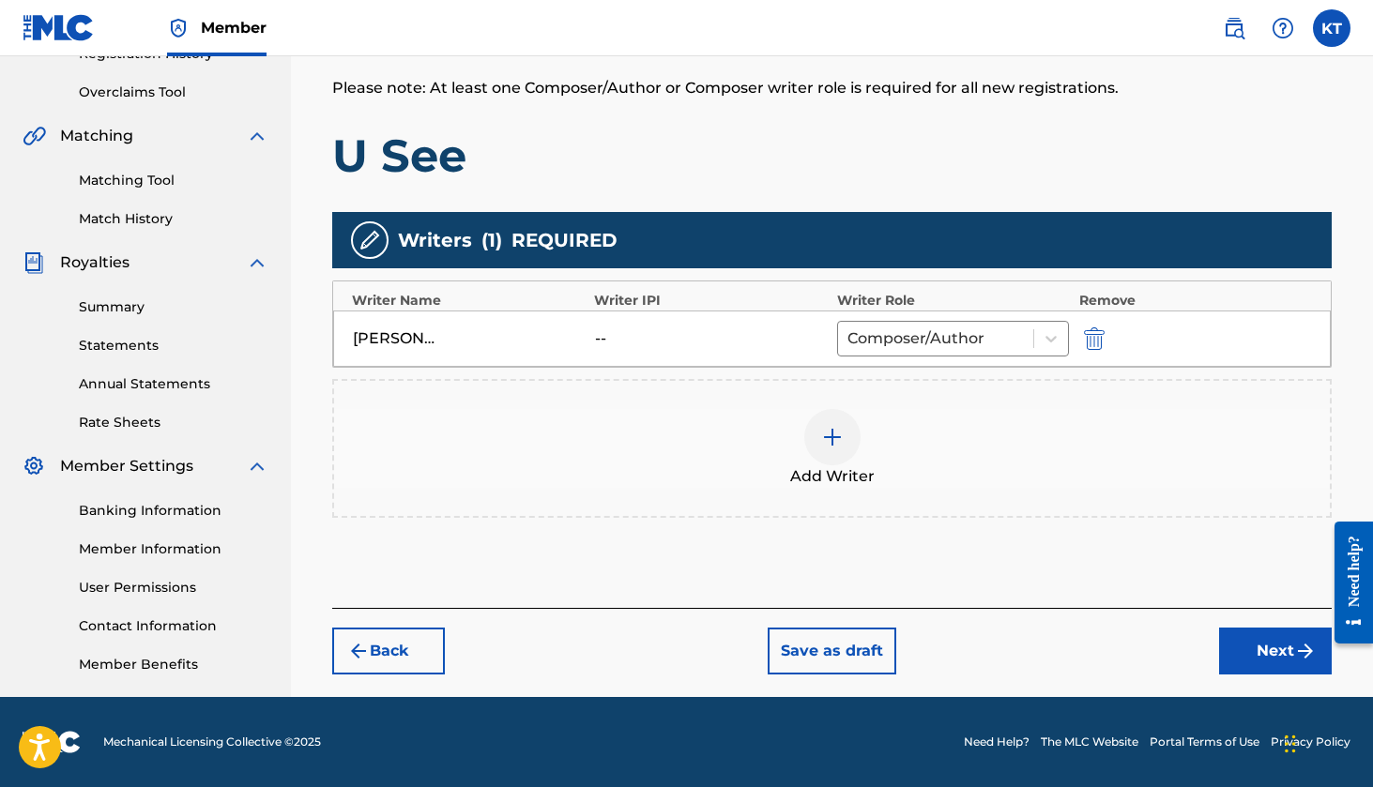
click at [1100, 339] on img "submit" at bounding box center [1094, 339] width 21 height 23
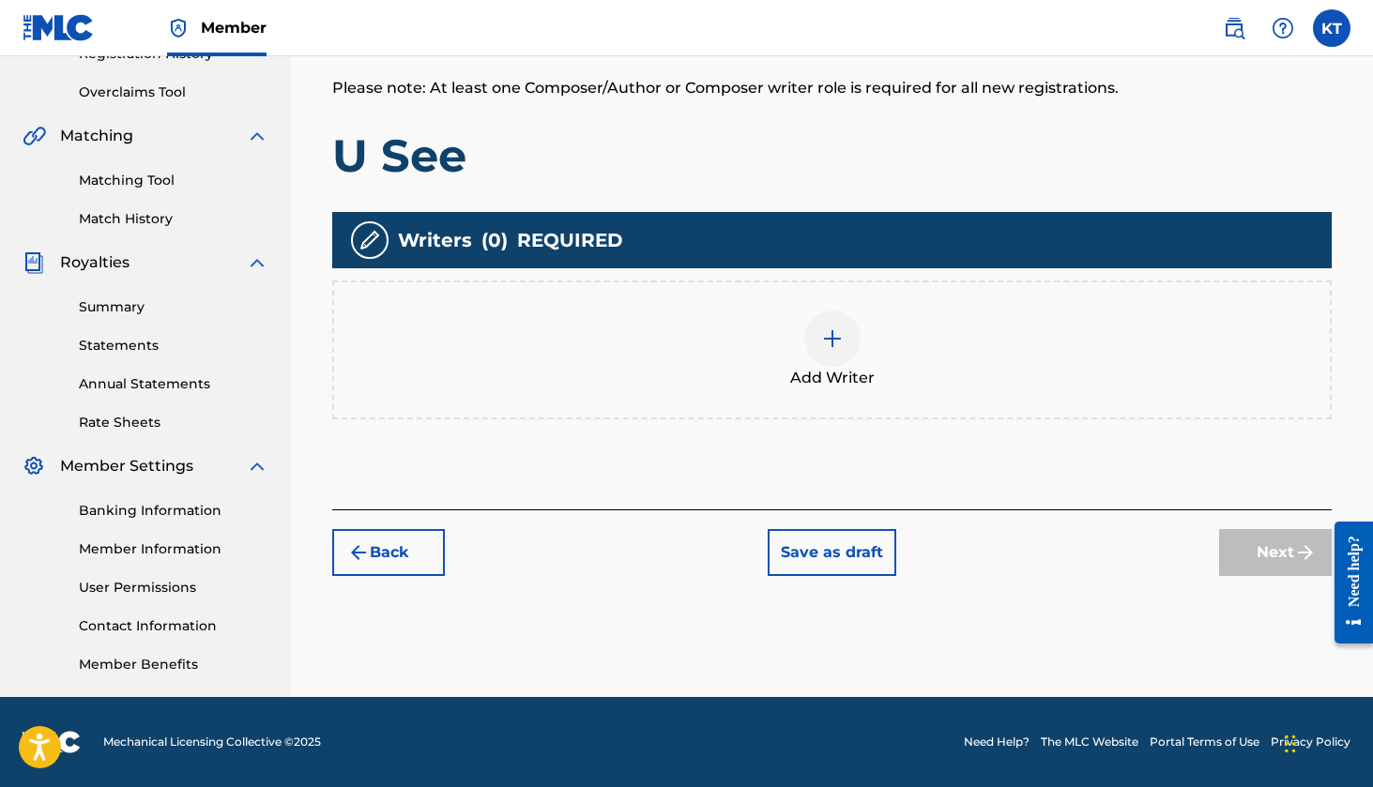
click at [845, 389] on div "Add Writer" at bounding box center [832, 350] width 1000 height 139
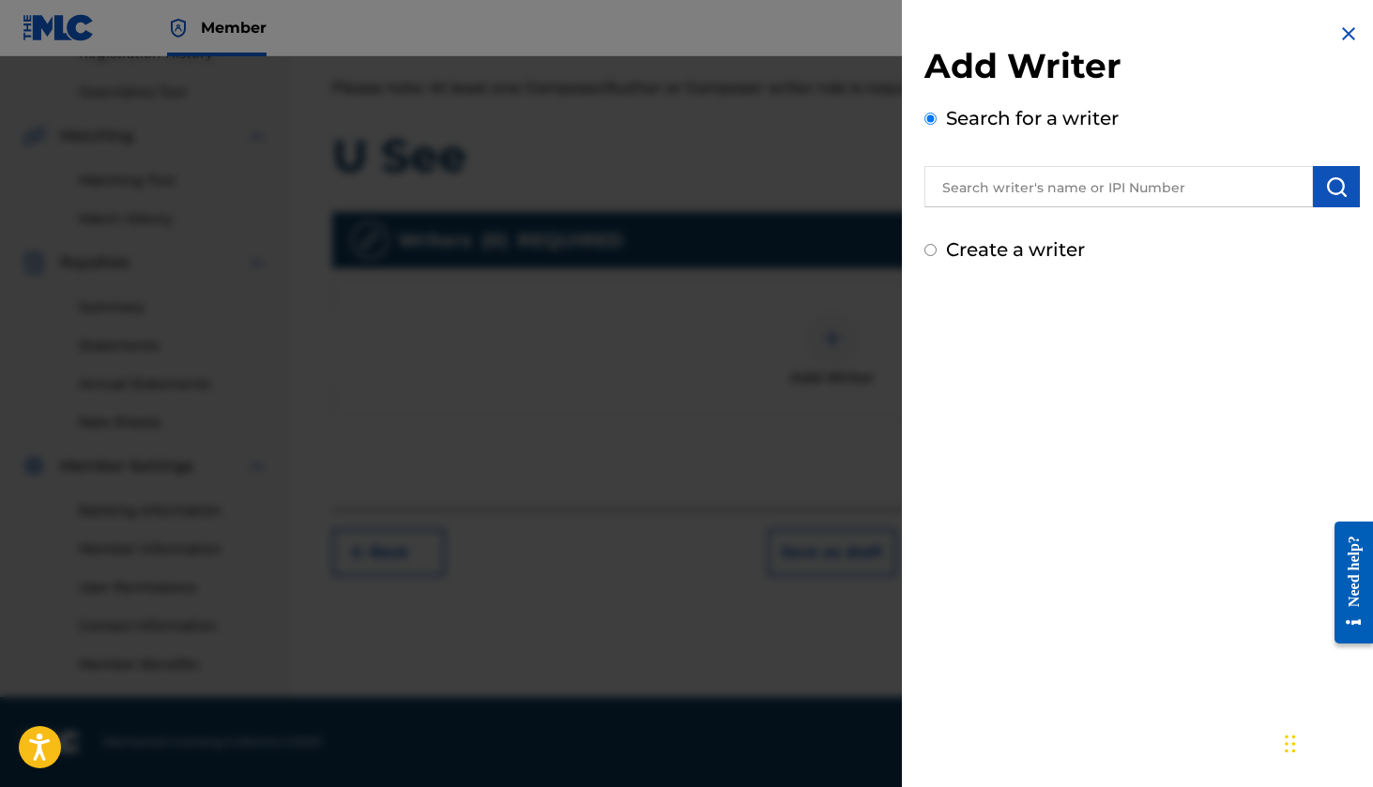
scroll to position [376, 0]
click at [974, 258] on label "Create a writer" at bounding box center [1015, 249] width 139 height 23
radio input "true"
click at [937, 256] on input "Create a writer" at bounding box center [930, 250] width 12 height 12
radio input "false"
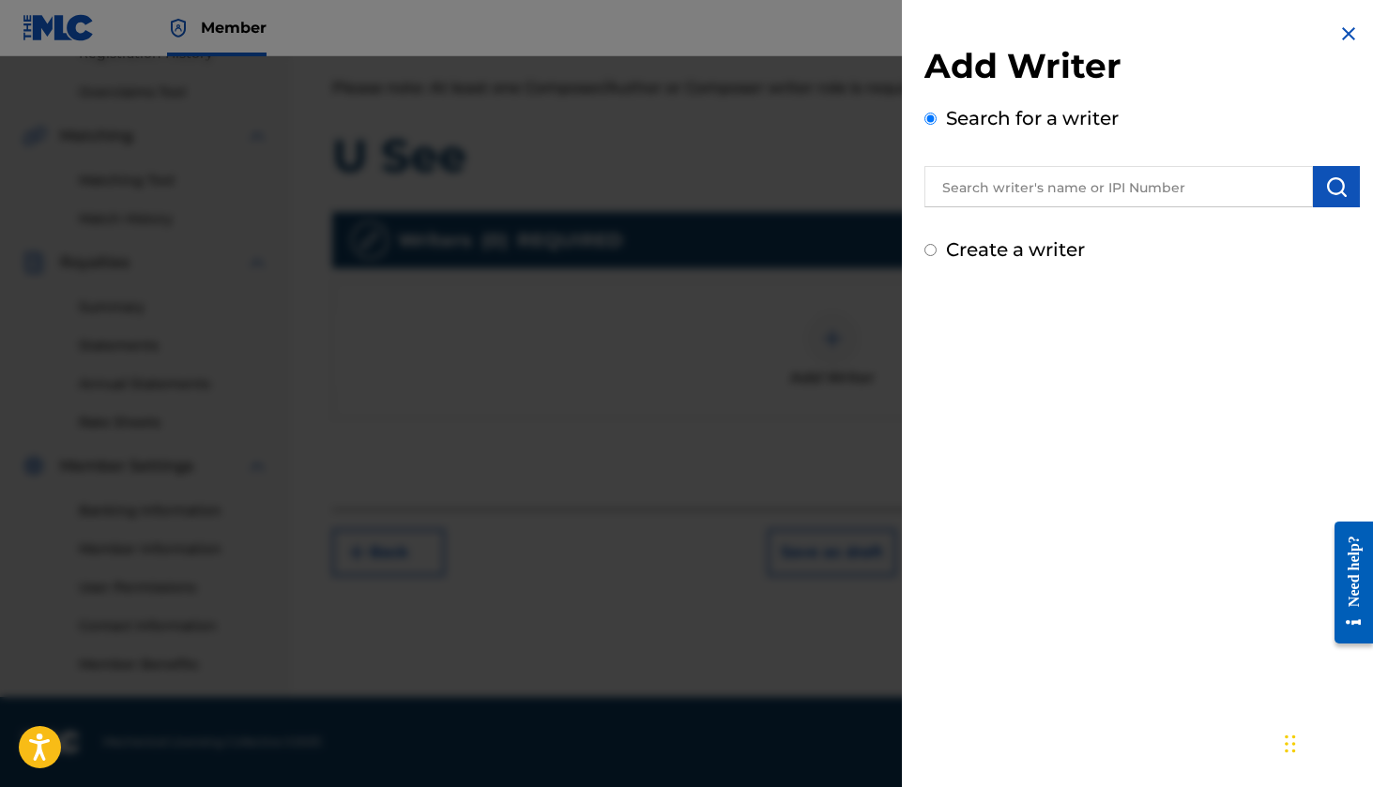
radio input "true"
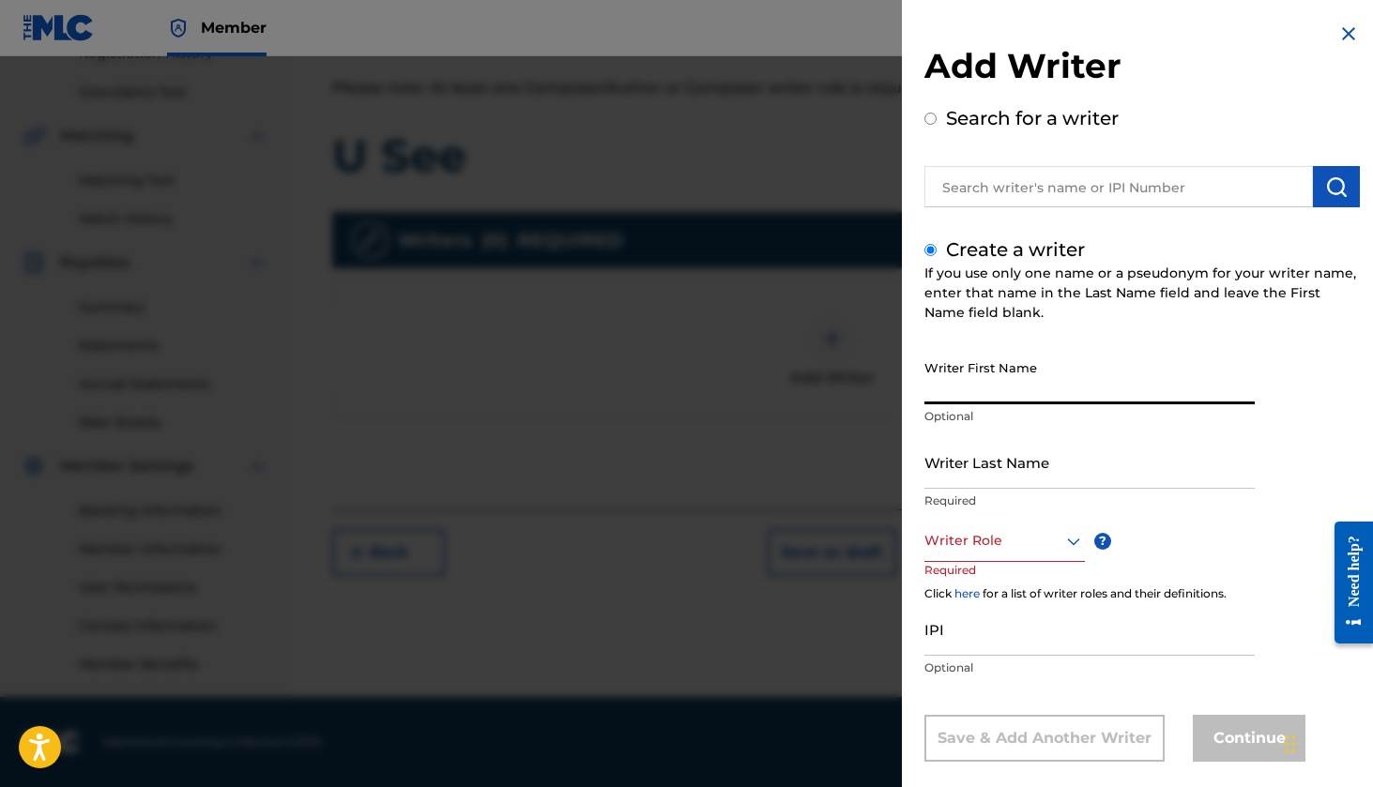
click at [971, 389] on input "Writer First Name" at bounding box center [1089, 377] width 330 height 53
type input "Kaden"
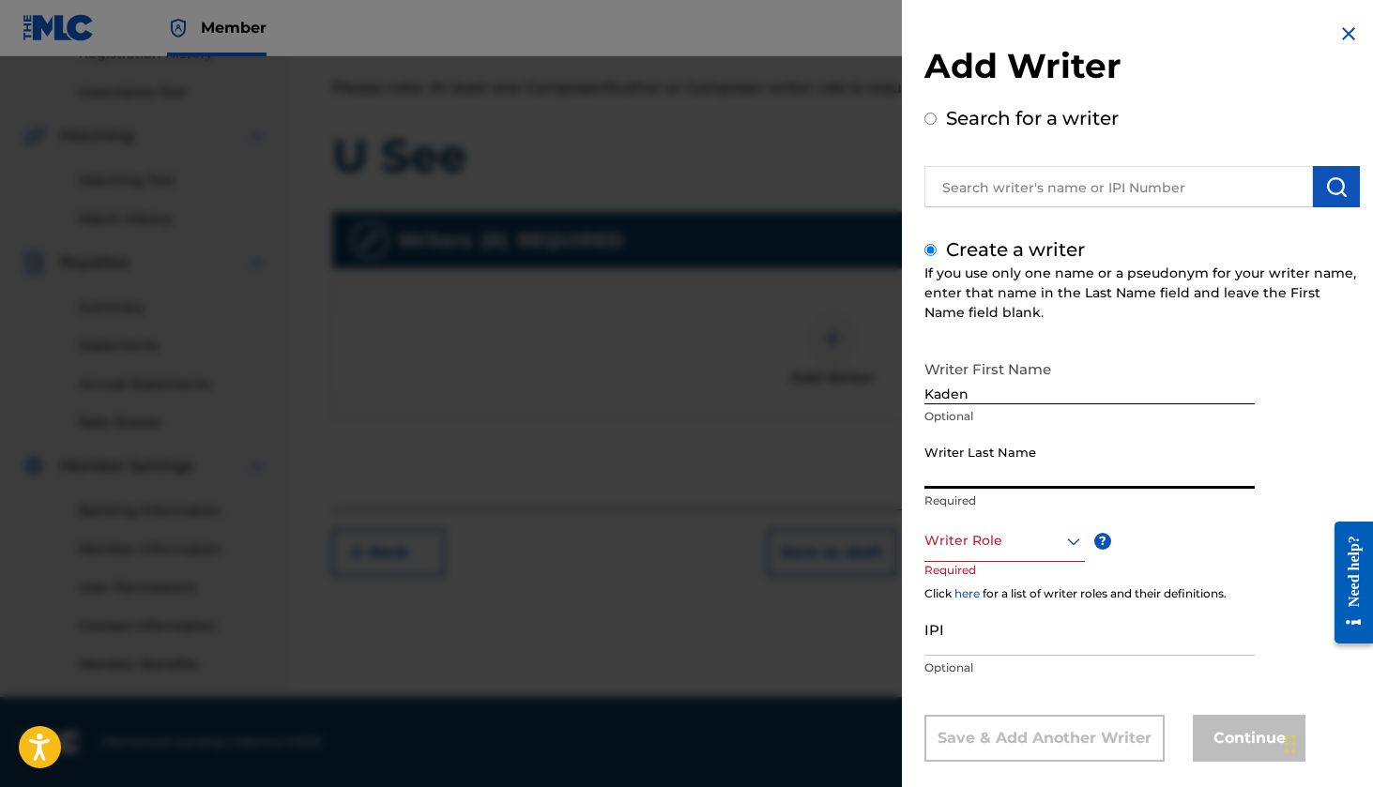
click at [962, 474] on input "Writer Last Name" at bounding box center [1089, 461] width 330 height 53
type input "Takamatsu"
click at [945, 540] on div "Writer Role" at bounding box center [1004, 541] width 160 height 42
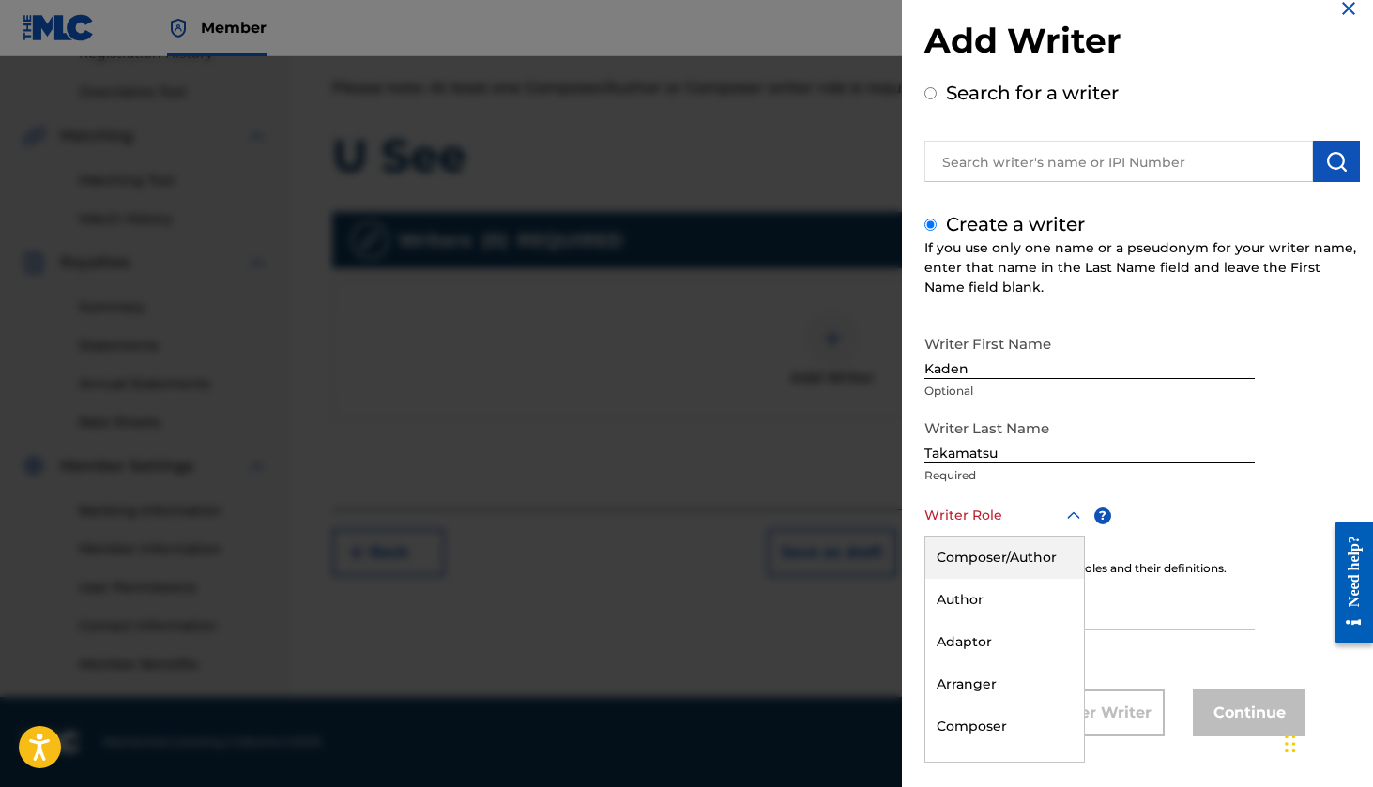
click at [970, 558] on div "Composer/Author" at bounding box center [1004, 558] width 159 height 42
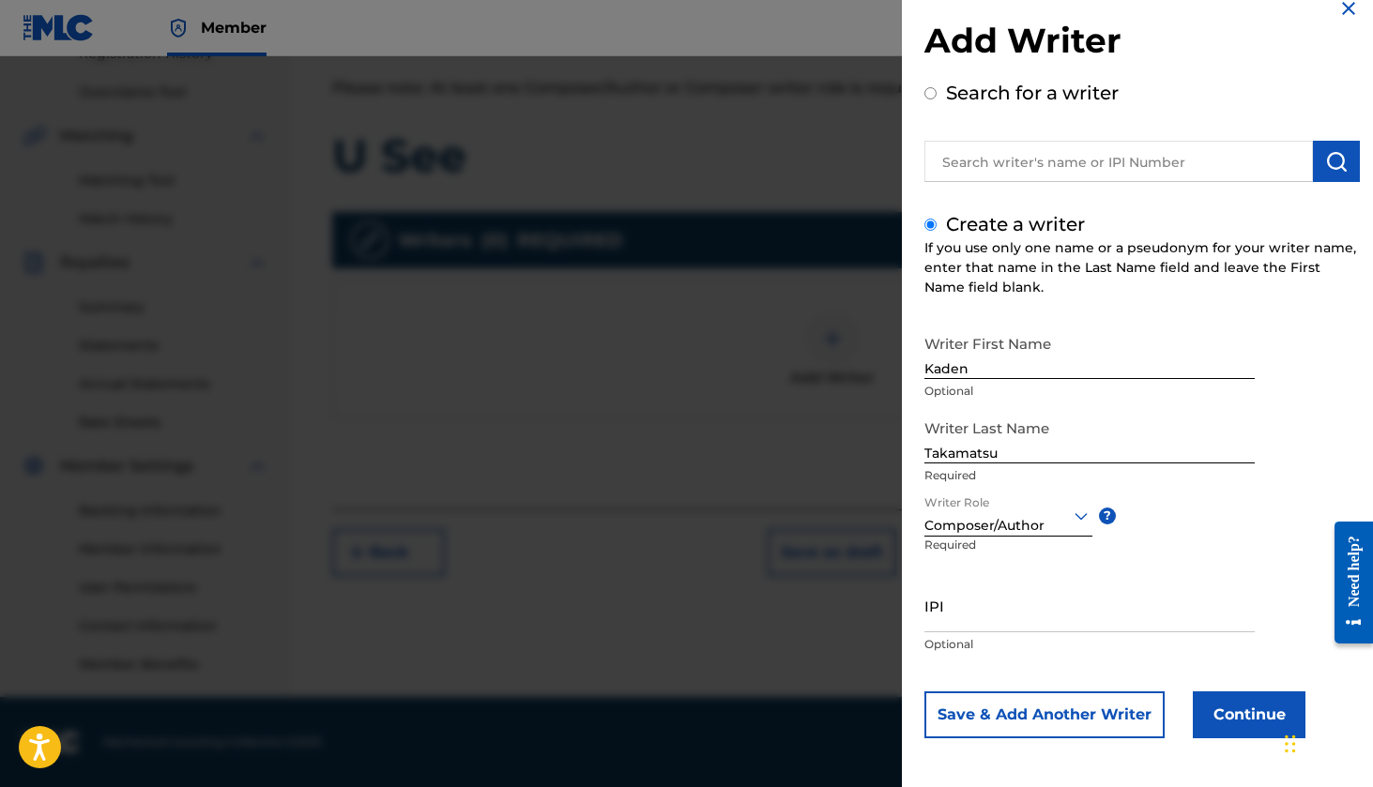
click at [962, 608] on input "IPI" at bounding box center [1089, 605] width 330 height 53
paste input "01252350487"
type input "01252350487"
click at [1225, 720] on button "Continue" at bounding box center [1249, 715] width 113 height 47
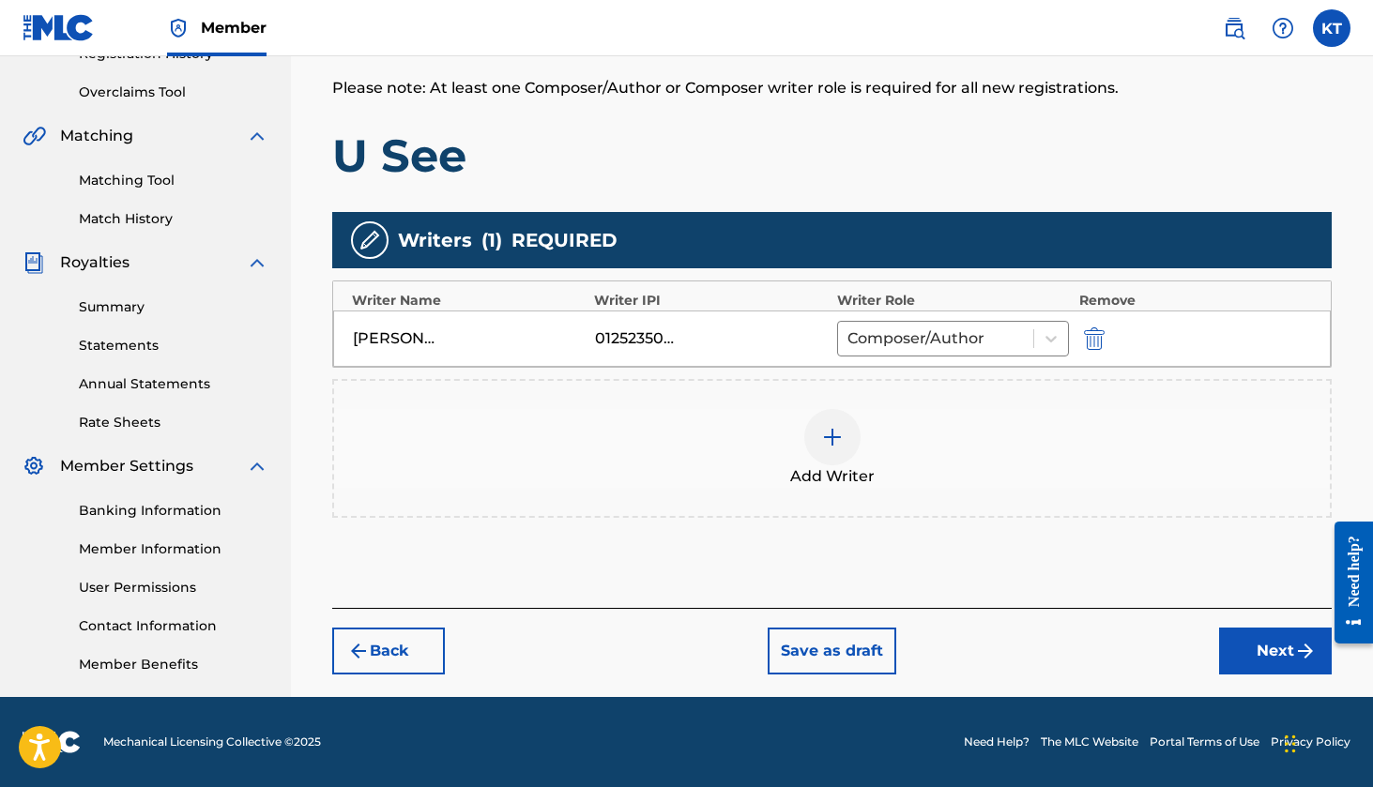
click at [1258, 645] on button "Next" at bounding box center [1275, 651] width 113 height 47
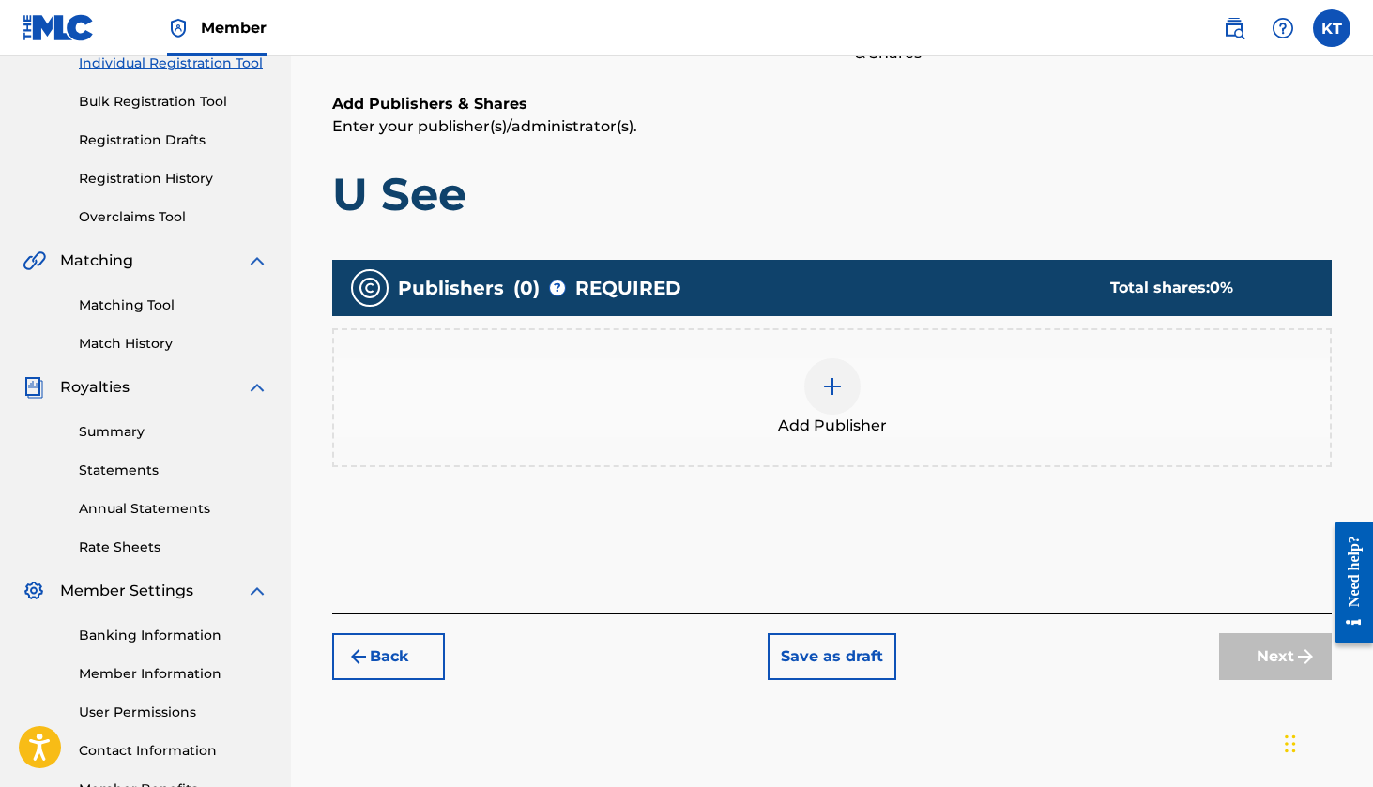
scroll to position [303, 0]
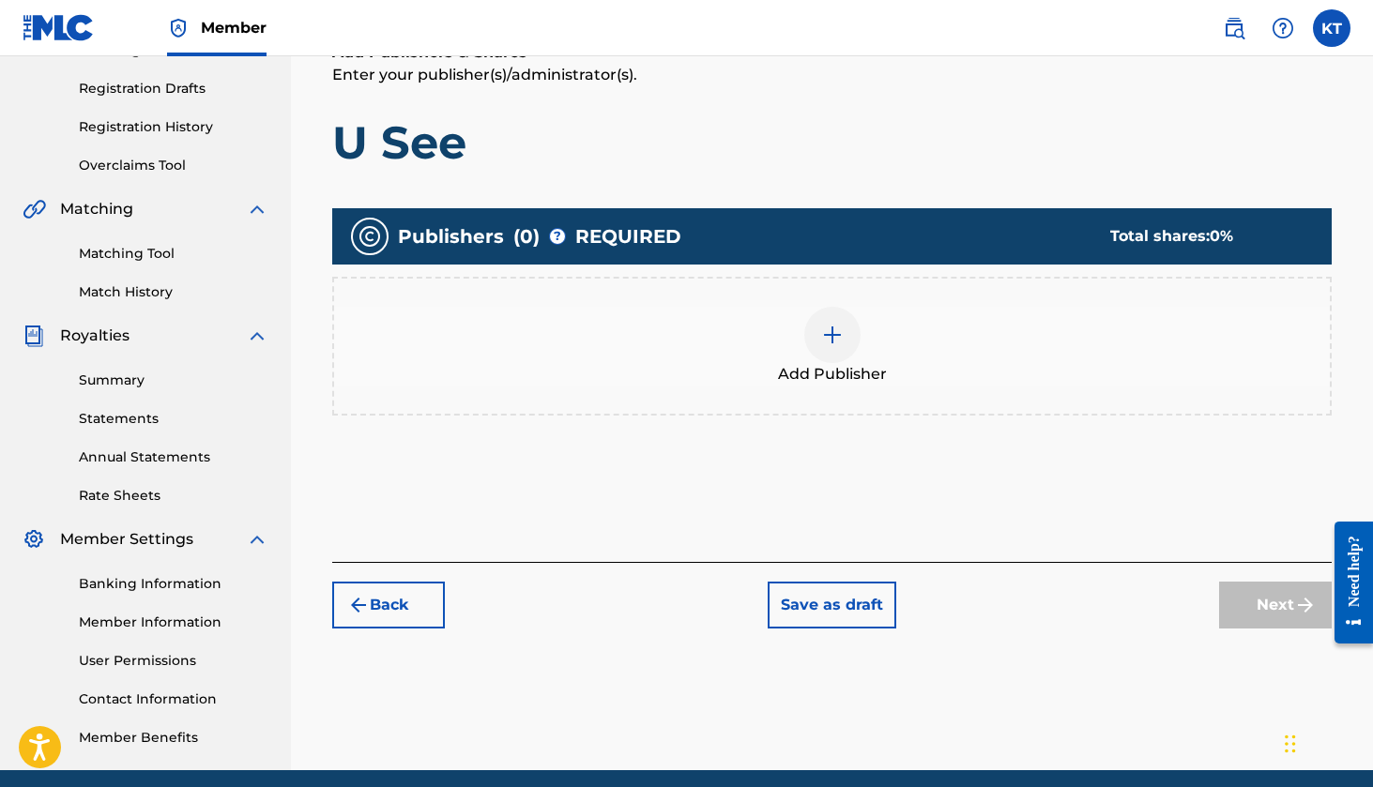
click at [867, 344] on div "Add Publisher" at bounding box center [832, 346] width 996 height 79
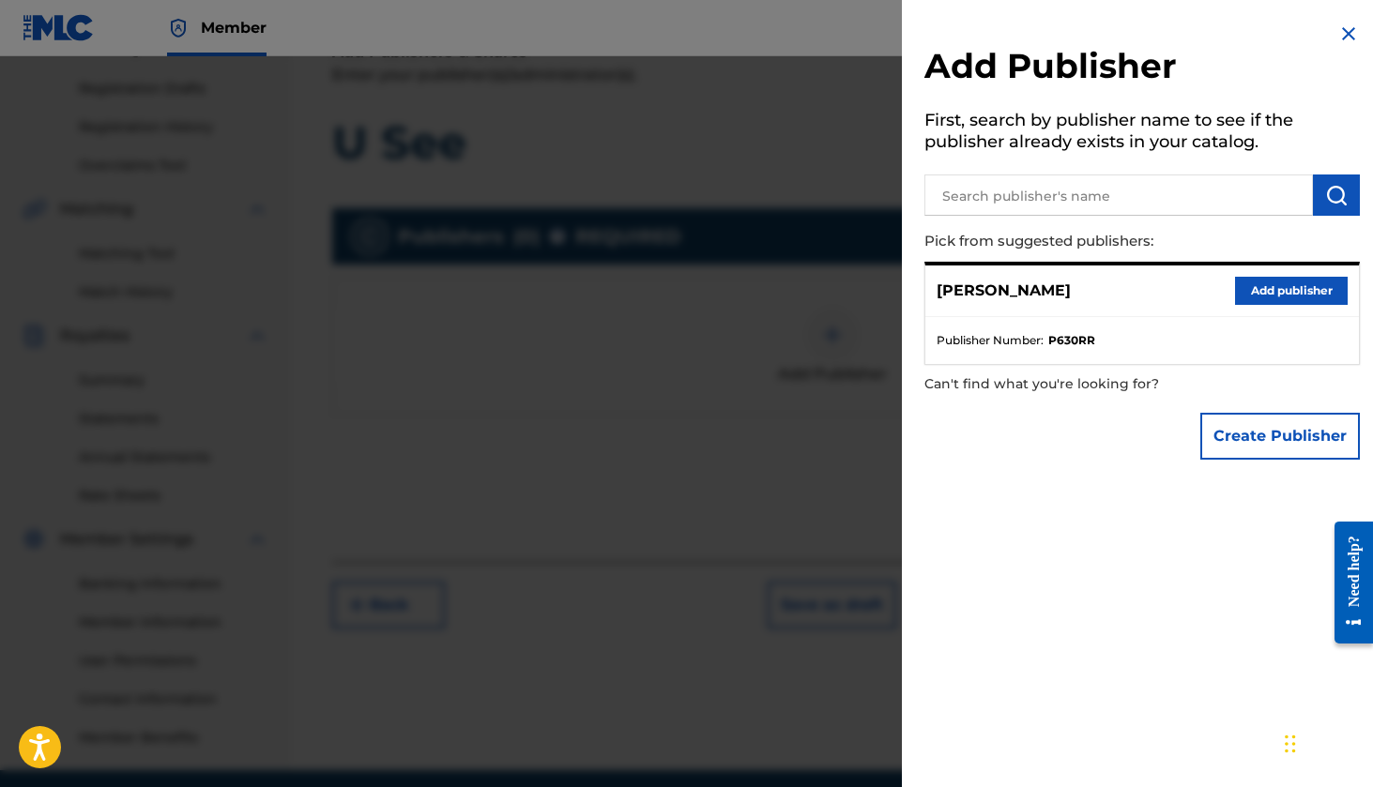
click at [1291, 293] on button "Add publisher" at bounding box center [1291, 291] width 113 height 28
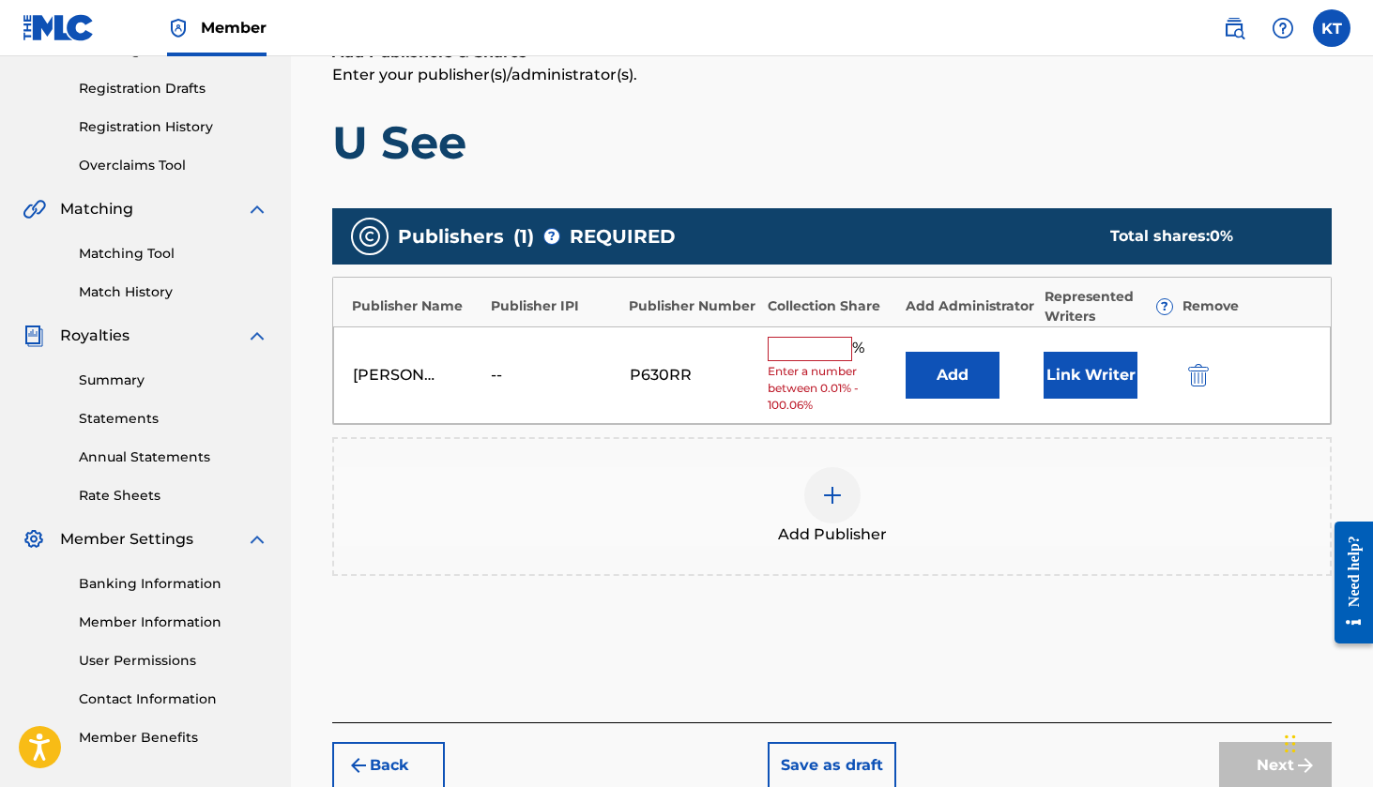
click at [819, 353] on input "text" at bounding box center [810, 349] width 84 height 24
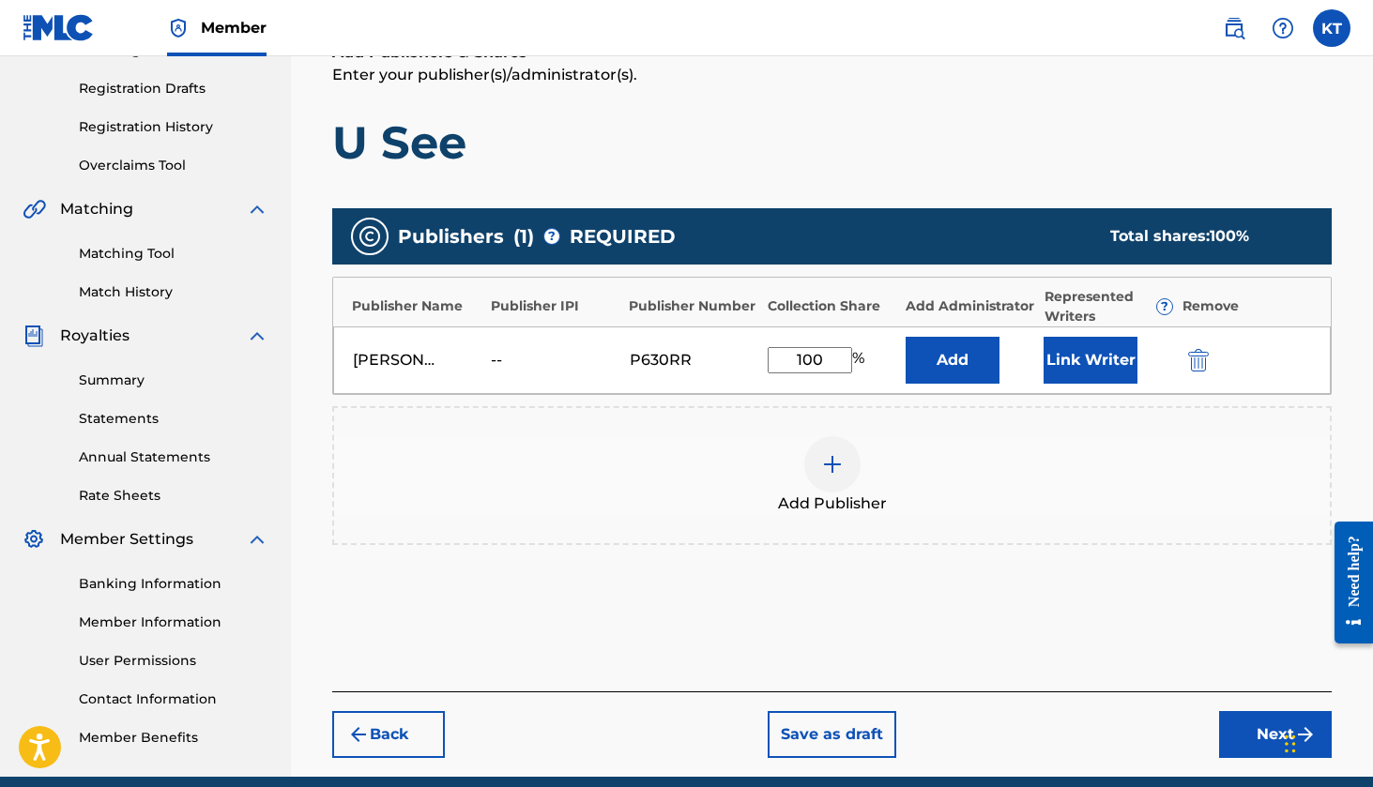
type input "100"
click at [881, 151] on h1 "U See" at bounding box center [832, 143] width 1000 height 56
click at [1078, 347] on button "Link Writer" at bounding box center [1091, 360] width 94 height 47
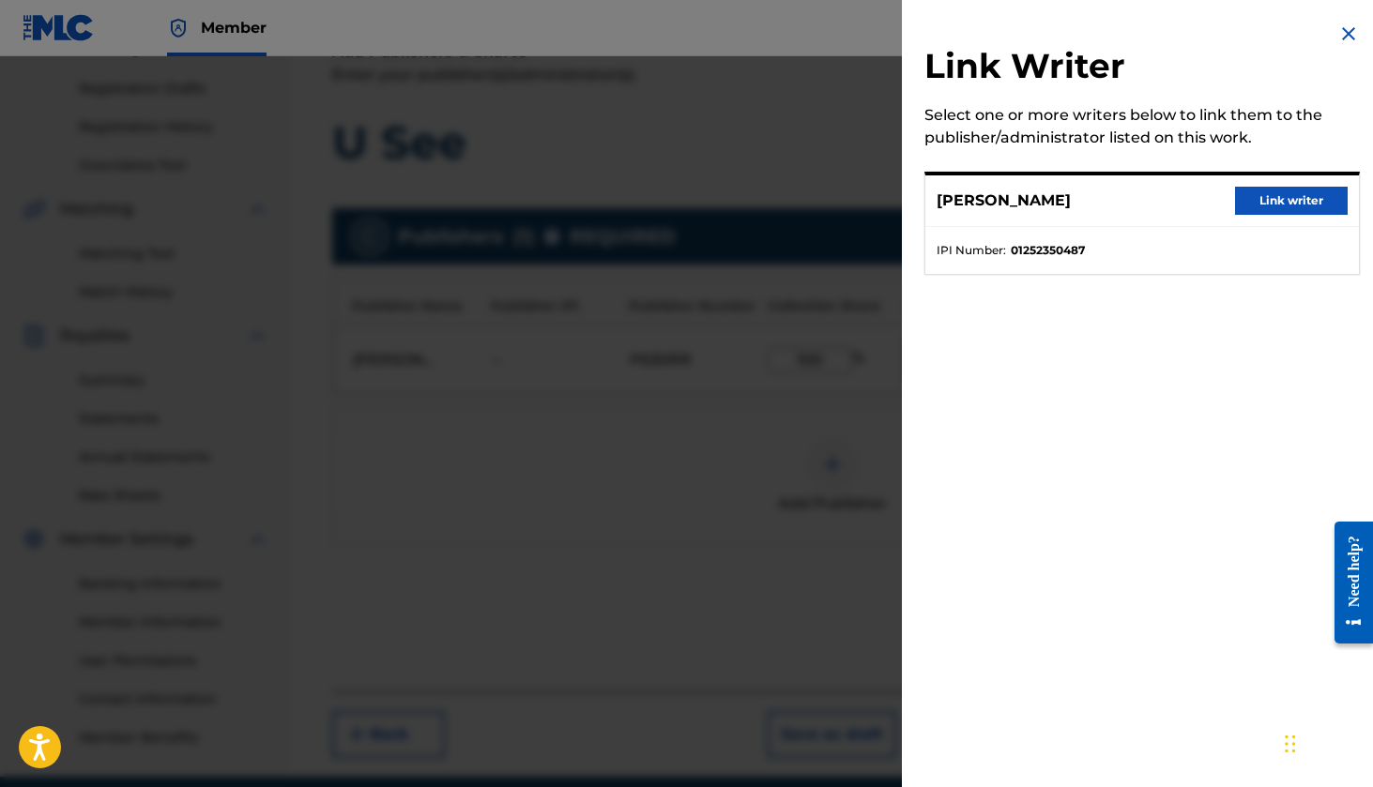
click at [1256, 208] on button "Link writer" at bounding box center [1291, 201] width 113 height 28
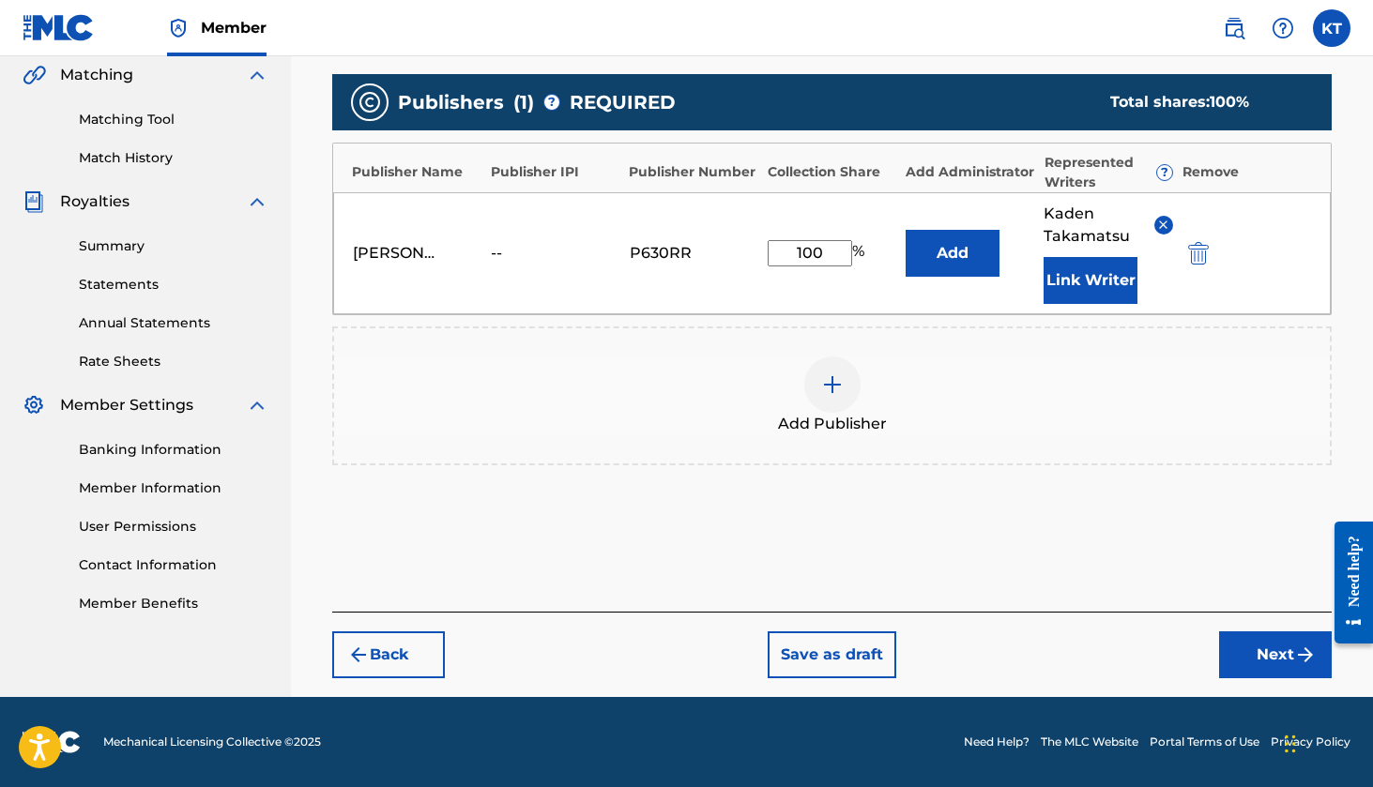
click at [1257, 657] on button "Next" at bounding box center [1275, 655] width 113 height 47
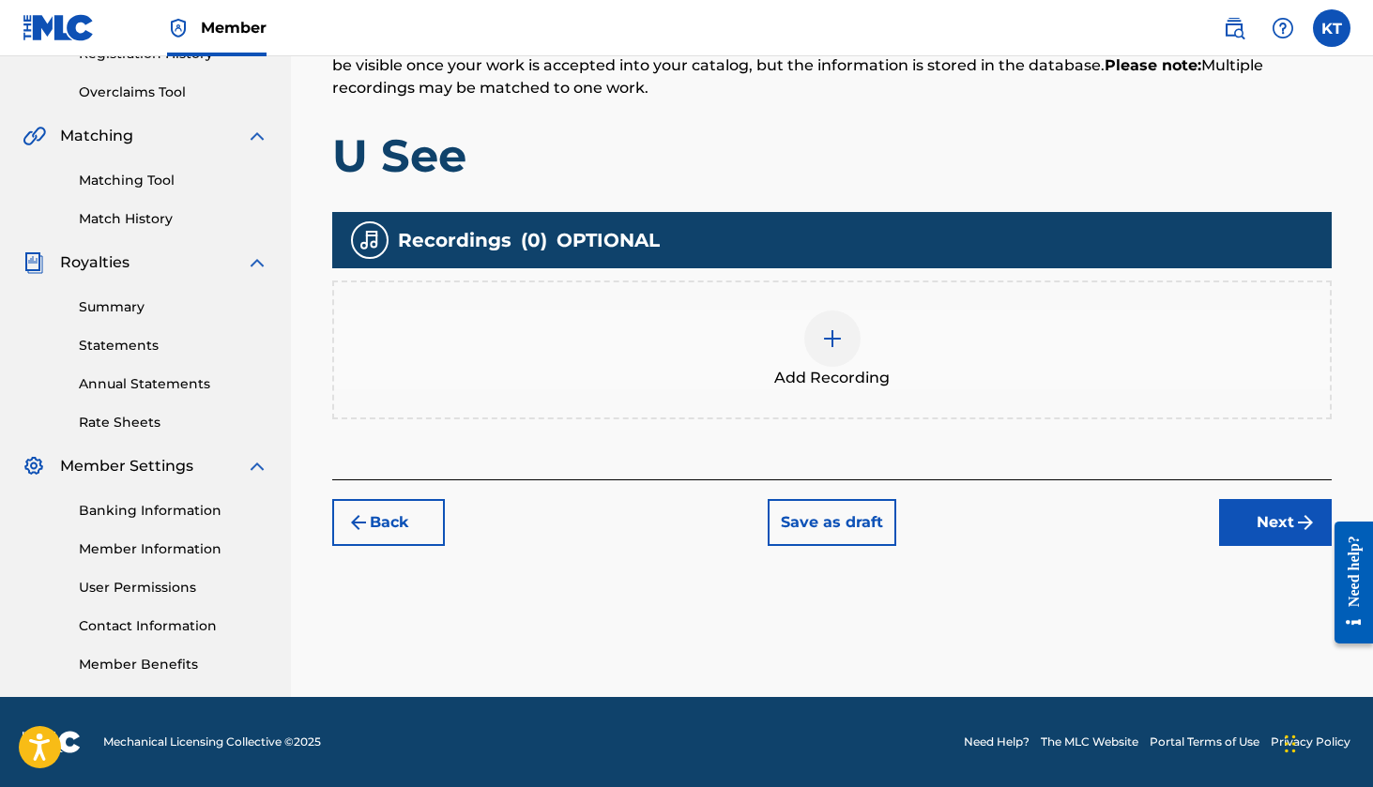
scroll to position [376, 0]
click at [814, 372] on span "Add Recording" at bounding box center [831, 378] width 115 height 23
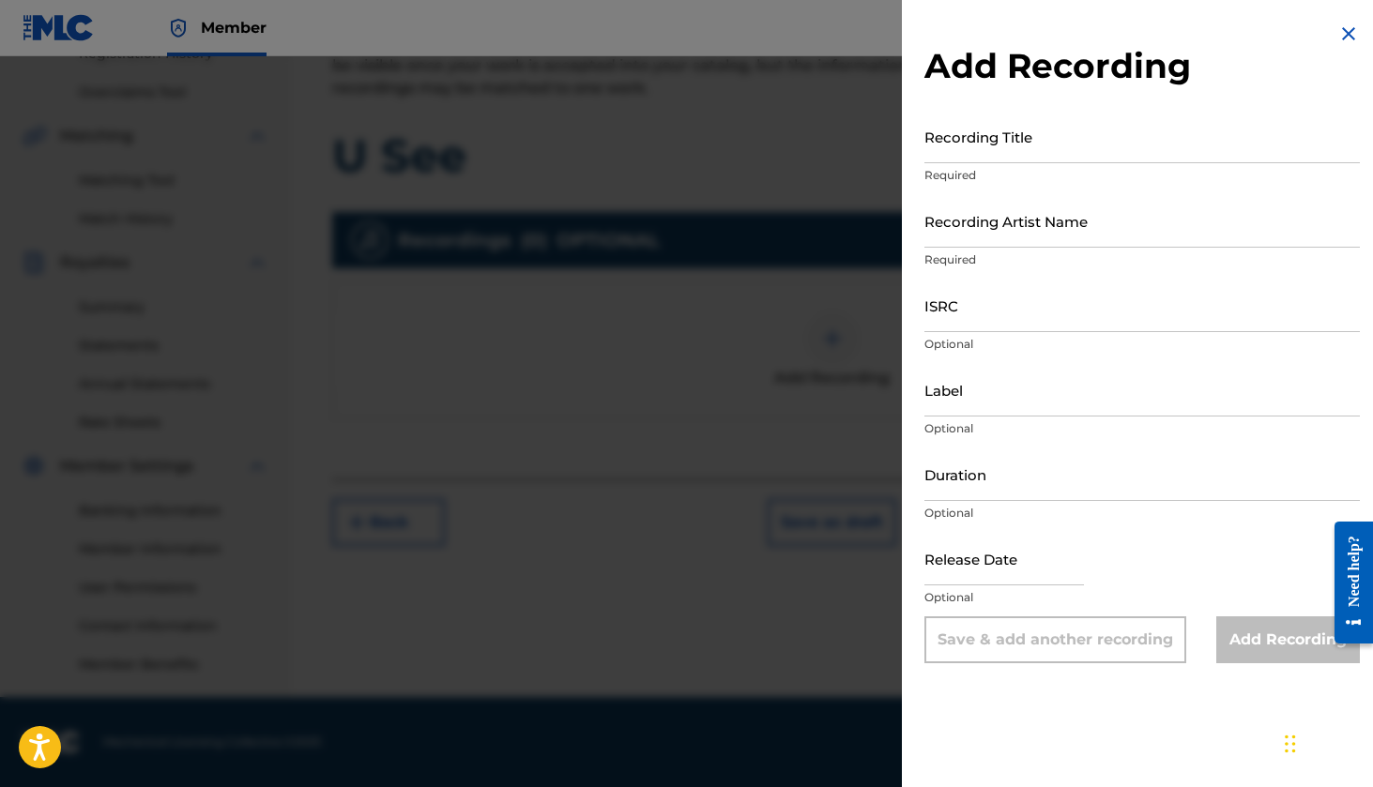
click at [969, 133] on input "Recording Title" at bounding box center [1141, 136] width 435 height 53
type input "U See"
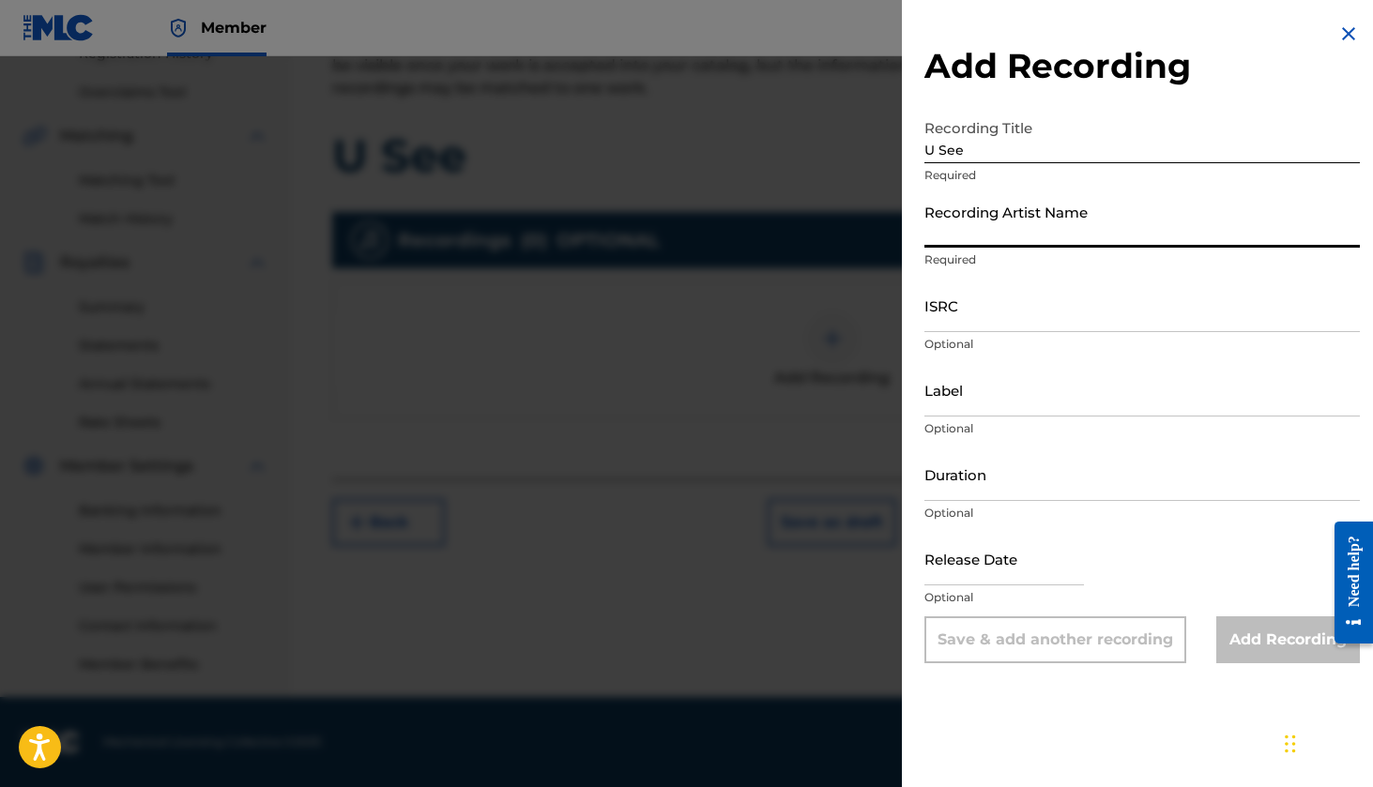
click at [970, 221] on input "Recording Artist Name" at bounding box center [1141, 220] width 435 height 53
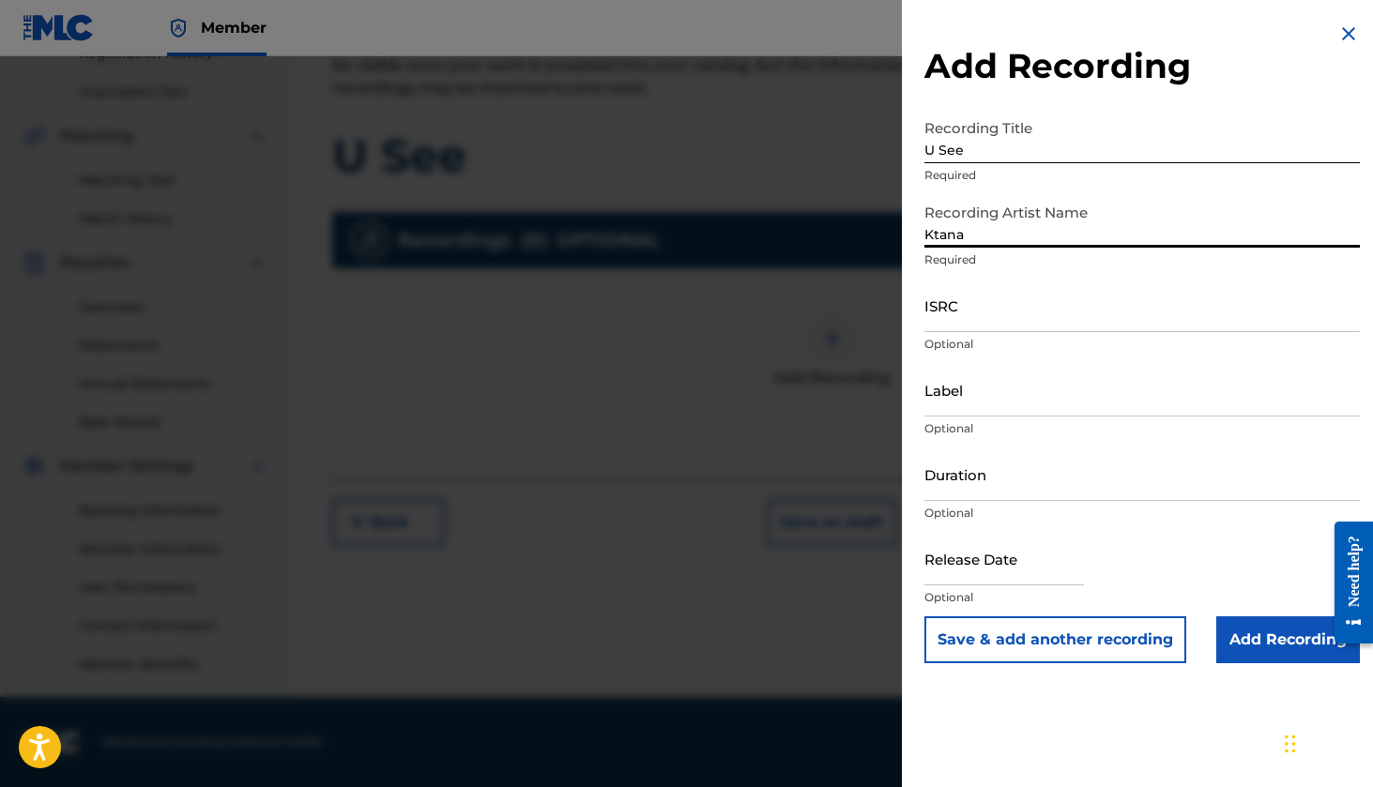
type input "Ktana"
click at [980, 493] on input "Duration" at bounding box center [1141, 474] width 435 height 53
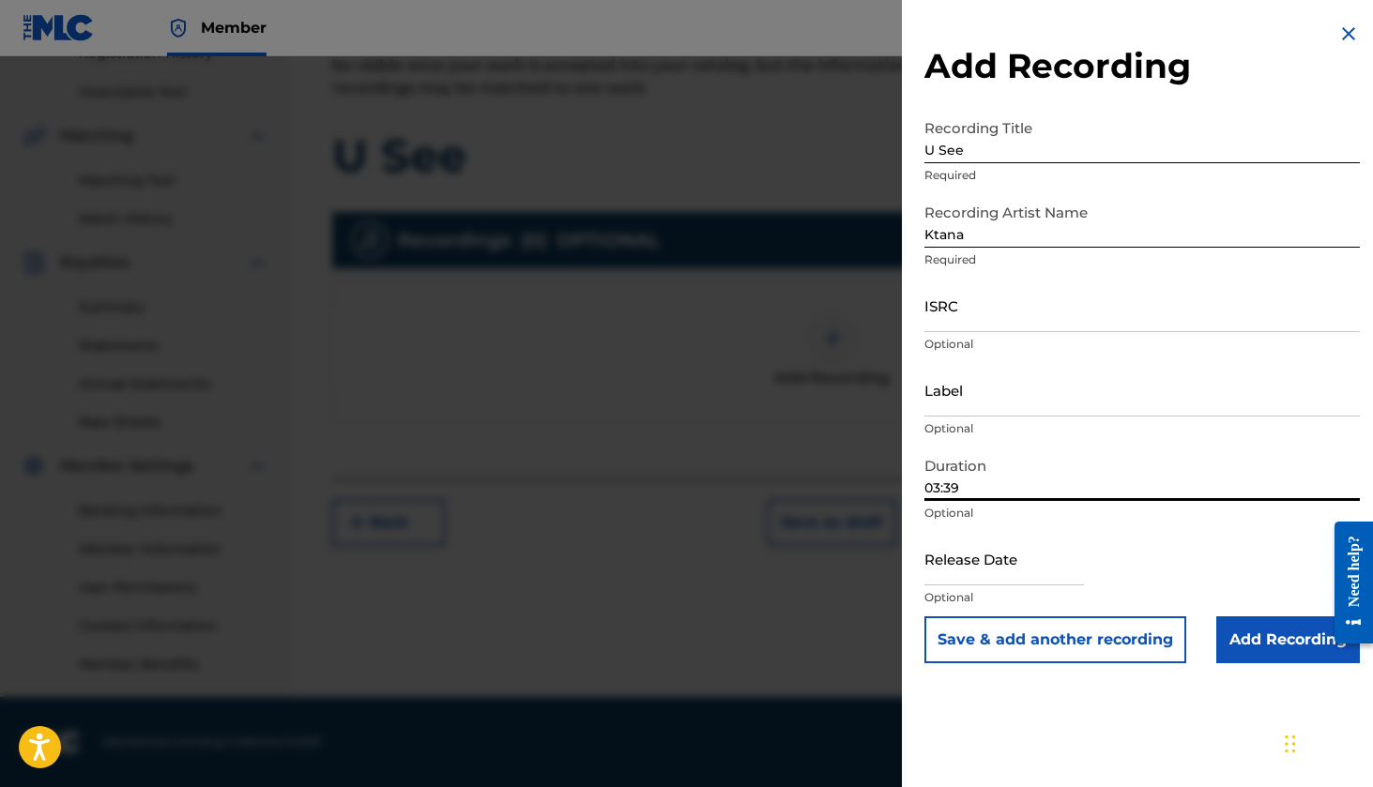
type input "03:39"
select select "7"
select select "2025"
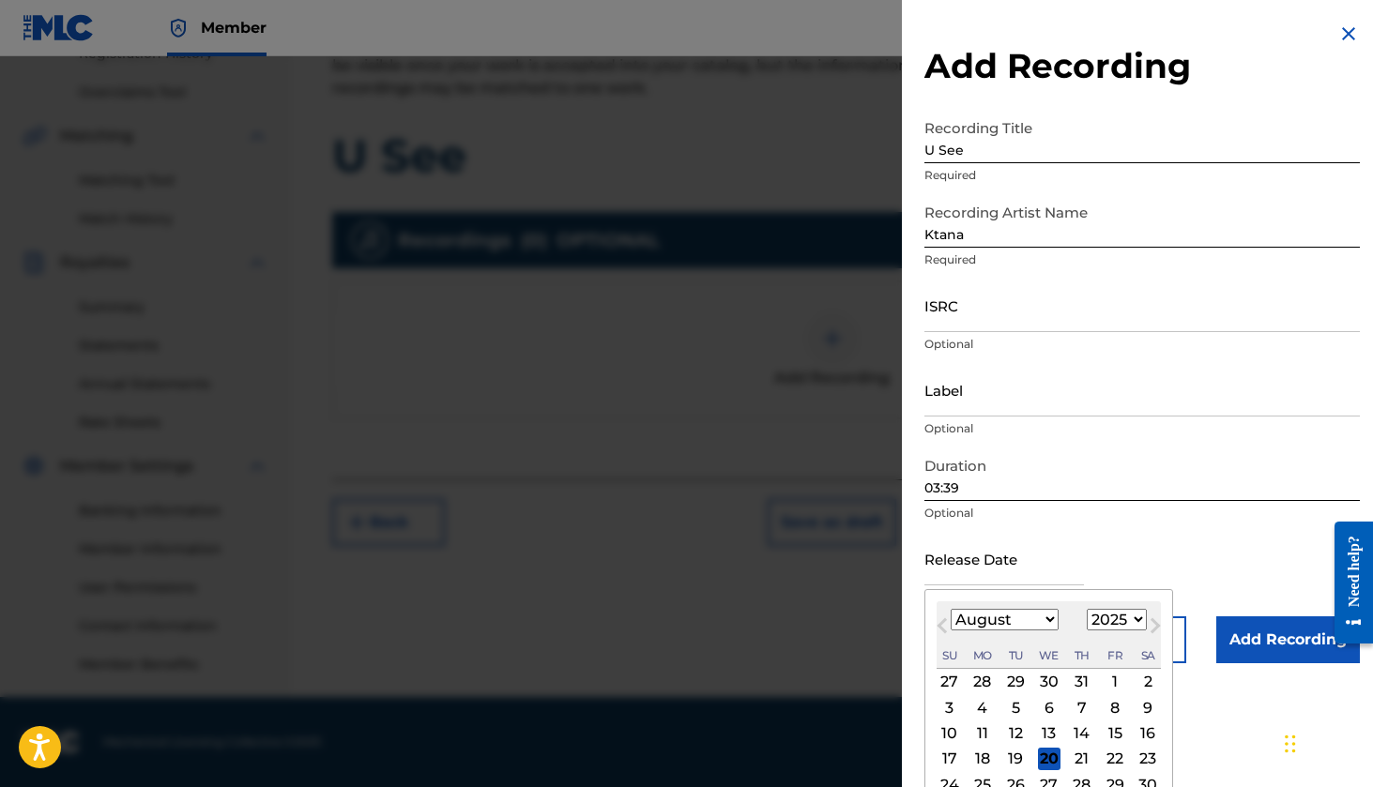
click at [992, 575] on input "text" at bounding box center [1004, 558] width 160 height 53
click at [976, 782] on div "25" at bounding box center [982, 784] width 23 height 23
type input "August 25 2025"
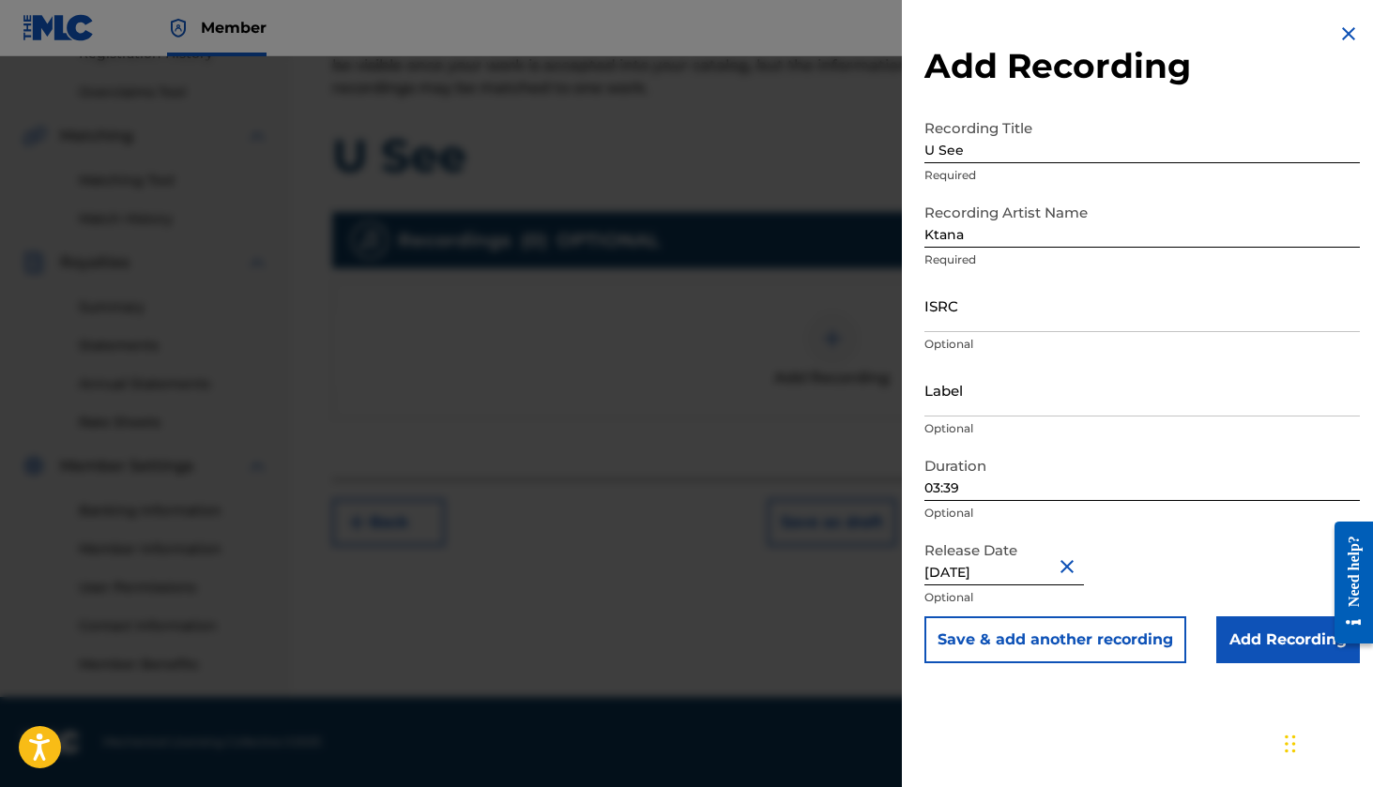
click at [1030, 726] on div "Add Recording Recording Title U See Required Recording Artist Name Ktana Requir…" at bounding box center [1142, 393] width 481 height 787
click at [1260, 644] on input "Add Recording" at bounding box center [1288, 640] width 144 height 47
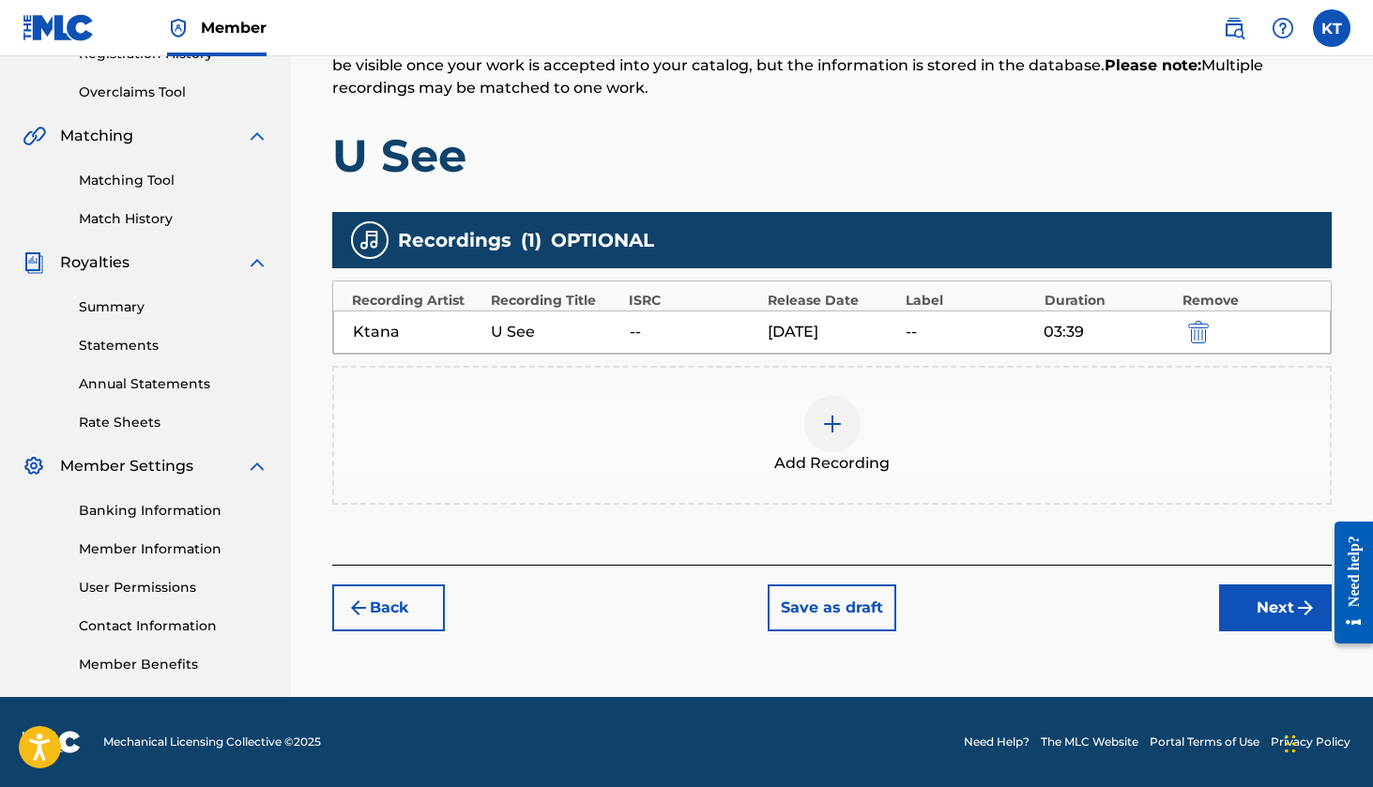
click at [1245, 621] on button "Next" at bounding box center [1275, 608] width 113 height 47
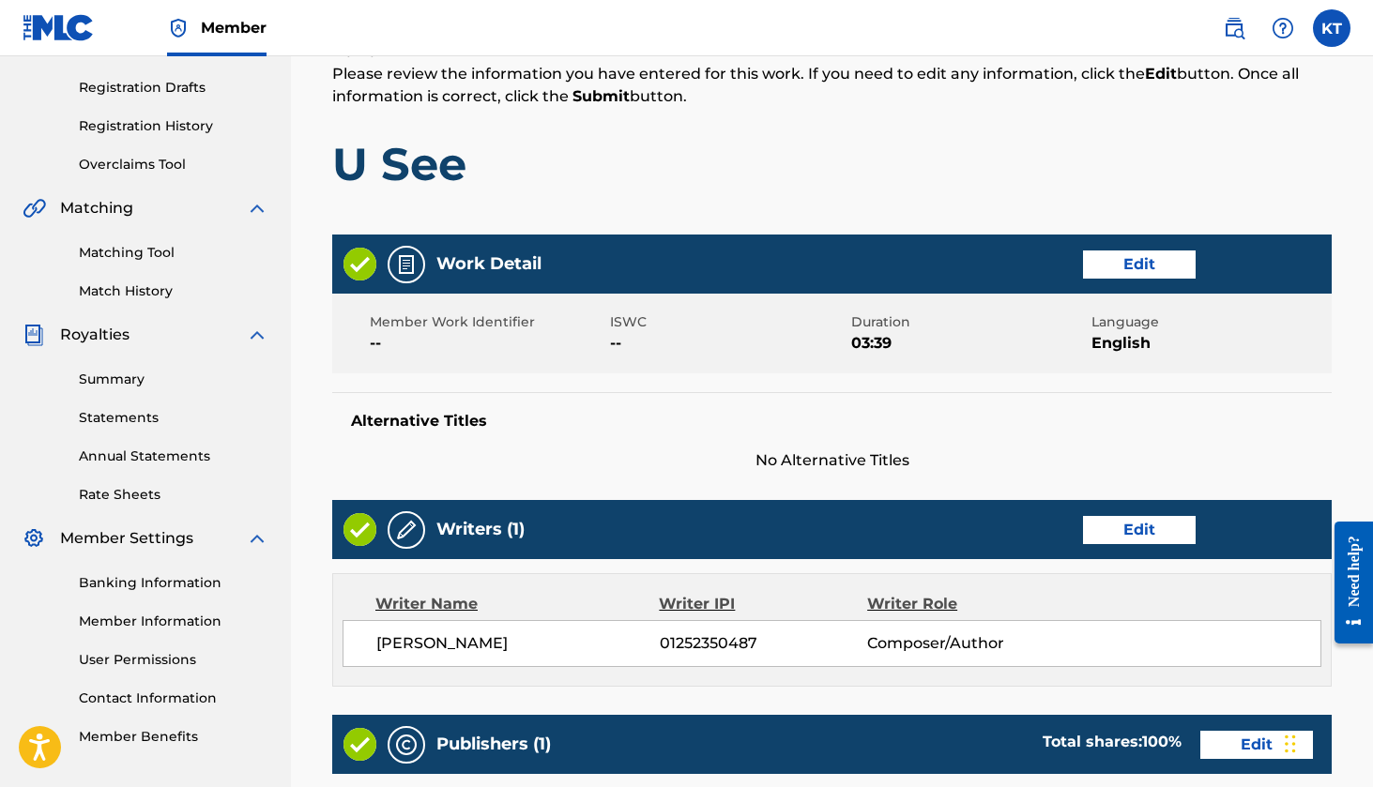
scroll to position [303, 0]
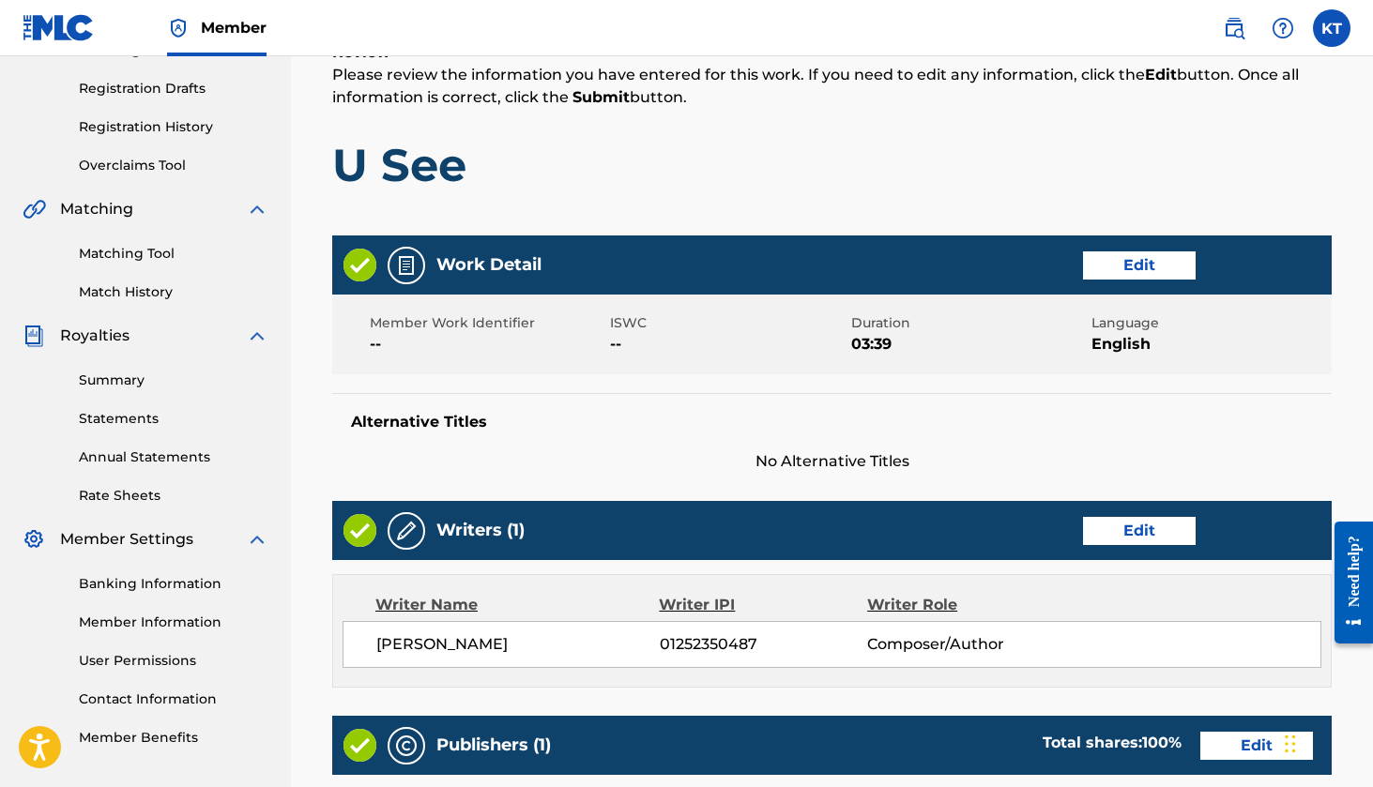
click at [1148, 258] on button "Edit" at bounding box center [1139, 266] width 113 height 28
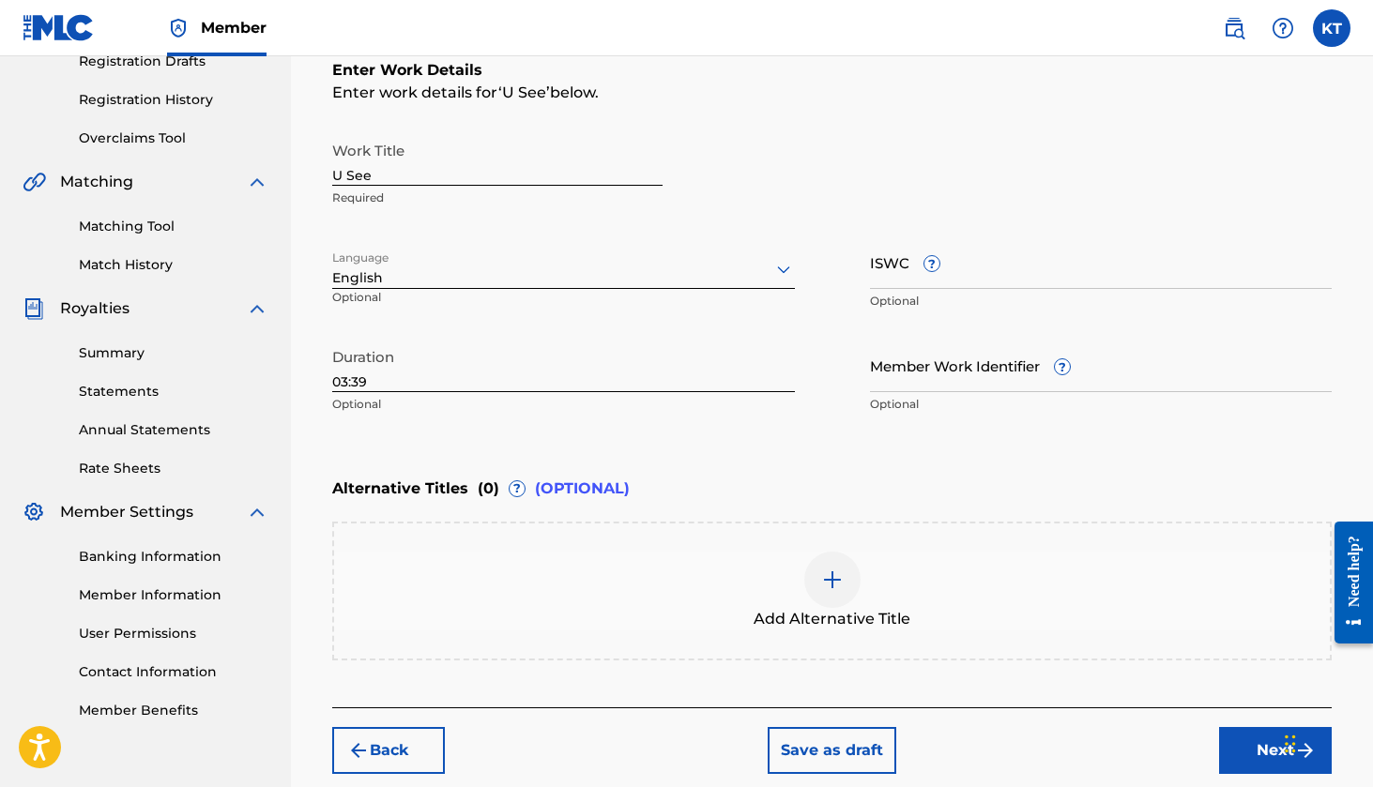
scroll to position [328, 0]
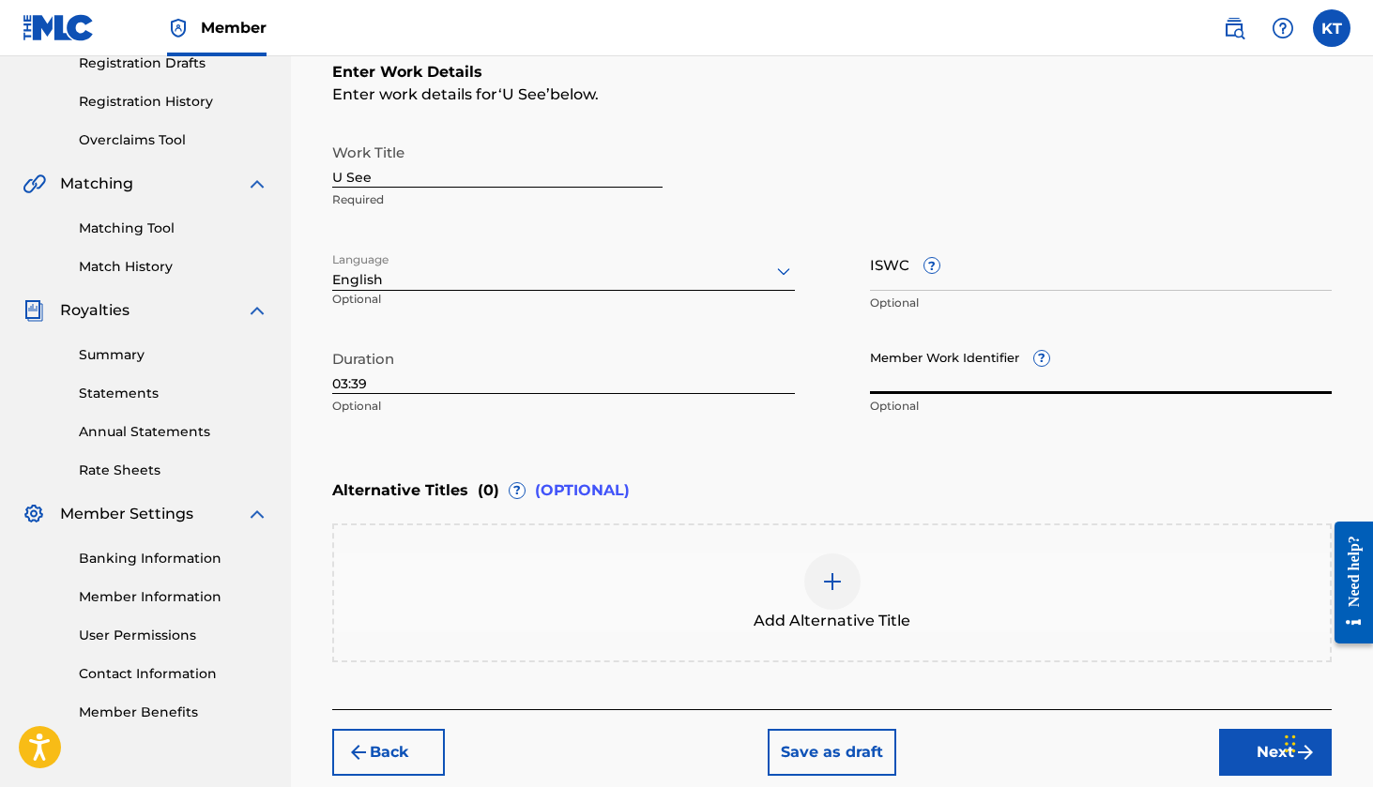
click at [967, 374] on input "Member Work Identifier ?" at bounding box center [1101, 367] width 463 height 53
paste input "01252350487"
type input "01252350487"
drag, startPoint x: 973, startPoint y: 378, endPoint x: 768, endPoint y: 333, distance: 210.4
click at [768, 333] on div "Work Title U See Required Language English Optional ISWC ? Optional Duration 03…" at bounding box center [832, 279] width 1000 height 291
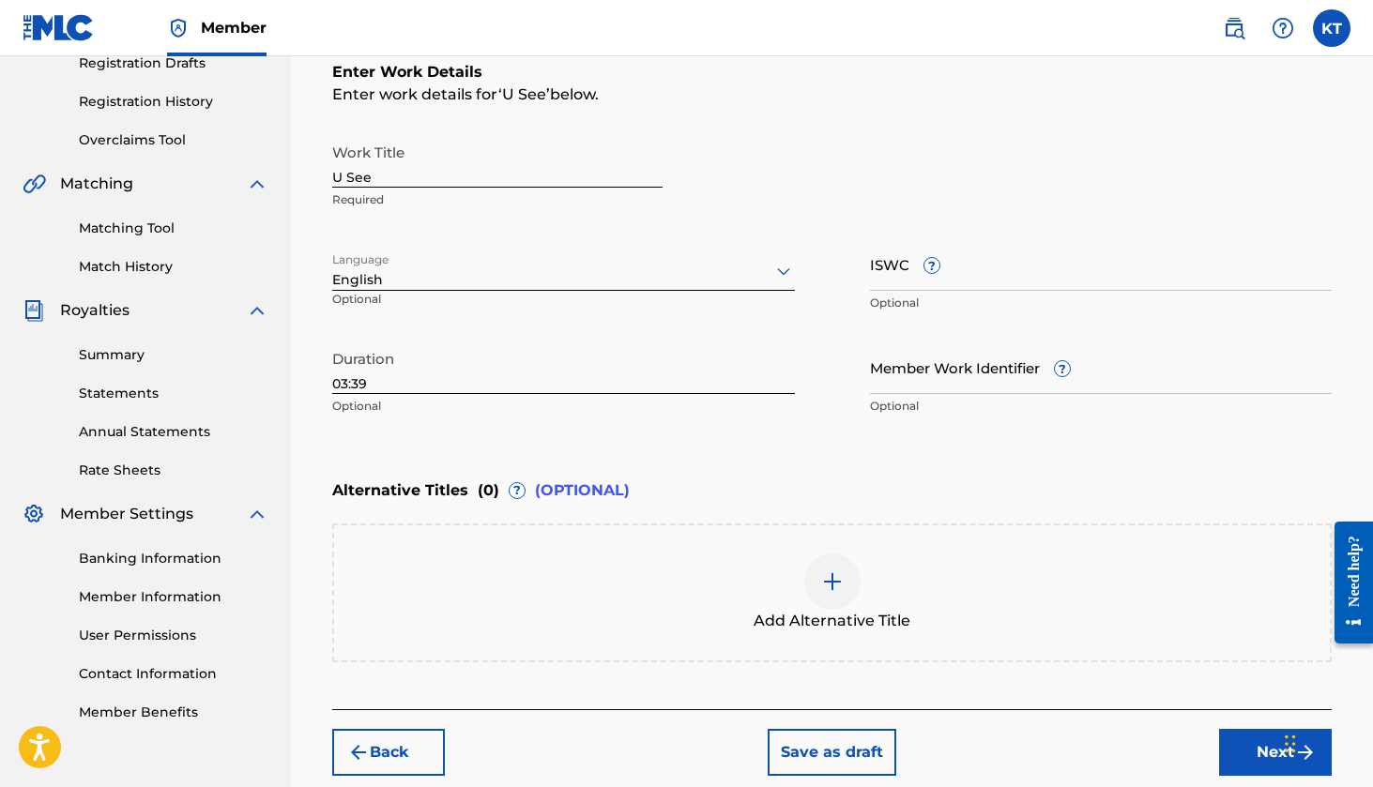
click at [1008, 496] on div "Alternative Titles ( 0 ) ? (OPTIONAL)" at bounding box center [832, 490] width 1000 height 41
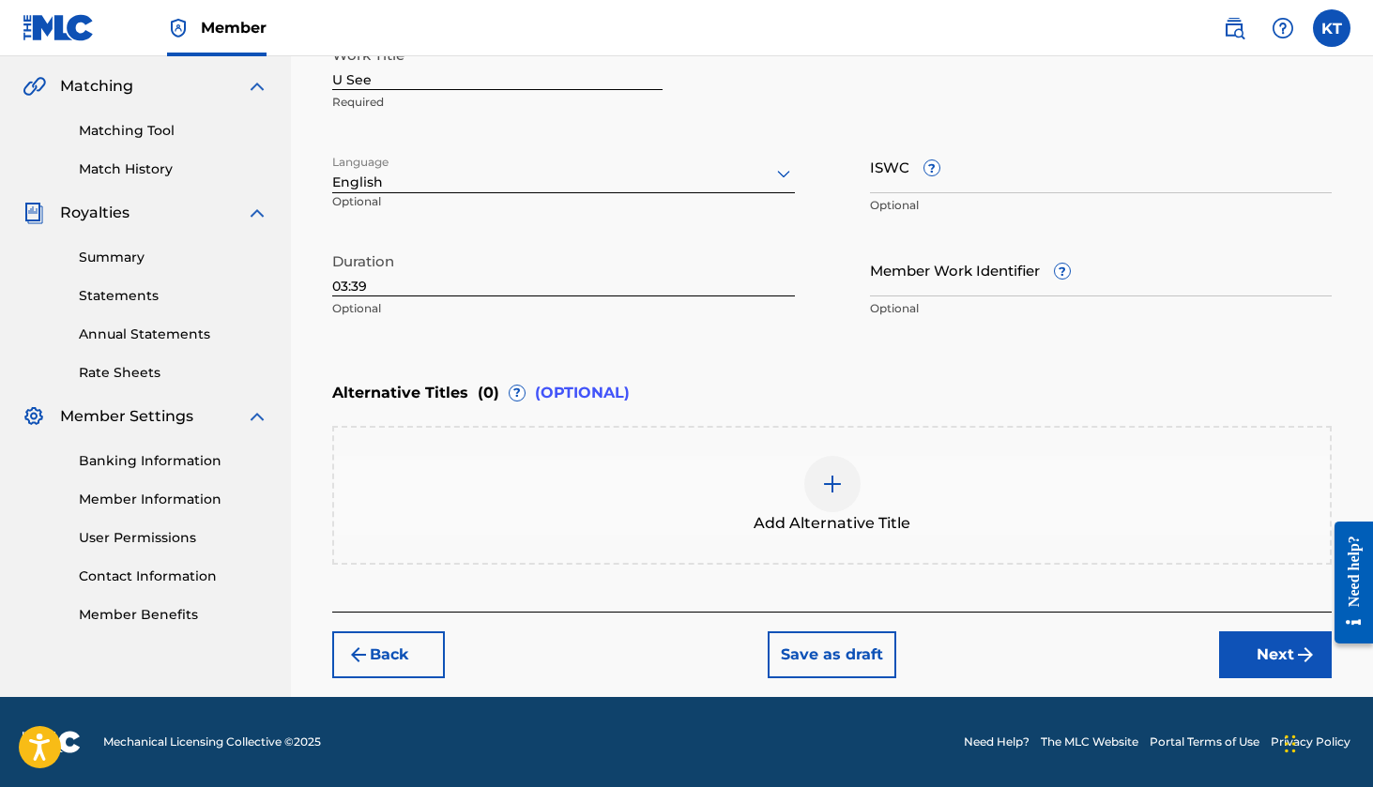
click at [1278, 664] on button "Next" at bounding box center [1275, 655] width 113 height 47
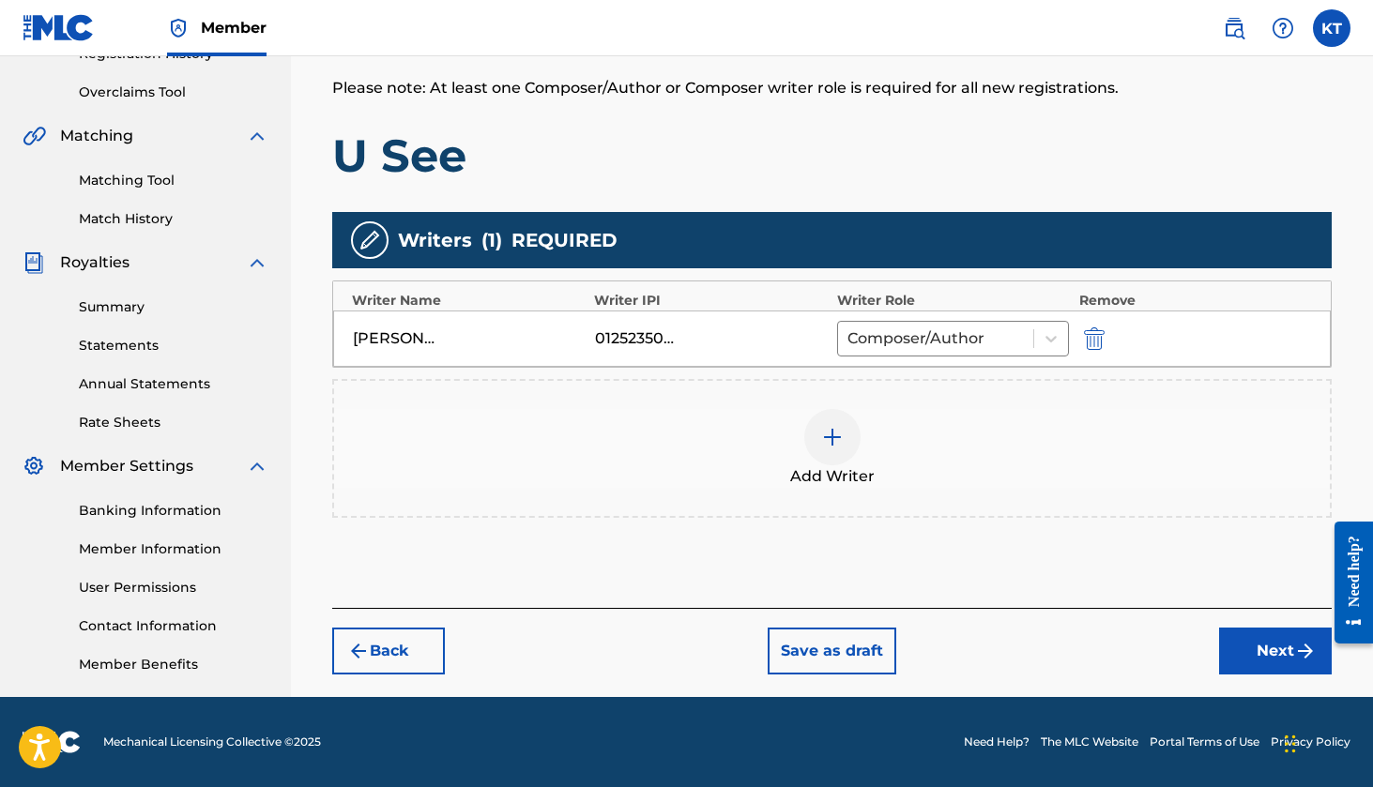
scroll to position [376, 0]
click at [1258, 663] on button "Next" at bounding box center [1275, 651] width 113 height 47
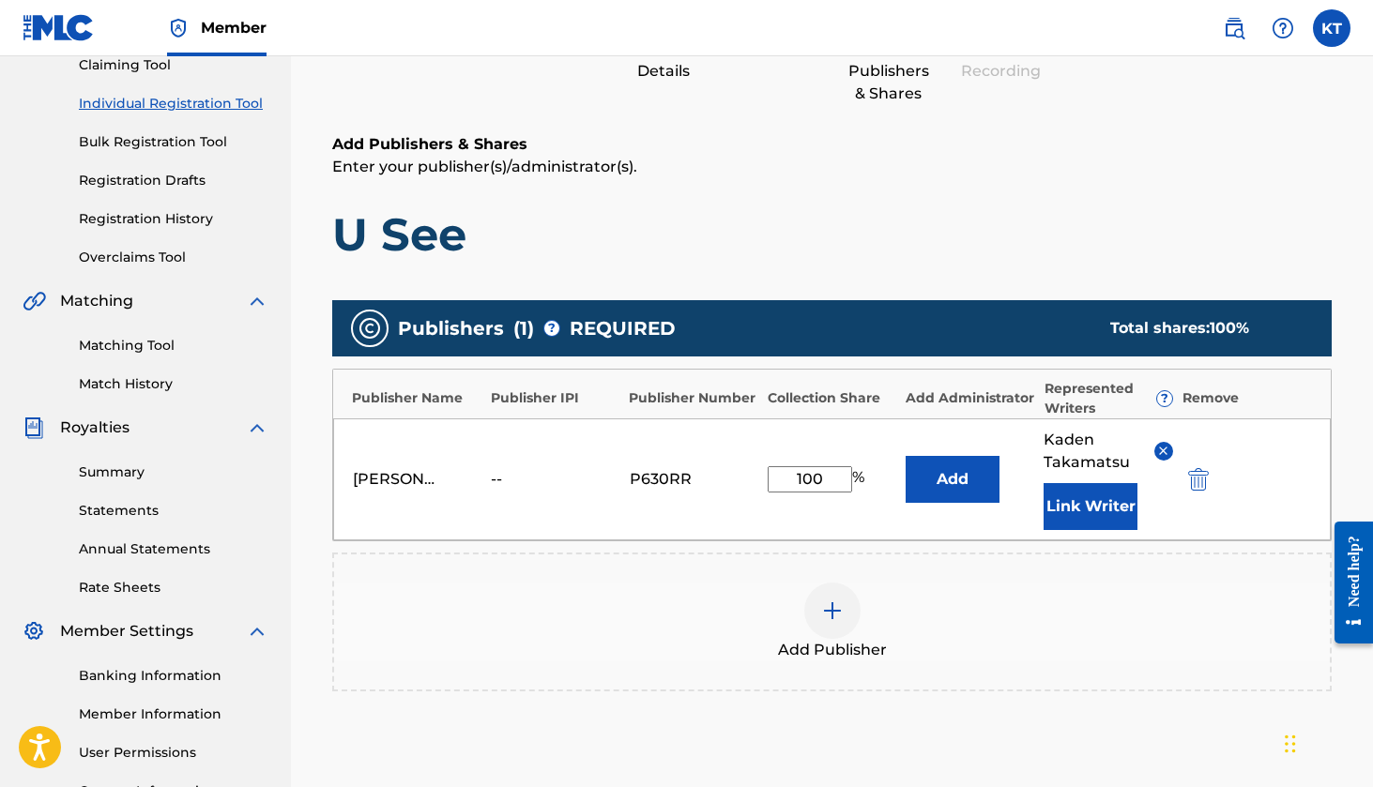
scroll to position [218, 0]
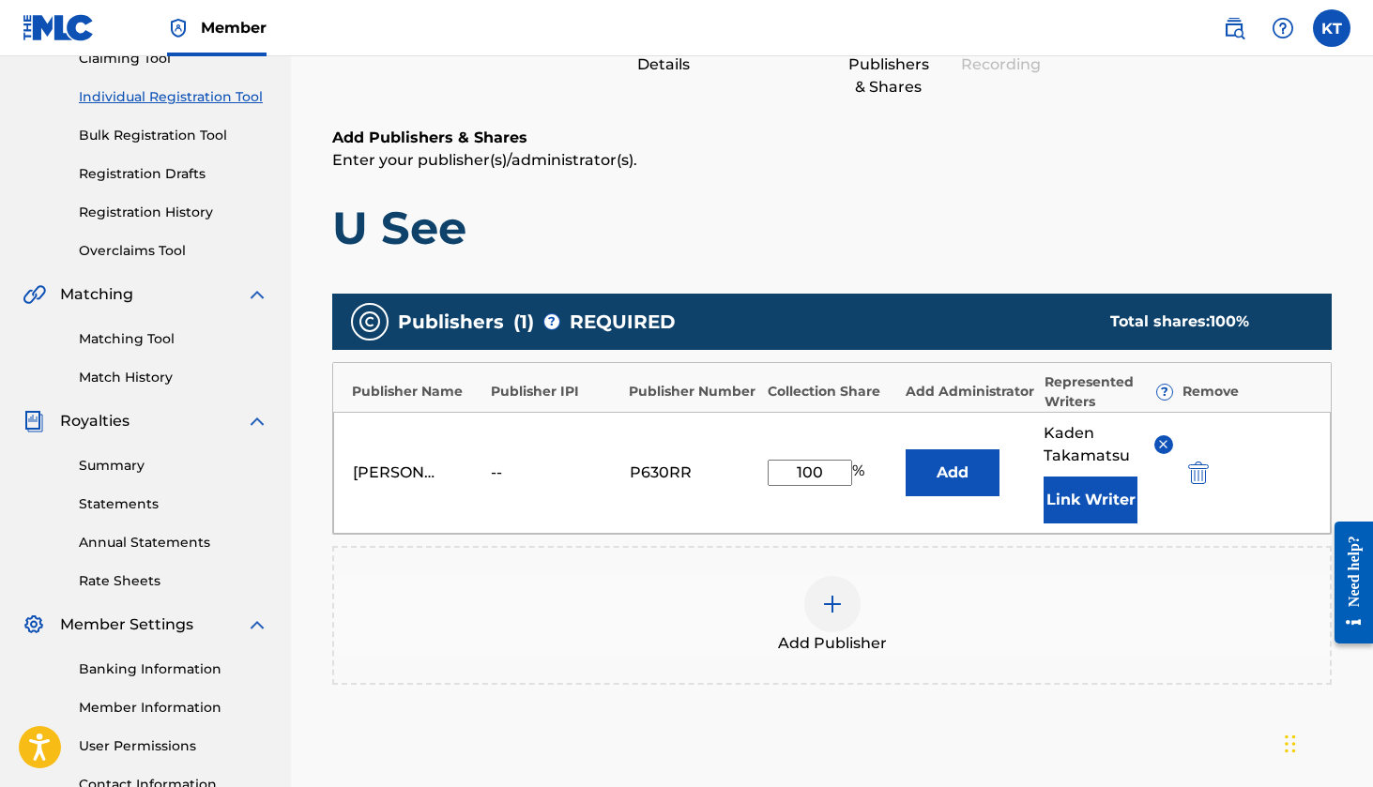
click at [557, 389] on div "Publisher IPI" at bounding box center [556, 392] width 130 height 20
click at [557, 390] on div "Publisher IPI" at bounding box center [556, 392] width 130 height 20
click at [712, 473] on div "P630RR" at bounding box center [672, 473] width 84 height 23
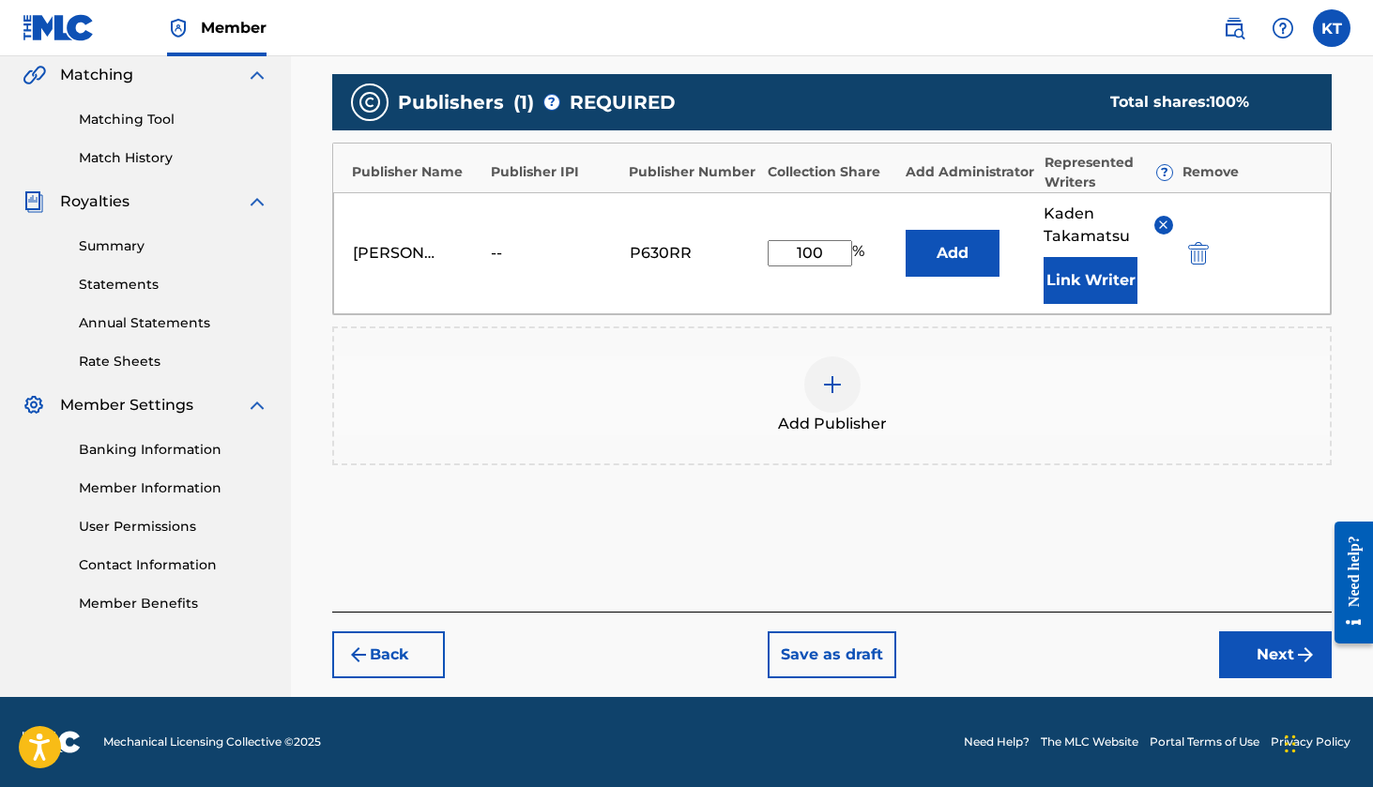
scroll to position [437, 0]
click at [856, 374] on div at bounding box center [832, 385] width 56 height 56
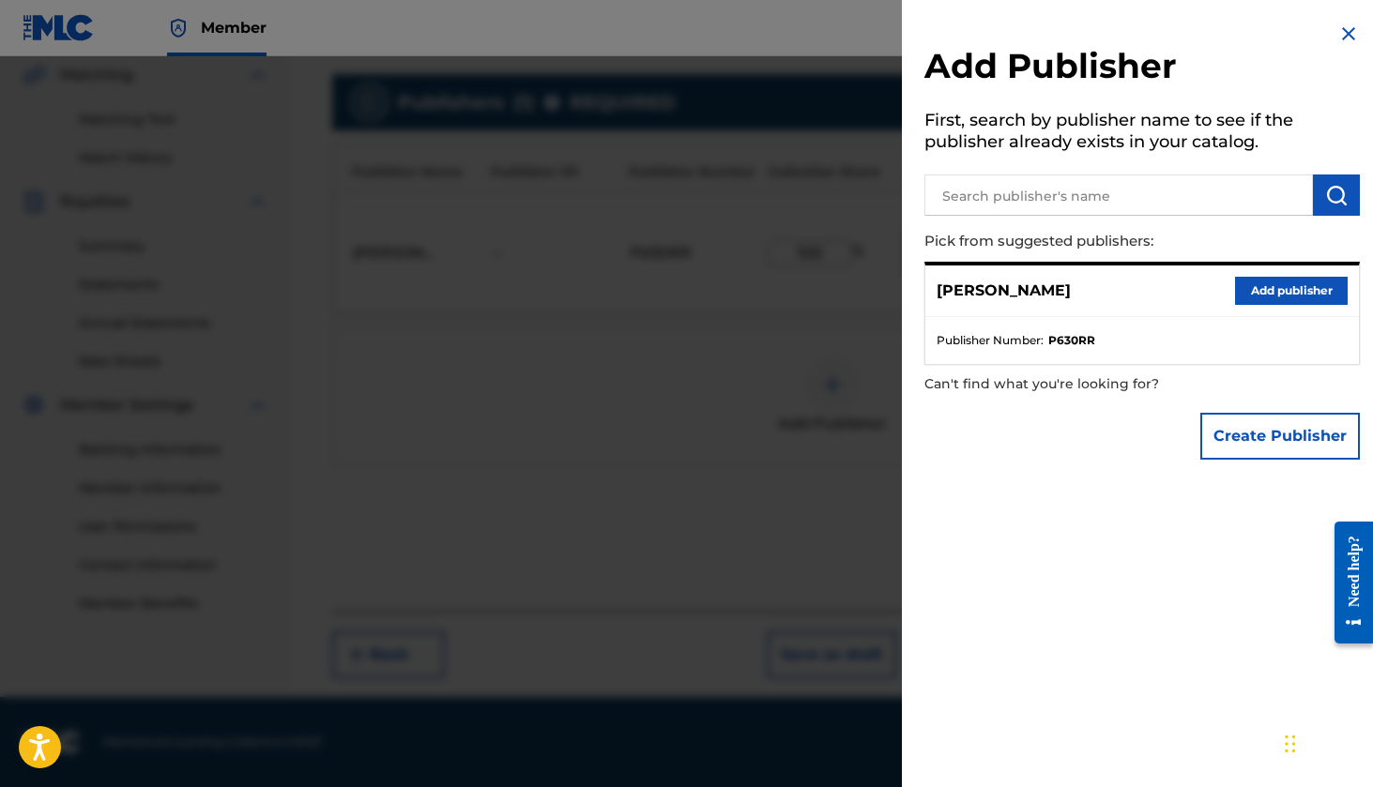
click at [1342, 33] on img at bounding box center [1348, 34] width 23 height 23
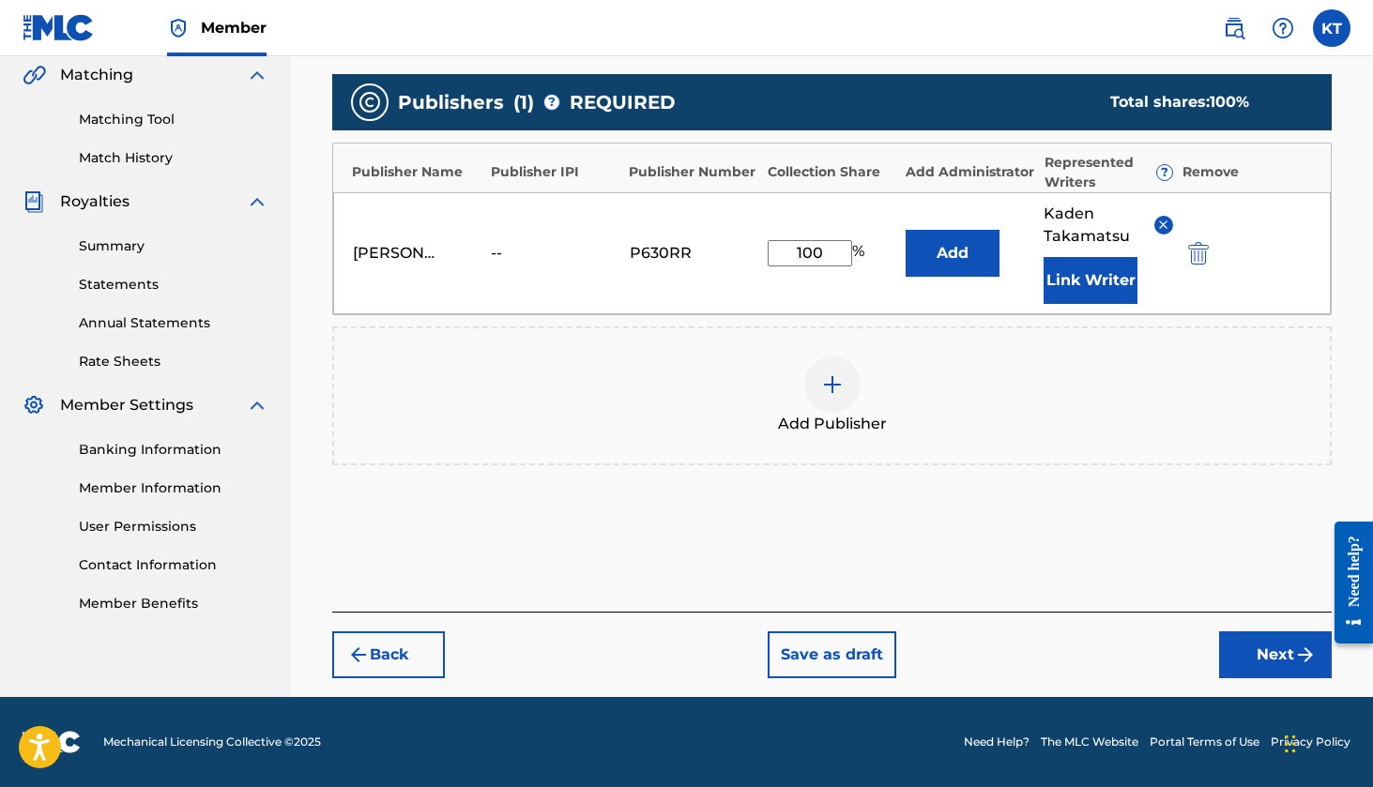
click at [1197, 239] on div "Kaden Takamatsu -- P630RR 100 % Add Kaden Takamatsu Link Writer" at bounding box center [832, 253] width 998 height 122
click at [1197, 248] on img "submit" at bounding box center [1198, 253] width 21 height 23
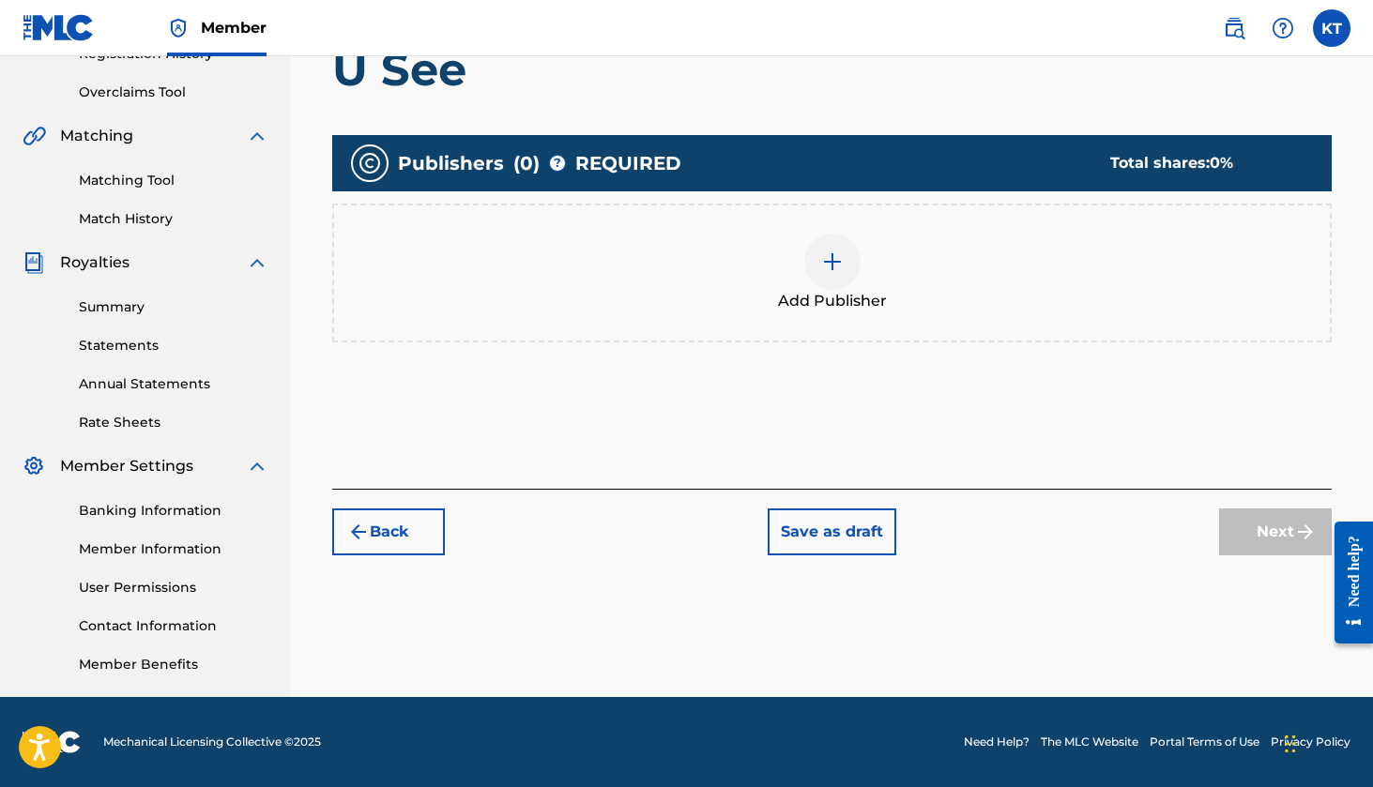
scroll to position [376, 0]
click at [835, 263] on img at bounding box center [832, 262] width 23 height 23
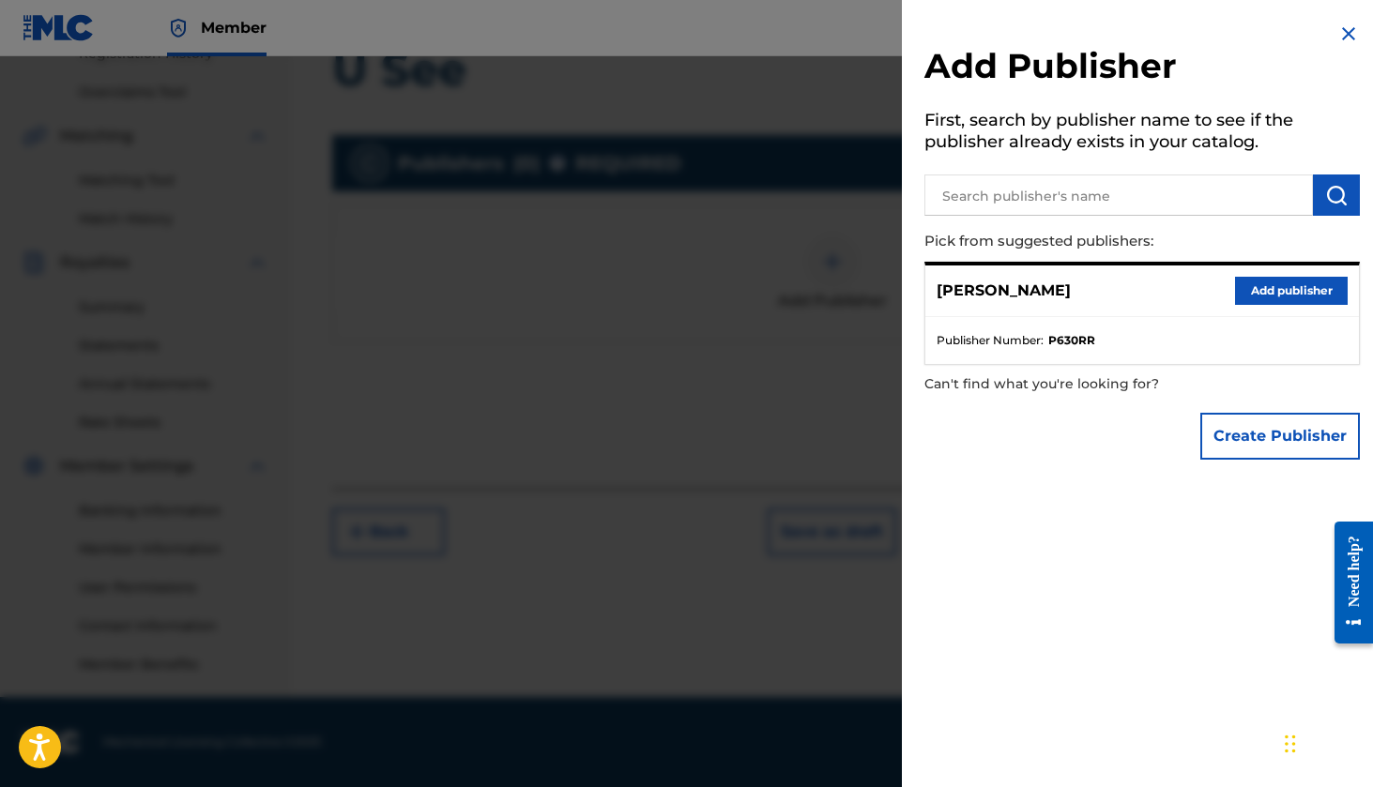
click at [1233, 420] on button "Create Publisher" at bounding box center [1280, 436] width 160 height 47
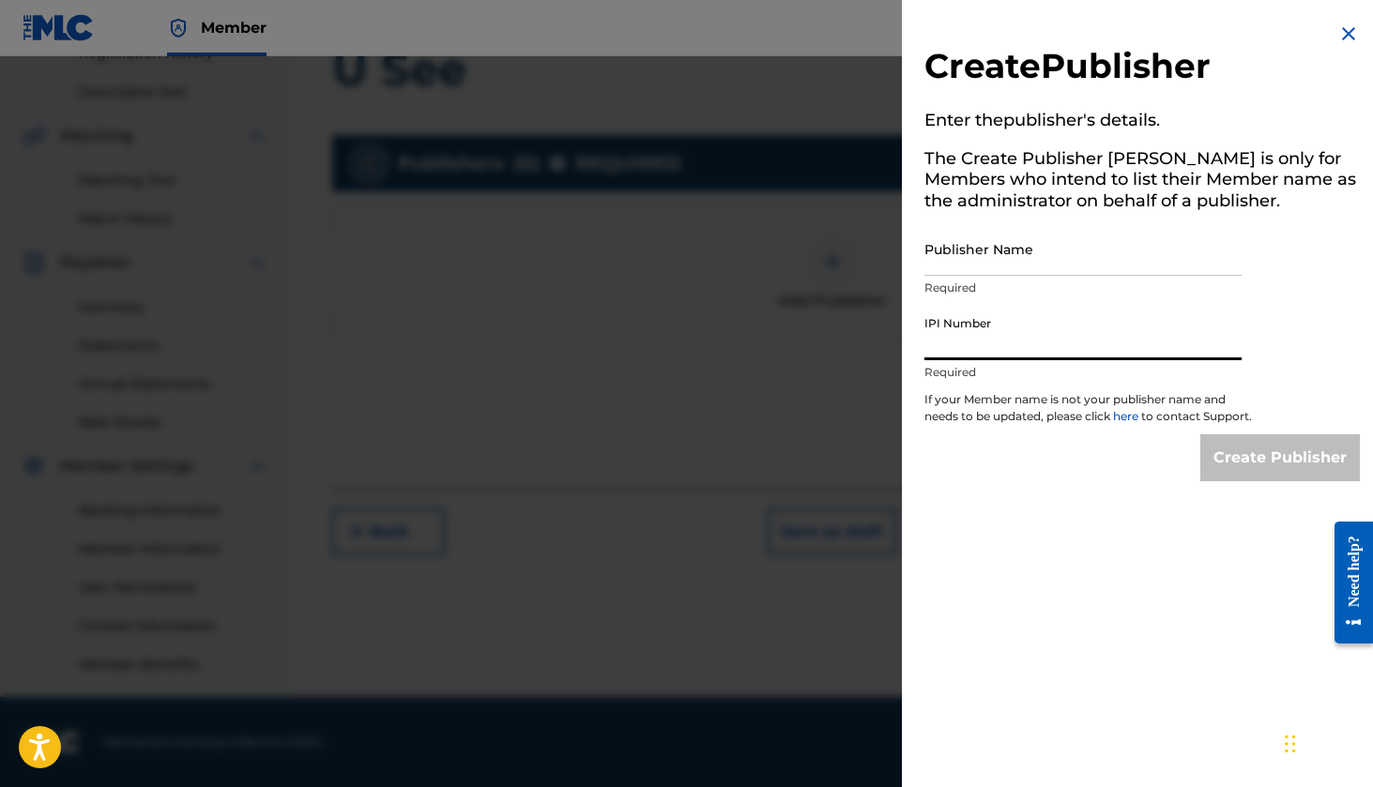
click at [973, 333] on input "IPI Number" at bounding box center [1082, 333] width 317 height 53
paste input "01252350487"
type input "01252350487"
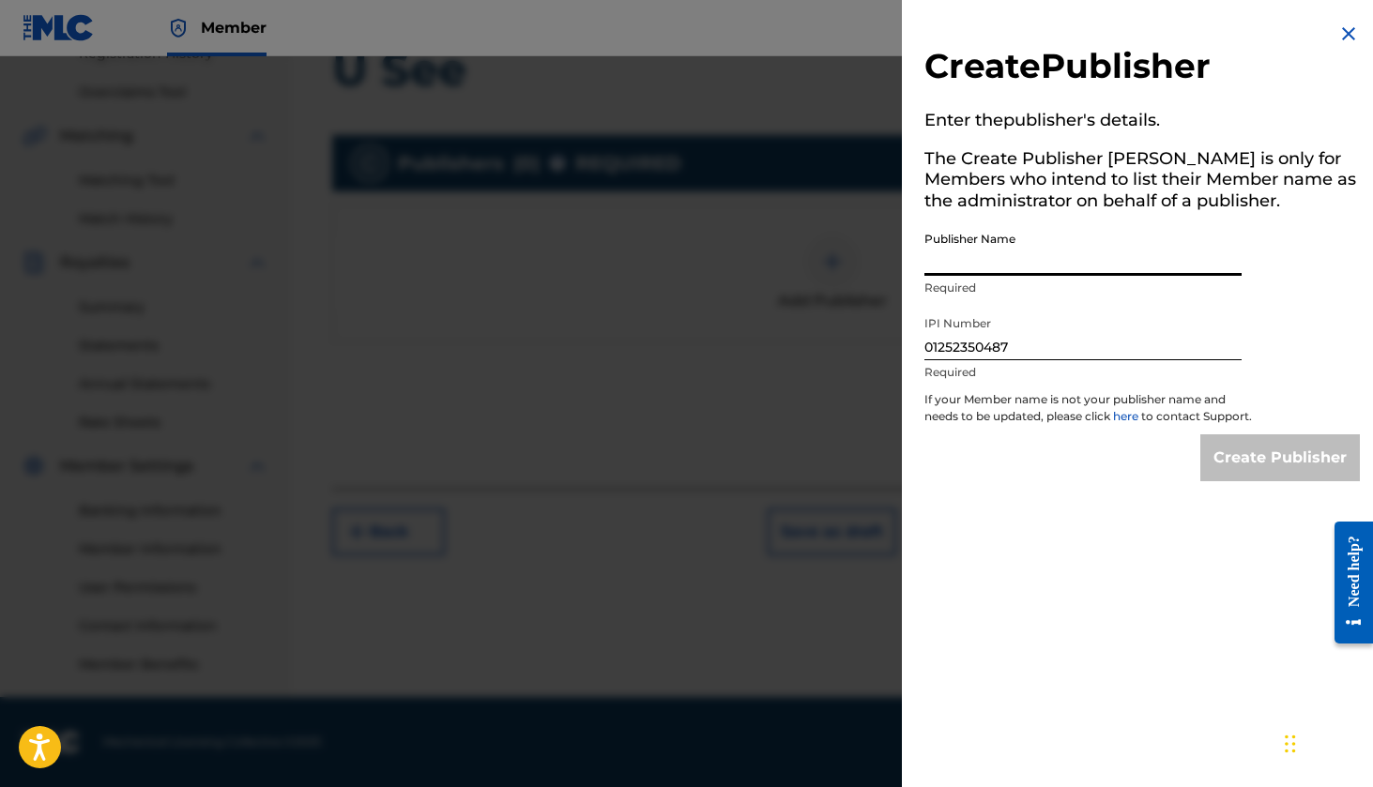
click at [988, 237] on input "Publisher Name" at bounding box center [1082, 248] width 317 height 53
type input "[PERSON_NAME]"
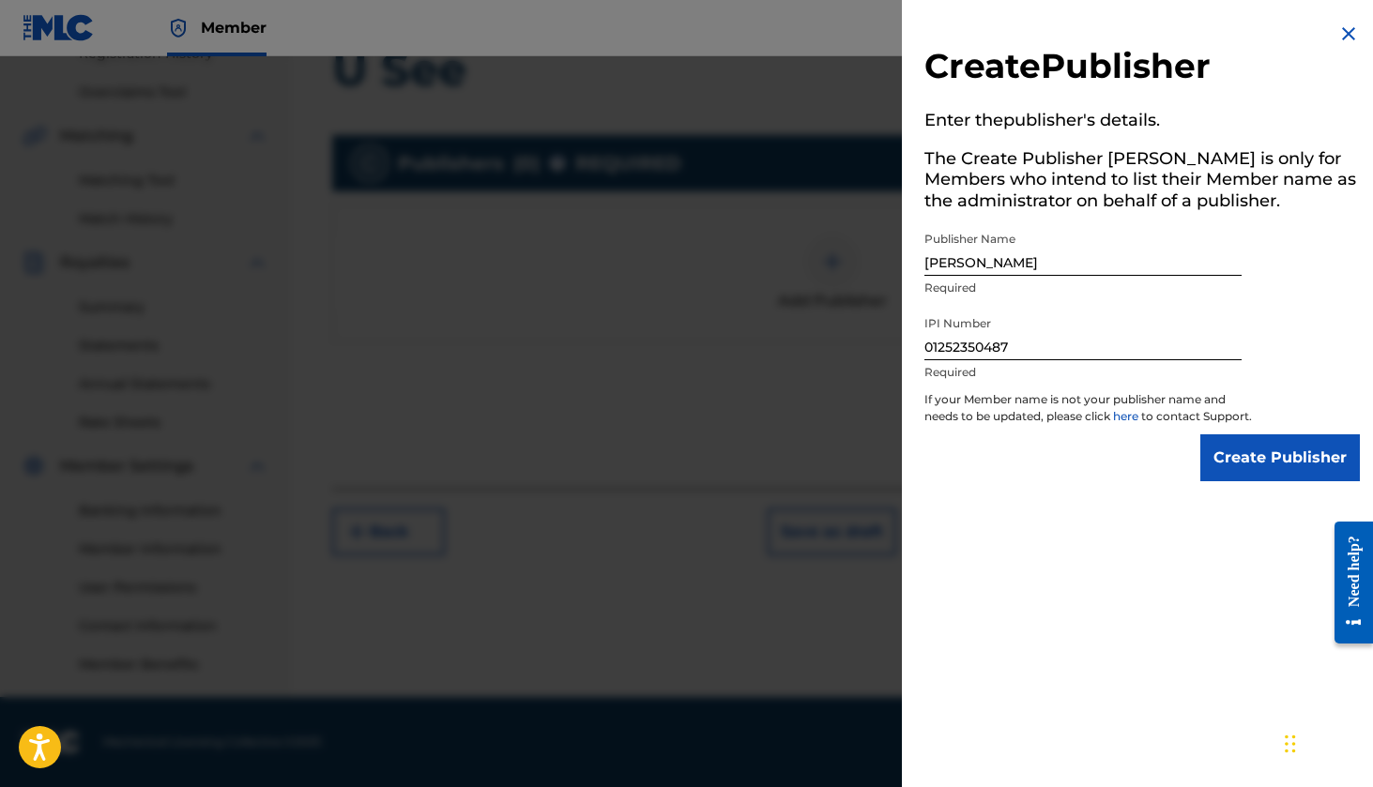
click at [1255, 473] on input "Create Publisher" at bounding box center [1280, 458] width 160 height 47
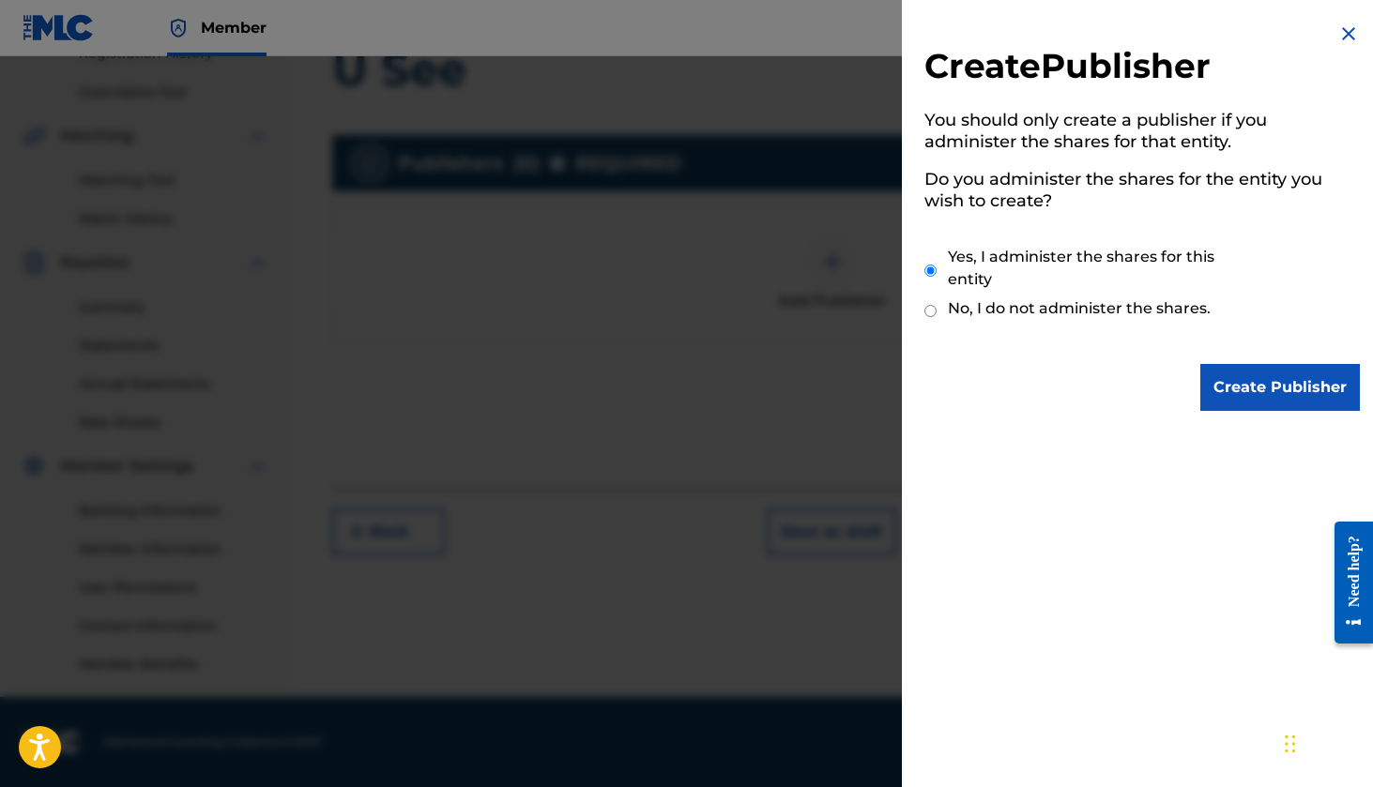
click at [1236, 389] on input "Create Publisher" at bounding box center [1280, 387] width 160 height 47
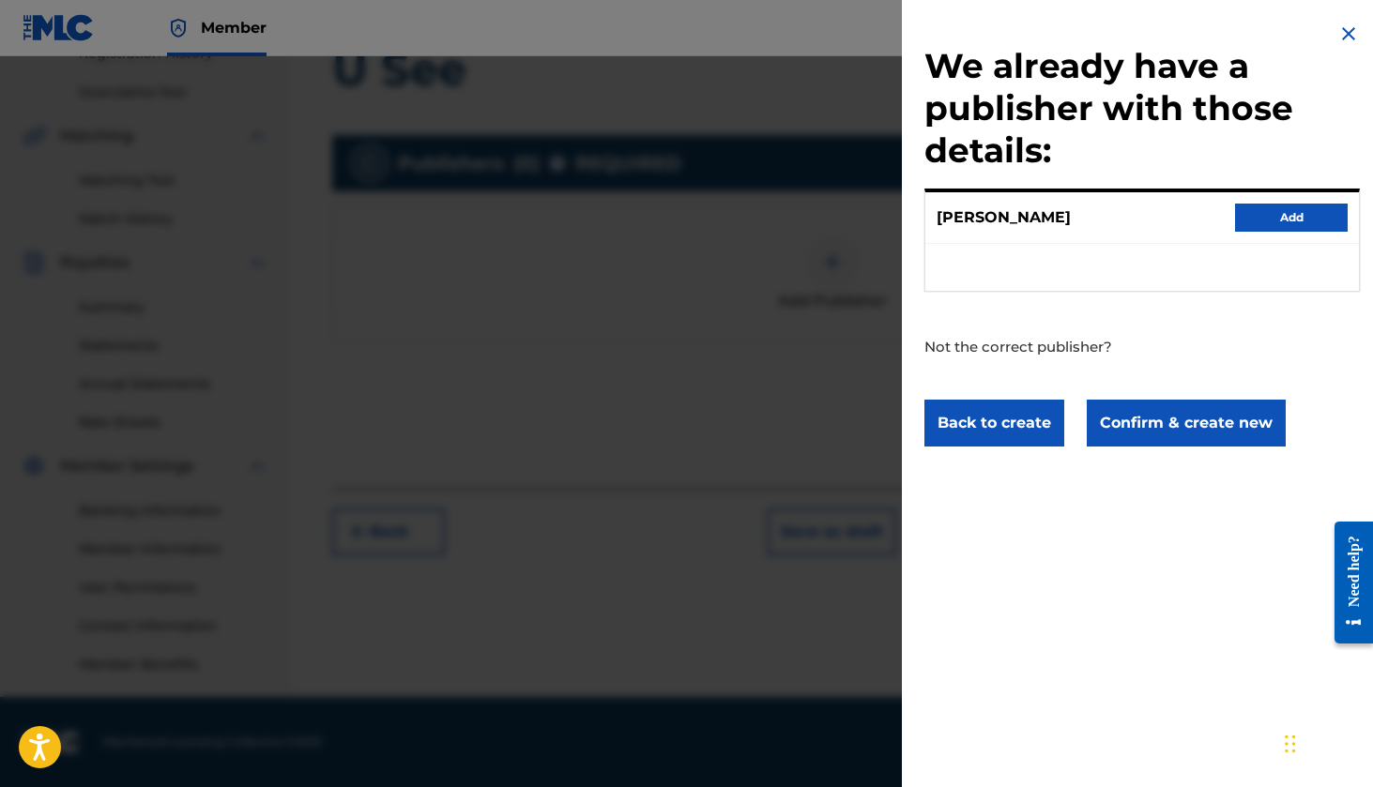
click at [1146, 433] on button "Confirm & create new" at bounding box center [1186, 423] width 199 height 47
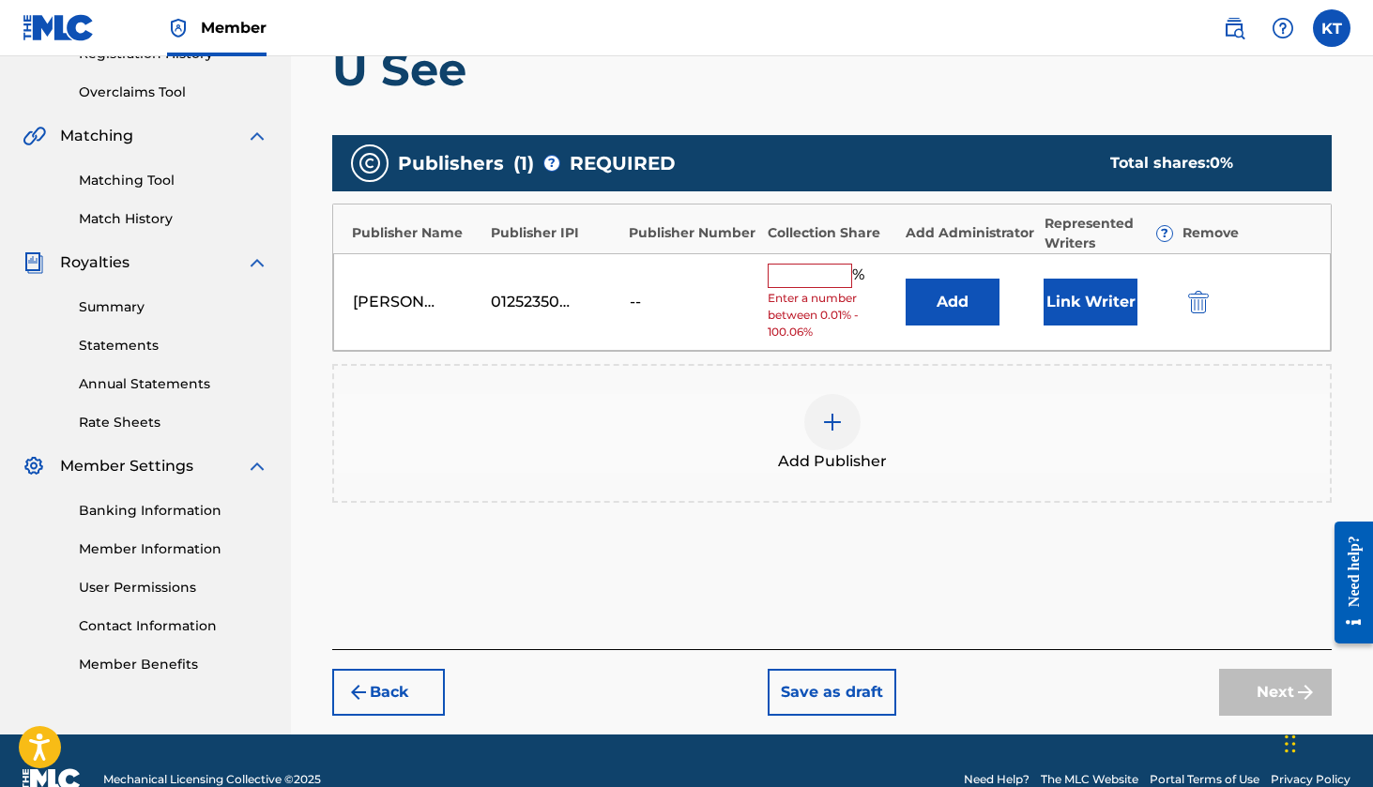
click at [801, 262] on div "Kaden Takamatsu 01252350487 -- % Enter a number between 0.01% - 100.06% Add Lin…" at bounding box center [832, 302] width 998 height 99
click at [802, 271] on input "text" at bounding box center [810, 276] width 84 height 24
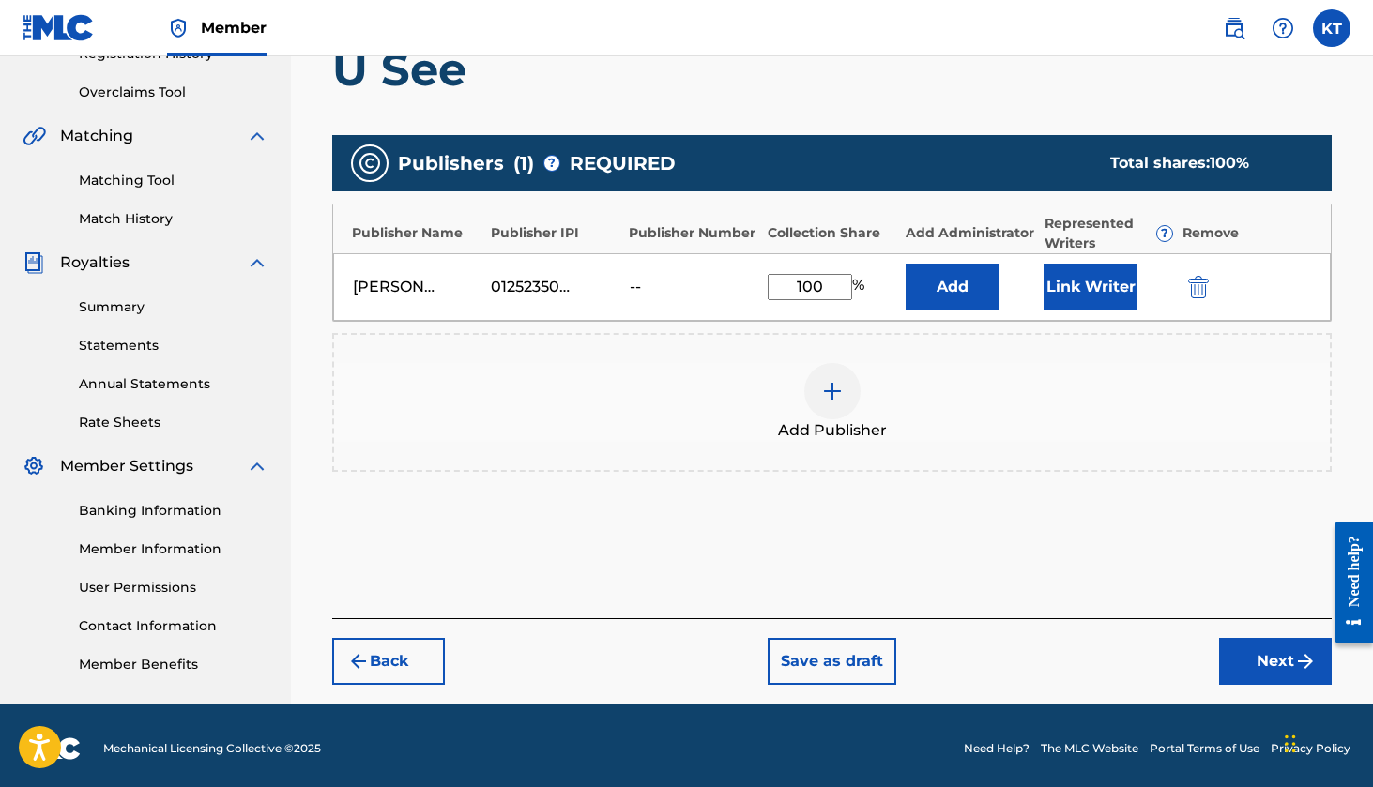
type input "100"
click at [1046, 347] on div "Add Publisher" at bounding box center [832, 402] width 1000 height 139
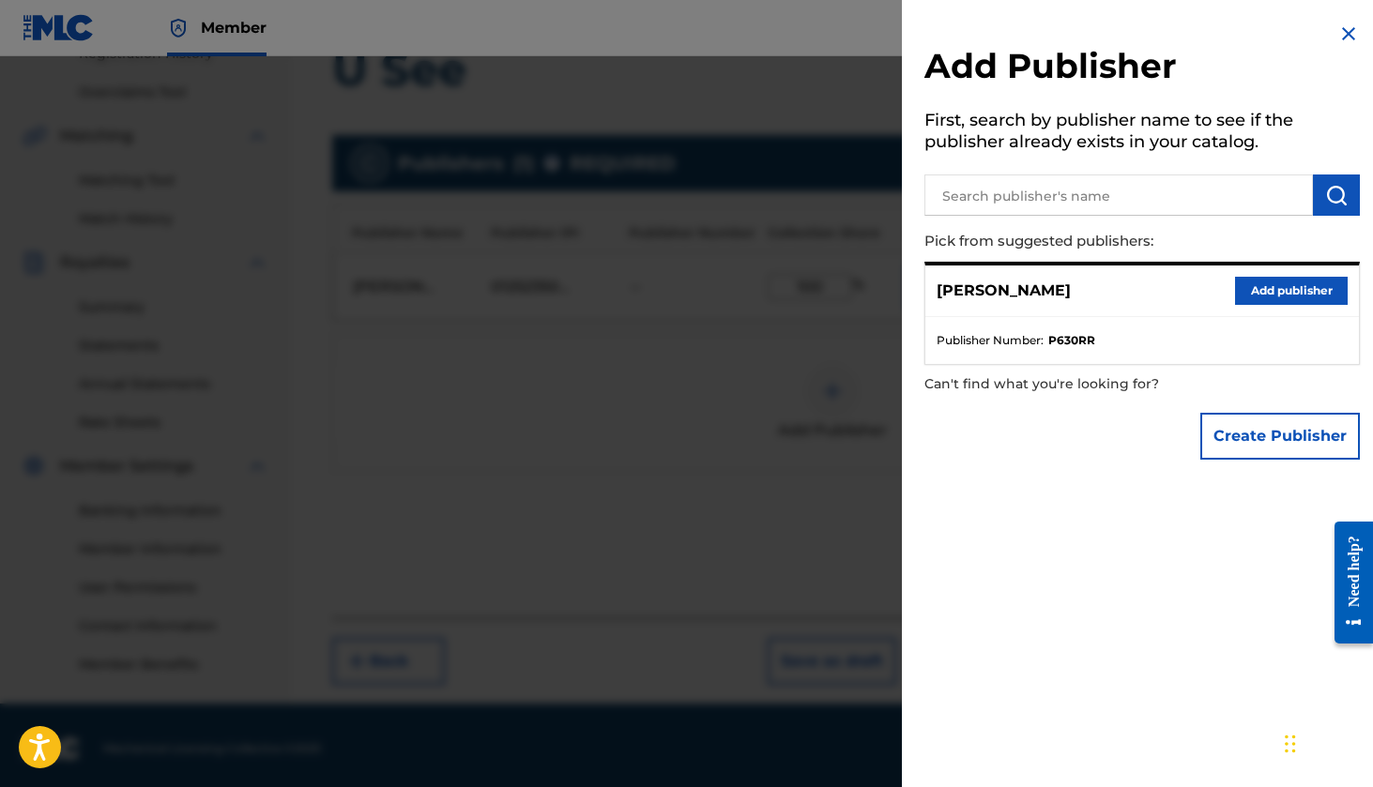
click at [1327, 30] on div "Add Publisher First, search by publisher name to see if the publisher already e…" at bounding box center [1142, 246] width 481 height 492
click at [1346, 23] on img at bounding box center [1348, 34] width 23 height 23
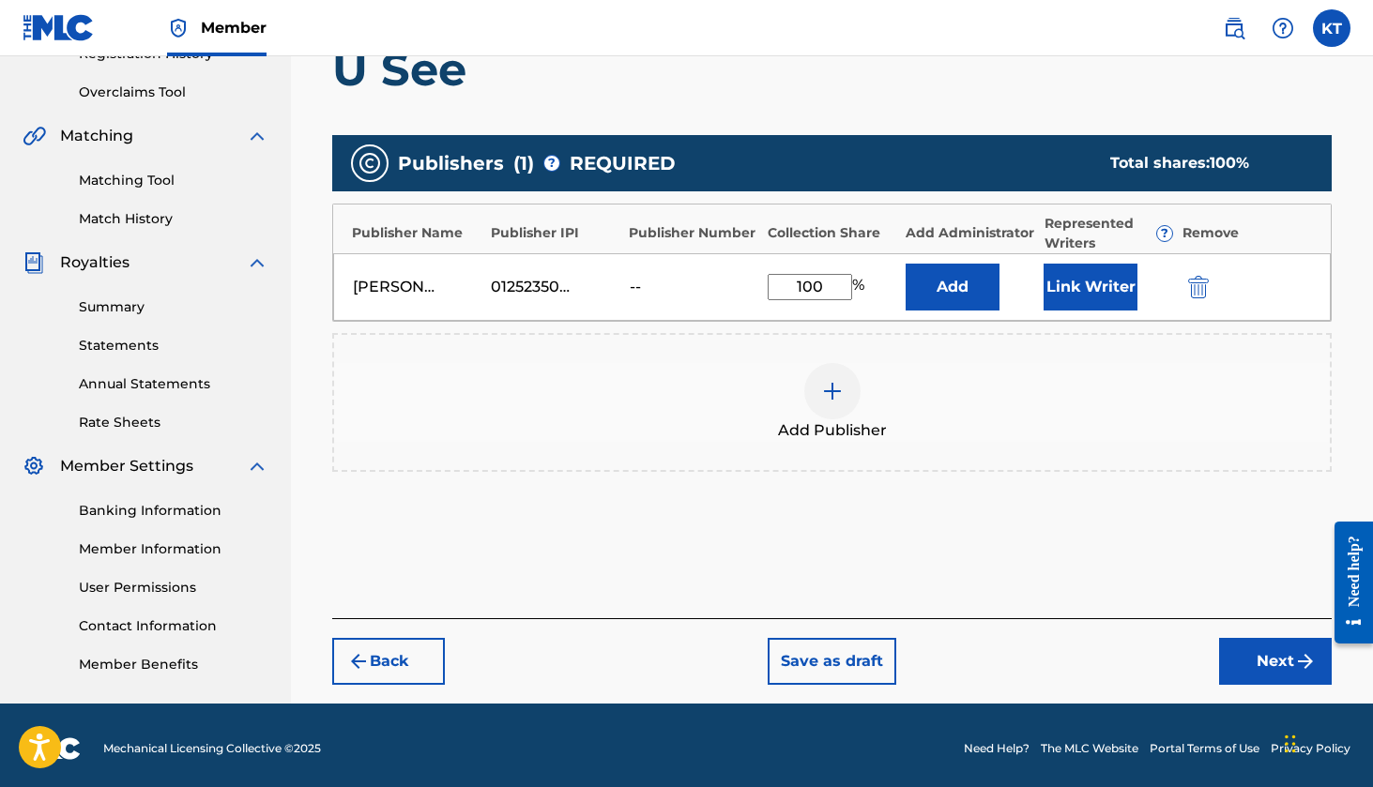
click at [1113, 296] on button "Link Writer" at bounding box center [1091, 287] width 94 height 47
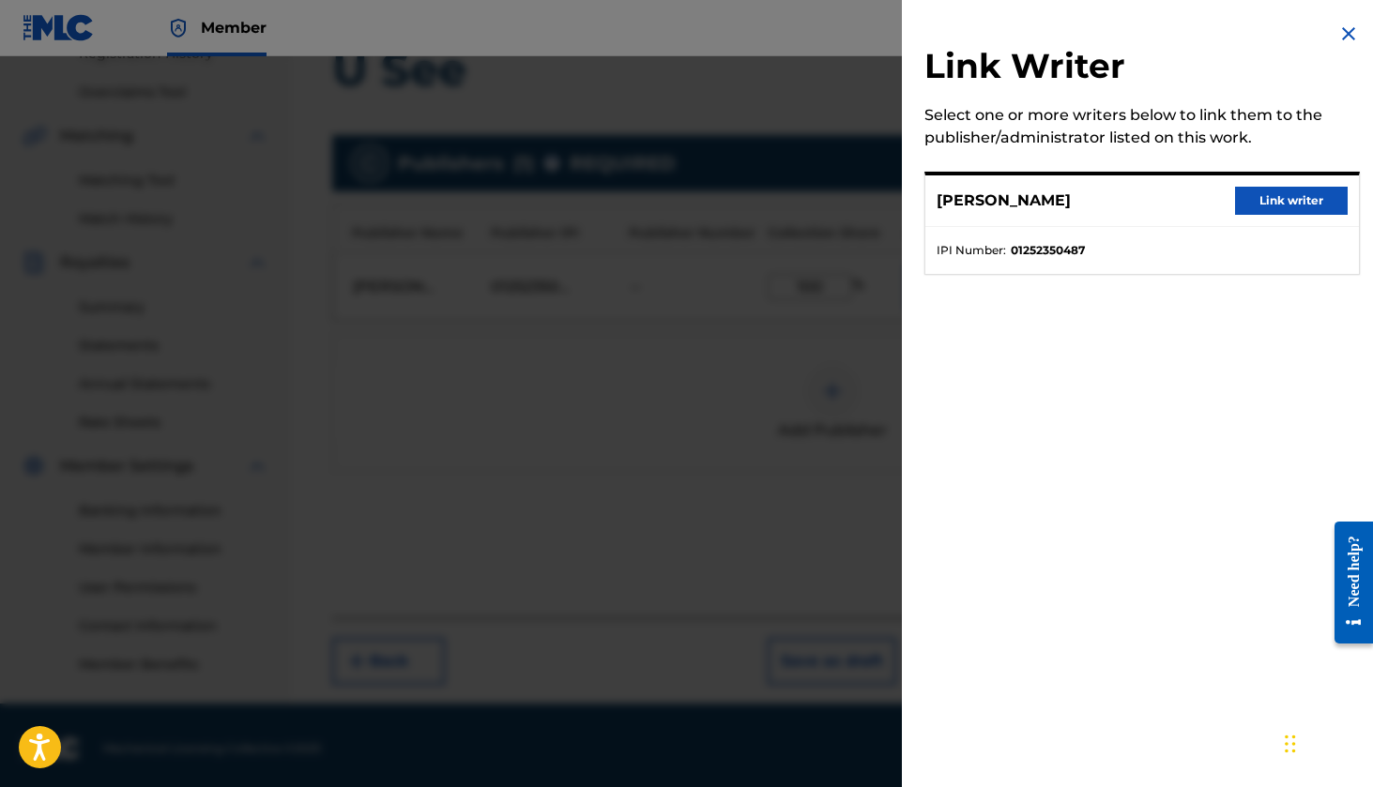
click at [1282, 201] on button "Link writer" at bounding box center [1291, 201] width 113 height 28
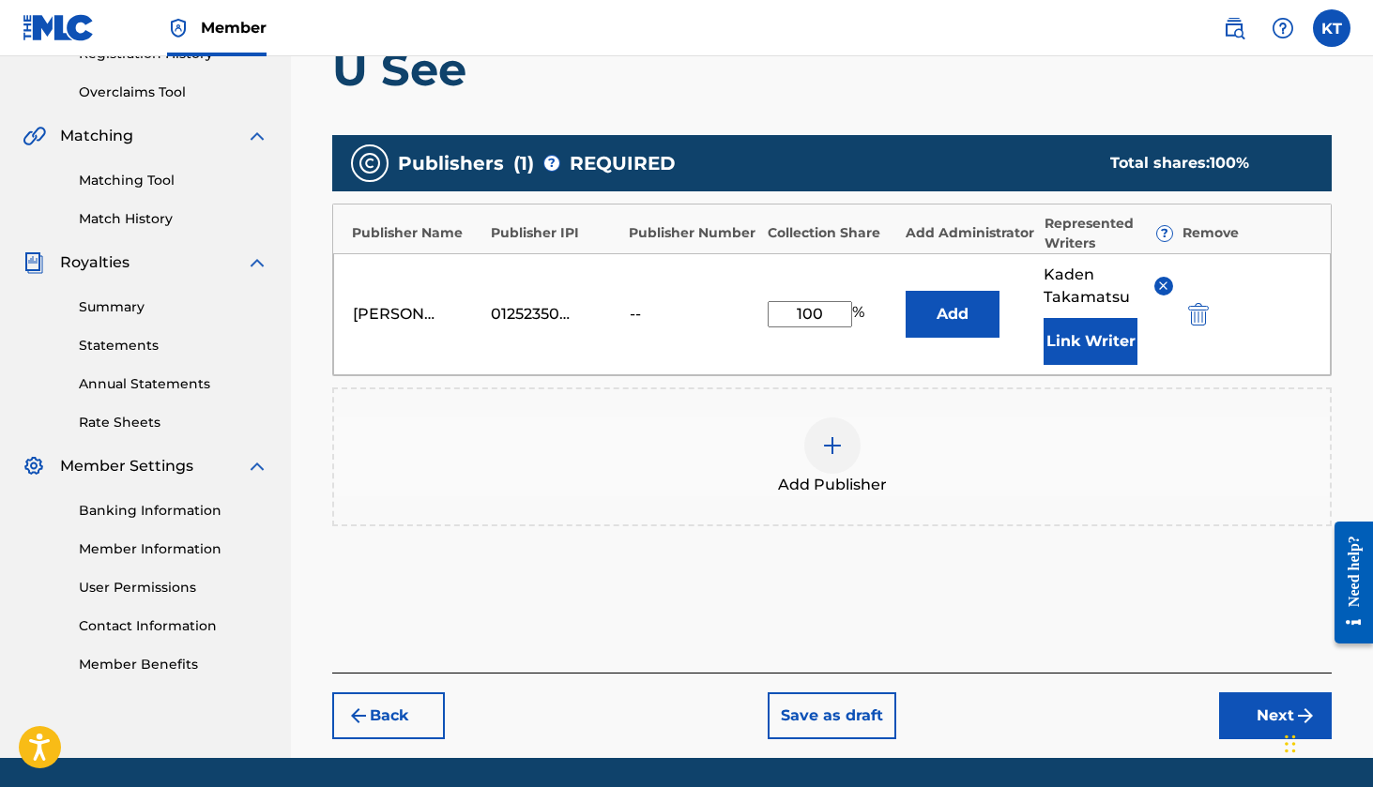
click at [976, 126] on div "Publishers ( 1 ) ? REQUIRED Total shares: 100 % Publisher Name Publisher IPI Pu…" at bounding box center [832, 358] width 1000 height 465
click at [1240, 714] on button "Next" at bounding box center [1275, 716] width 113 height 47
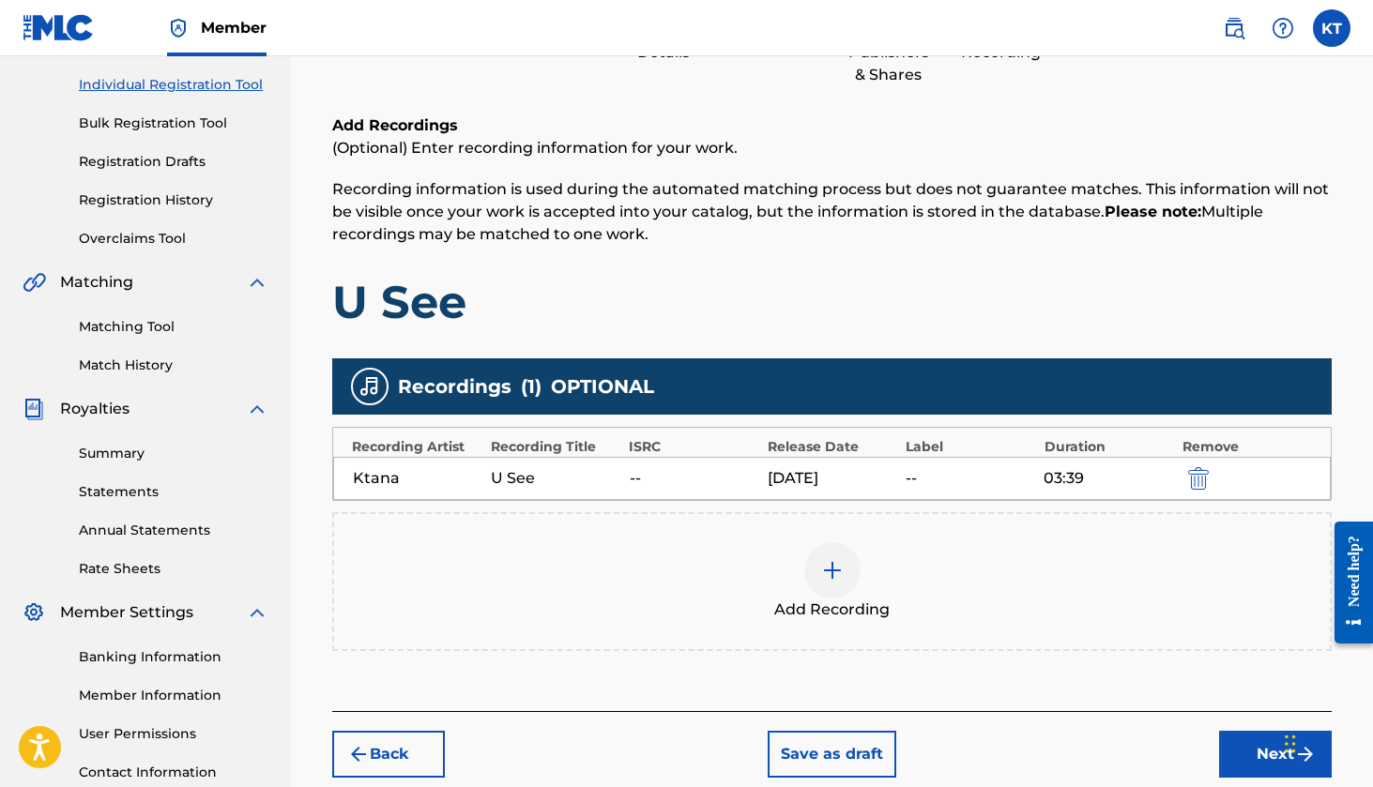
scroll to position [254, 0]
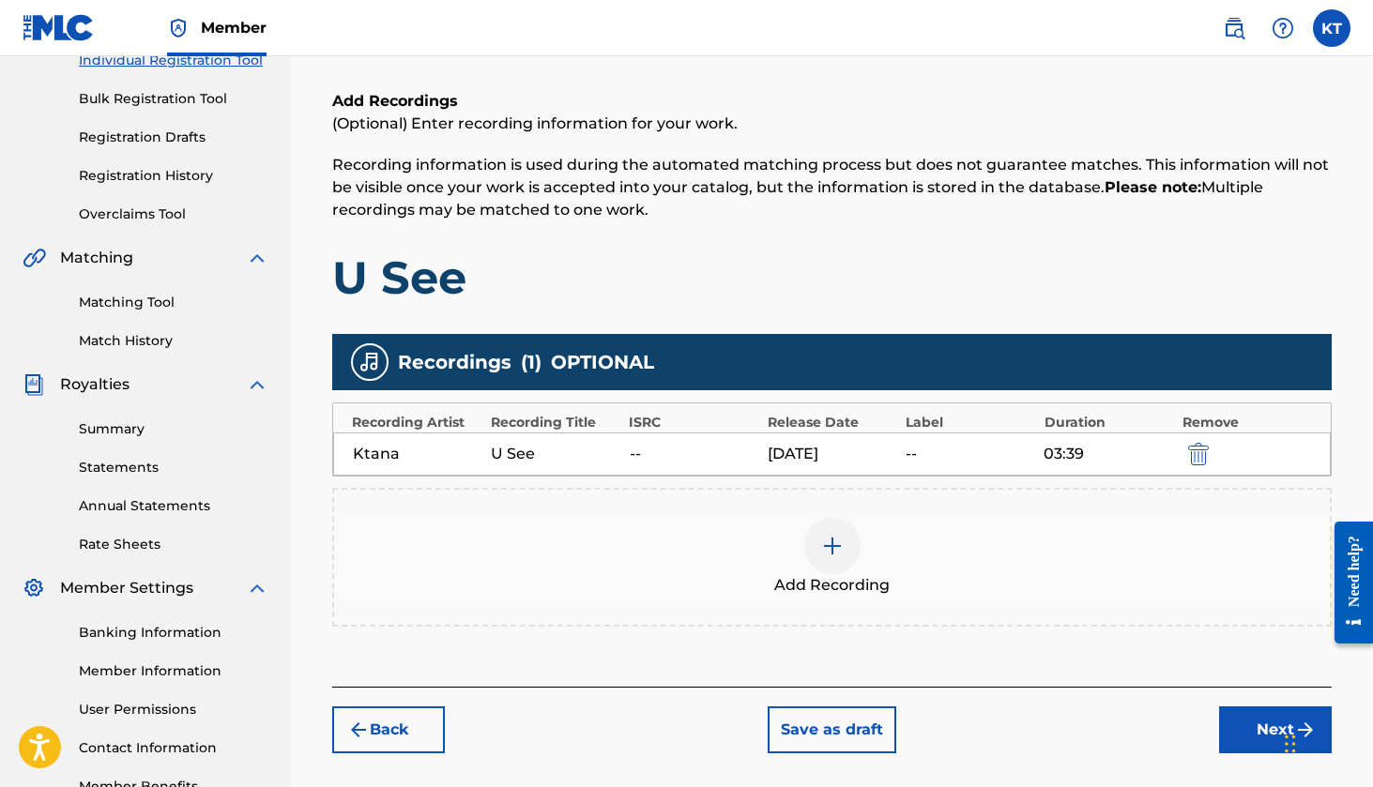
click at [1187, 455] on button "submit" at bounding box center [1197, 454] width 28 height 22
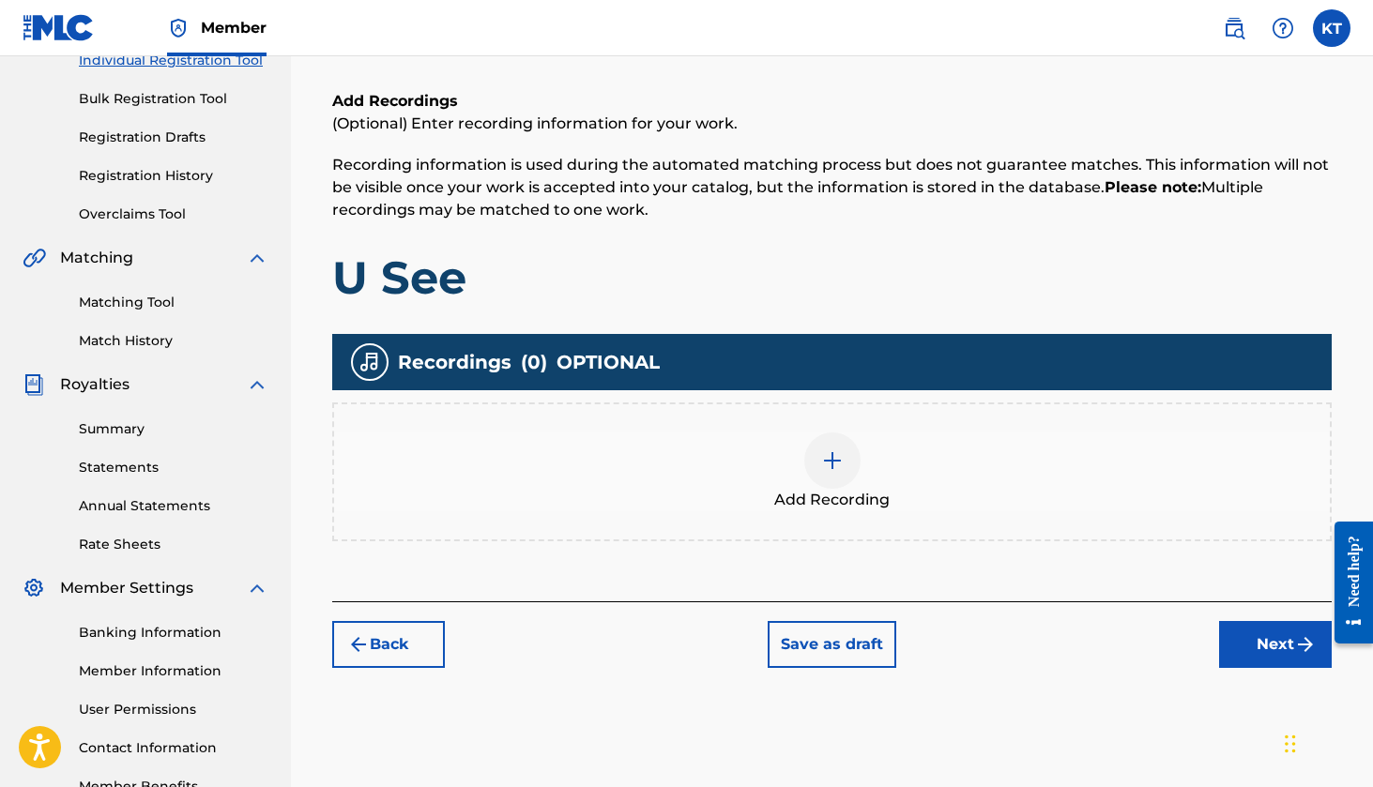
click at [817, 465] on div at bounding box center [832, 461] width 56 height 56
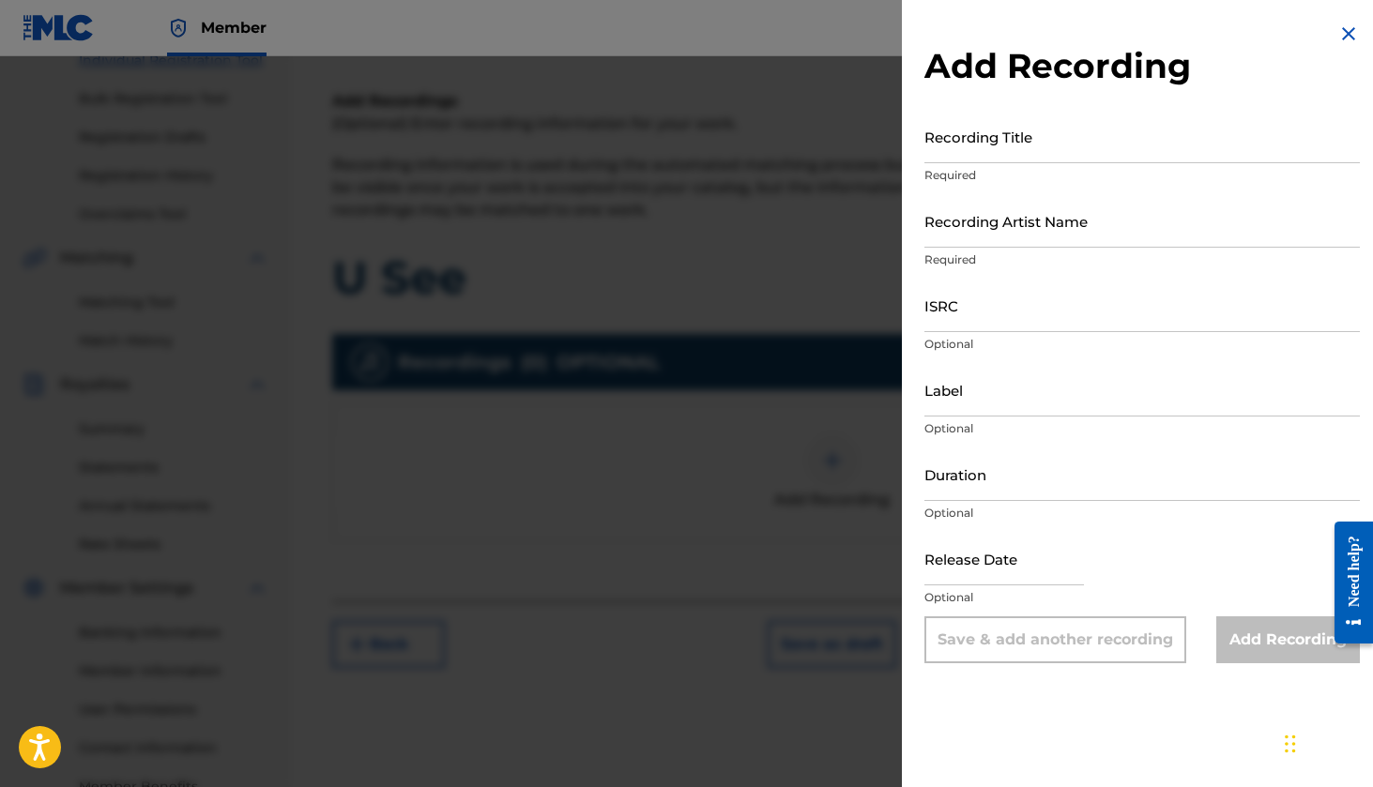
click at [1344, 38] on img at bounding box center [1348, 34] width 23 height 23
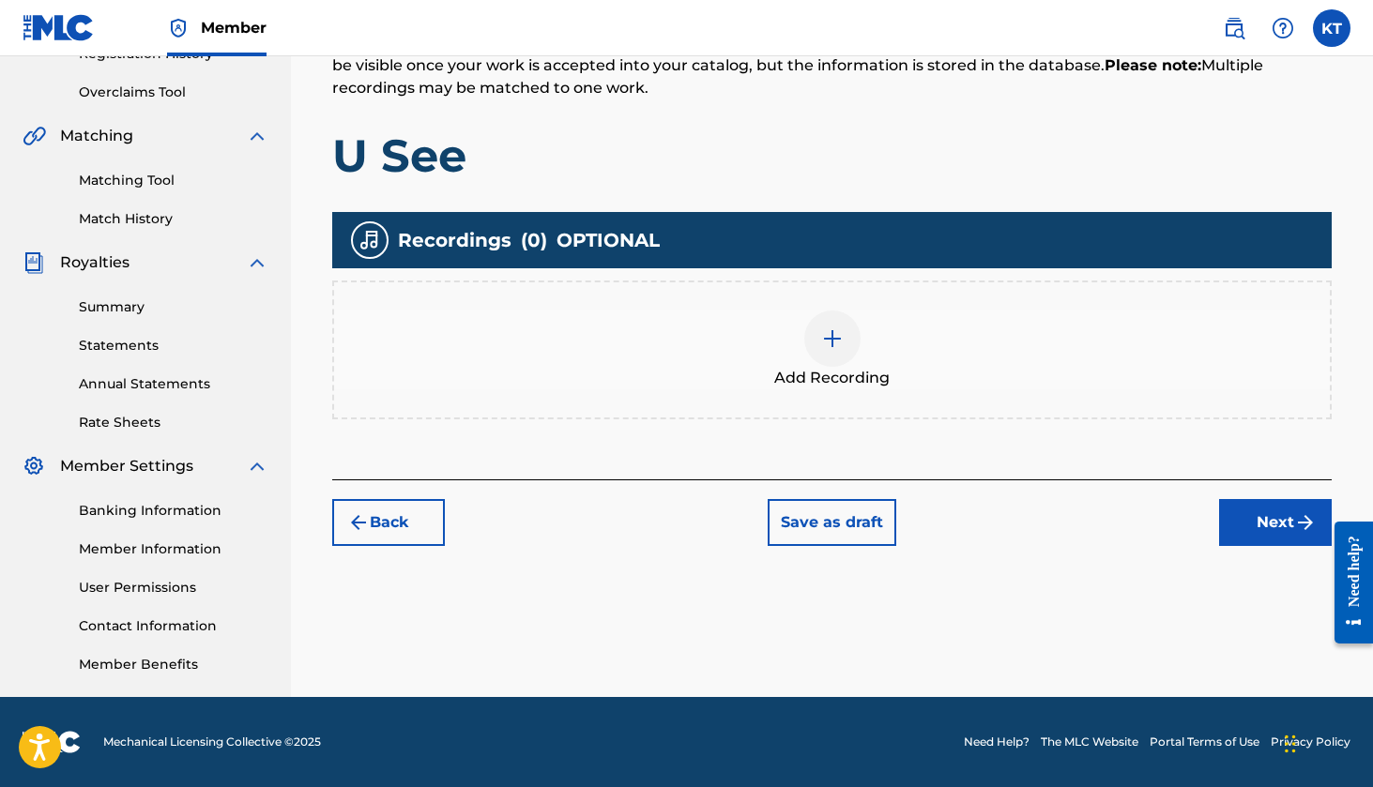
scroll to position [376, 0]
click at [403, 523] on button "Back" at bounding box center [388, 522] width 113 height 47
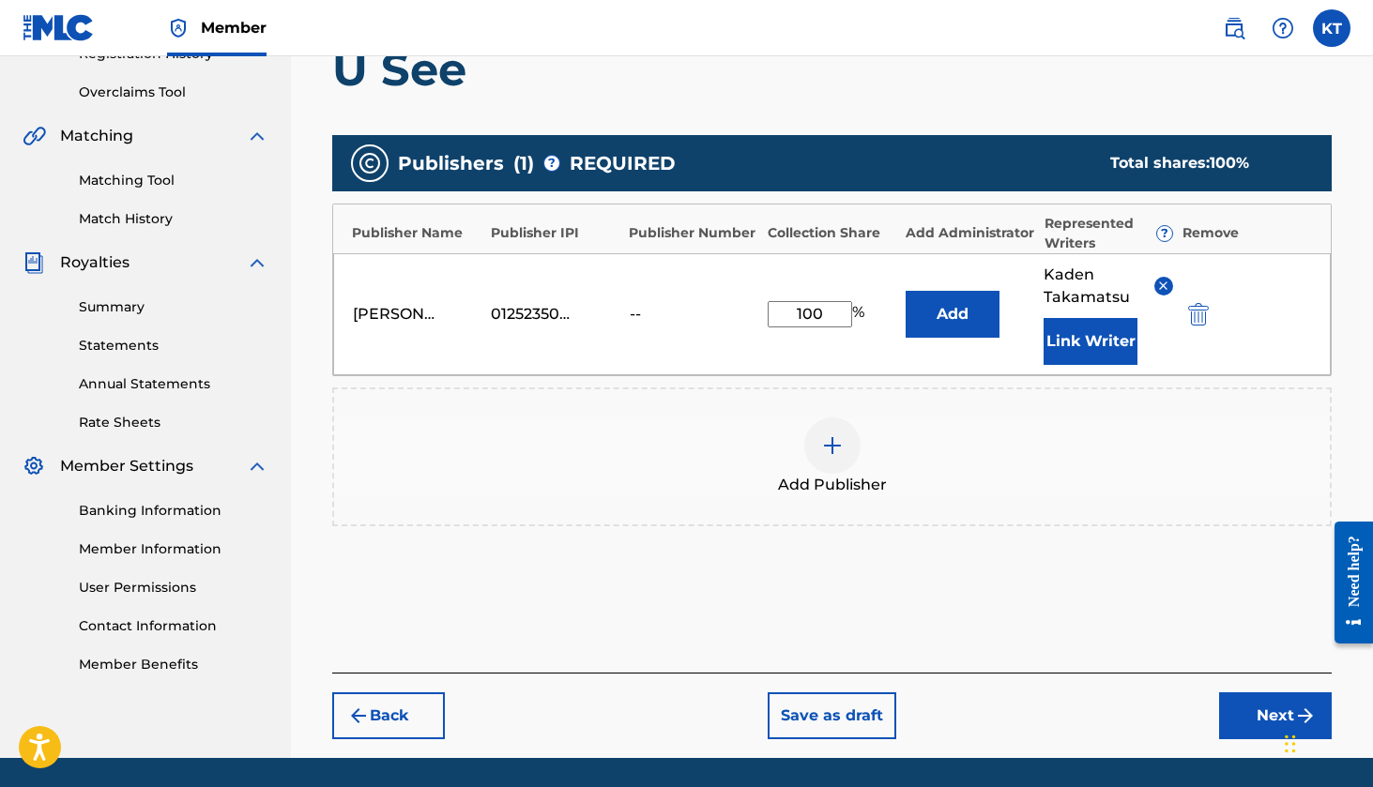
click at [1198, 320] on img "submit" at bounding box center [1198, 314] width 21 height 23
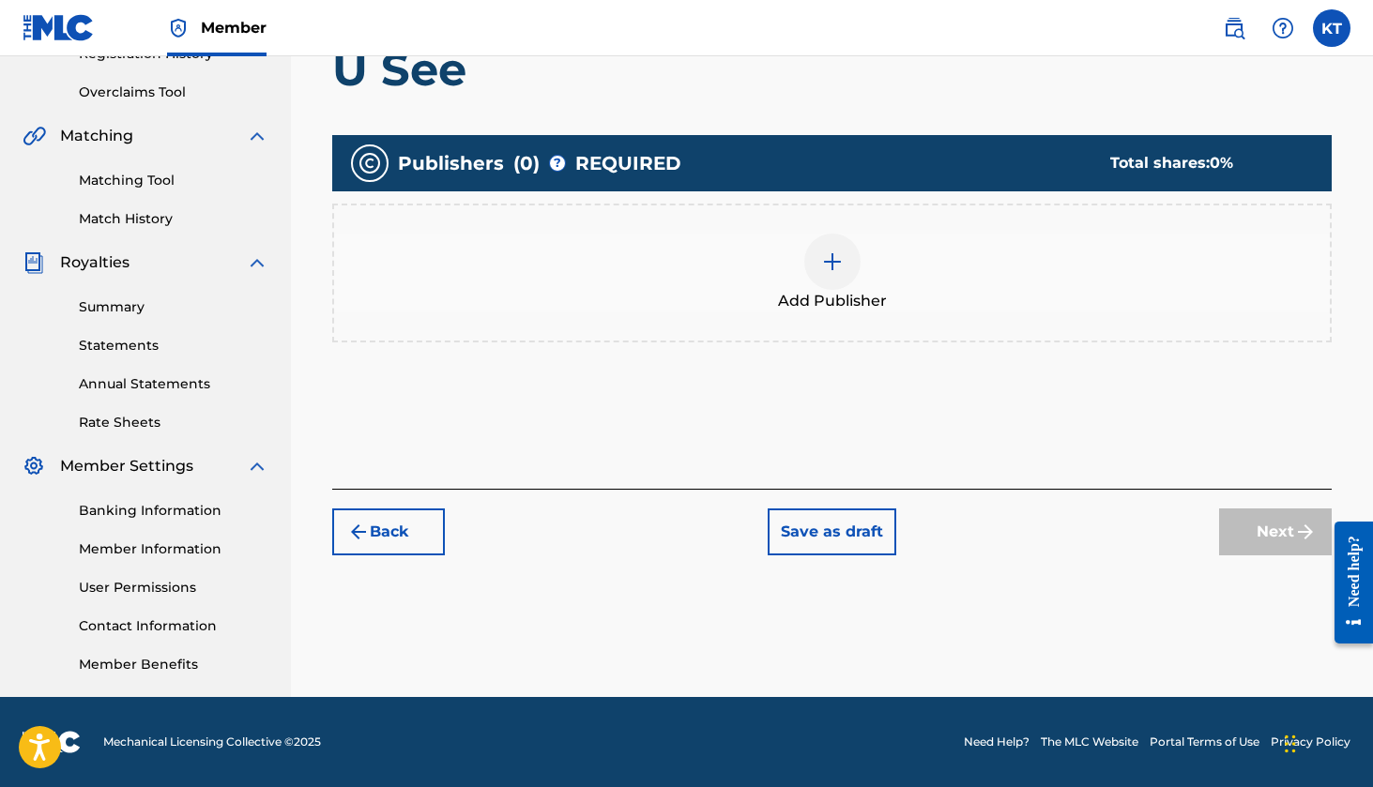
click at [687, 267] on div "Add Publisher" at bounding box center [832, 273] width 996 height 79
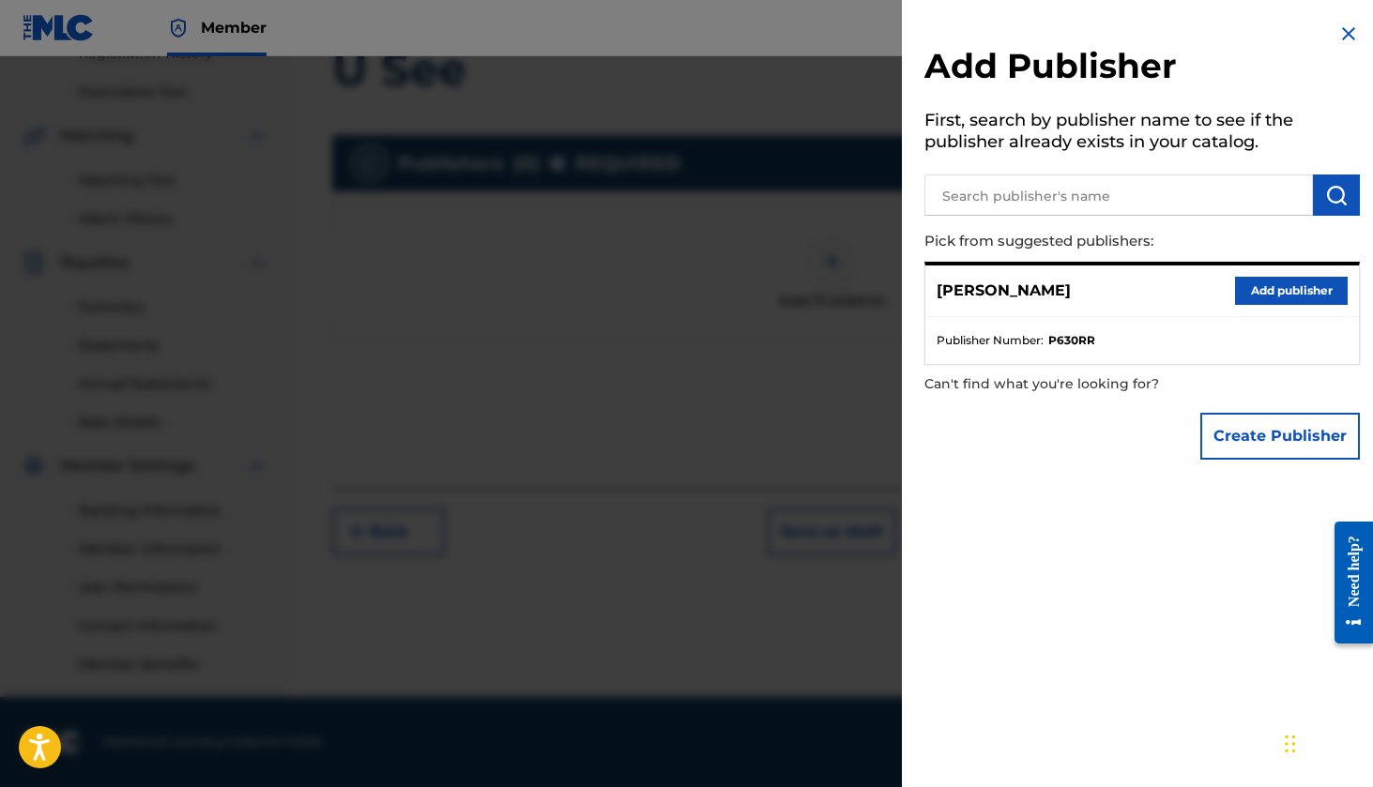
click at [1286, 284] on button "Add publisher" at bounding box center [1291, 291] width 113 height 28
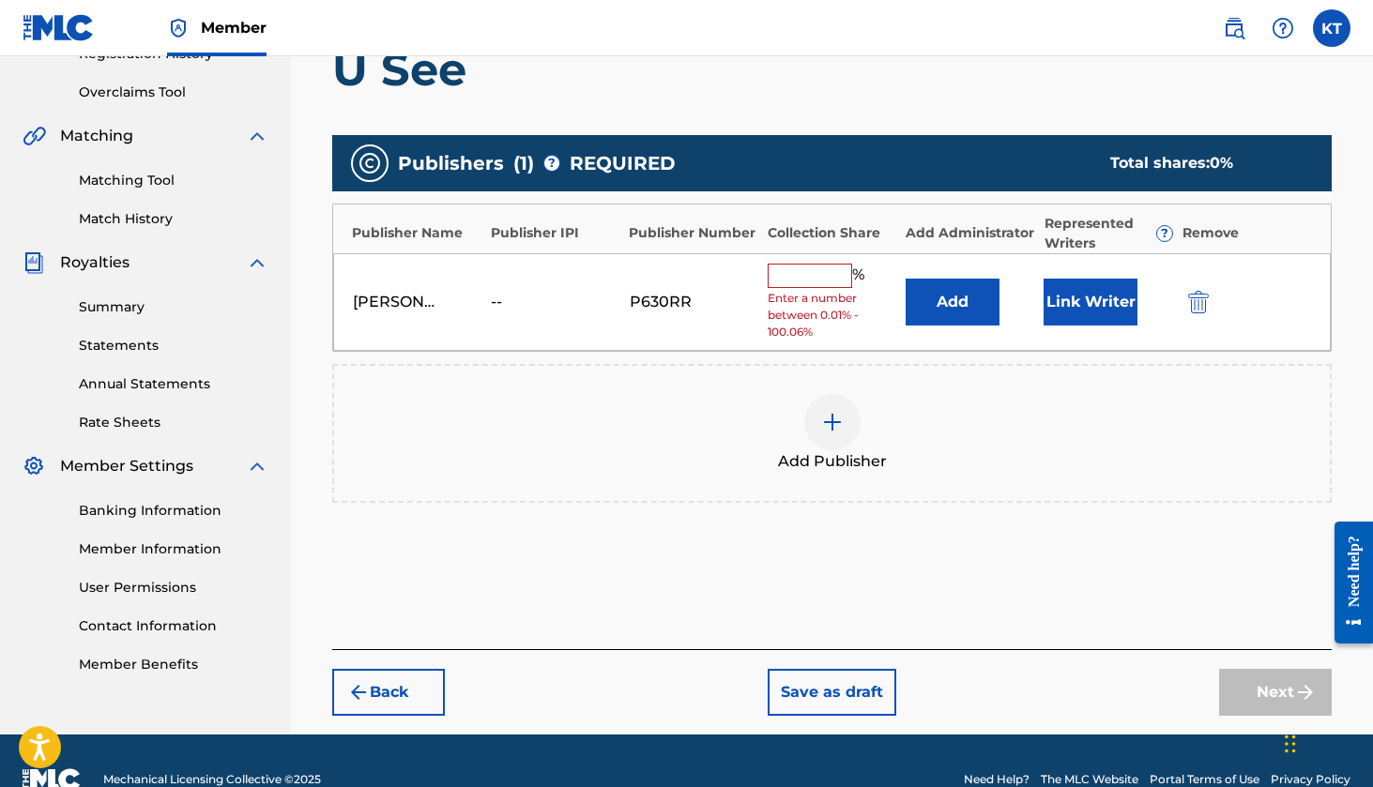
click at [819, 282] on input "text" at bounding box center [810, 276] width 84 height 24
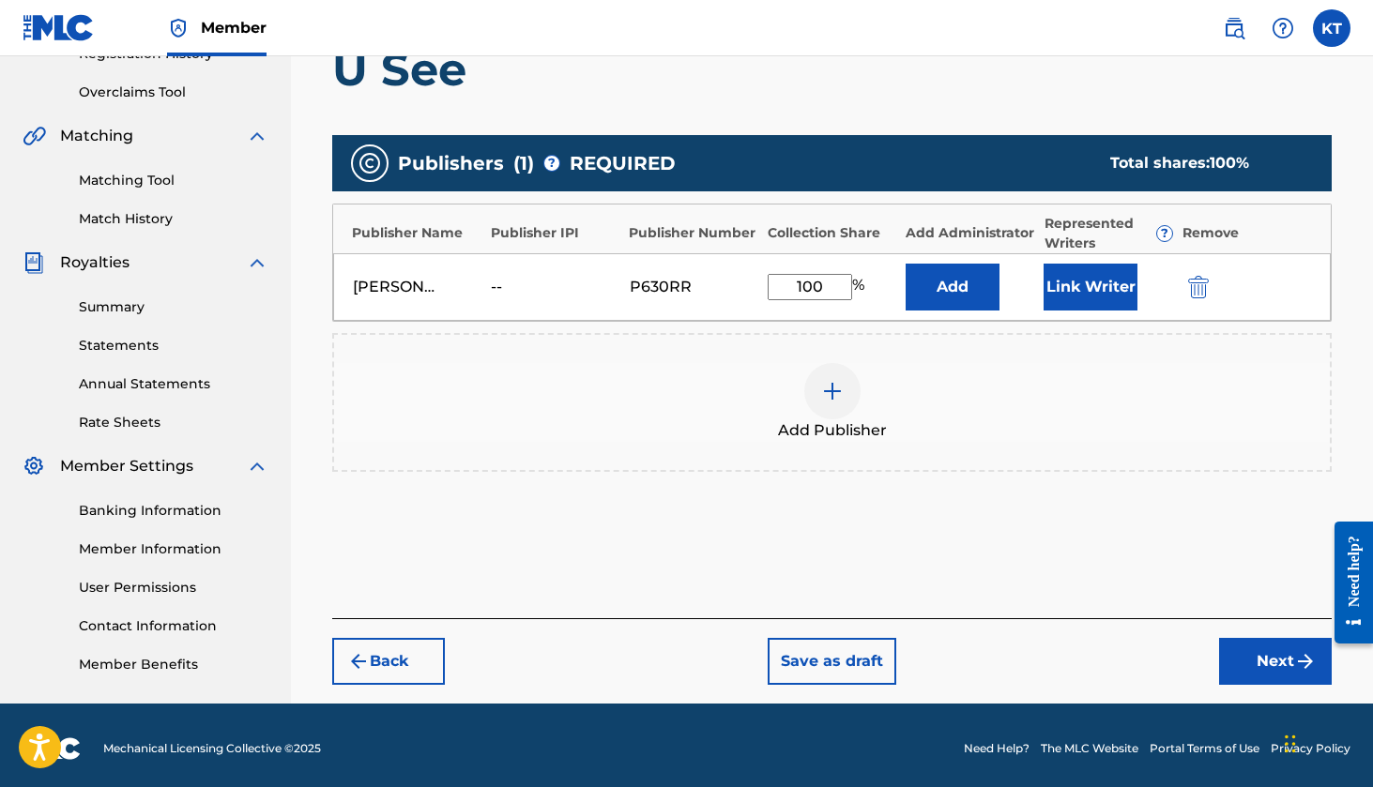
type input "100"
click at [1310, 662] on img "submit" at bounding box center [1305, 661] width 23 height 23
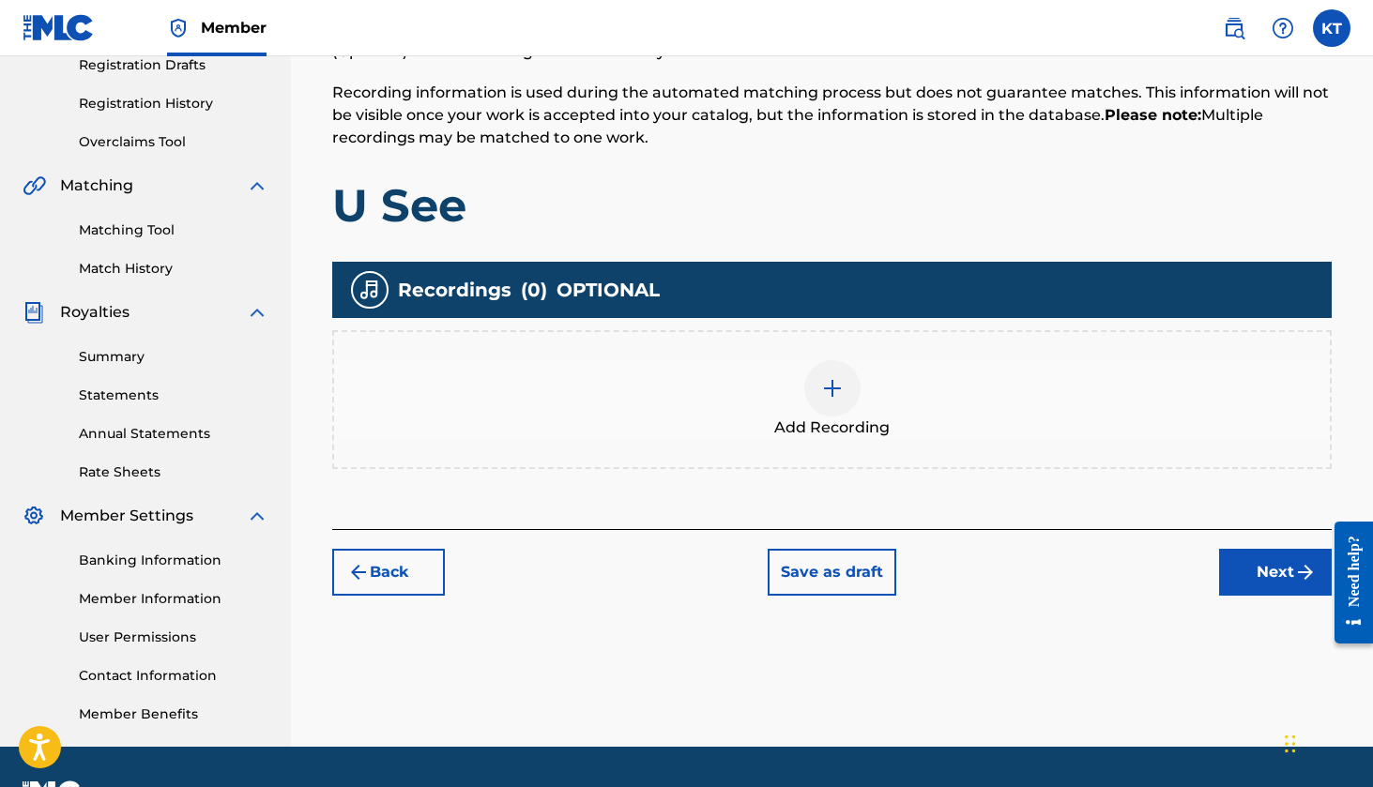
scroll to position [354, 0]
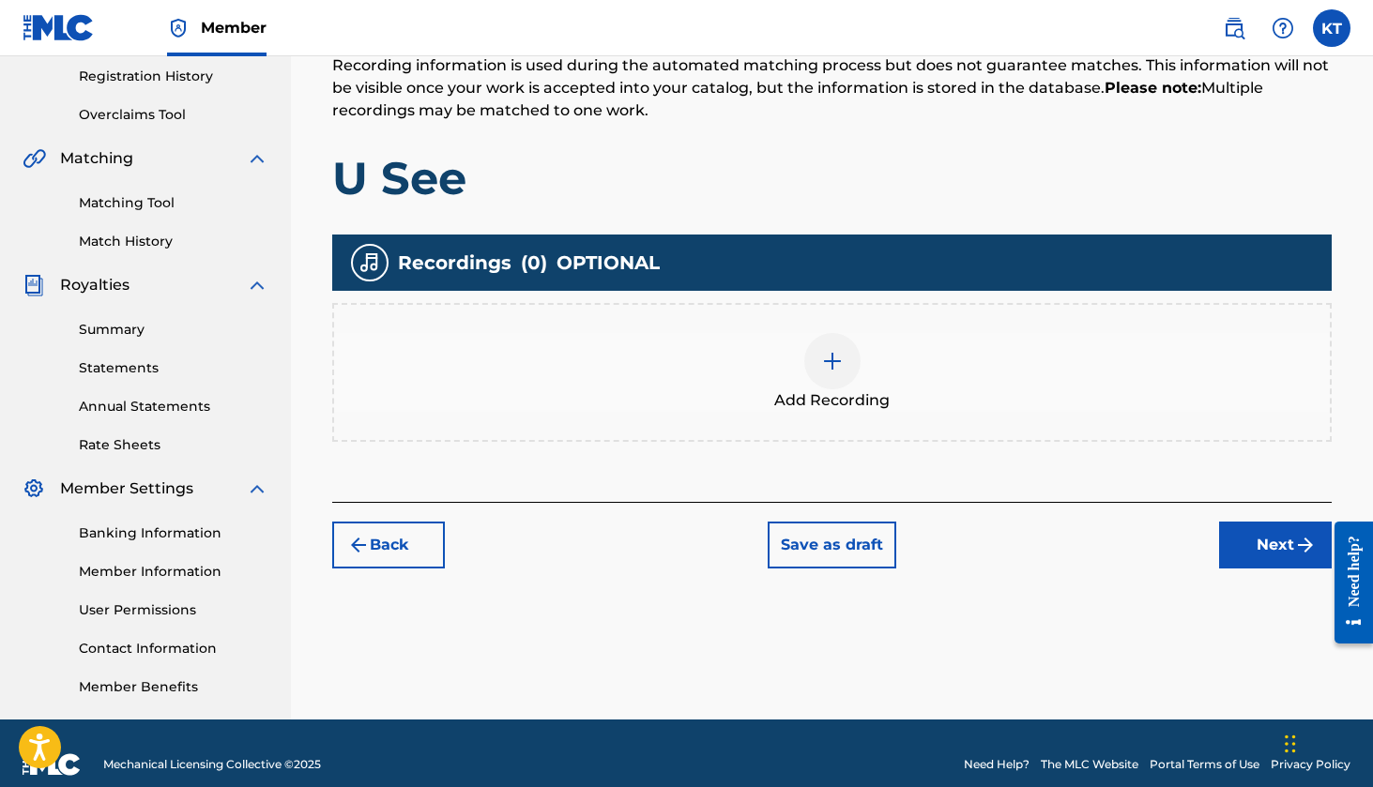
click at [782, 344] on div "Add Recording" at bounding box center [832, 372] width 996 height 79
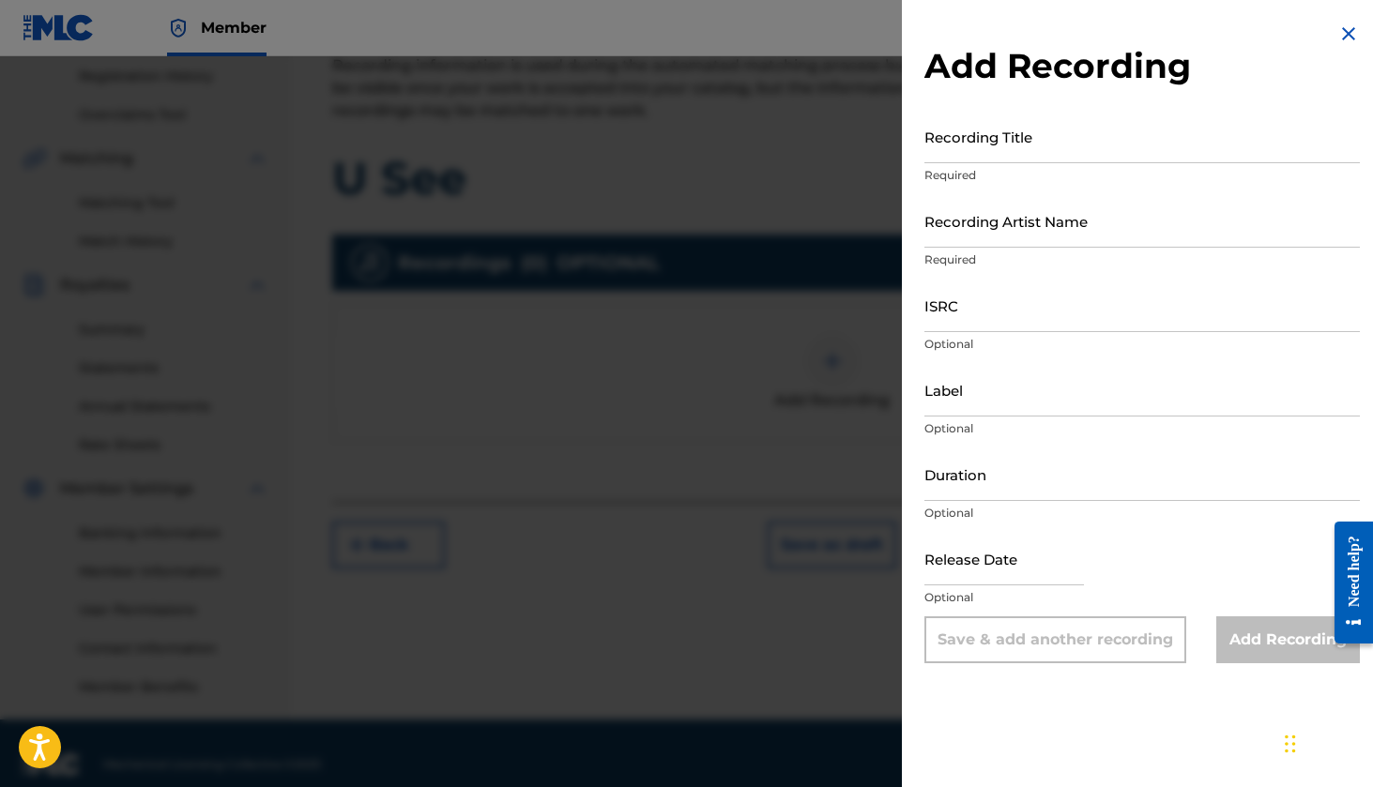
click at [1350, 34] on img at bounding box center [1348, 34] width 23 height 23
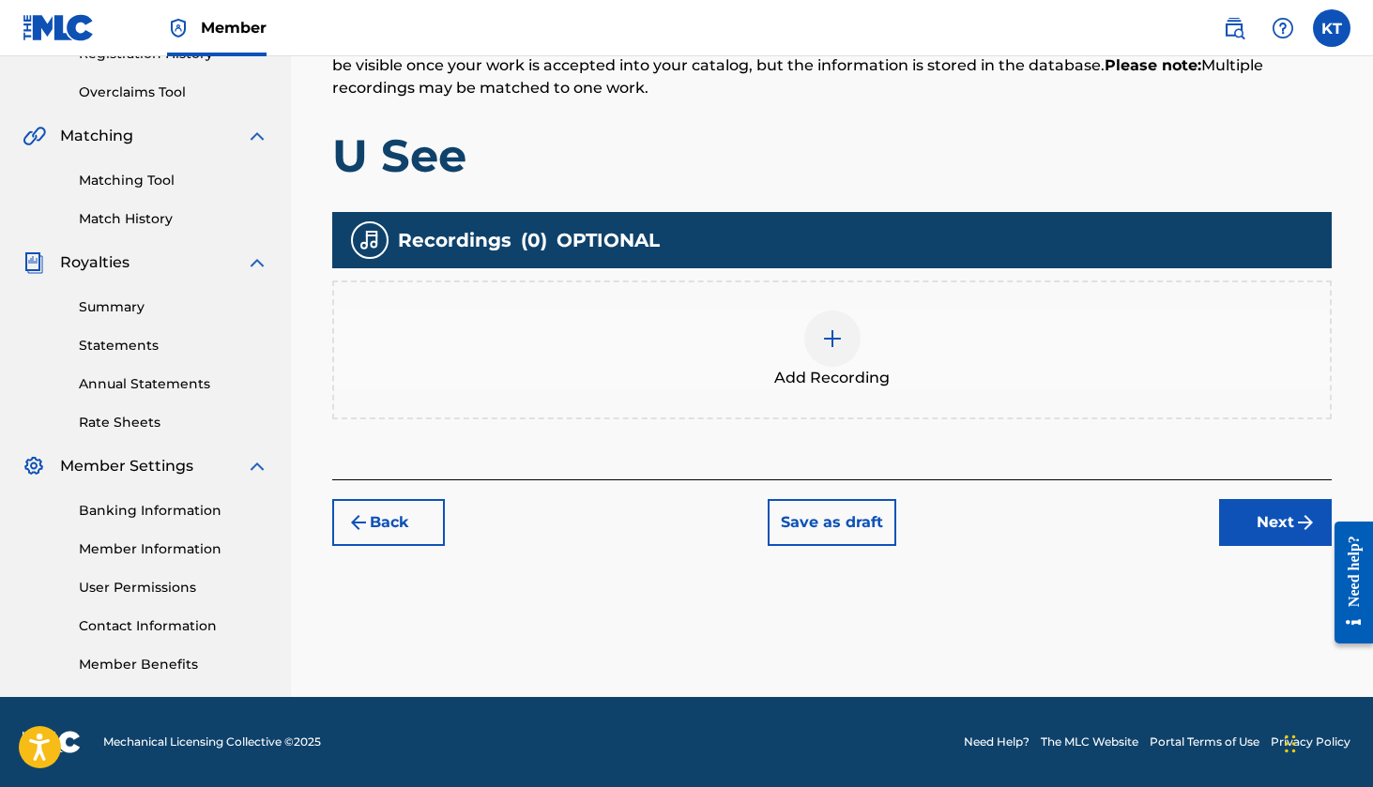
scroll to position [376, 0]
click at [819, 381] on span "Add Recording" at bounding box center [831, 378] width 115 height 23
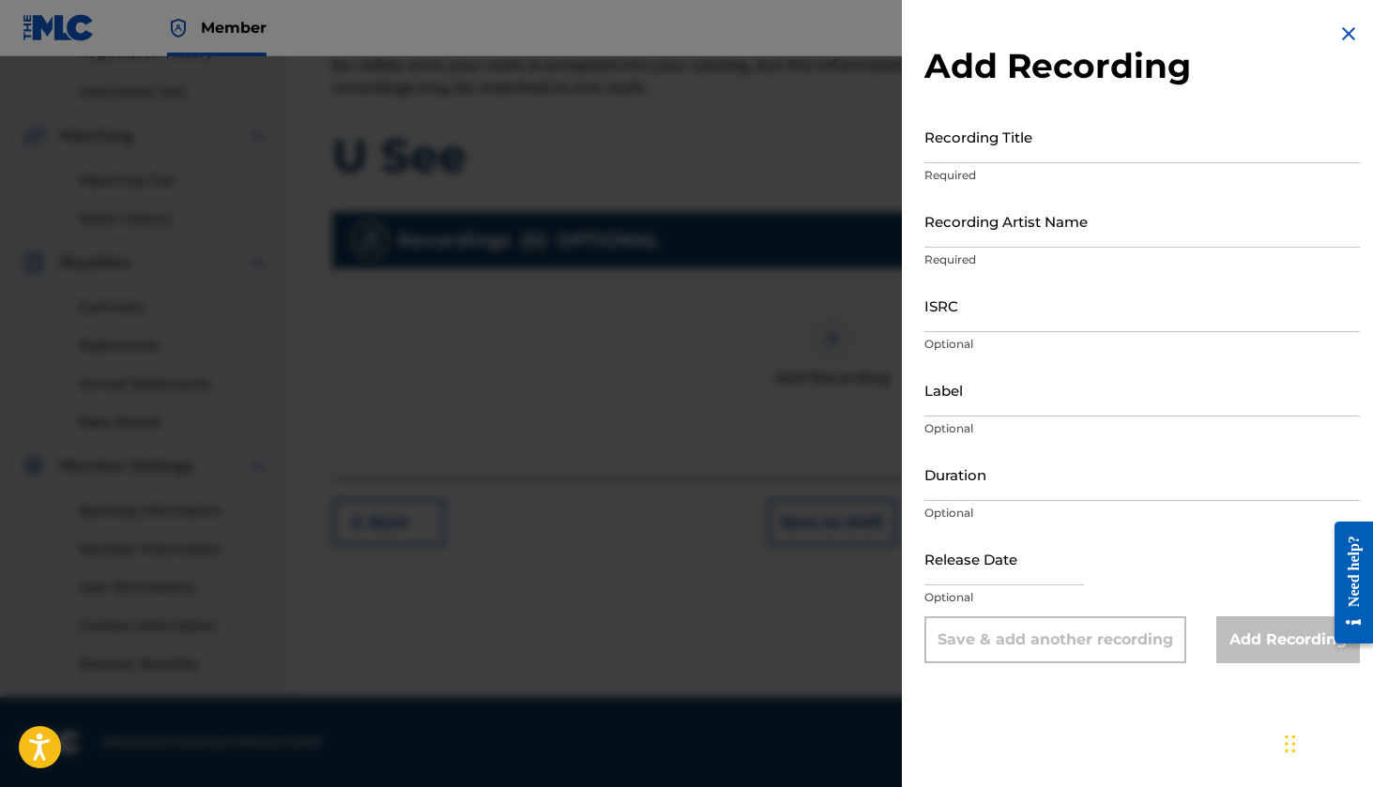
click at [1008, 147] on input "Recording Title" at bounding box center [1141, 136] width 435 height 53
type input "U See"
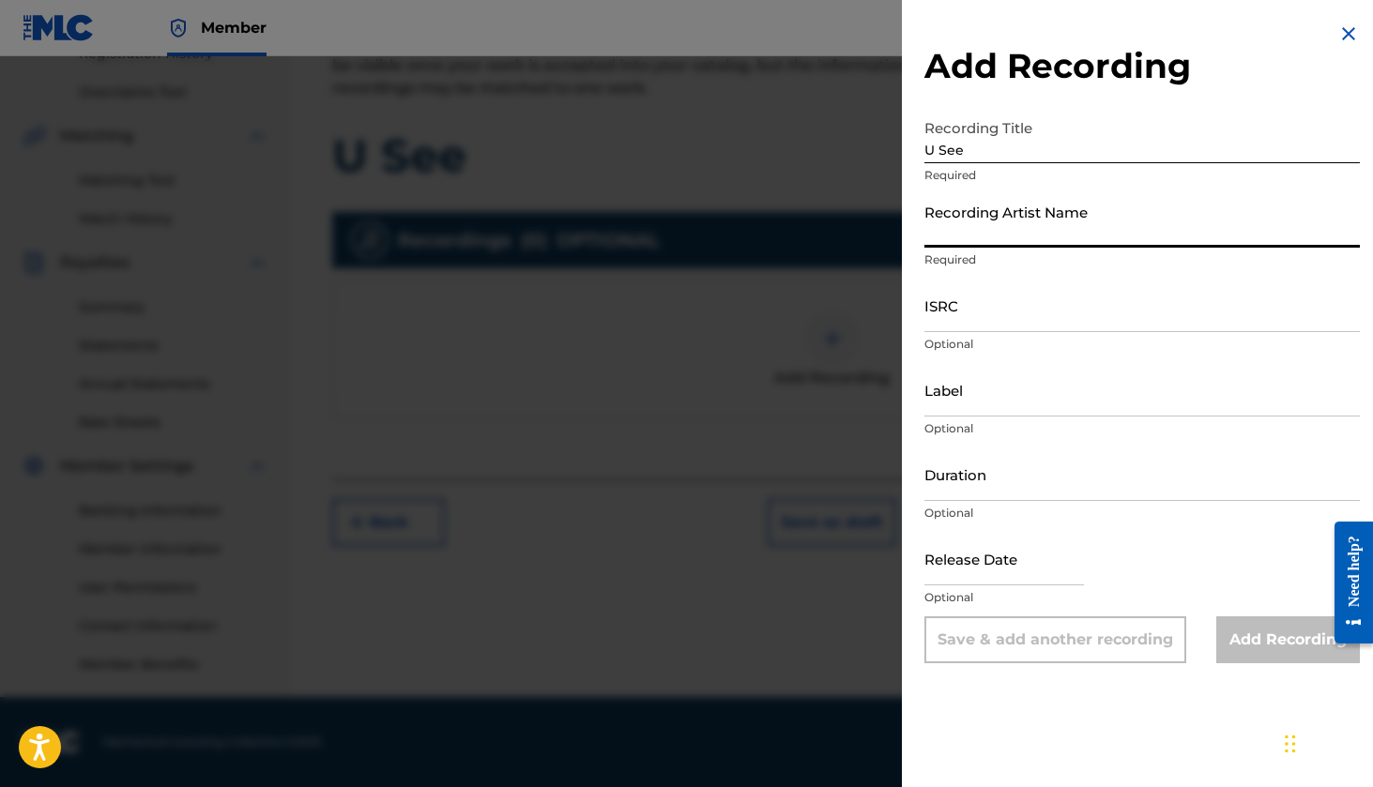
click at [1050, 200] on input "Recording Artist Name" at bounding box center [1141, 220] width 435 height 53
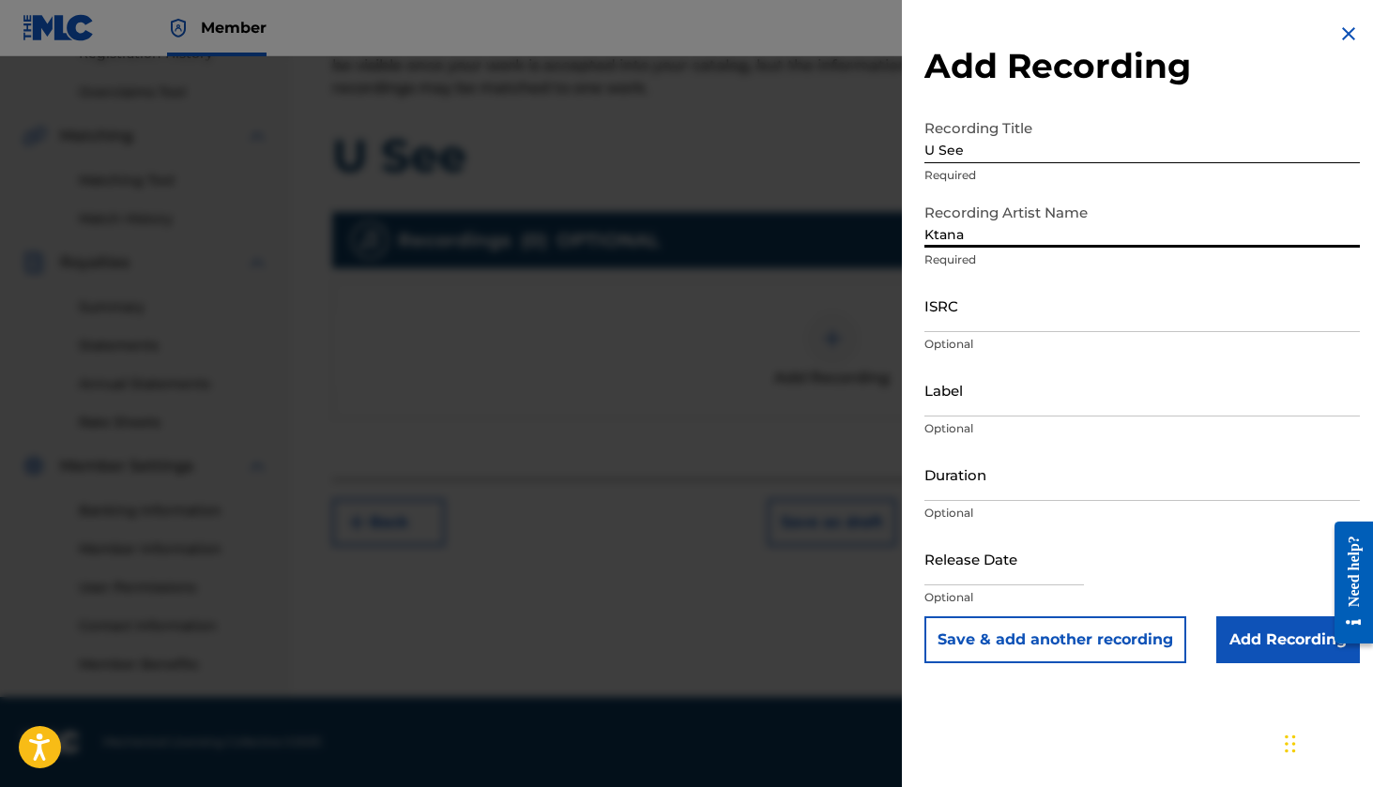
type input "Ktana"
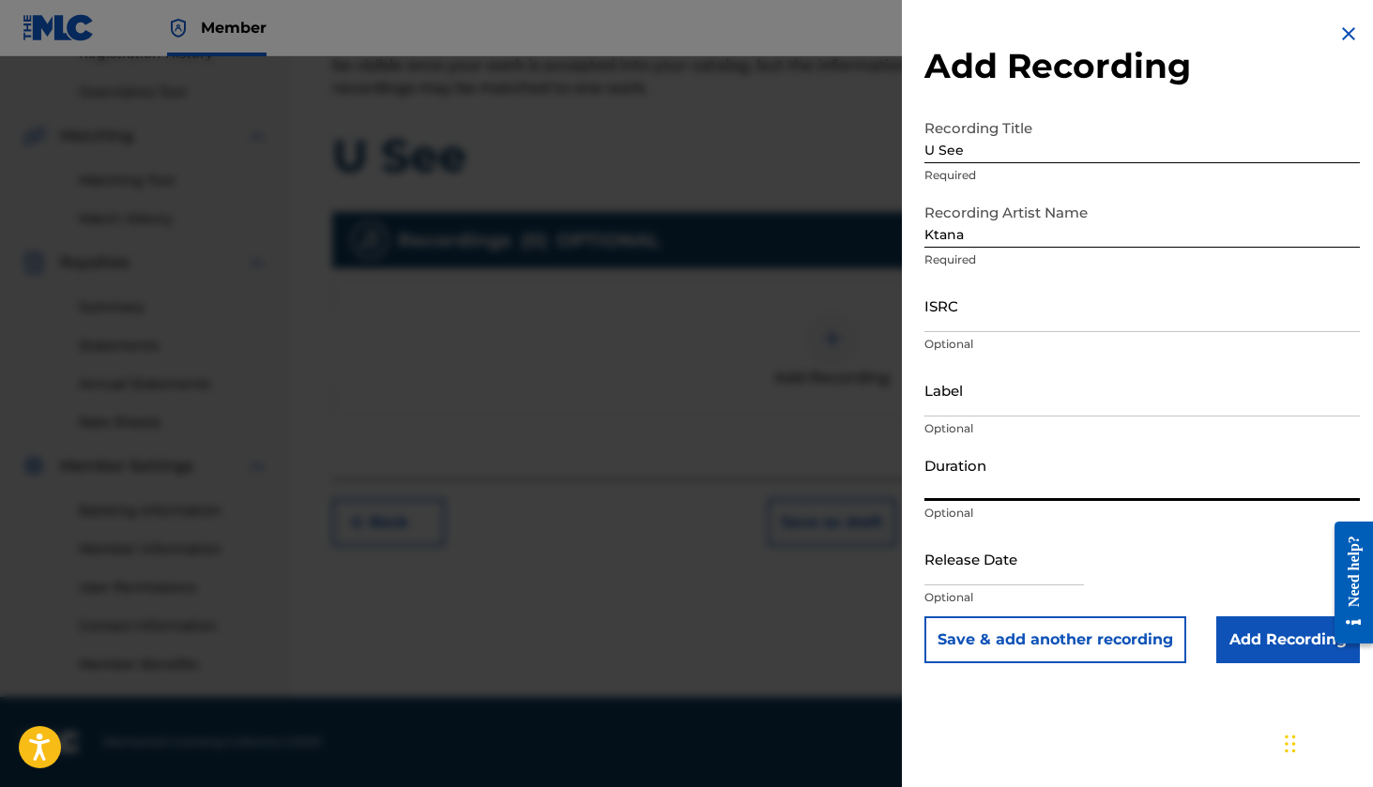
click at [986, 483] on input "Duration" at bounding box center [1141, 474] width 435 height 53
type input "03:39"
click at [1027, 567] on input "text" at bounding box center [1004, 558] width 160 height 53
select select "7"
select select "2025"
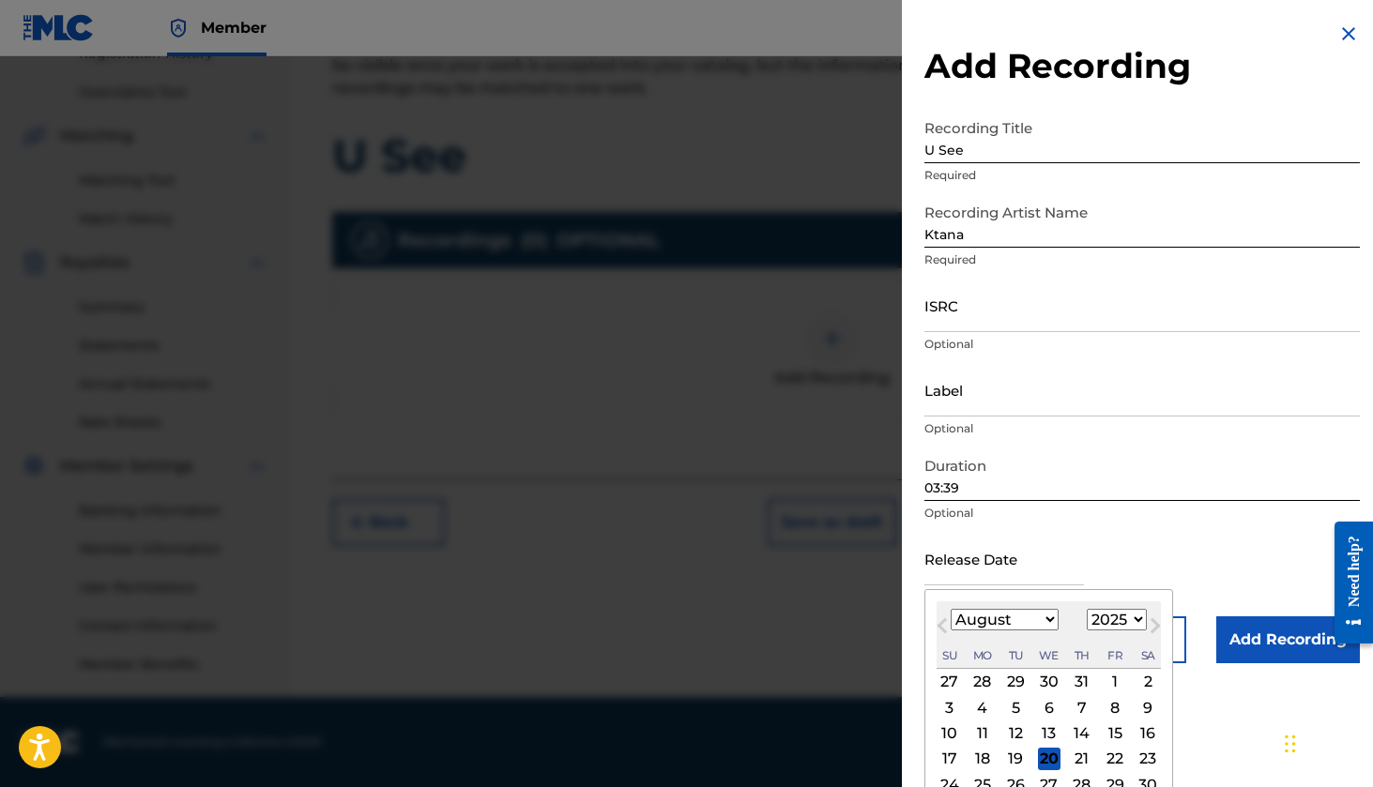
click at [980, 780] on div "25" at bounding box center [982, 784] width 23 height 23
type input "August 25 2025"
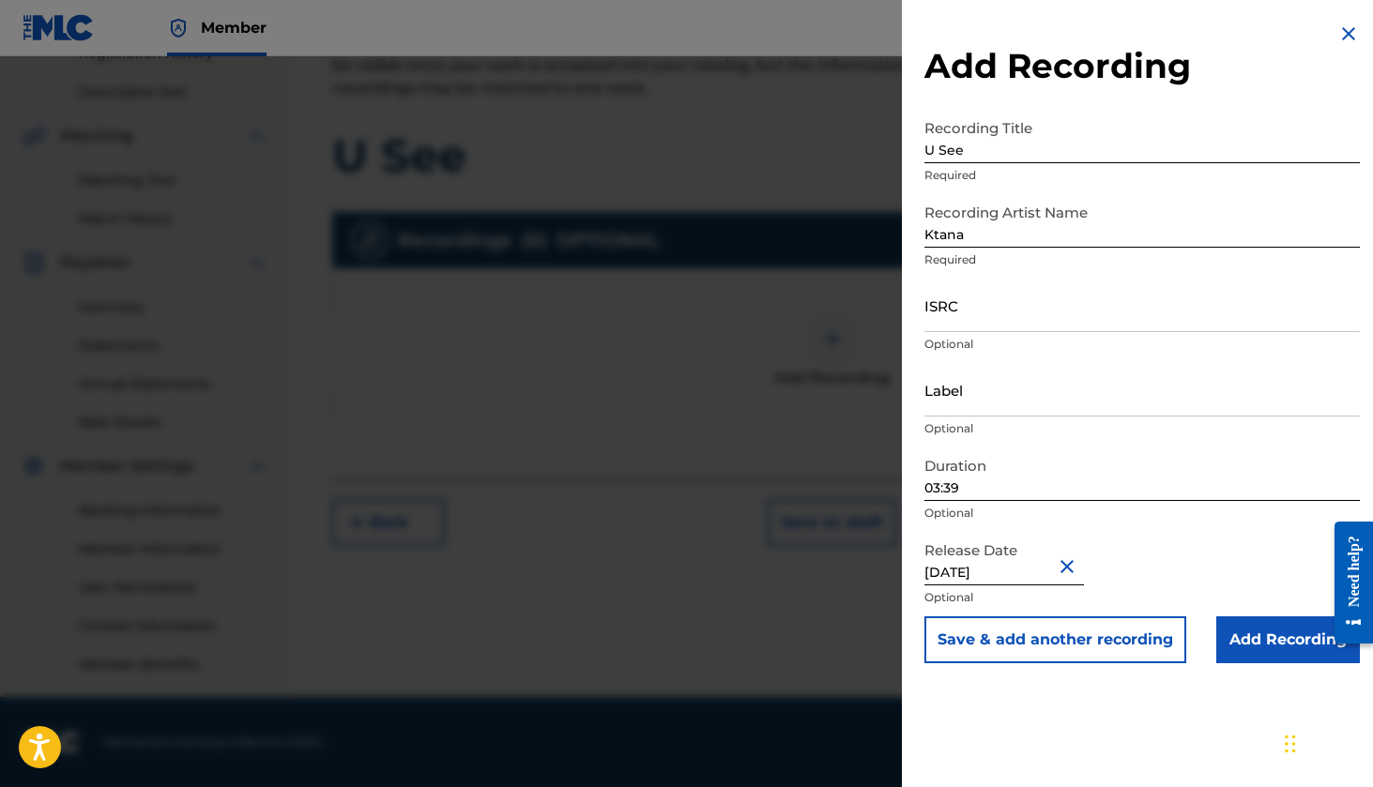
click at [1169, 522] on div "Duration 03:39 Optional" at bounding box center [1141, 490] width 435 height 84
click at [1235, 651] on input "Add Recording" at bounding box center [1288, 640] width 144 height 47
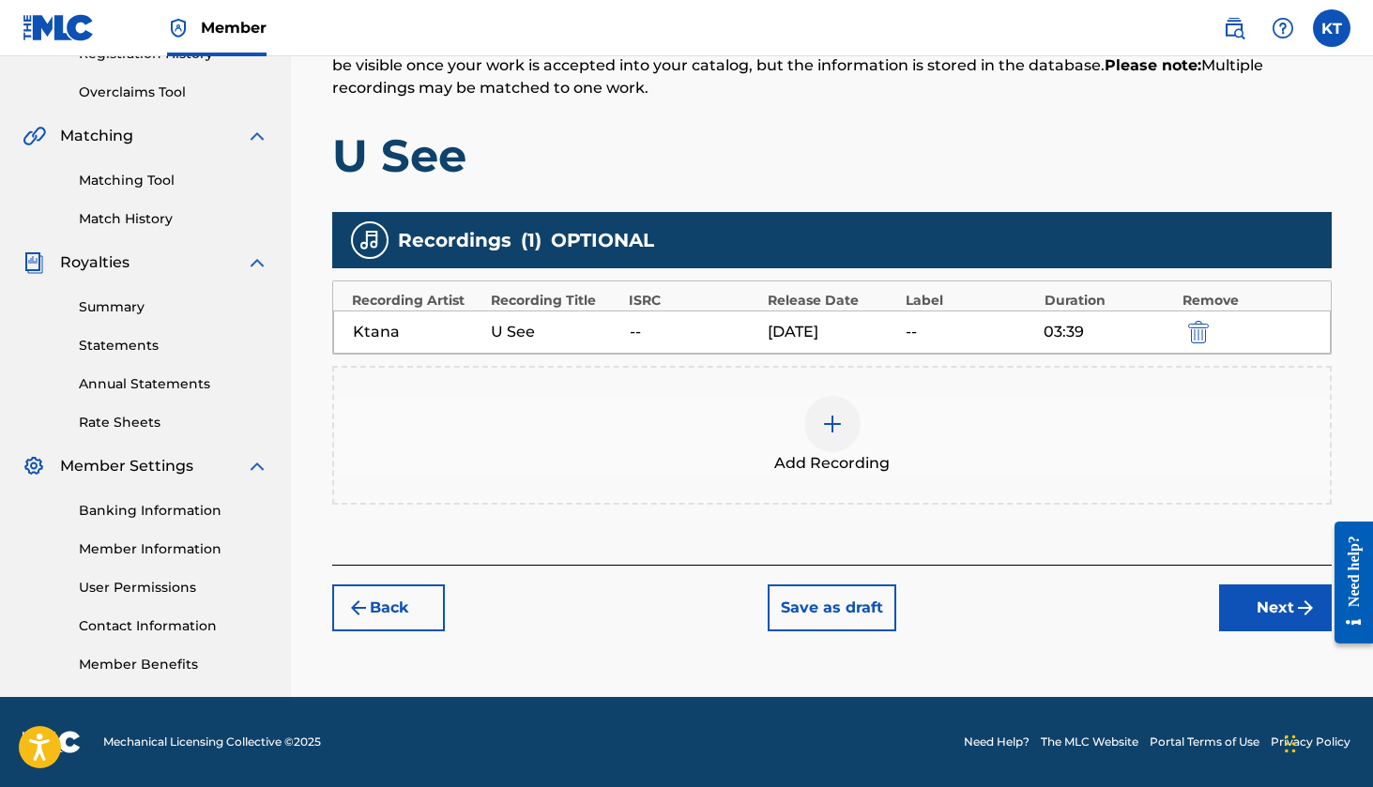
click at [1243, 602] on button "Next" at bounding box center [1275, 608] width 113 height 47
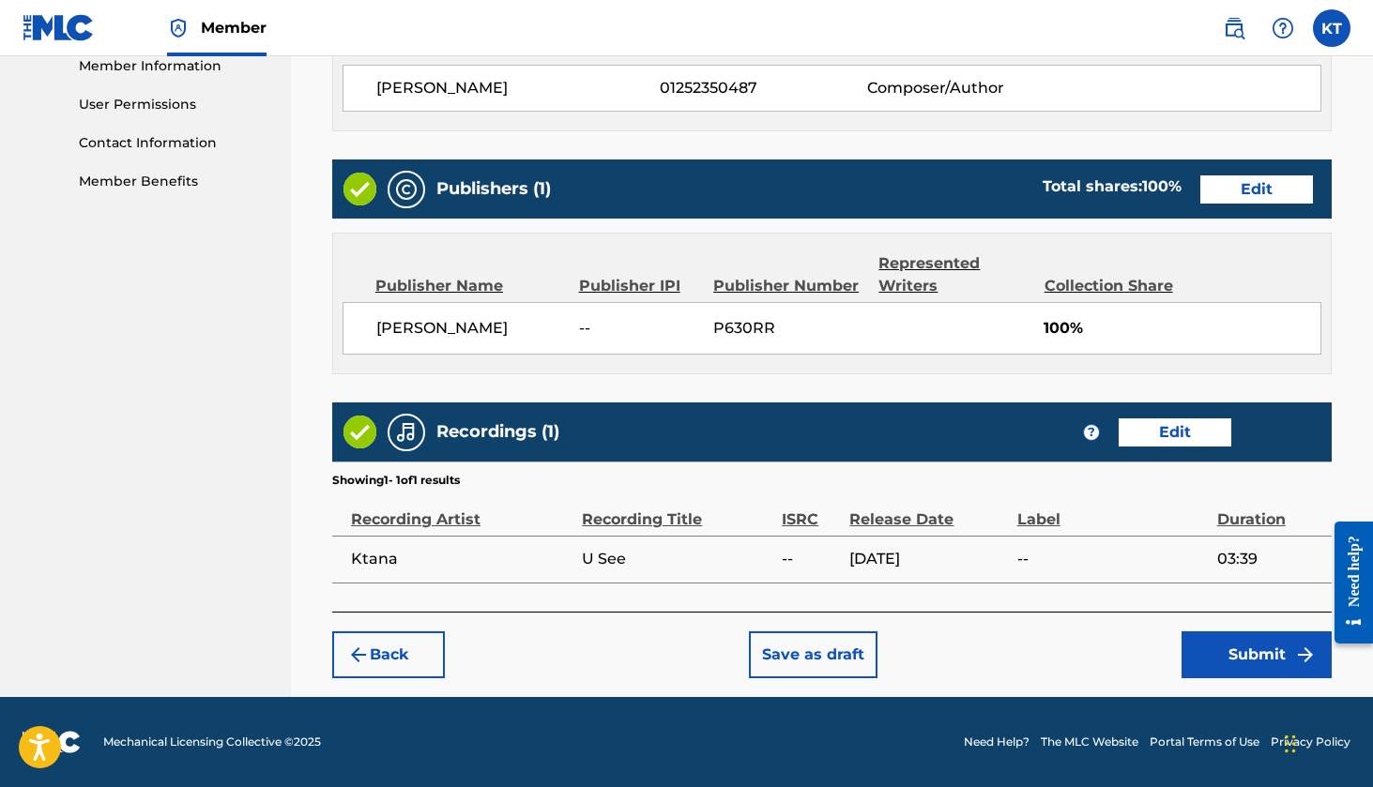
scroll to position [859, 0]
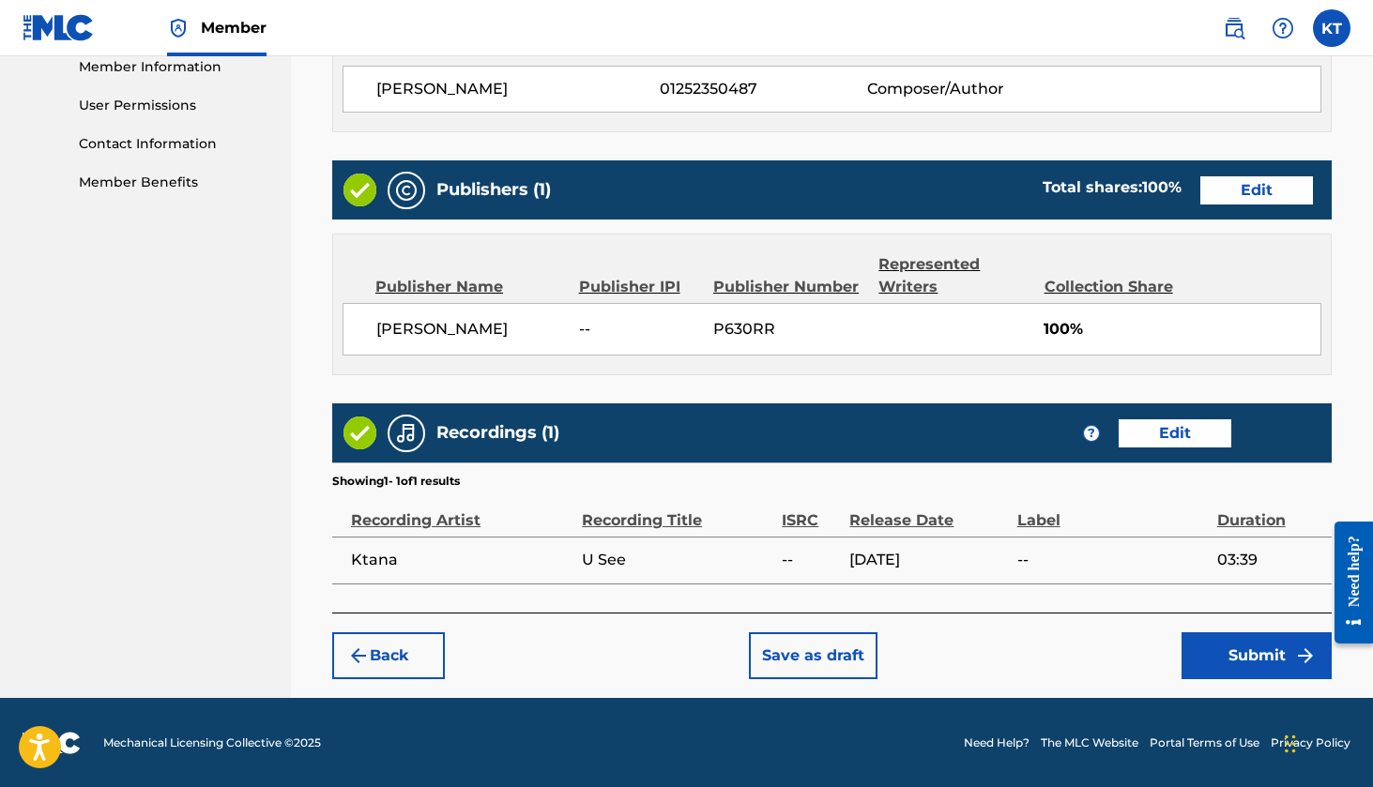
click at [1260, 661] on button "Submit" at bounding box center [1257, 656] width 150 height 47
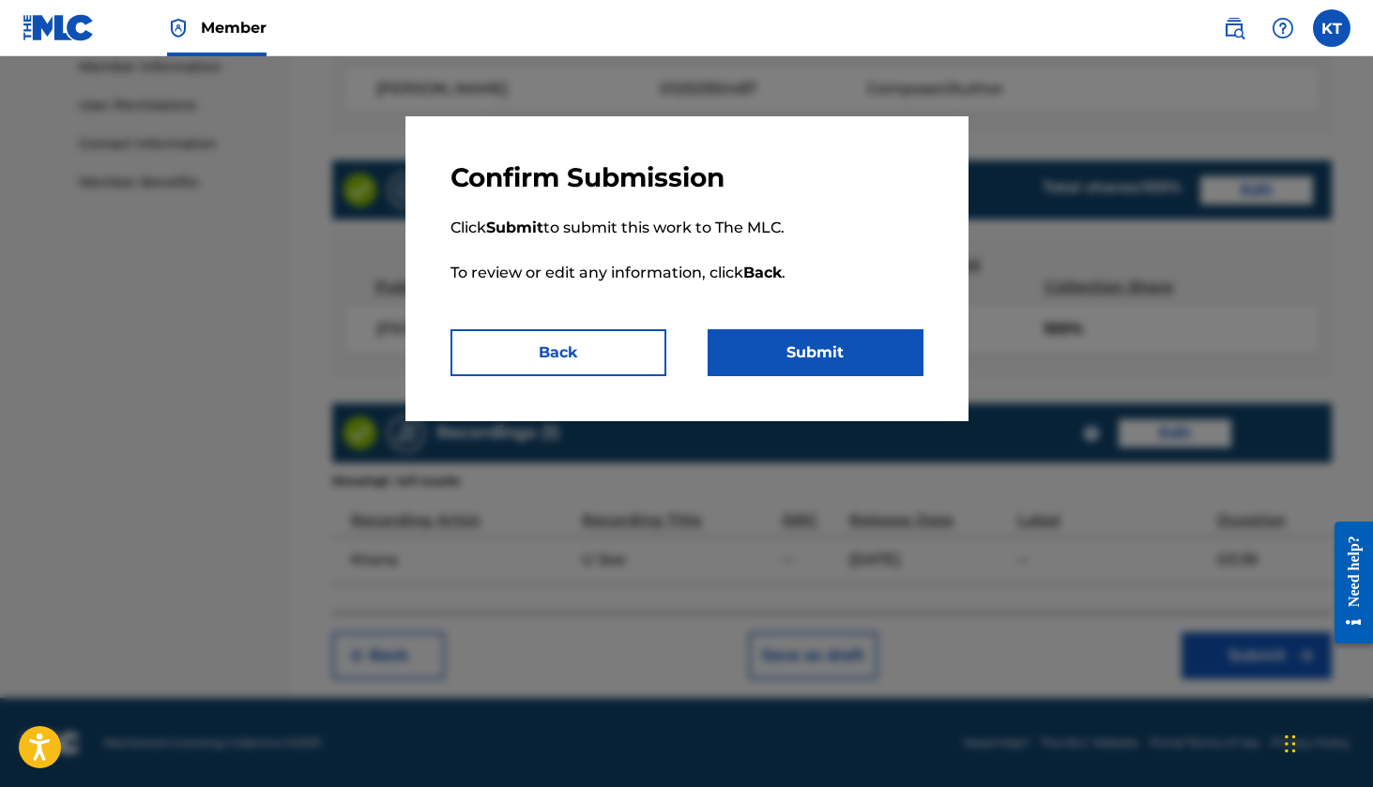
click at [779, 348] on button "Submit" at bounding box center [816, 352] width 216 height 47
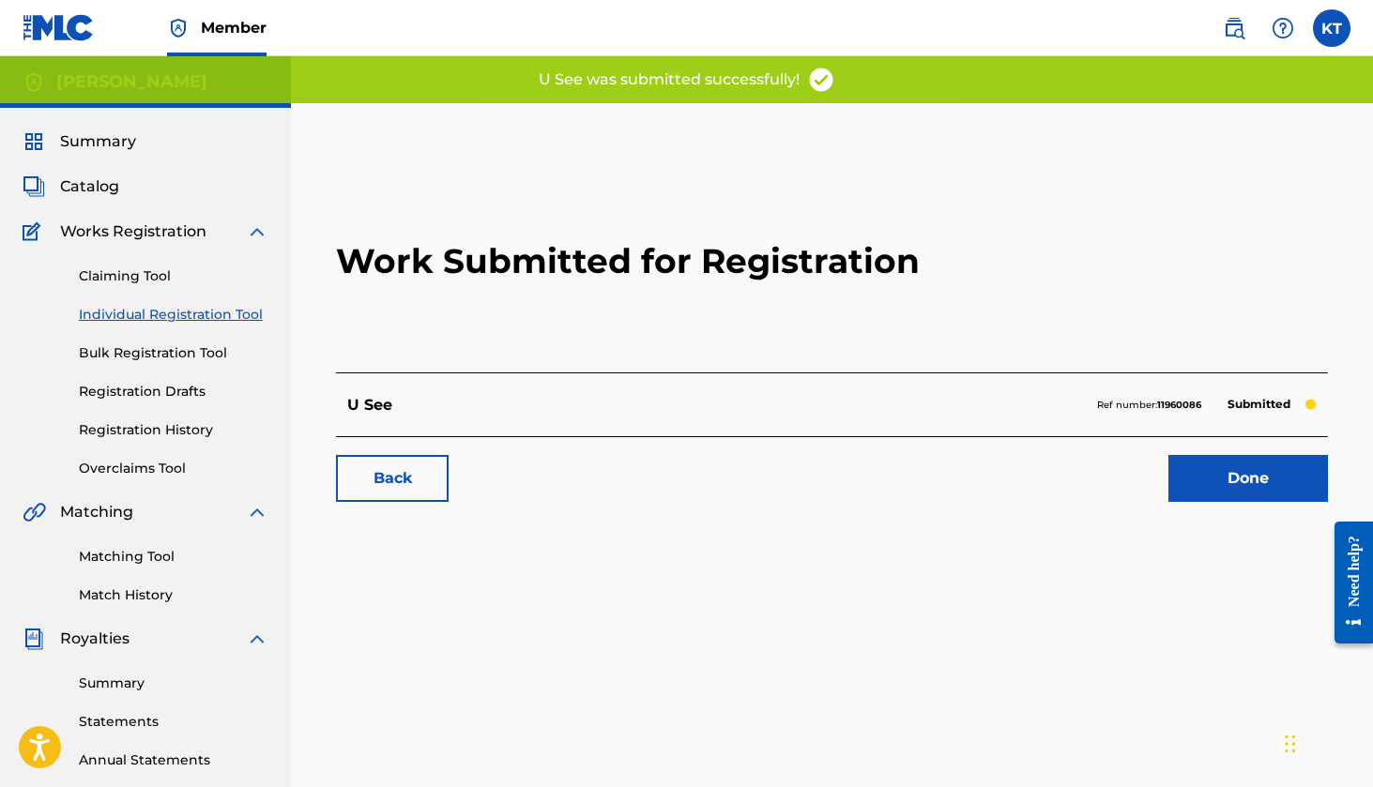
click at [1205, 487] on link "Done" at bounding box center [1248, 478] width 160 height 47
